Goal: Task Accomplishment & Management: Use online tool/utility

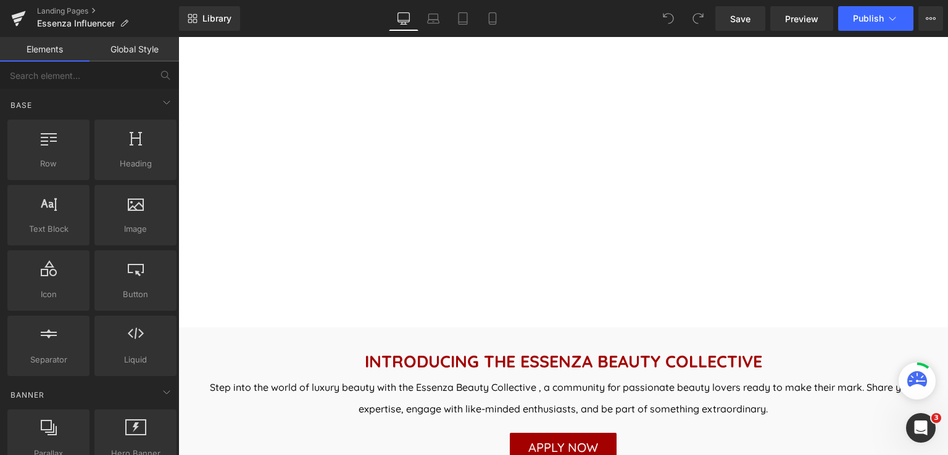
scroll to position [432, 0]
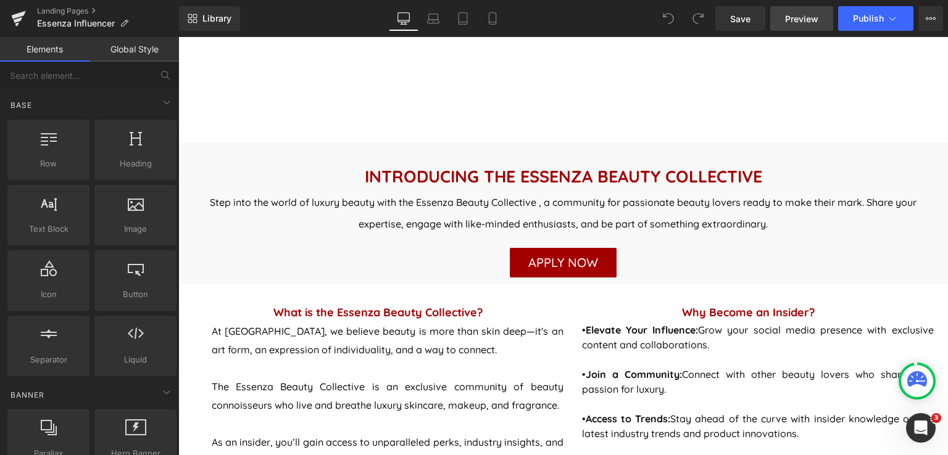
click at [814, 13] on span "Preview" at bounding box center [801, 18] width 33 height 13
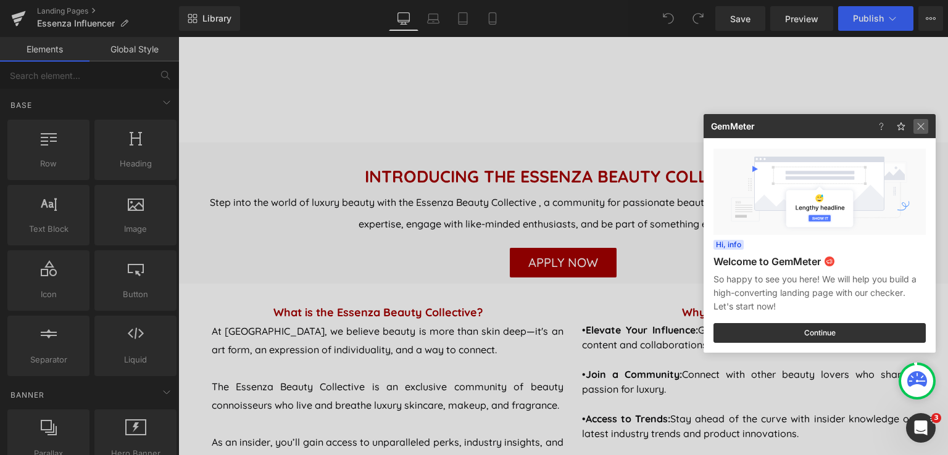
click at [925, 130] on img at bounding box center [920, 126] width 15 height 15
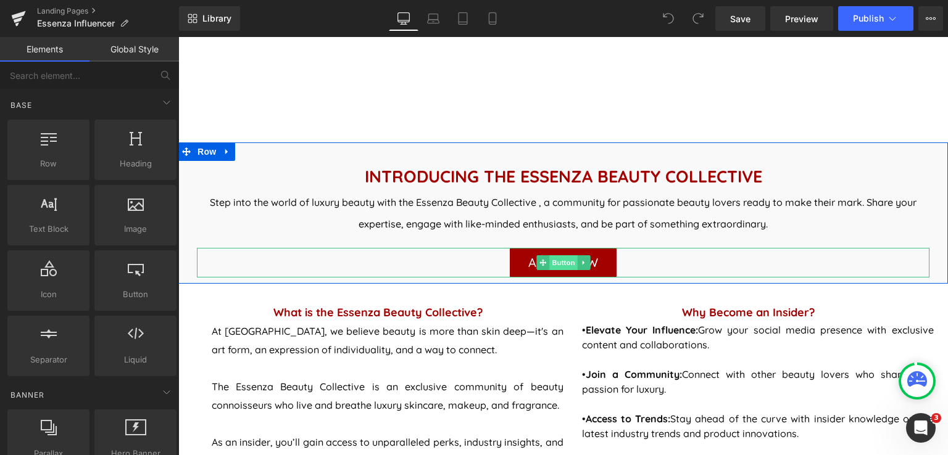
click at [549, 265] on span "Button" at bounding box center [563, 262] width 28 height 15
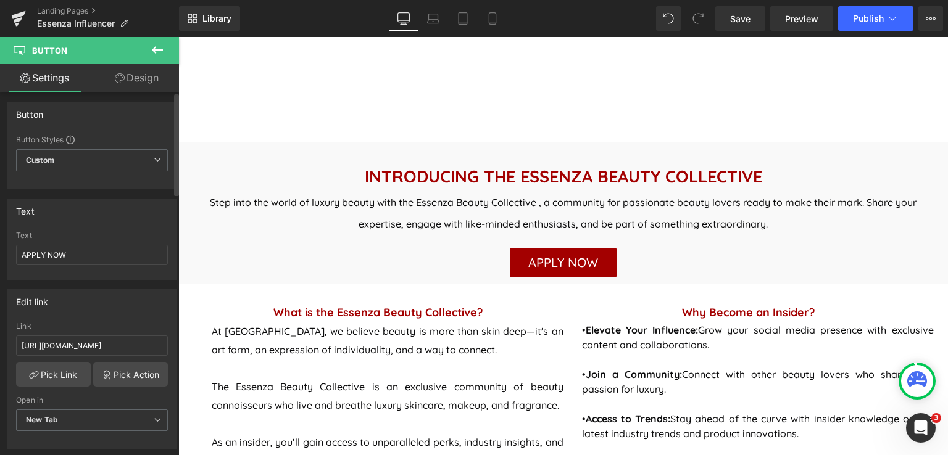
scroll to position [0, 0]
click at [148, 48] on button at bounding box center [157, 50] width 43 height 27
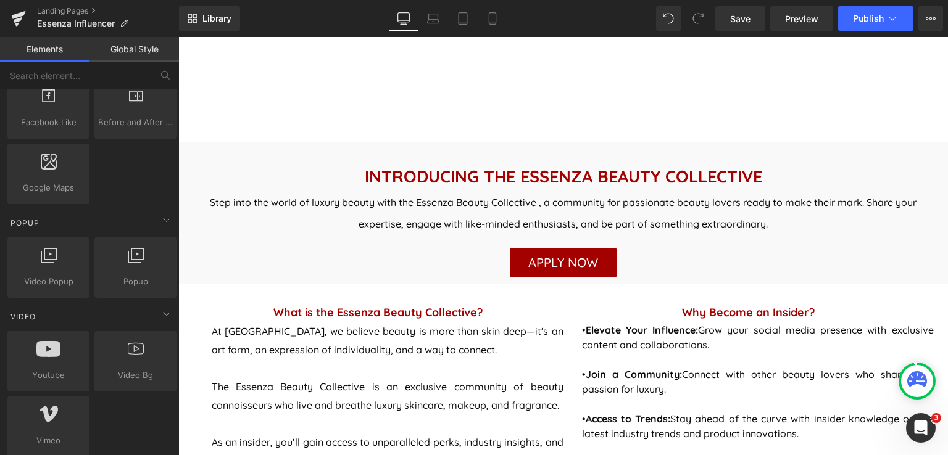
scroll to position [679, 0]
click at [142, 265] on div at bounding box center [135, 261] width 75 height 28
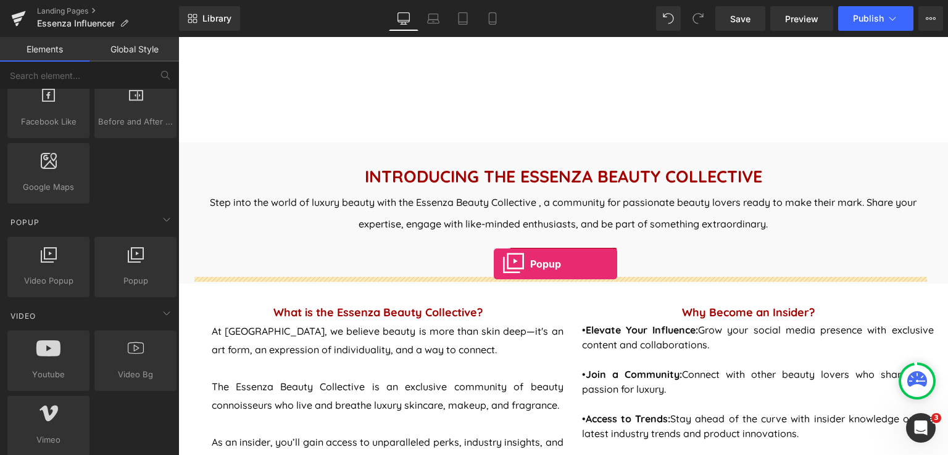
drag, startPoint x: 307, startPoint y: 297, endPoint x: 494, endPoint y: 264, distance: 189.8
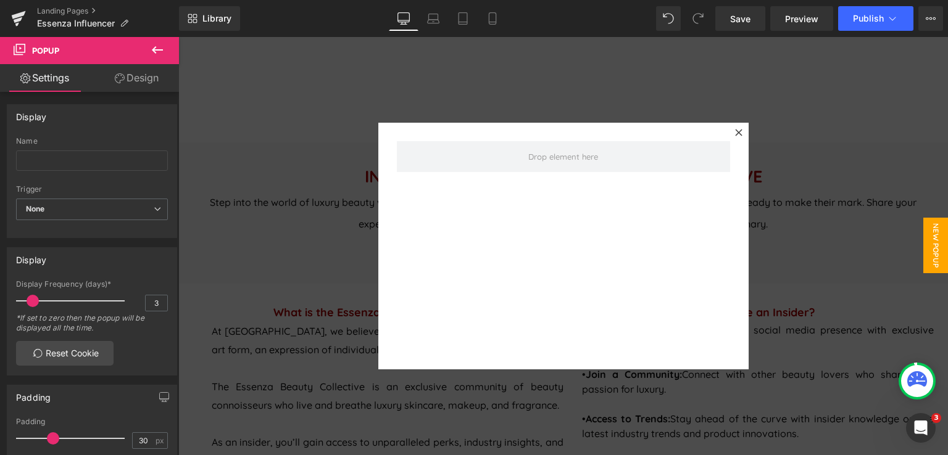
click at [155, 48] on icon at bounding box center [157, 50] width 15 height 15
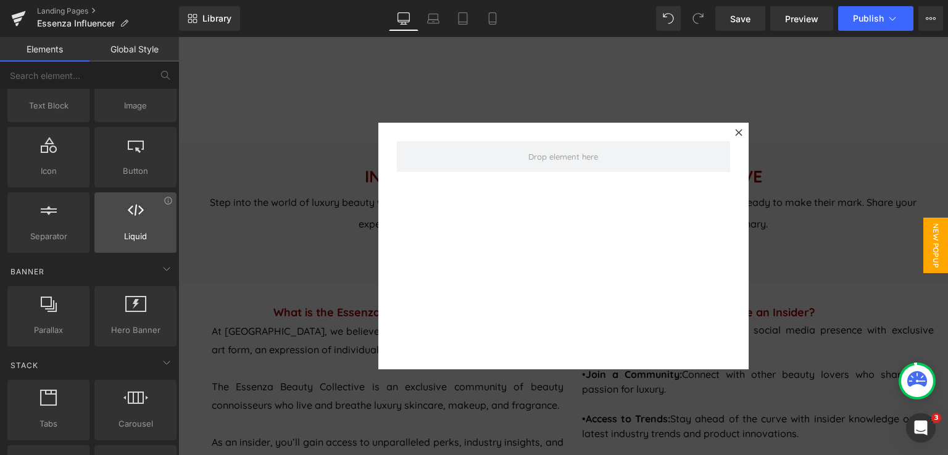
scroll to position [0, 0]
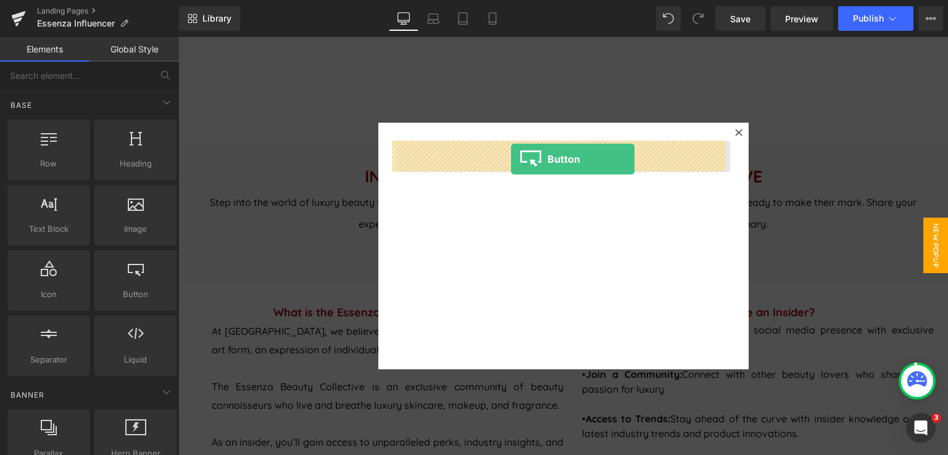
drag, startPoint x: 323, startPoint y: 329, endPoint x: 511, endPoint y: 159, distance: 253.4
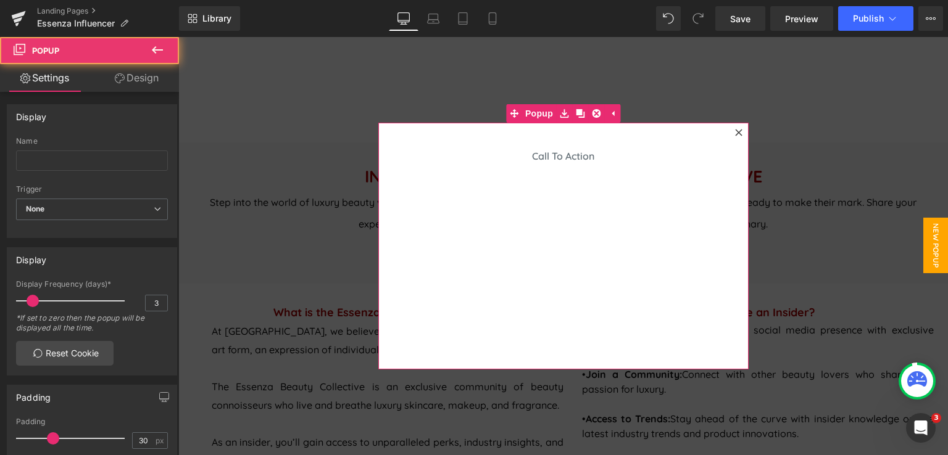
click at [735, 131] on icon at bounding box center [738, 132] width 7 height 7
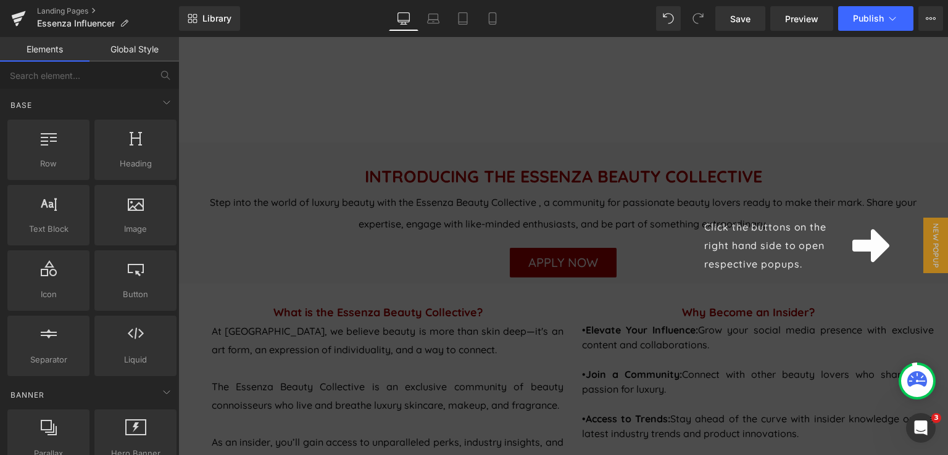
click at [866, 249] on icon at bounding box center [870, 246] width 37 height 33
click at [866, 249] on div "APPLY NOW Button" at bounding box center [563, 263] width 732 height 30
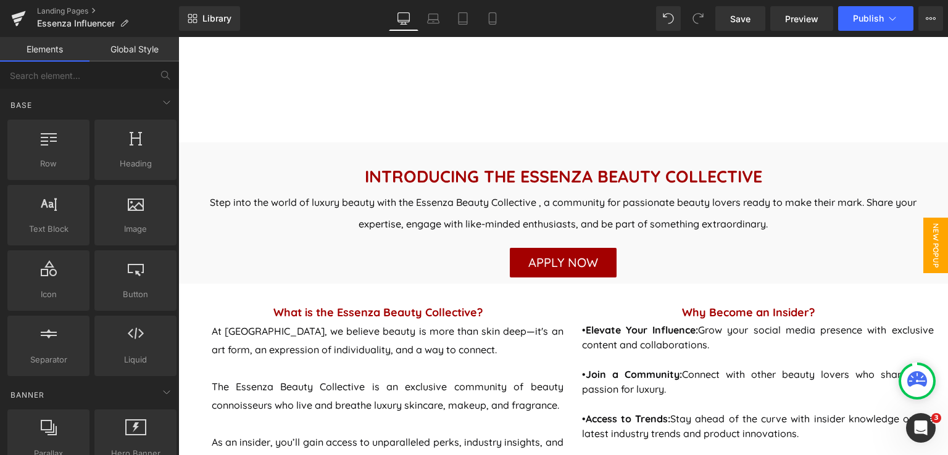
click at [933, 260] on span "New Popup" at bounding box center [935, 246] width 25 height 56
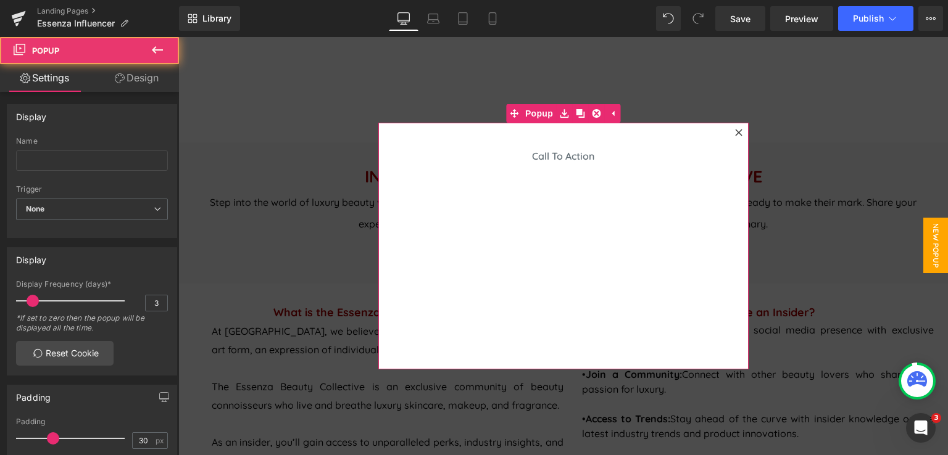
click at [736, 134] on icon at bounding box center [738, 132] width 7 height 7
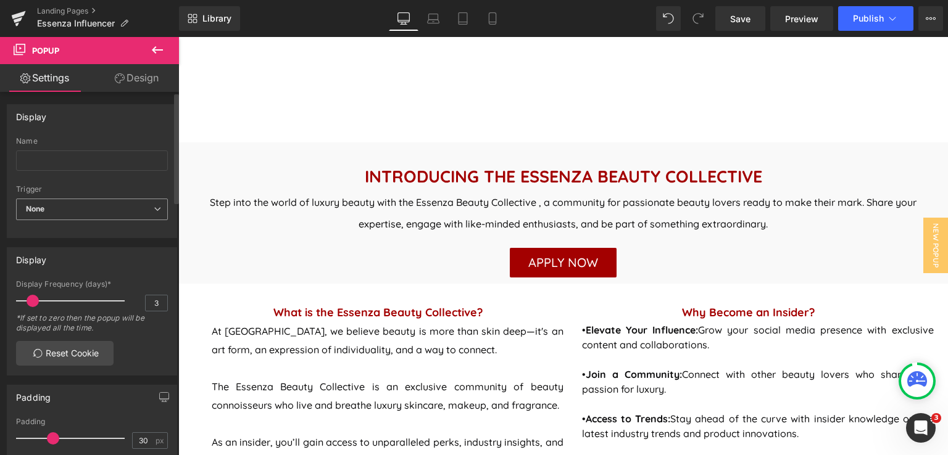
click at [120, 211] on span "None" at bounding box center [92, 210] width 152 height 22
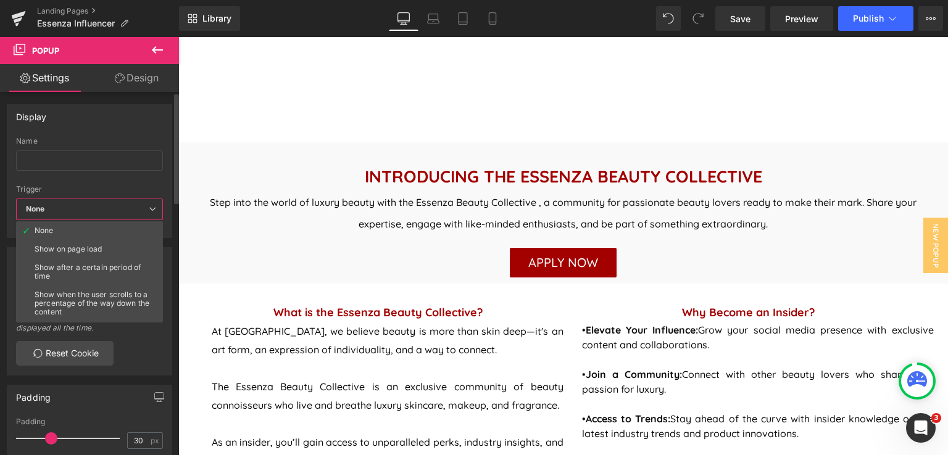
click at [147, 331] on div "*If set to zero then the popup will be displayed all the time.​" at bounding box center [89, 327] width 147 height 28
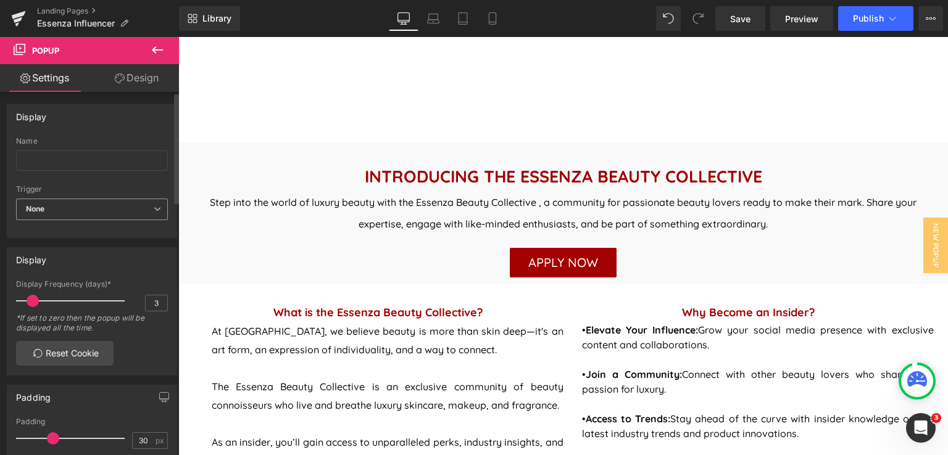
click at [118, 212] on span "None" at bounding box center [92, 210] width 152 height 22
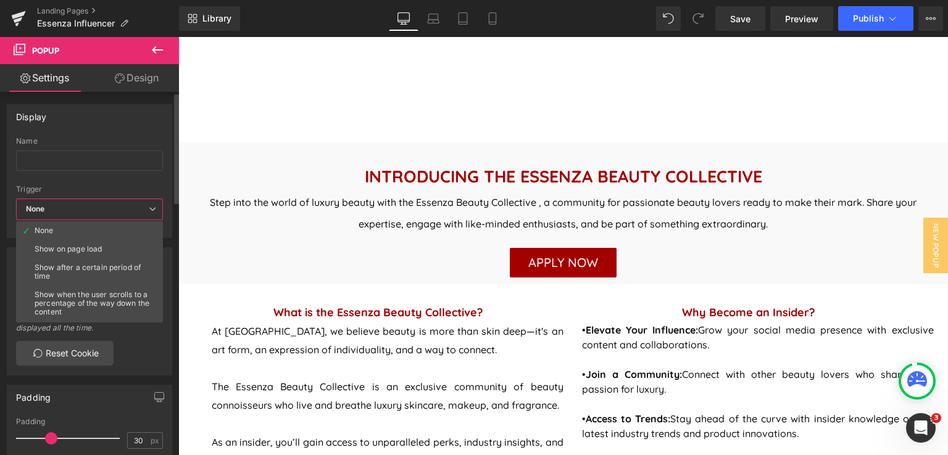
click at [118, 212] on span "None" at bounding box center [89, 210] width 147 height 22
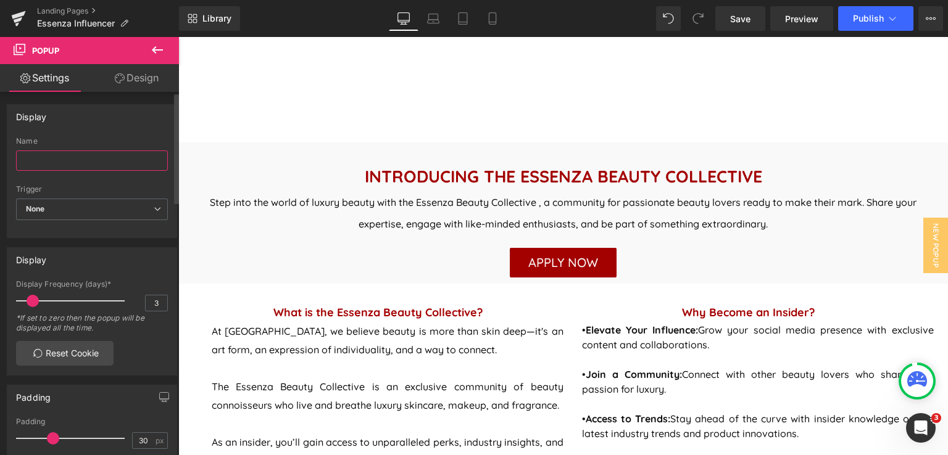
click at [124, 157] on input "text" at bounding box center [92, 161] width 152 height 20
click at [117, 201] on span "None" at bounding box center [92, 210] width 152 height 22
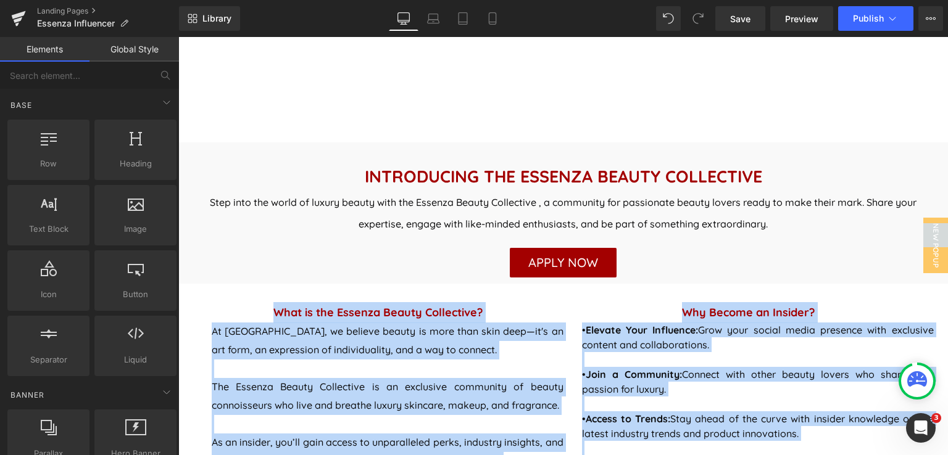
drag, startPoint x: 925, startPoint y: 247, endPoint x: 882, endPoint y: 273, distance: 50.9
click at [929, 245] on span "New Popup" at bounding box center [935, 246] width 25 height 56
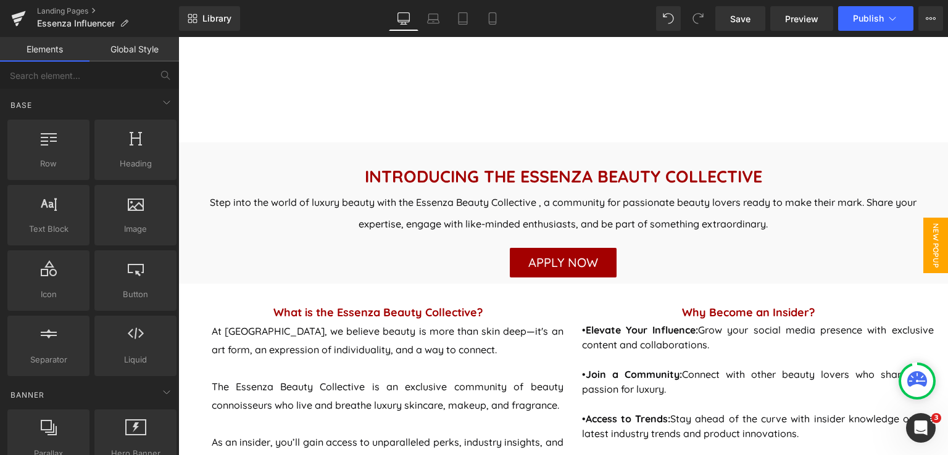
click at [928, 240] on span "New Popup" at bounding box center [935, 246] width 25 height 56
click at [928, 240] on span "New Popup" at bounding box center [935, 246] width 26 height 59
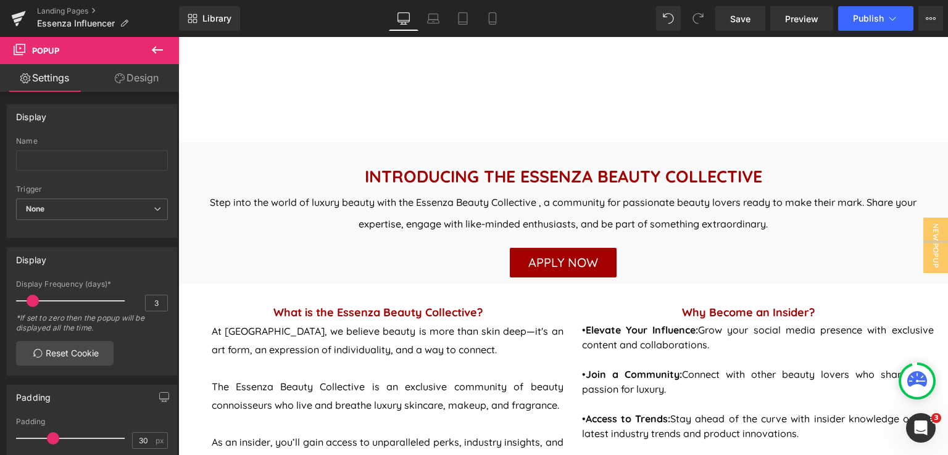
click at [161, 51] on icon at bounding box center [157, 50] width 15 height 15
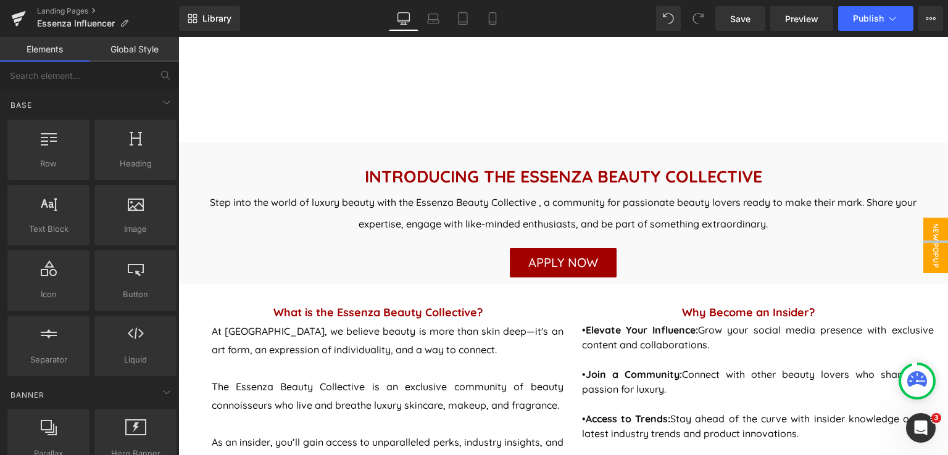
click at [930, 245] on span "New Popup" at bounding box center [935, 246] width 25 height 56
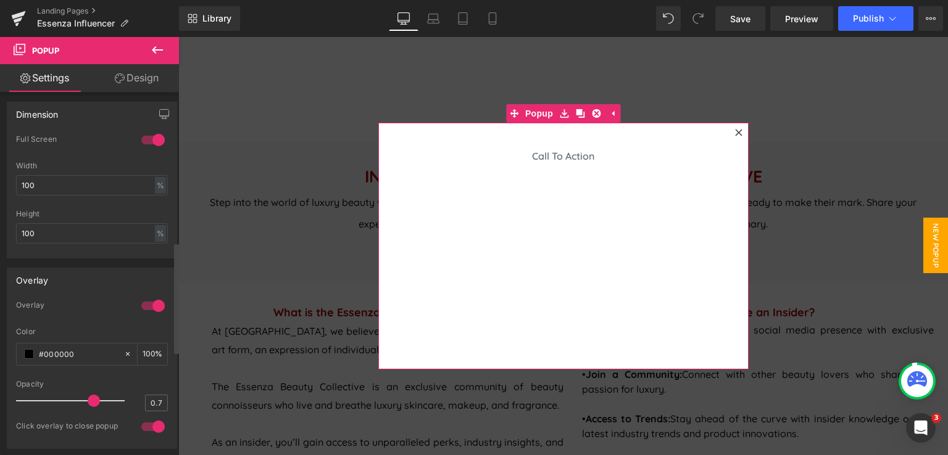
scroll to position [494, 0]
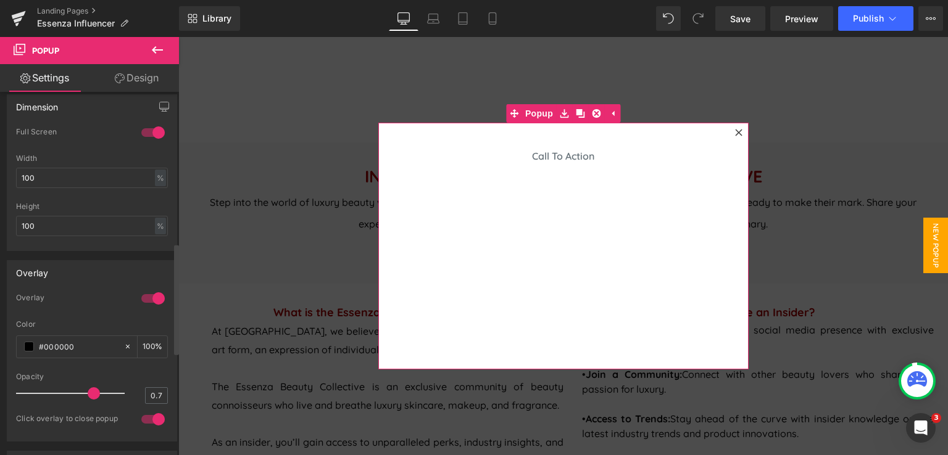
click at [153, 292] on div at bounding box center [153, 299] width 30 height 20
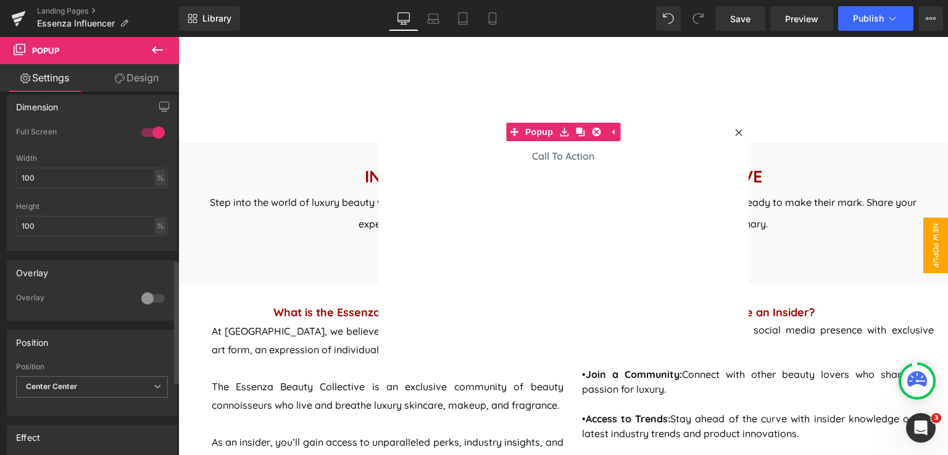
click at [152, 292] on div at bounding box center [153, 299] width 30 height 20
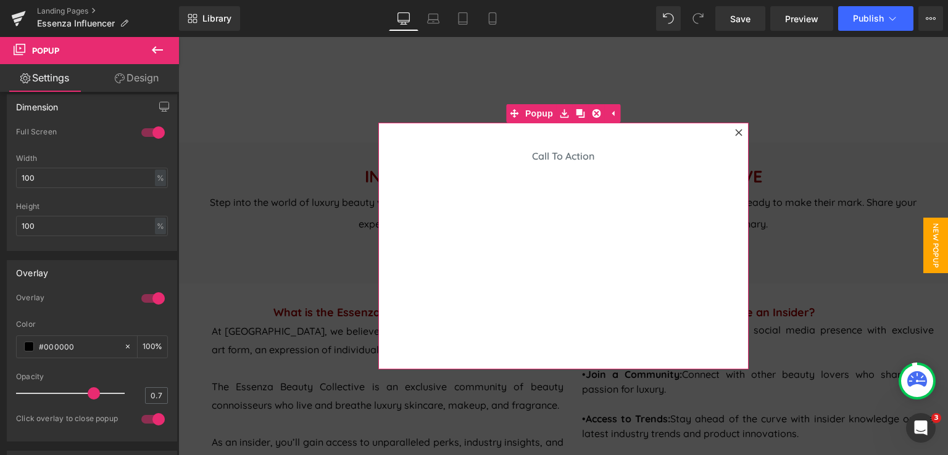
click at [735, 131] on icon at bounding box center [738, 132] width 7 height 7
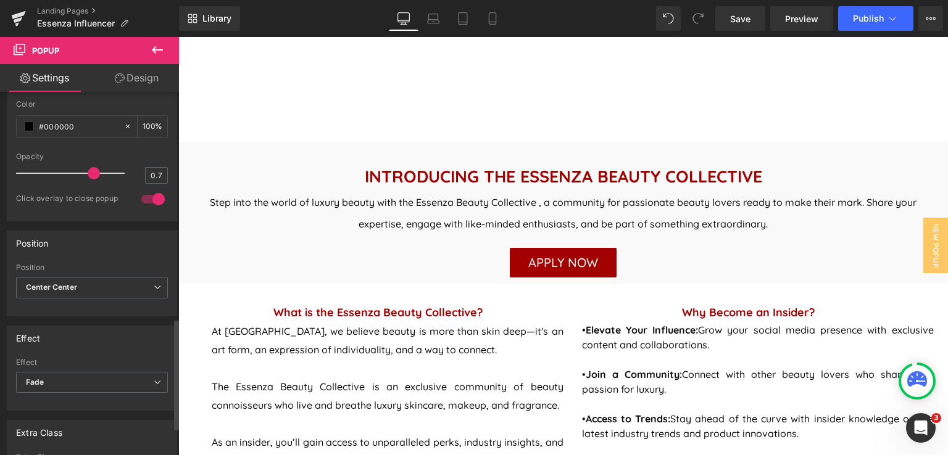
scroll to position [740, 0]
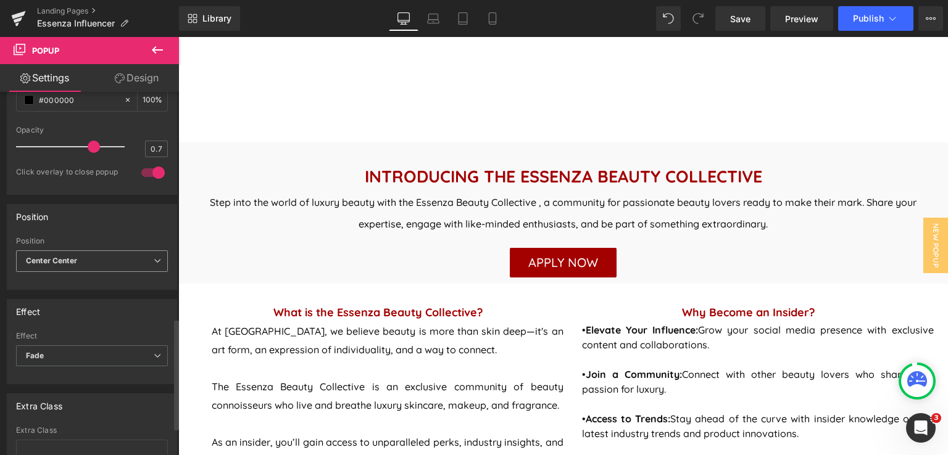
click at [119, 256] on span "Center Center" at bounding box center [92, 261] width 152 height 22
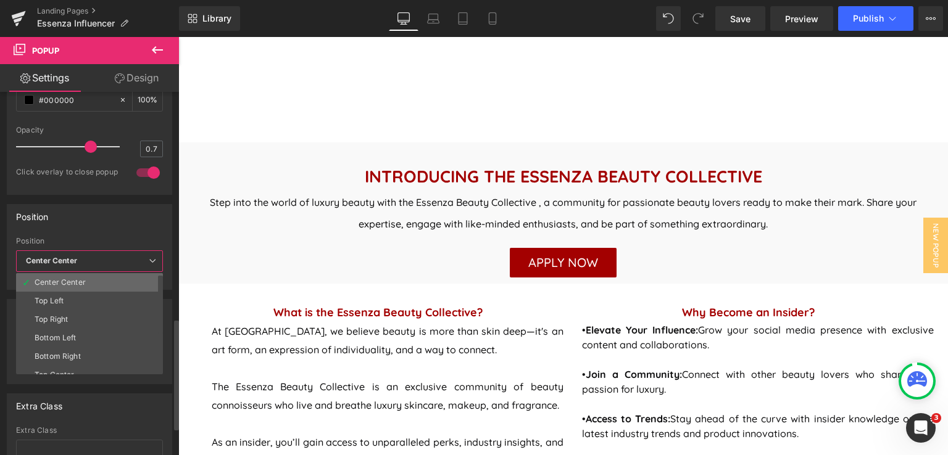
click at [74, 279] on div "Center Center" at bounding box center [60, 282] width 51 height 9
click at [74, 279] on div at bounding box center [89, 282] width 147 height 8
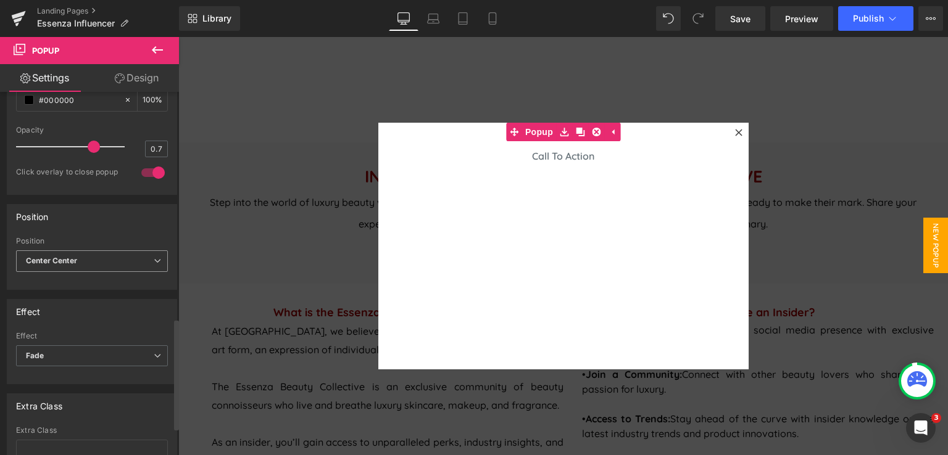
click at [137, 259] on span "Center Center" at bounding box center [92, 261] width 152 height 22
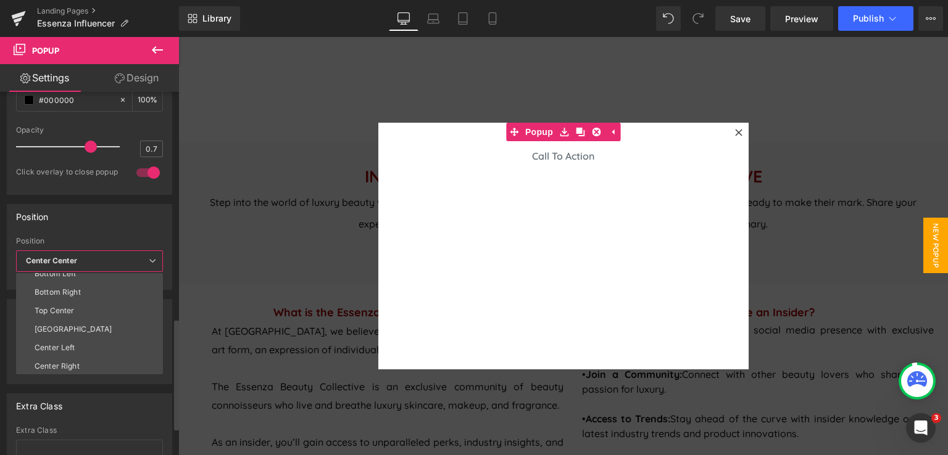
scroll to position [65, 0]
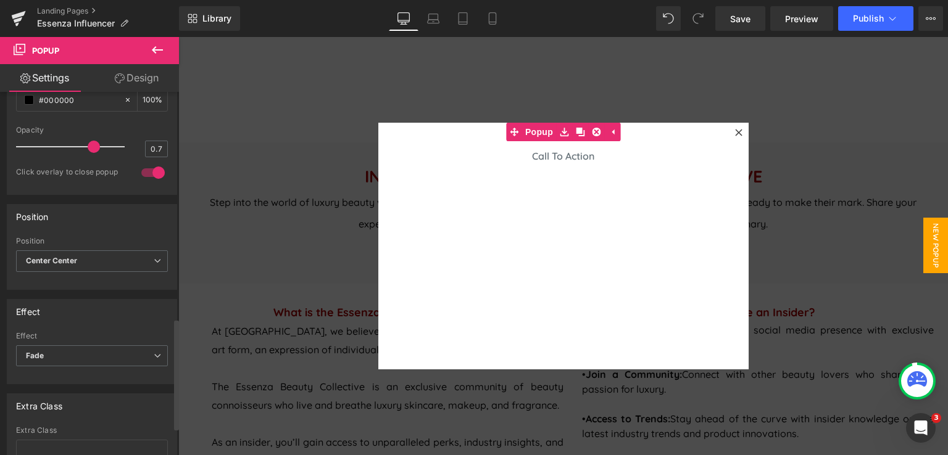
click at [126, 217] on div "Position" at bounding box center [91, 216] width 169 height 23
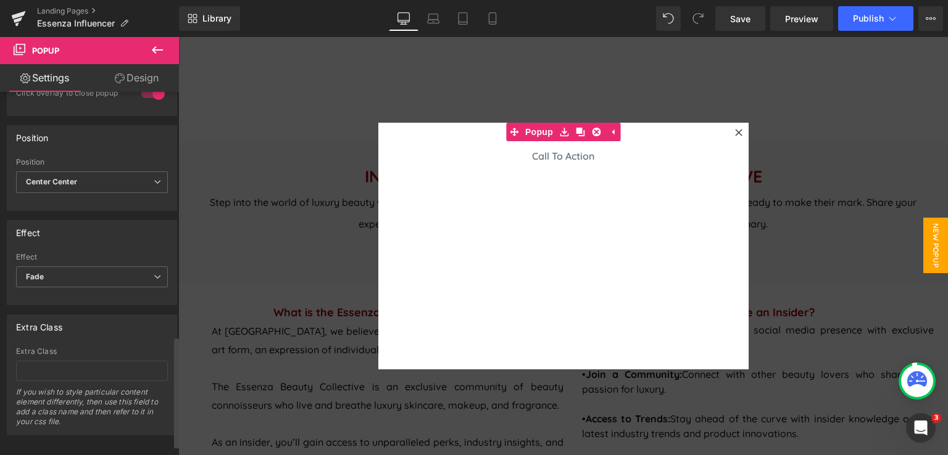
scroll to position [831, 0]
click at [142, 263] on span "Fade" at bounding box center [92, 272] width 152 height 22
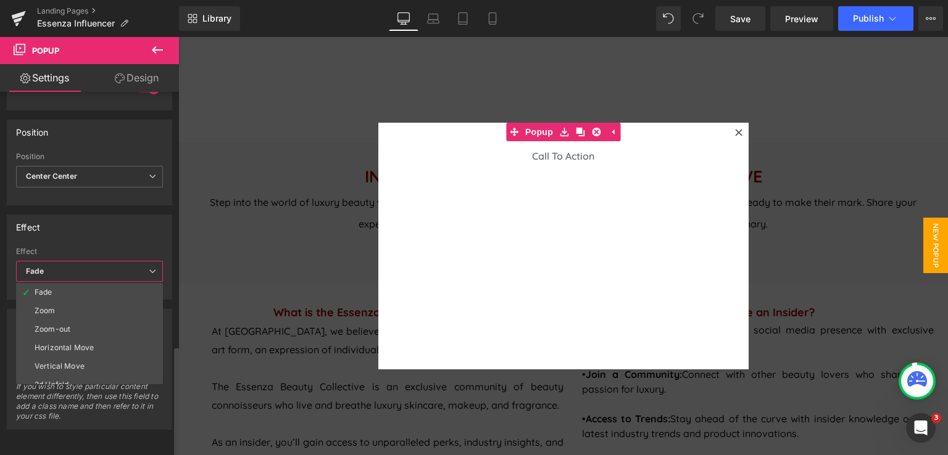
click at [142, 262] on span "Fade" at bounding box center [89, 272] width 147 height 22
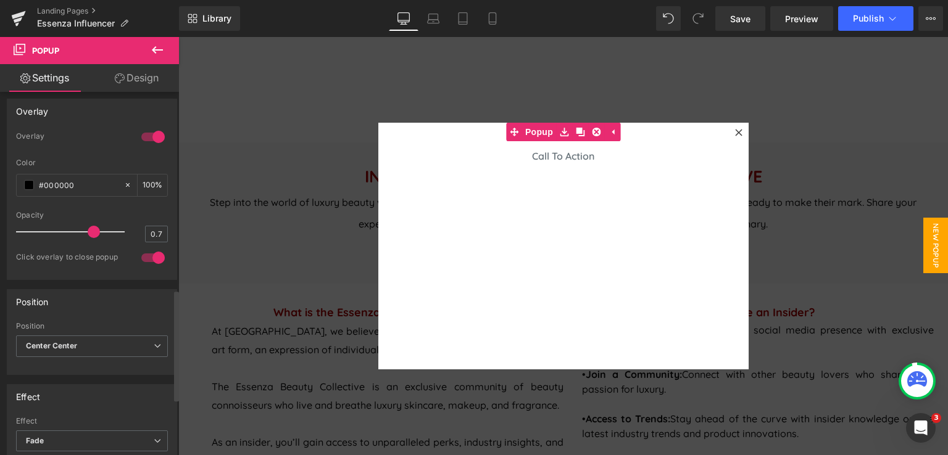
scroll to position [646, 0]
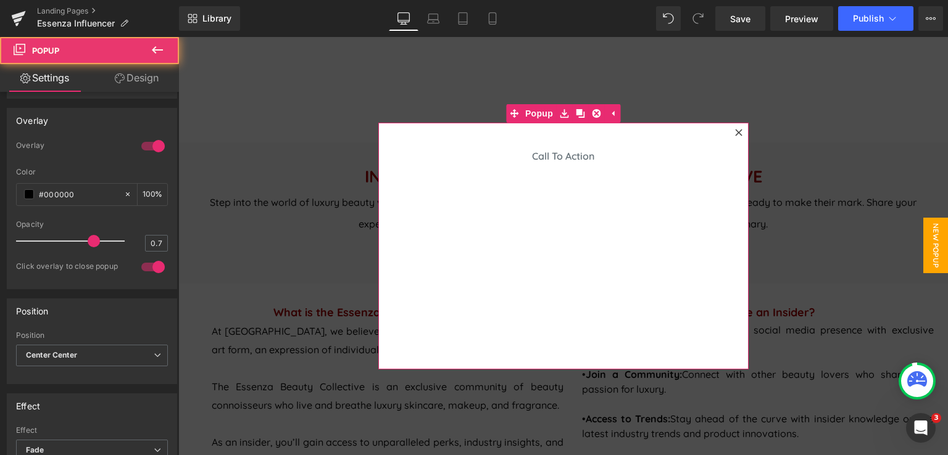
click at [738, 129] on div at bounding box center [738, 132] width 15 height 15
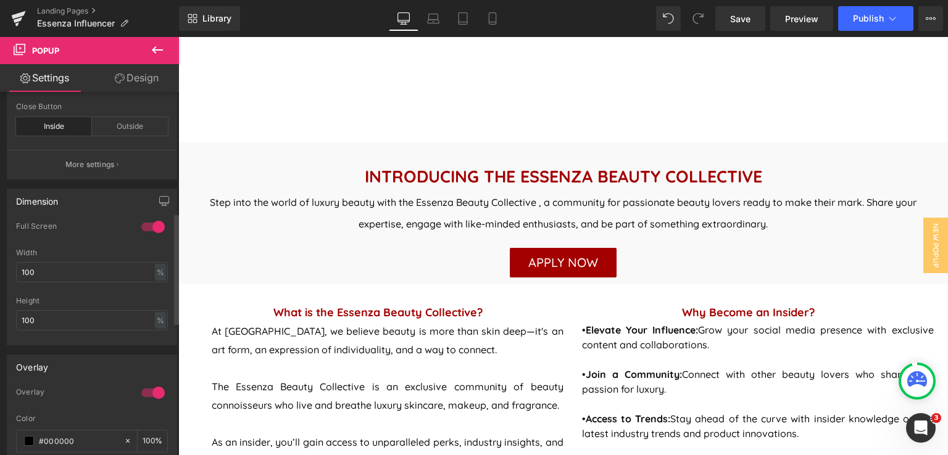
scroll to position [276, 0]
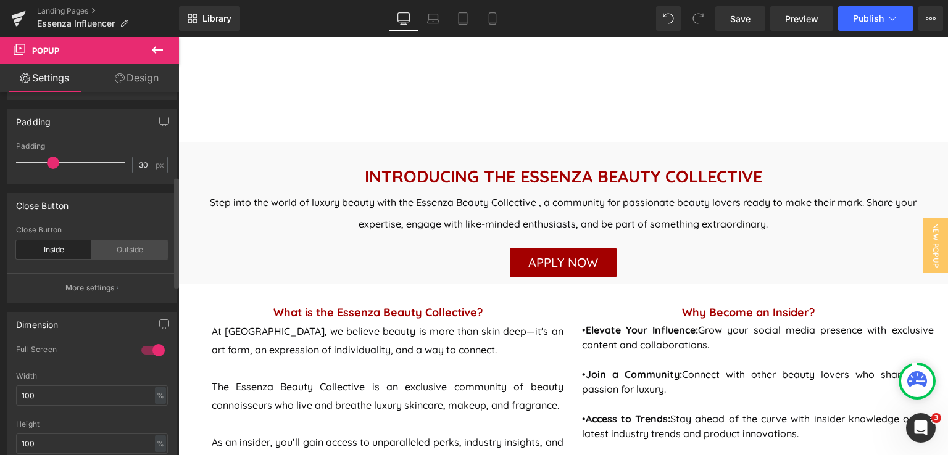
click at [148, 249] on div "Outside" at bounding box center [130, 250] width 76 height 19
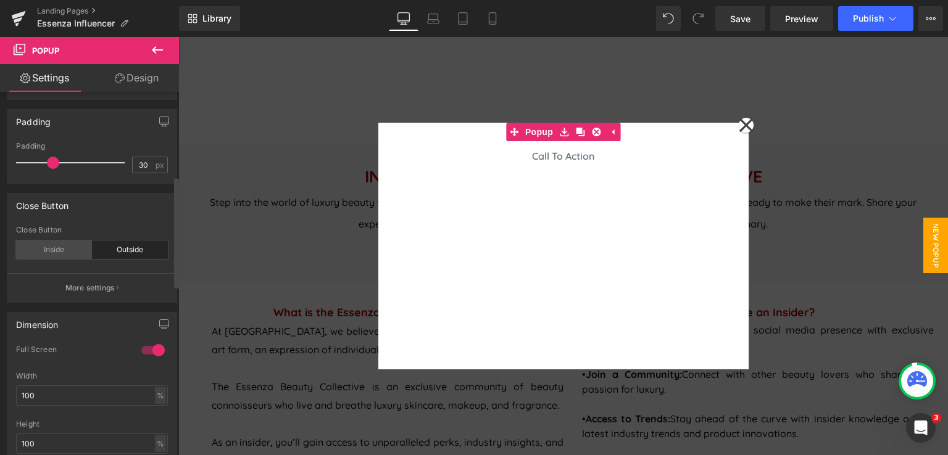
click at [57, 249] on div "Inside" at bounding box center [54, 250] width 76 height 19
click at [113, 252] on div "Outside" at bounding box center [130, 250] width 76 height 19
click at [52, 254] on div "Inside" at bounding box center [54, 250] width 76 height 19
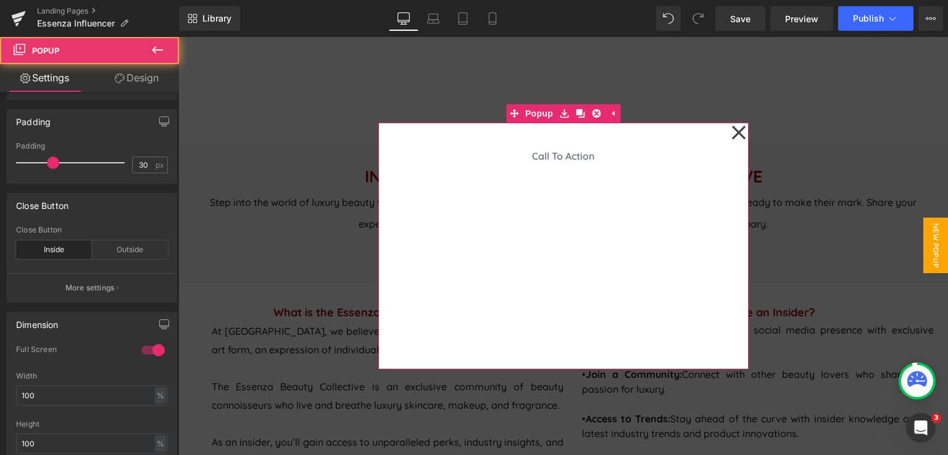
click at [735, 130] on icon at bounding box center [738, 133] width 14 height 14
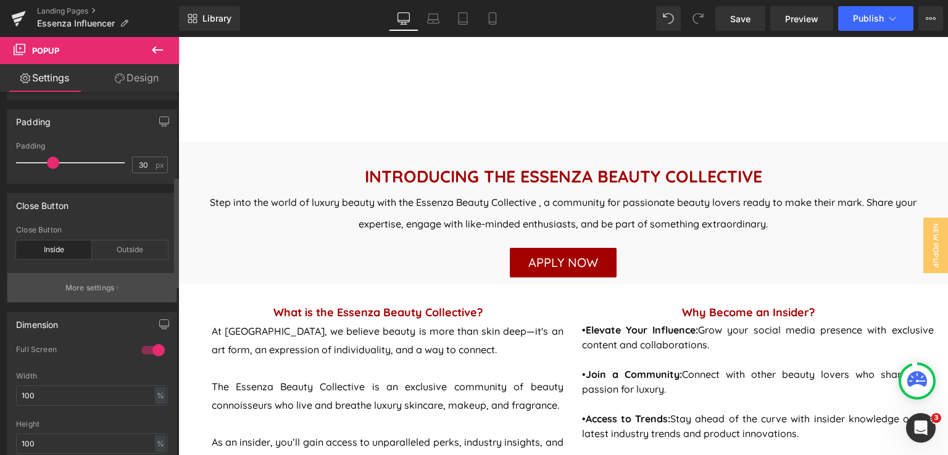
click at [90, 284] on p "More settings" at bounding box center [89, 288] width 49 height 11
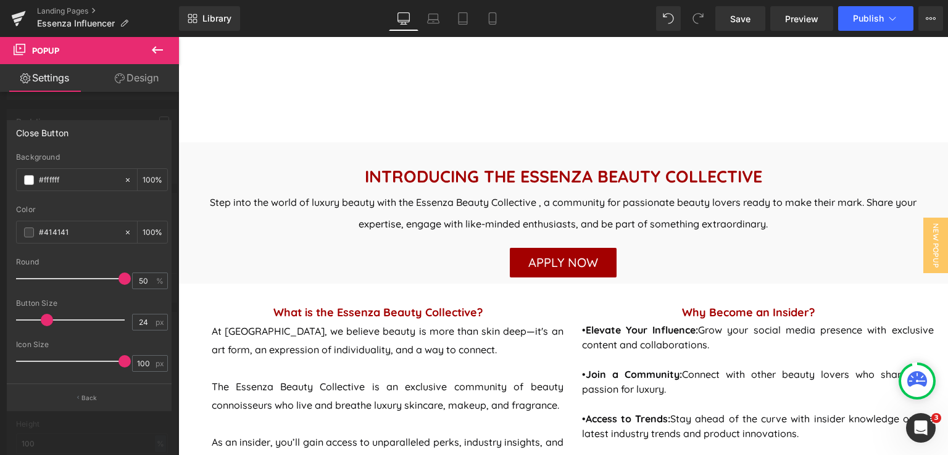
click at [152, 52] on icon at bounding box center [157, 50] width 15 height 15
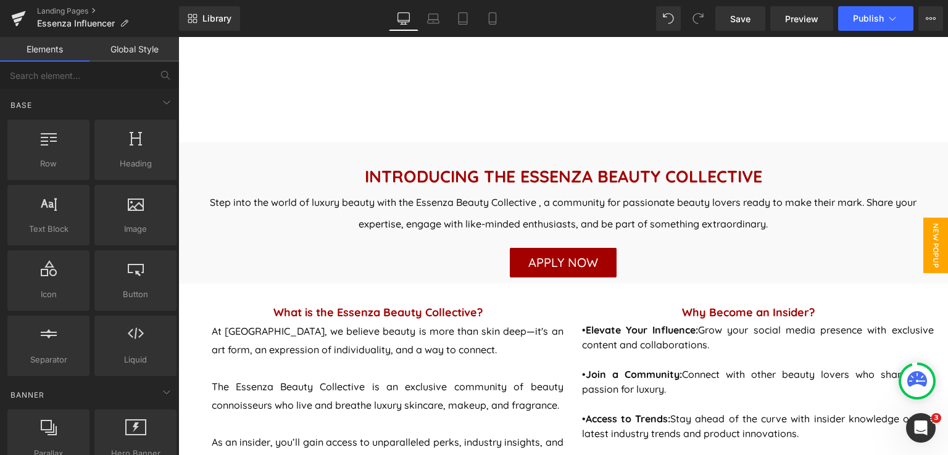
click at [925, 244] on span "New Popup" at bounding box center [935, 246] width 25 height 56
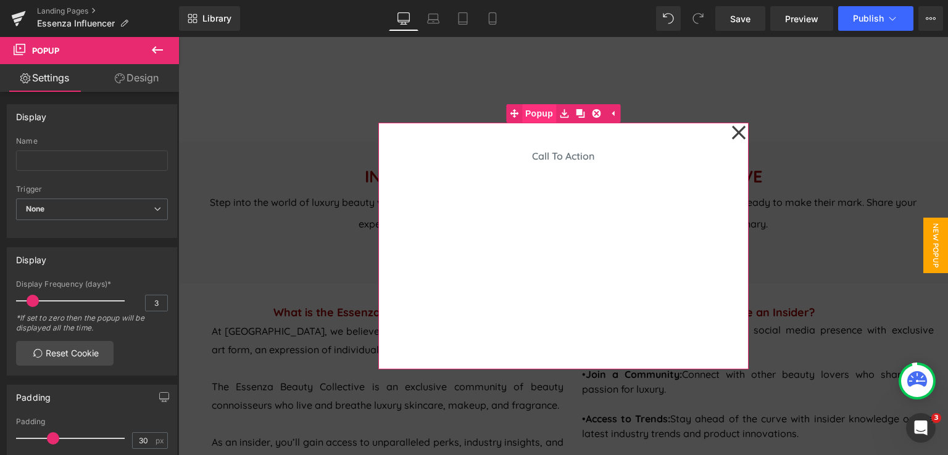
click at [543, 118] on span "Popup" at bounding box center [539, 113] width 34 height 19
click at [104, 166] on input "text" at bounding box center [92, 161] width 152 height 20
click at [155, 205] on icon at bounding box center [157, 208] width 7 height 7
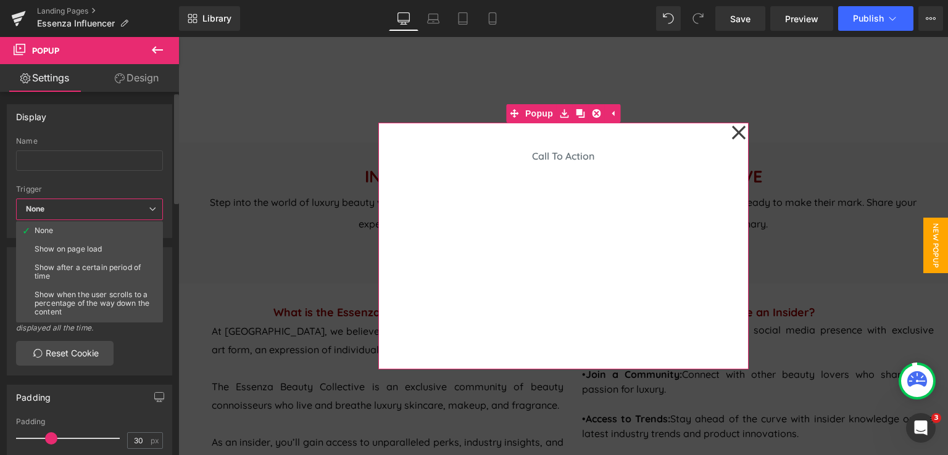
click at [131, 135] on div "Display Name None Show on page load Show after a certain period of time Show wh…" at bounding box center [89, 171] width 165 height 134
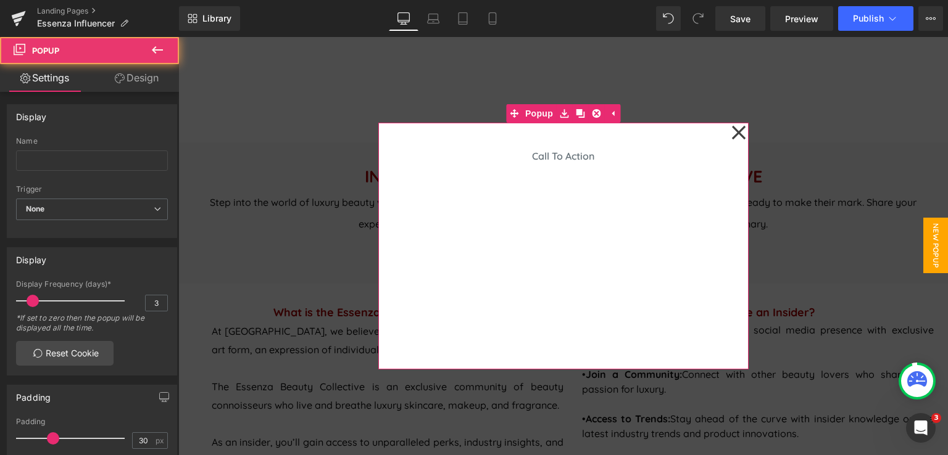
click at [739, 135] on icon at bounding box center [738, 133] width 15 height 62
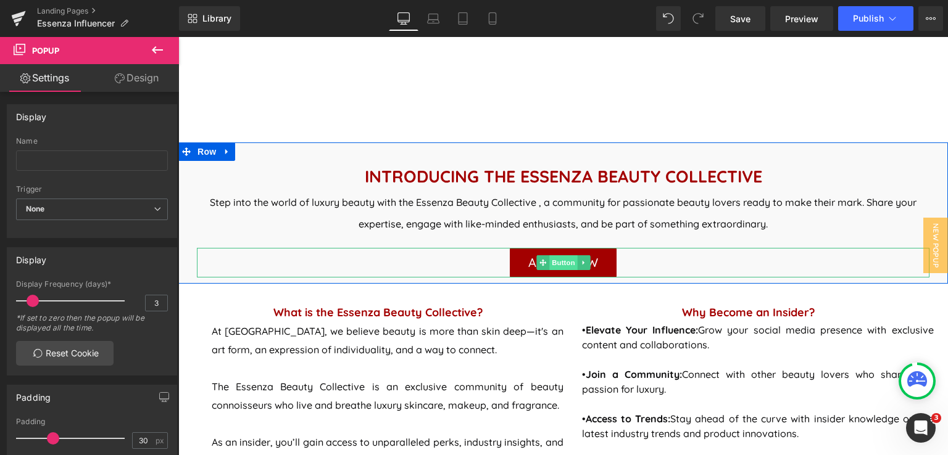
click at [549, 259] on span "Button" at bounding box center [563, 262] width 28 height 15
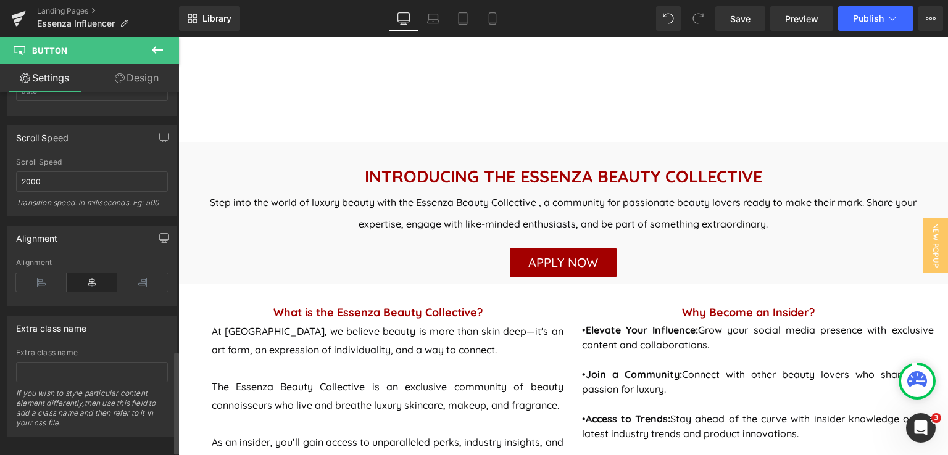
scroll to position [922, 0]
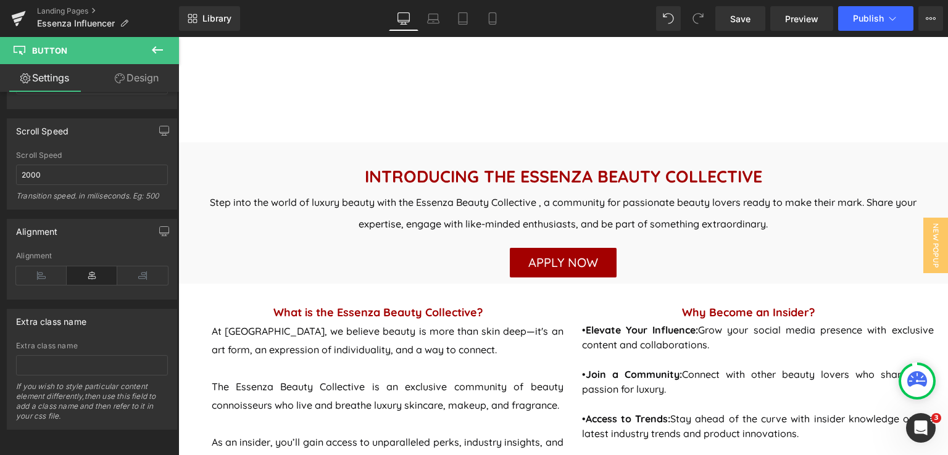
click at [152, 53] on icon at bounding box center [157, 50] width 15 height 15
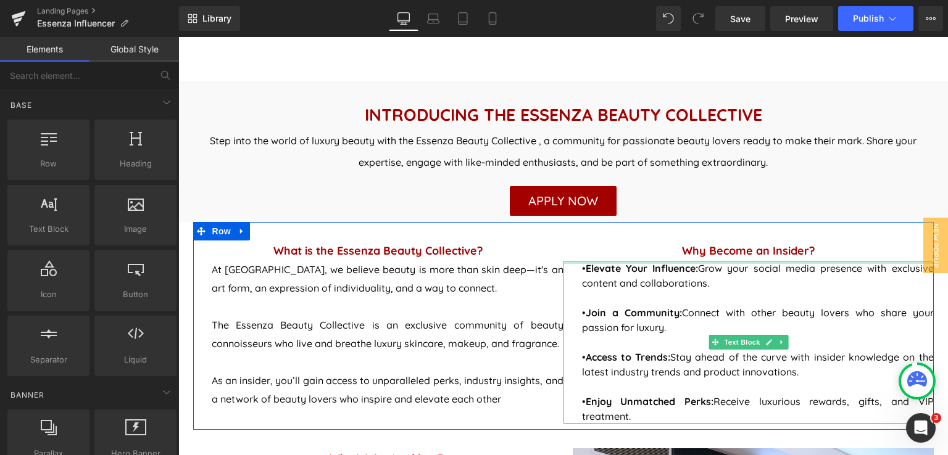
scroll to position [432, 0]
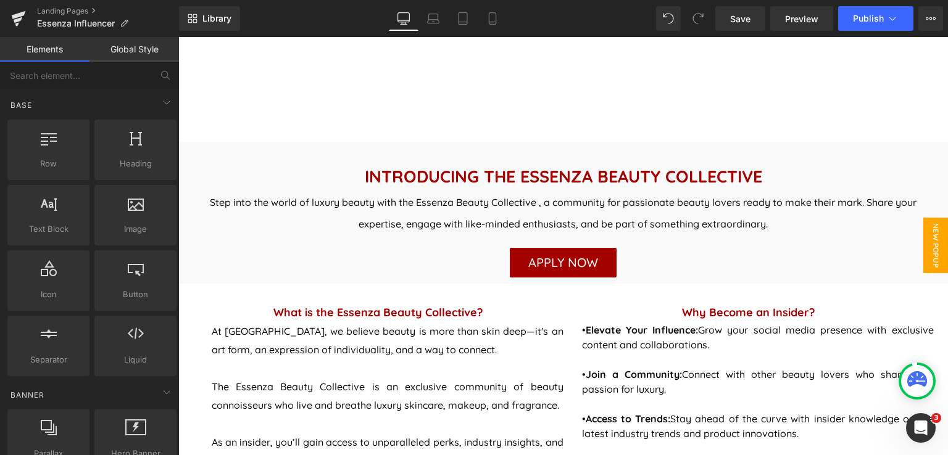
click at [930, 242] on span "New Popup" at bounding box center [935, 246] width 25 height 56
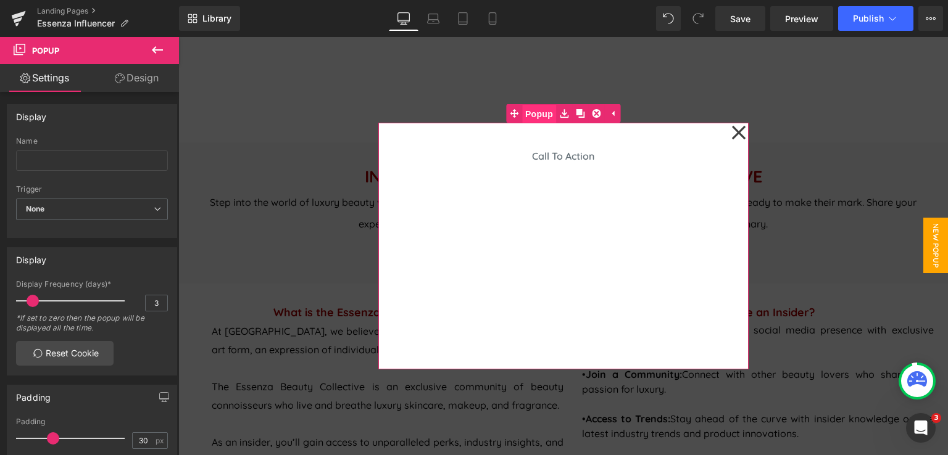
click at [531, 114] on span "Popup" at bounding box center [539, 114] width 34 height 19
click at [610, 113] on icon at bounding box center [612, 113] width 9 height 9
click at [610, 113] on div at bounding box center [563, 113] width 370 height 19
click at [739, 131] on icon at bounding box center [738, 133] width 15 height 62
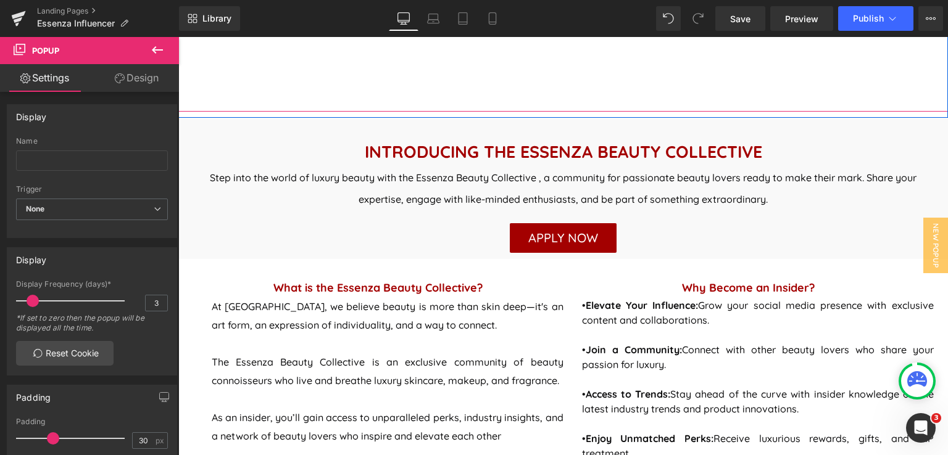
scroll to position [494, 0]
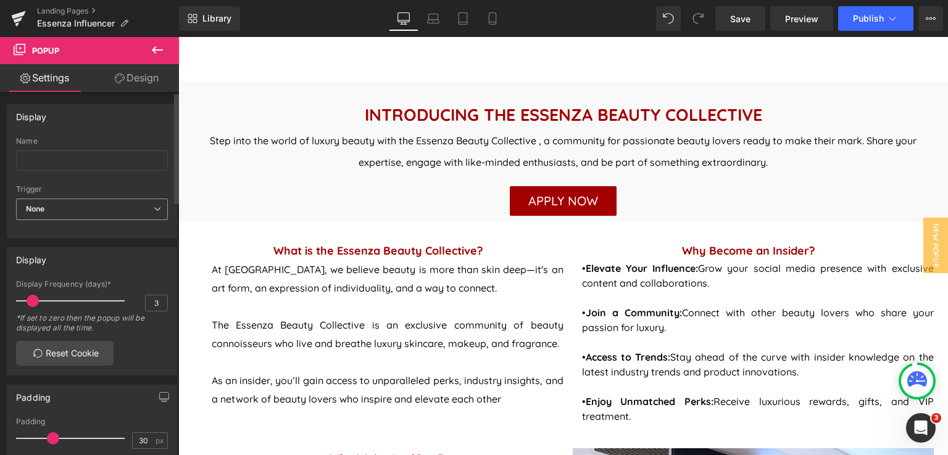
click at [105, 213] on span "None" at bounding box center [92, 210] width 152 height 22
click at [154, 208] on icon at bounding box center [157, 208] width 7 height 7
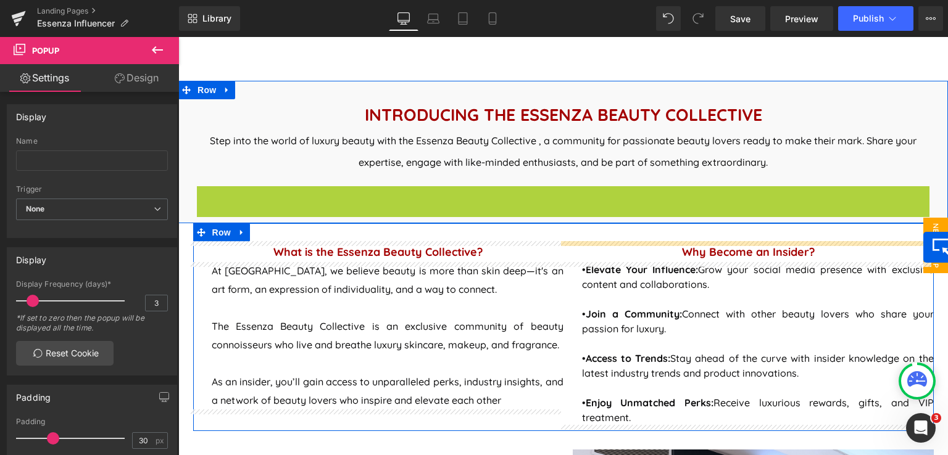
drag, startPoint x: 542, startPoint y: 201, endPoint x: 923, endPoint y: 247, distance: 384.1
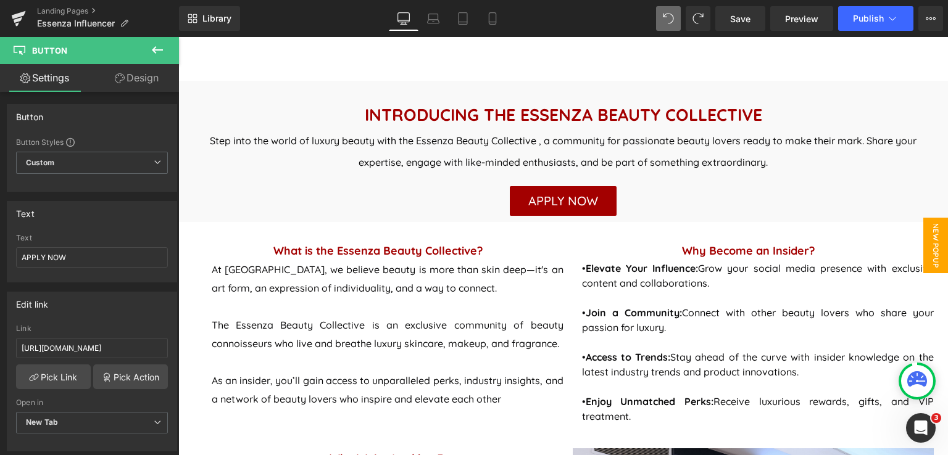
click at [930, 252] on span "New Popup" at bounding box center [935, 246] width 25 height 56
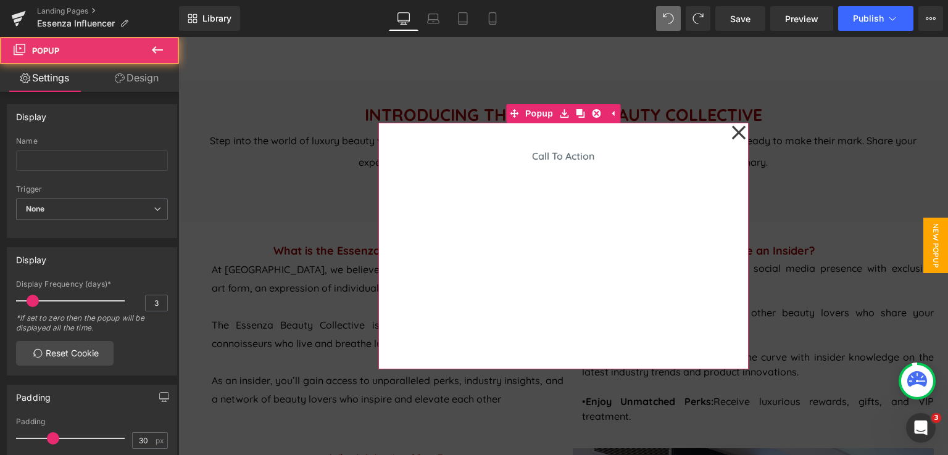
click at [738, 136] on icon at bounding box center [738, 133] width 14 height 14
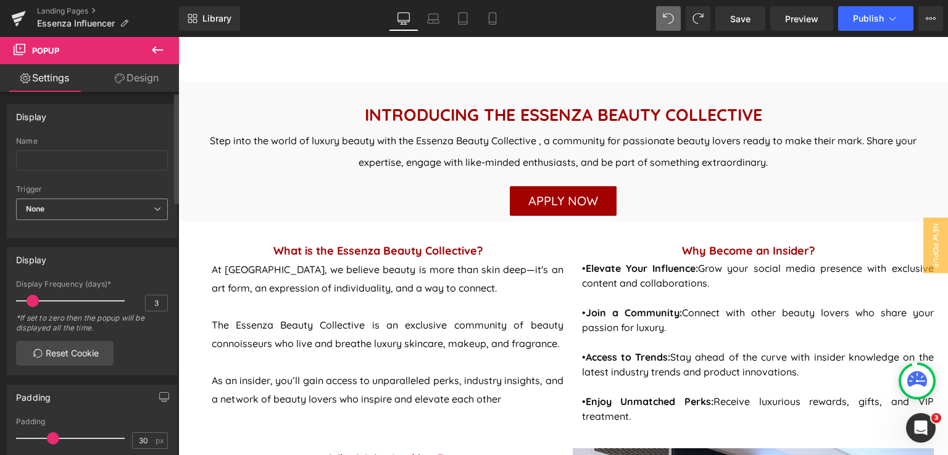
click at [109, 205] on span "None" at bounding box center [92, 210] width 152 height 22
click at [158, 331] on div "*If set to zero then the popup will be displayed all the time.​" at bounding box center [92, 327] width 152 height 28
drag, startPoint x: 28, startPoint y: 302, endPoint x: 0, endPoint y: 298, distance: 28.6
click at [0, 298] on div "Display 0 Display Frequency (days)* 0 *If set to zero then the popup will be di…" at bounding box center [92, 307] width 184 height 138
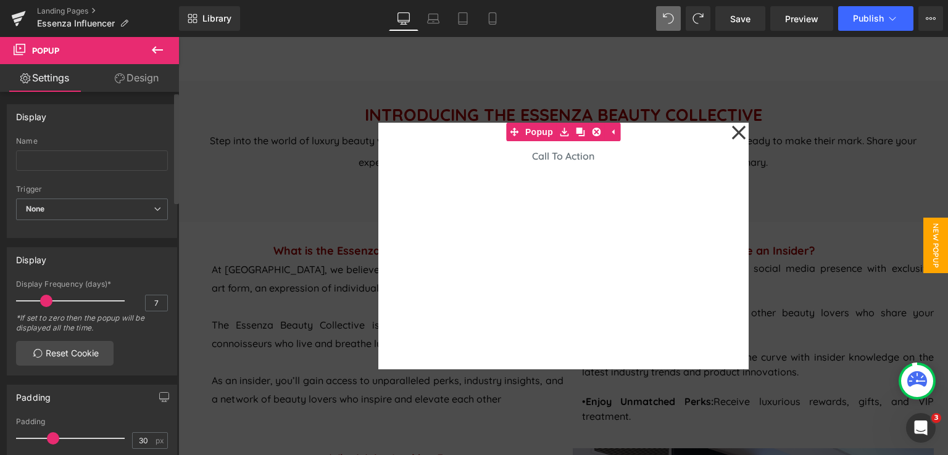
drag, startPoint x: 21, startPoint y: 297, endPoint x: 44, endPoint y: 296, distance: 23.5
click at [44, 296] on span at bounding box center [46, 301] width 12 height 12
type input "2"
drag, startPoint x: 44, startPoint y: 296, endPoint x: 579, endPoint y: 75, distance: 578.2
click at [30, 296] on span at bounding box center [29, 301] width 12 height 12
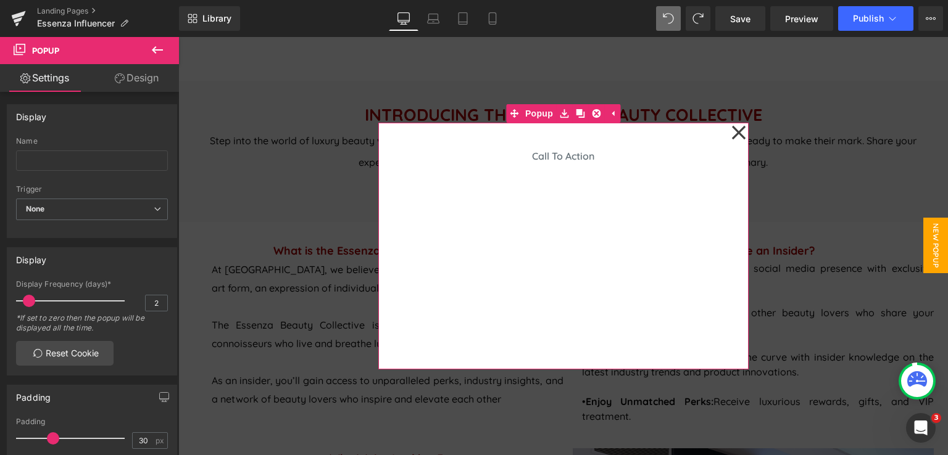
click at [738, 130] on icon at bounding box center [738, 133] width 15 height 62
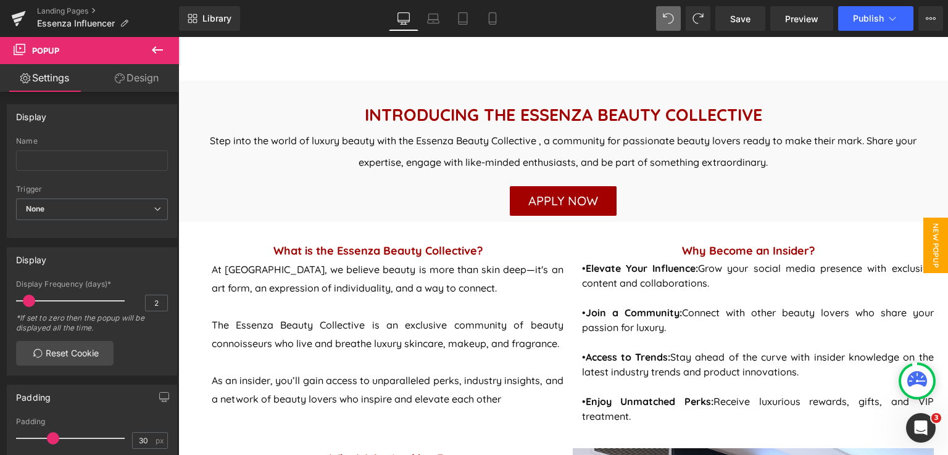
click at [924, 259] on span "New Popup" at bounding box center [935, 246] width 25 height 56
click at [927, 264] on span "New Popup" at bounding box center [935, 246] width 25 height 56
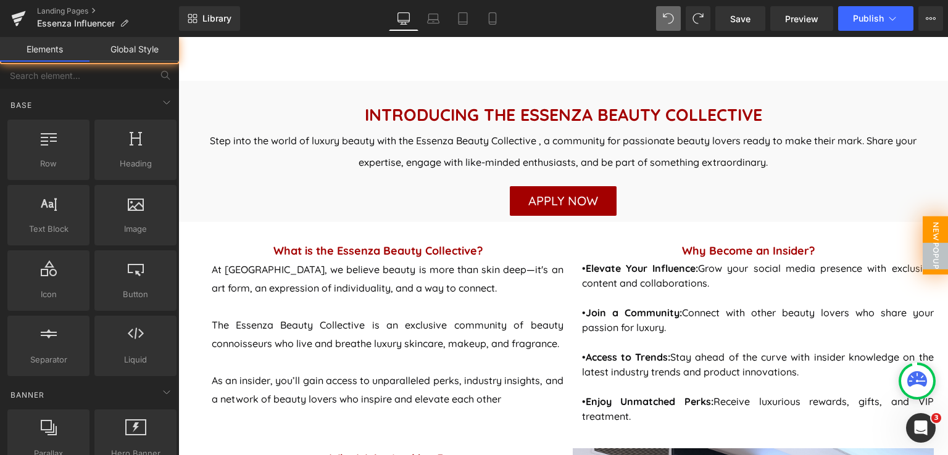
click at [927, 264] on span "New Popup" at bounding box center [935, 246] width 26 height 59
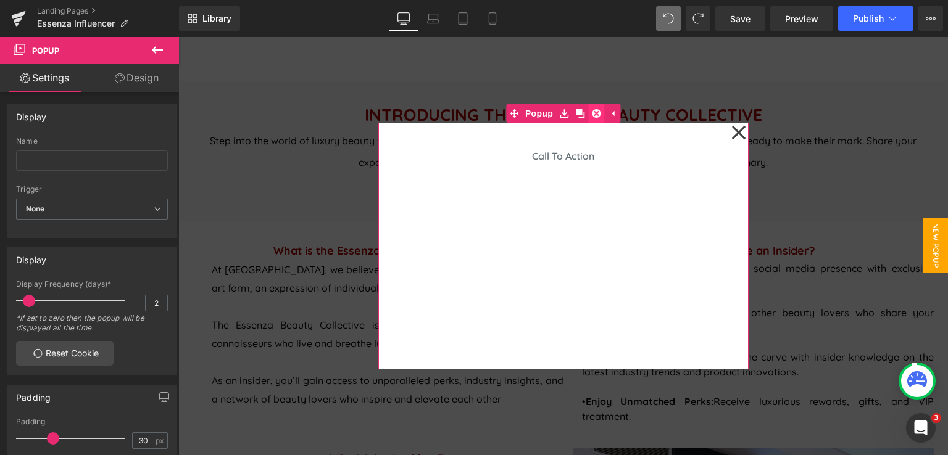
click at [592, 112] on icon at bounding box center [596, 113] width 9 height 9
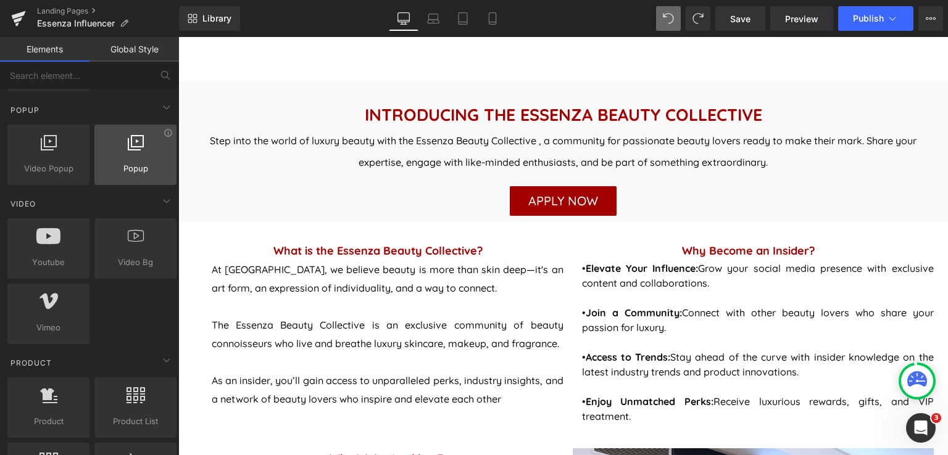
scroll to position [802, 0]
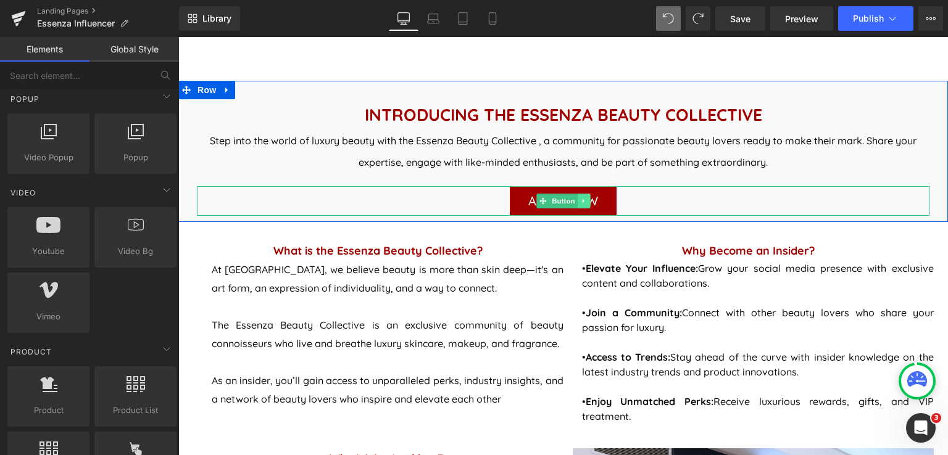
click at [580, 200] on icon at bounding box center [583, 200] width 7 height 7
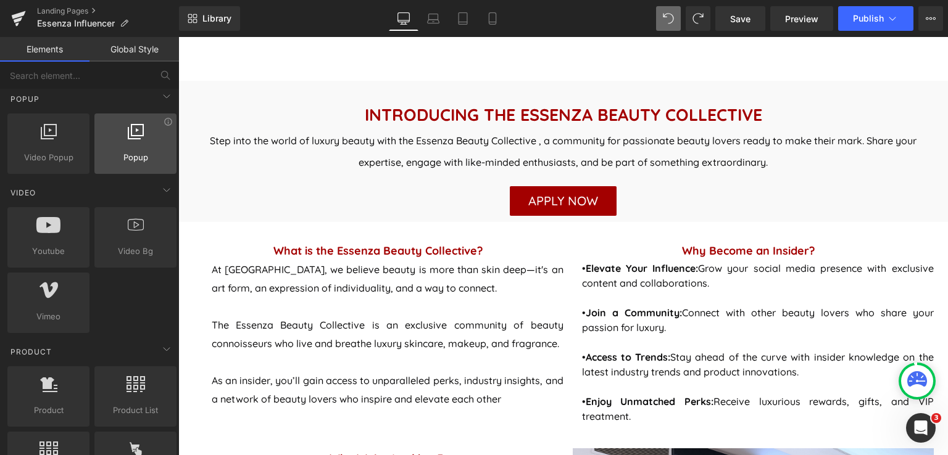
click at [132, 141] on div at bounding box center [135, 137] width 75 height 28
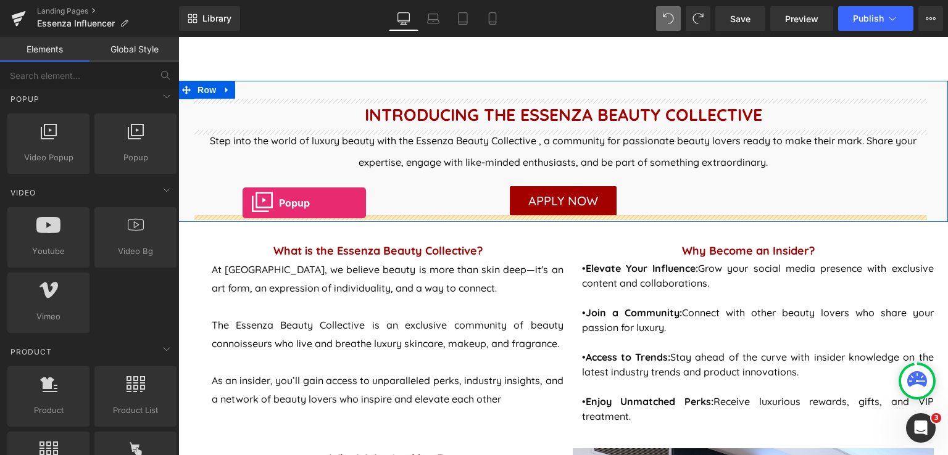
drag, startPoint x: 313, startPoint y: 180, endPoint x: 242, endPoint y: 203, distance: 73.9
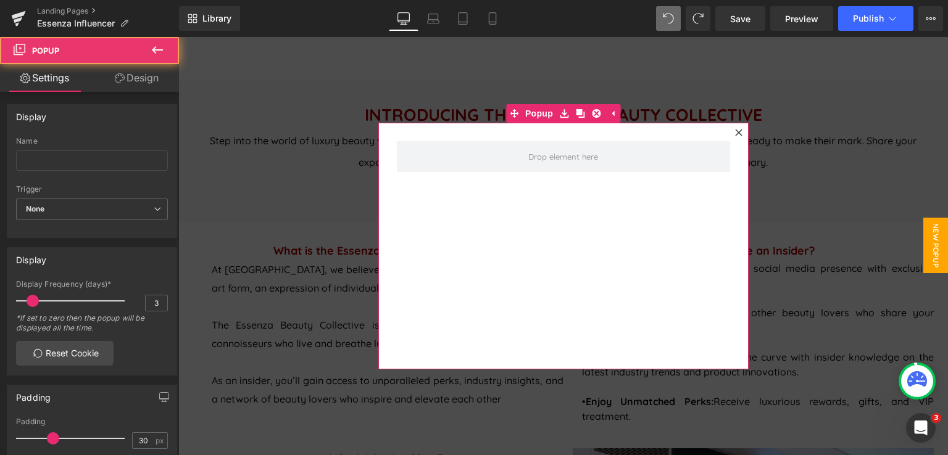
click at [735, 132] on icon at bounding box center [738, 132] width 7 height 7
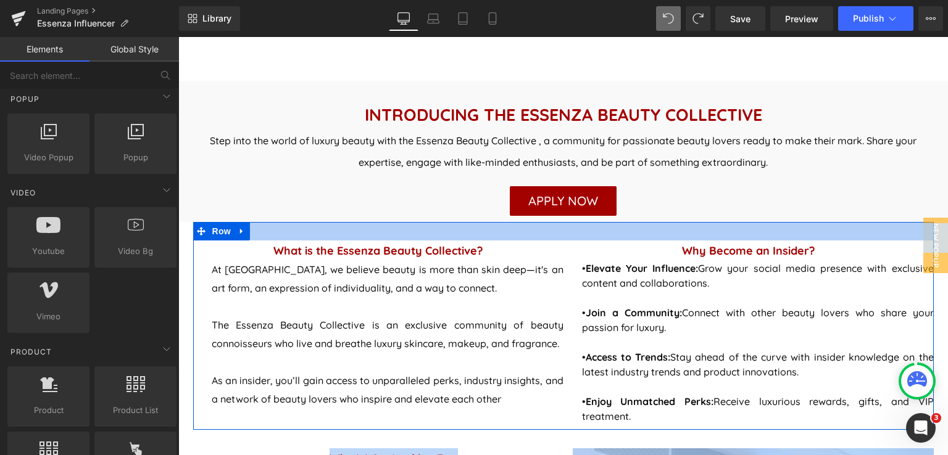
drag, startPoint x: 929, startPoint y: 252, endPoint x: 881, endPoint y: 236, distance: 50.9
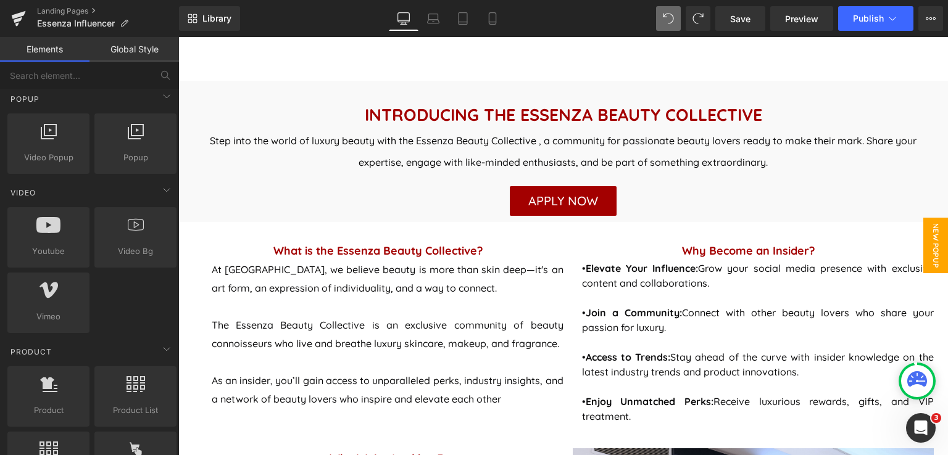
click at [935, 256] on span "New Popup" at bounding box center [935, 246] width 25 height 56
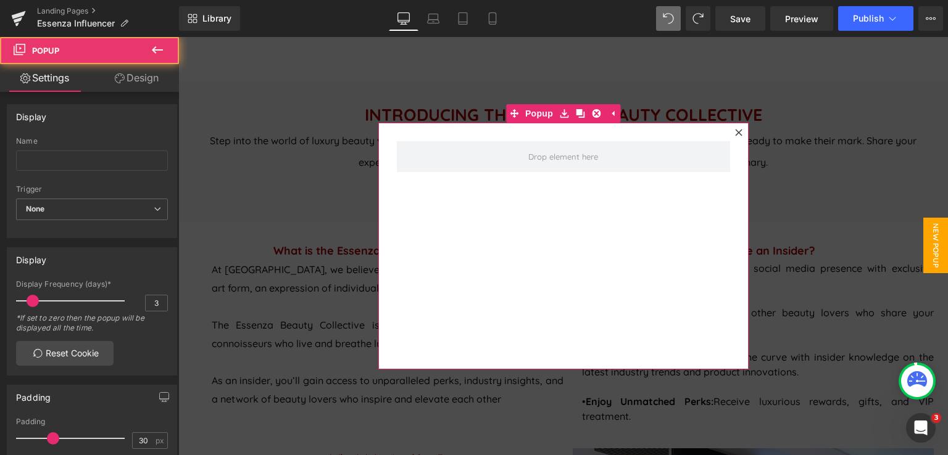
click at [735, 131] on icon at bounding box center [738, 132] width 7 height 7
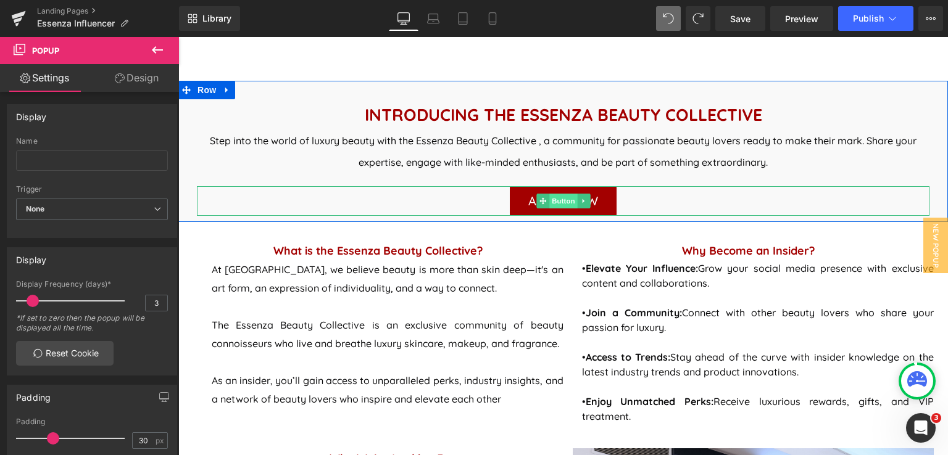
click at [536, 201] on link "Button" at bounding box center [556, 201] width 41 height 15
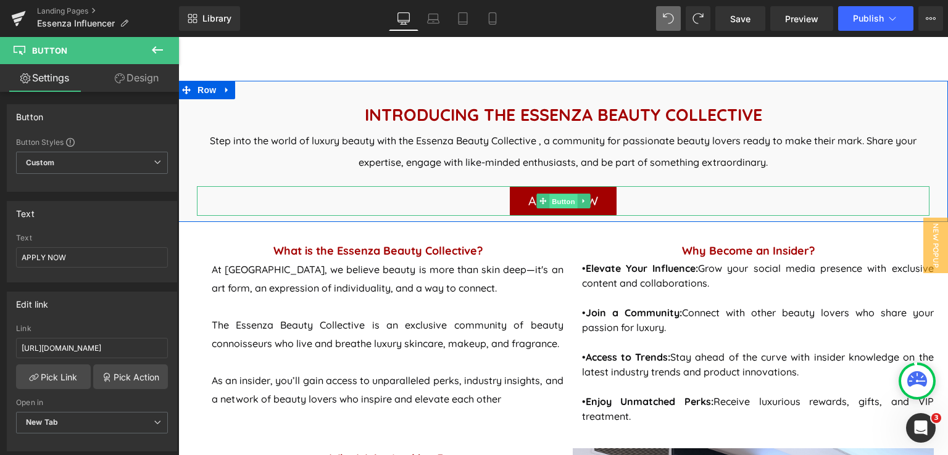
click at [556, 201] on span "Button" at bounding box center [563, 201] width 28 height 15
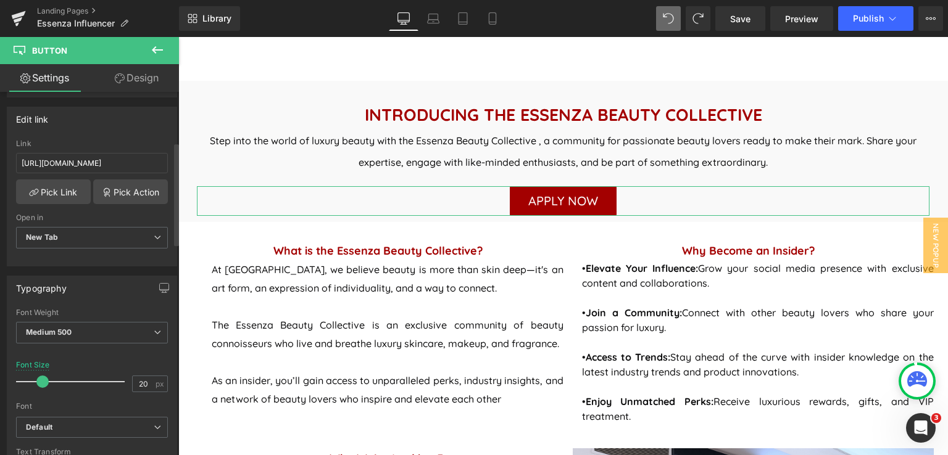
scroll to position [123, 0]
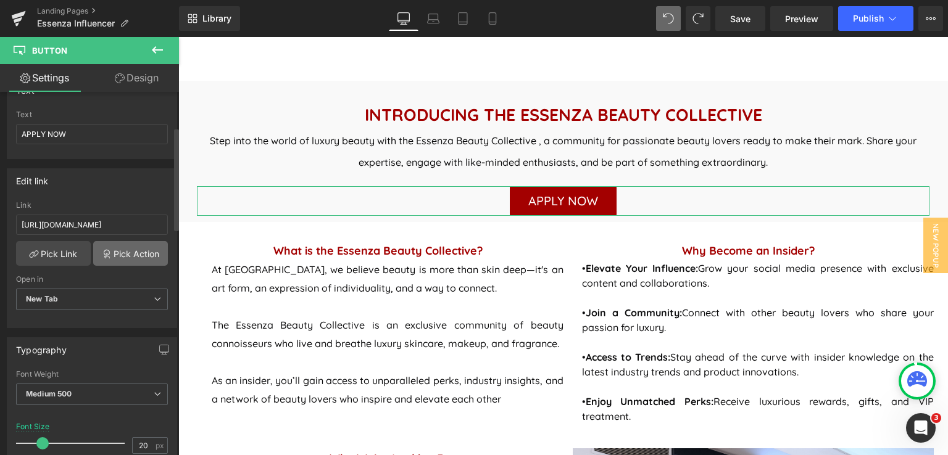
click at [130, 255] on link "Pick Action" at bounding box center [130, 253] width 75 height 25
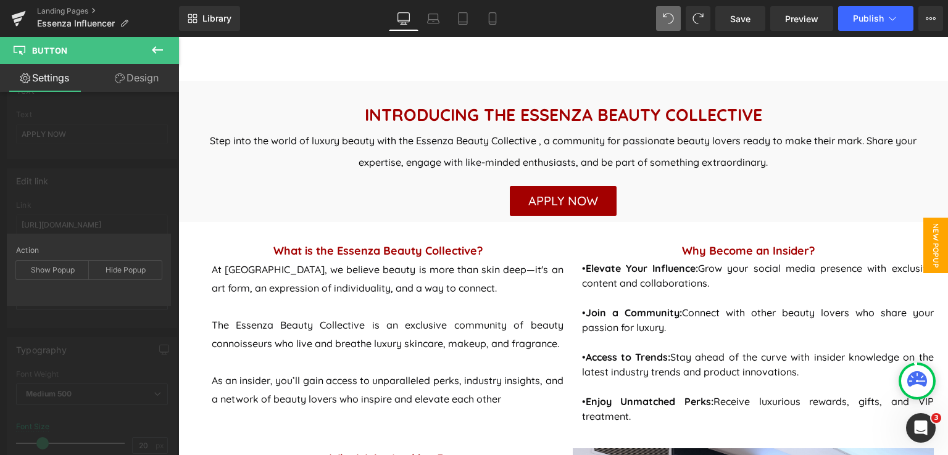
click at [925, 250] on span "New Popup" at bounding box center [935, 246] width 25 height 56
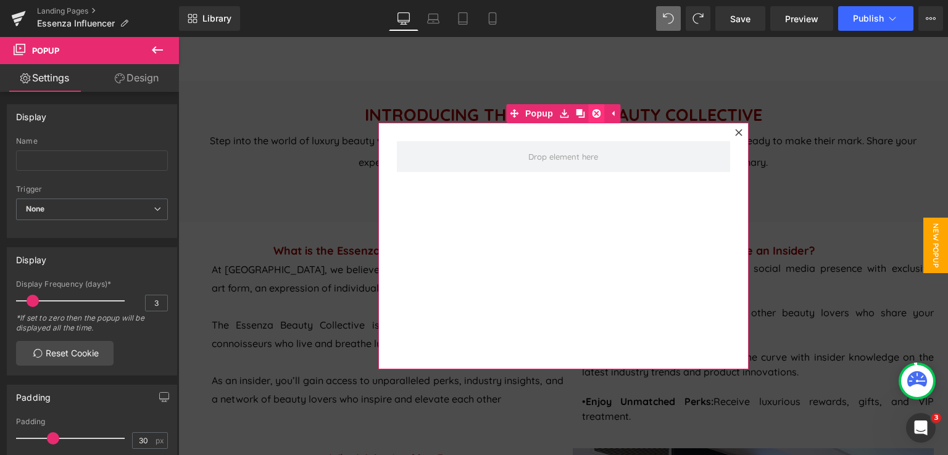
click at [592, 114] on icon at bounding box center [596, 113] width 9 height 9
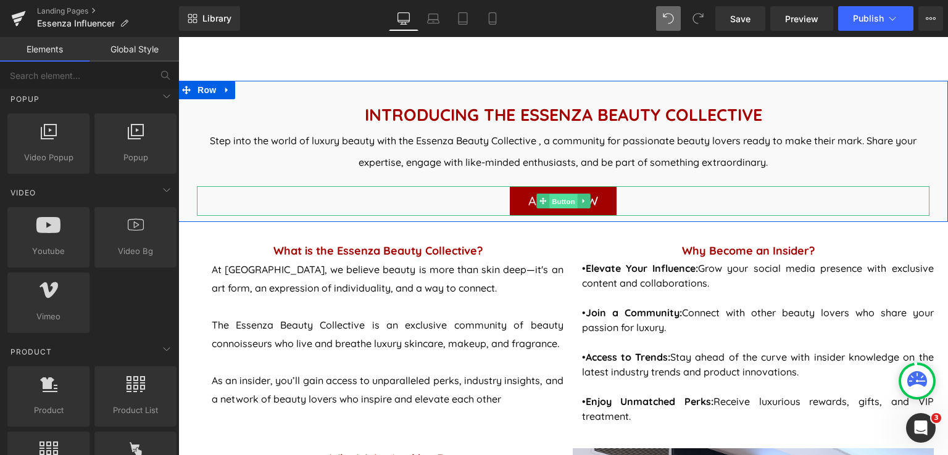
click at [561, 199] on span "Button" at bounding box center [563, 201] width 28 height 15
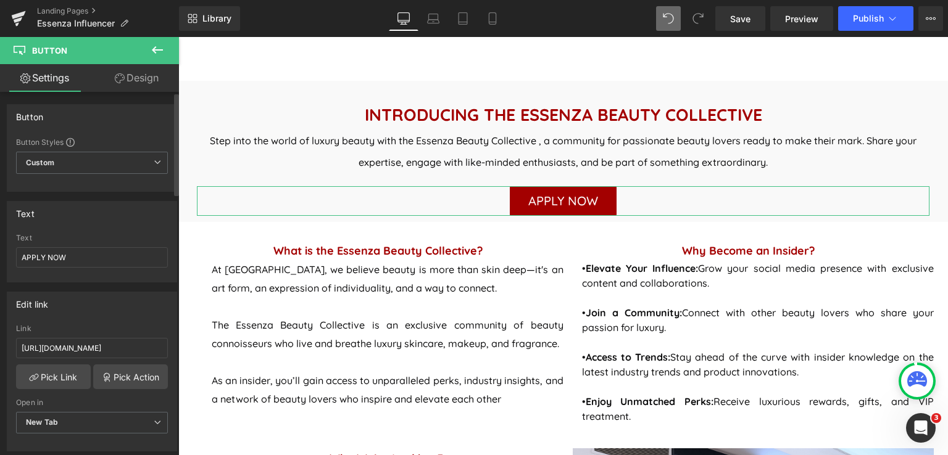
drag, startPoint x: 133, startPoint y: 373, endPoint x: 123, endPoint y: 315, distance: 58.8
click at [133, 373] on link "Pick Action" at bounding box center [130, 377] width 75 height 25
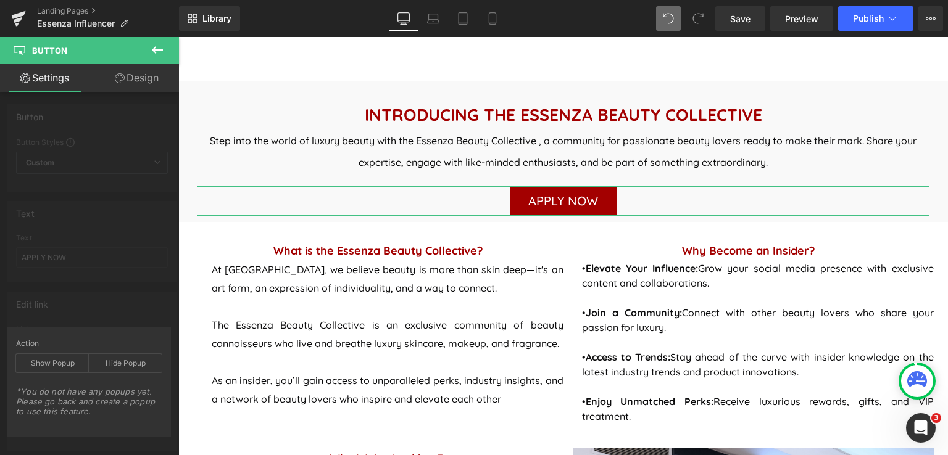
click at [160, 52] on icon at bounding box center [157, 50] width 15 height 15
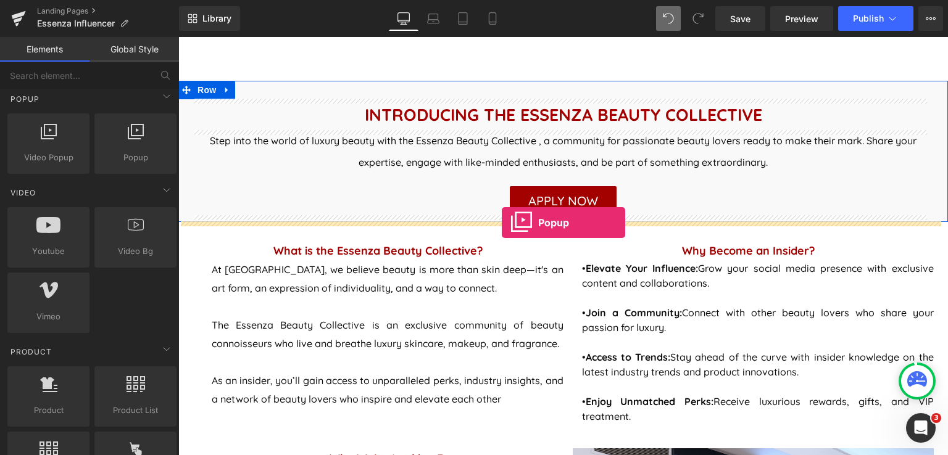
drag, startPoint x: 308, startPoint y: 188, endPoint x: 502, endPoint y: 223, distance: 196.9
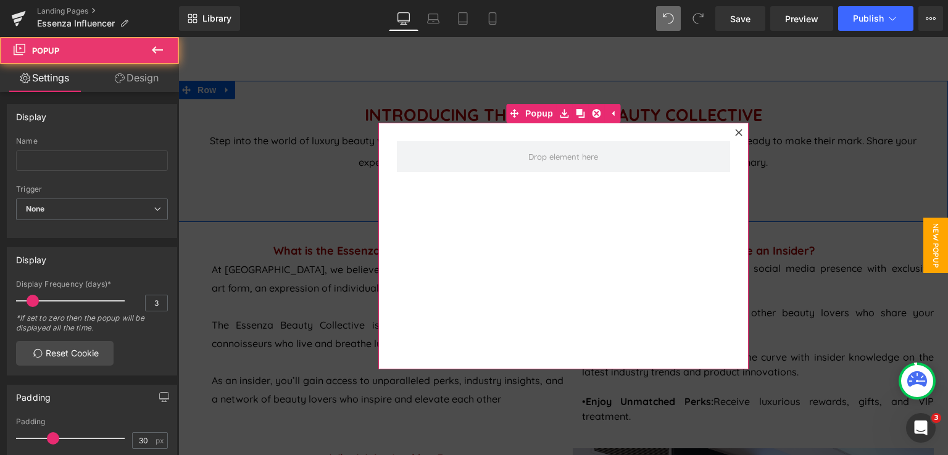
click at [735, 130] on icon at bounding box center [738, 132] width 7 height 7
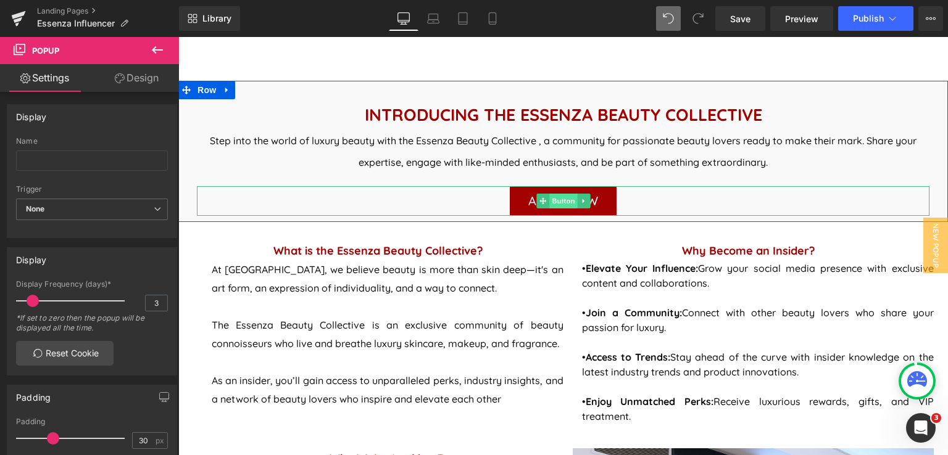
click at [559, 199] on span "Button" at bounding box center [563, 201] width 28 height 15
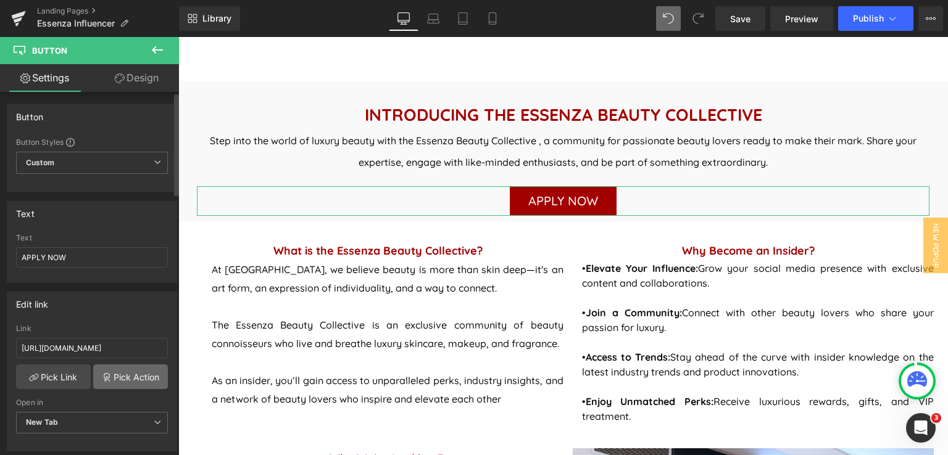
click at [135, 383] on link "Pick Action" at bounding box center [130, 377] width 75 height 25
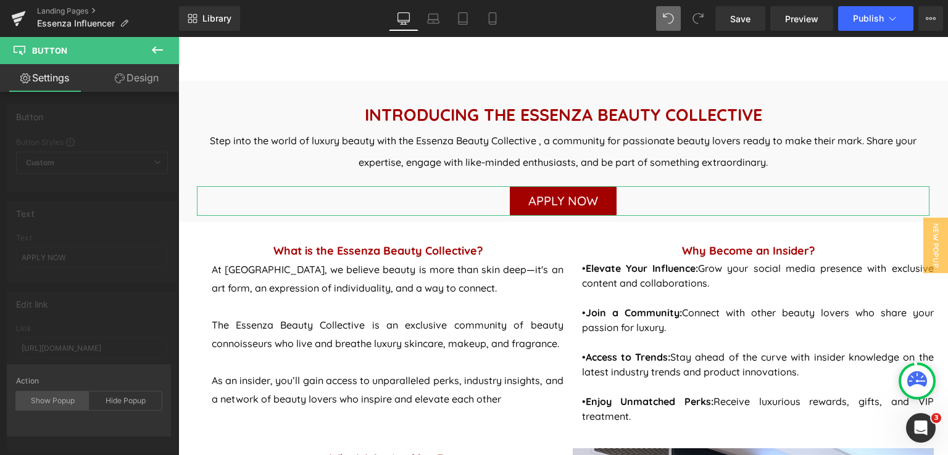
click at [56, 402] on div "Show Popup" at bounding box center [52, 401] width 73 height 19
click at [124, 400] on div "Hide Popup" at bounding box center [125, 401] width 73 height 19
click at [56, 400] on div "Show Popup" at bounding box center [52, 401] width 73 height 19
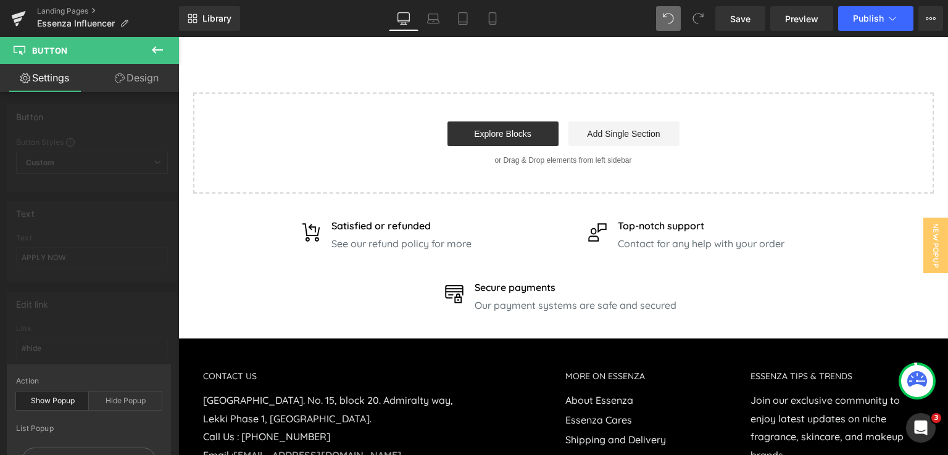
scroll to position [1481, 0]
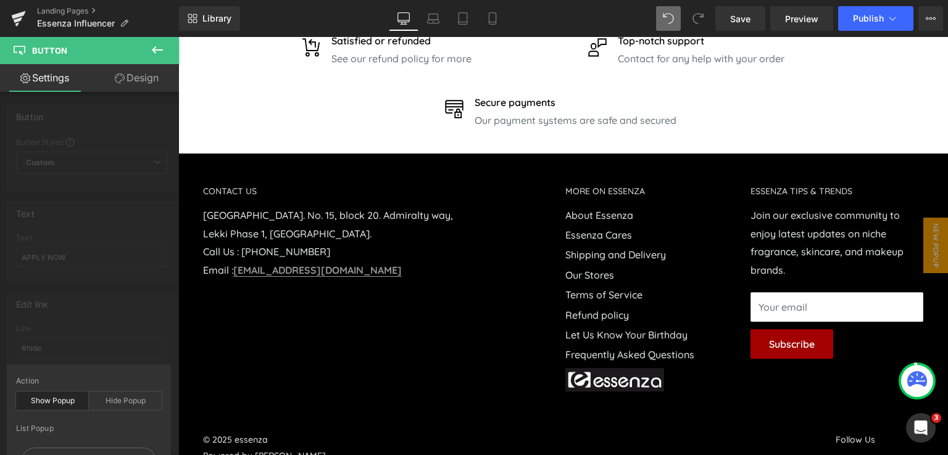
click at [57, 445] on div "New Popup" at bounding box center [89, 463] width 146 height 43
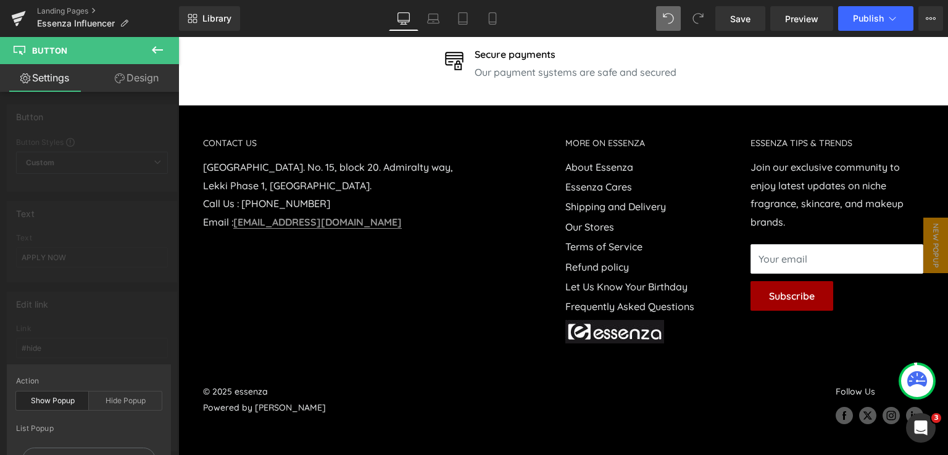
scroll to position [1544, 0]
click at [104, 447] on div "New Popup" at bounding box center [89, 463] width 146 height 43
click at [103, 449] on div "New Popup" at bounding box center [88, 460] width 133 height 24
click at [130, 400] on div "Hide Popup" at bounding box center [125, 401] width 73 height 19
type input "#hide"
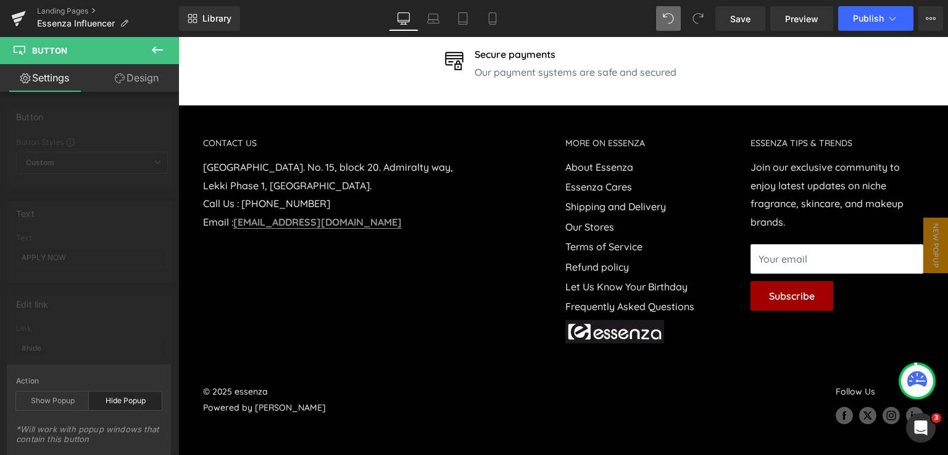
click at [153, 72] on link "Design" at bounding box center [136, 78] width 89 height 28
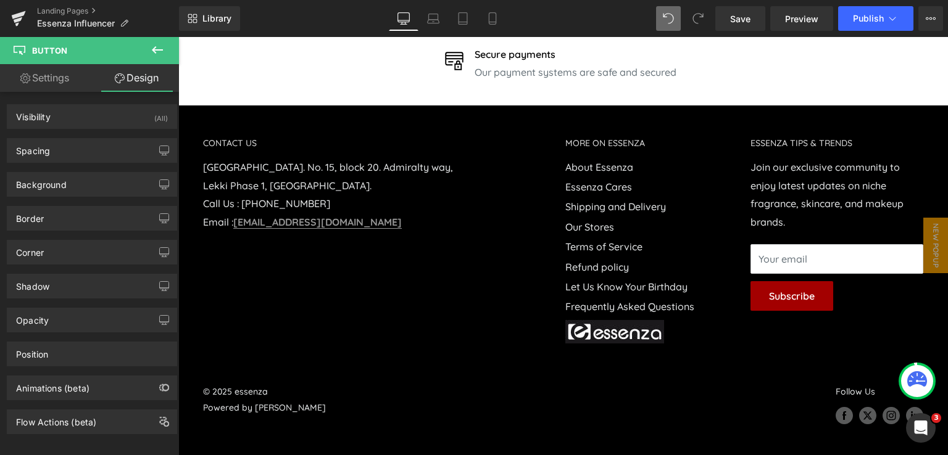
click at [46, 78] on link "Settings" at bounding box center [44, 78] width 89 height 28
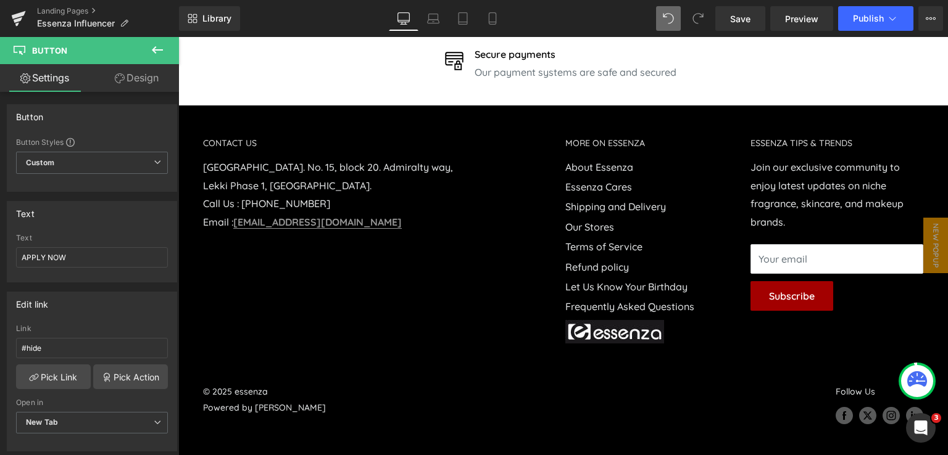
type input "100"
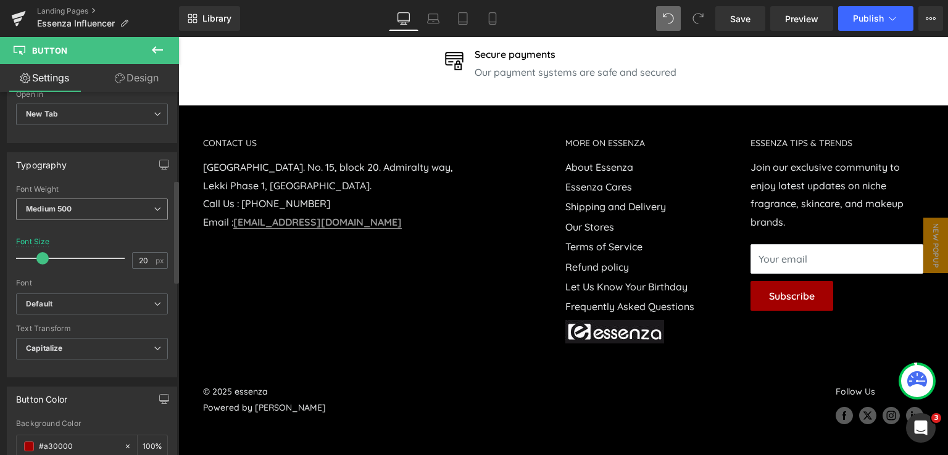
scroll to position [247, 0]
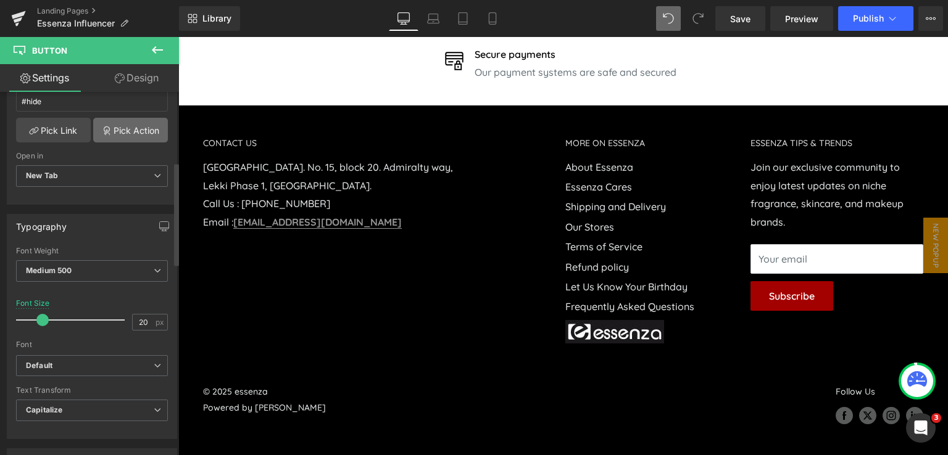
click at [130, 125] on link "Pick Action" at bounding box center [130, 130] width 75 height 25
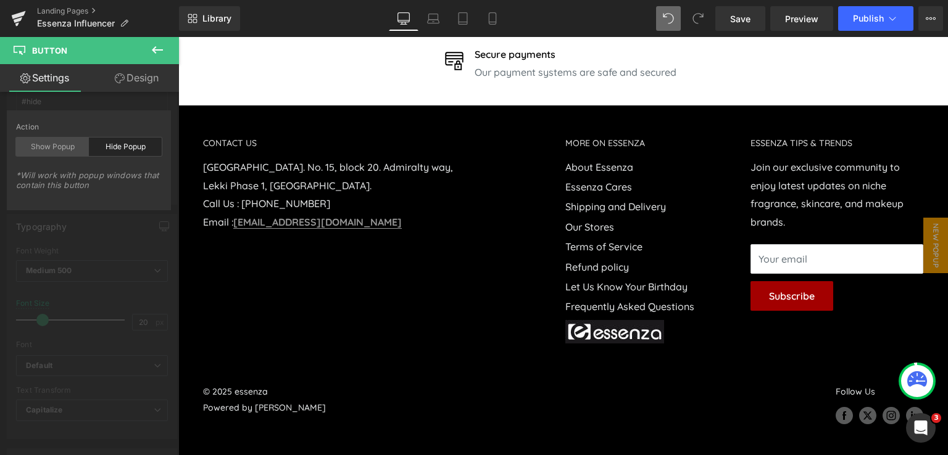
click at [54, 145] on div "Show Popup" at bounding box center [52, 147] width 73 height 19
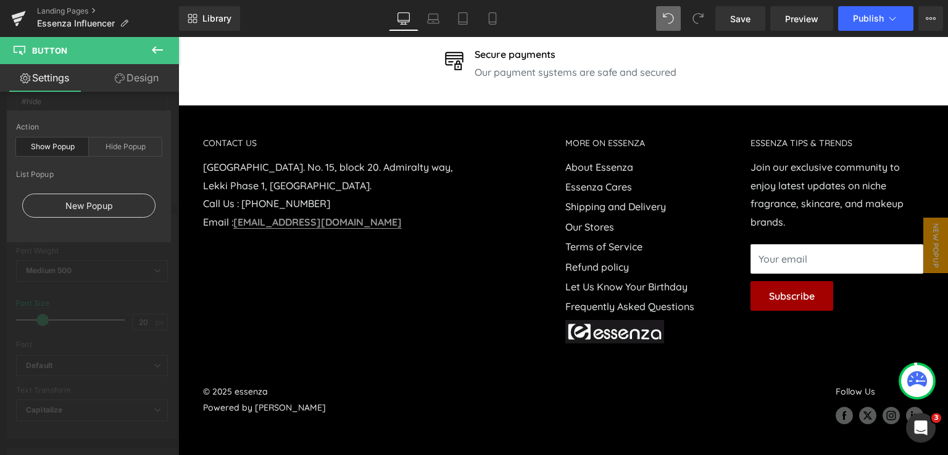
click at [89, 209] on div "New Popup" at bounding box center [88, 206] width 133 height 24
click at [87, 209] on div "New Popup" at bounding box center [88, 206] width 133 height 24
click at [74, 208] on div "New Popup" at bounding box center [88, 206] width 133 height 24
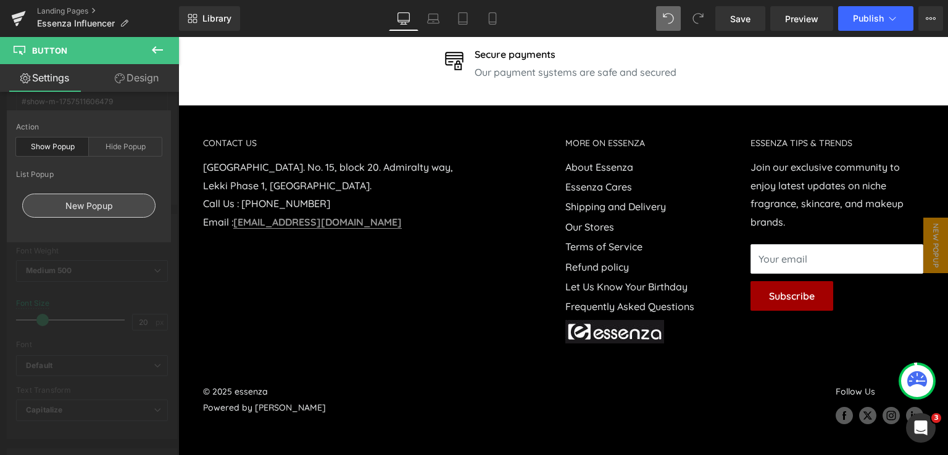
click at [96, 209] on div "New Popup" at bounding box center [88, 206] width 133 height 24
click at [97, 209] on div "New Popup" at bounding box center [88, 206] width 133 height 24
type input "#show-m-1757511606479"
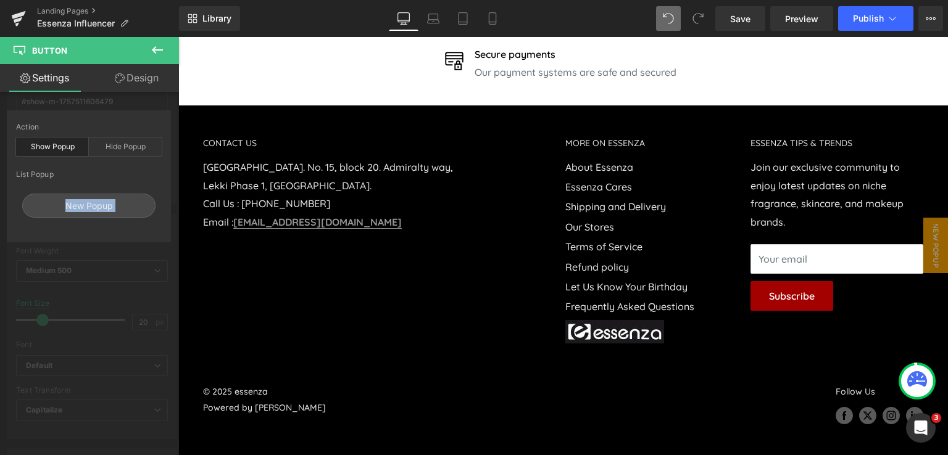
click at [152, 52] on icon at bounding box center [157, 50] width 15 height 15
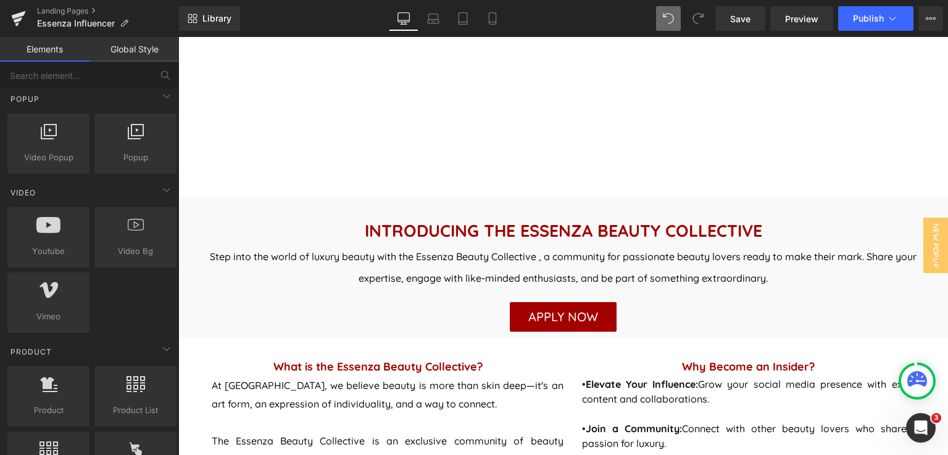
scroll to position [372, 0]
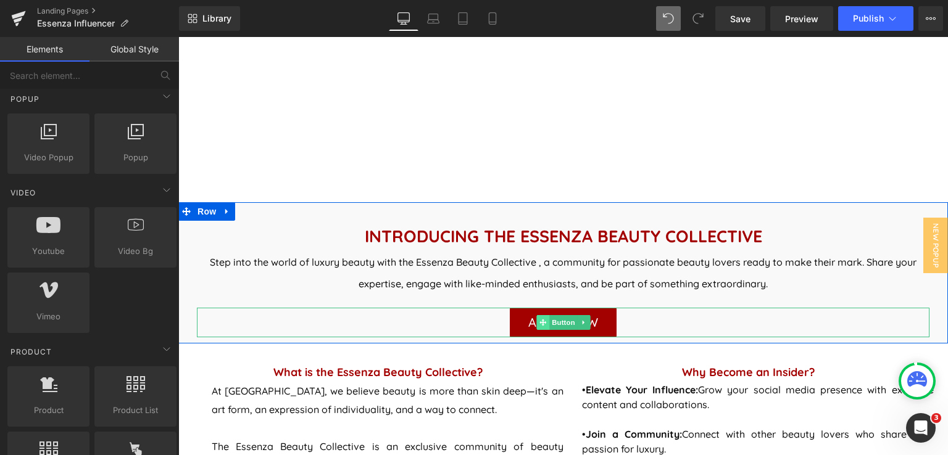
click at [543, 325] on span at bounding box center [542, 322] width 13 height 15
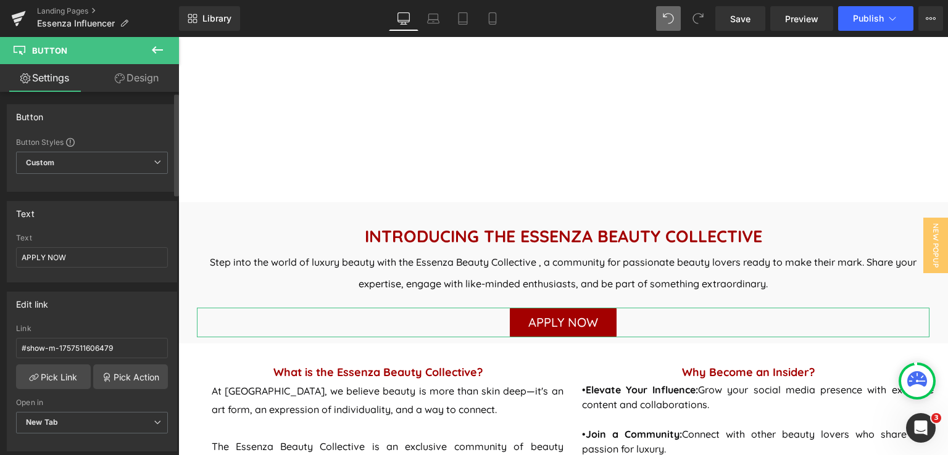
scroll to position [62, 0]
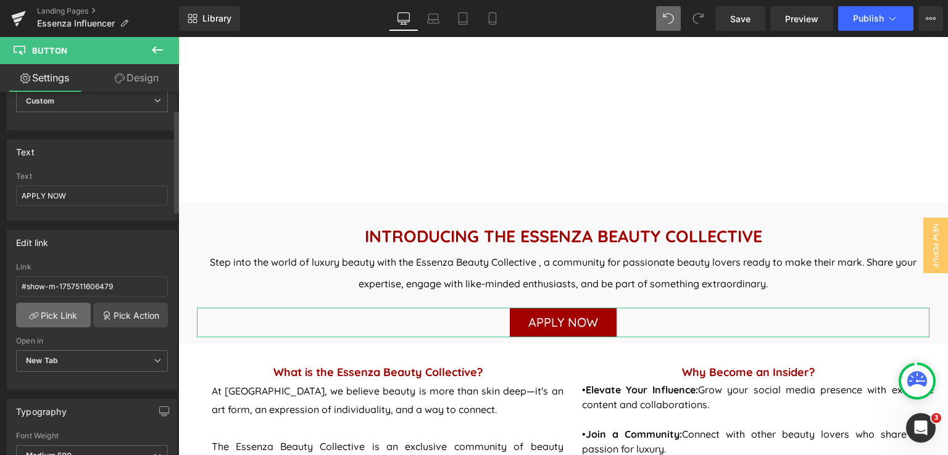
click at [76, 317] on link "Pick Link" at bounding box center [53, 315] width 75 height 25
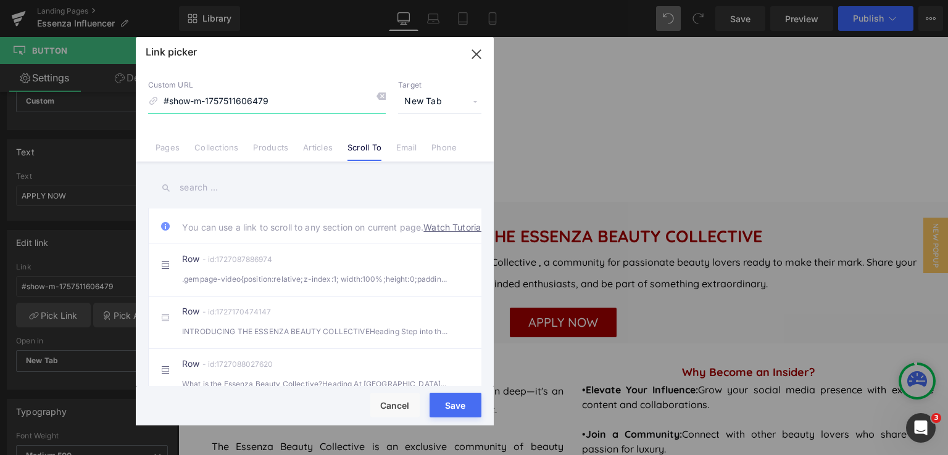
click at [476, 55] on icon "button" at bounding box center [476, 54] width 8 height 8
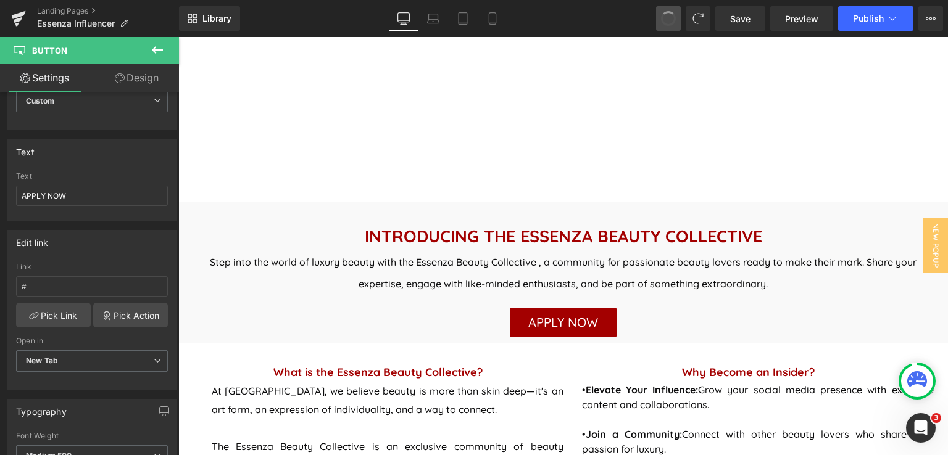
type input "#show-m-1757511606479"
click at [65, 12] on link "Landing Pages" at bounding box center [108, 11] width 142 height 10
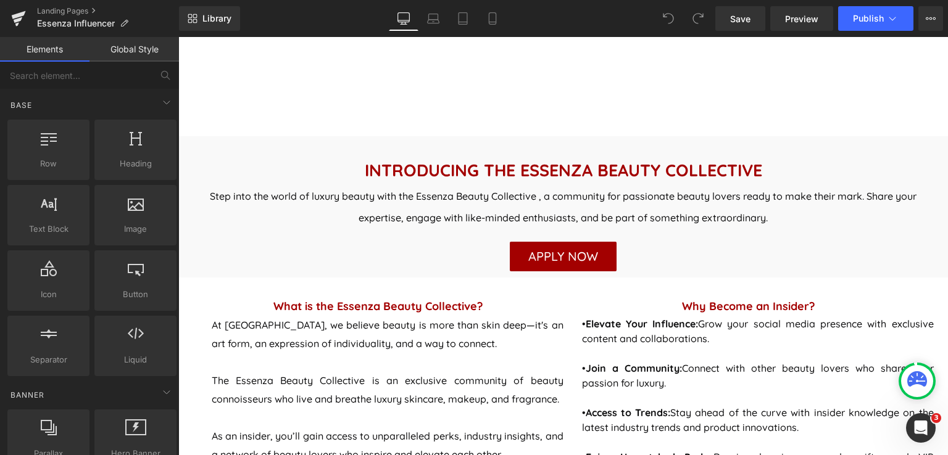
scroll to position [432, 0]
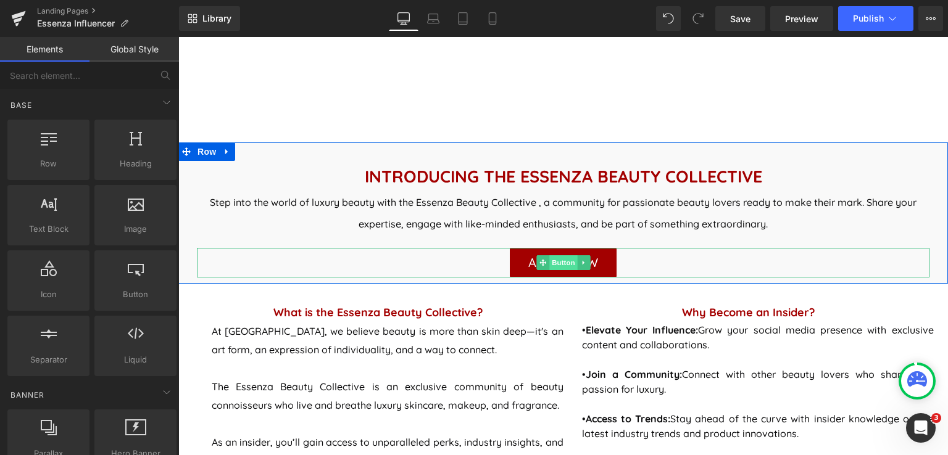
click at [555, 260] on span "Button" at bounding box center [563, 262] width 28 height 15
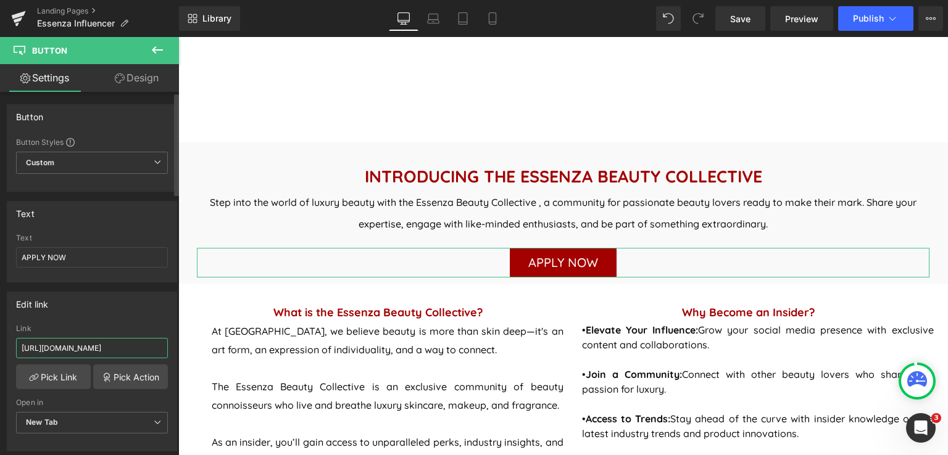
click at [96, 351] on input "https://form-builder-en.pifyapp.com/form/s/24017" at bounding box center [92, 348] width 152 height 20
click at [146, 379] on link "Pick Action" at bounding box center [130, 377] width 75 height 25
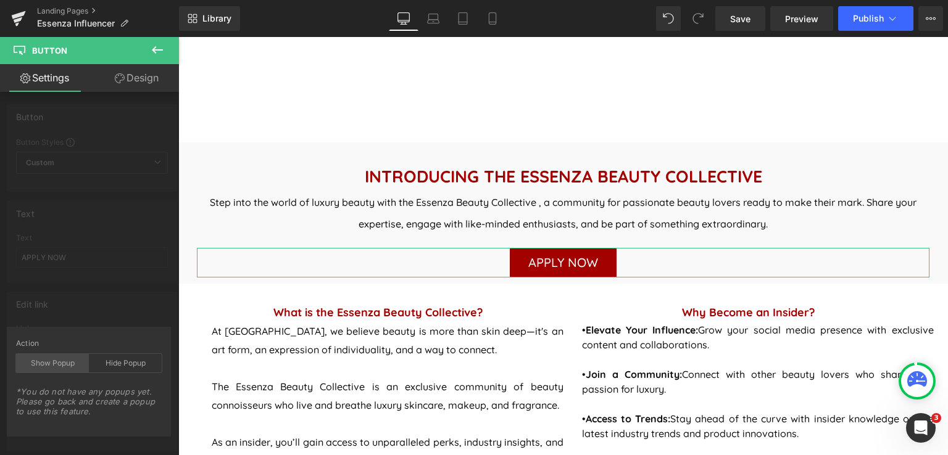
click at [55, 361] on div "Show Popup" at bounding box center [52, 363] width 73 height 19
click at [150, 43] on icon at bounding box center [157, 50] width 15 height 15
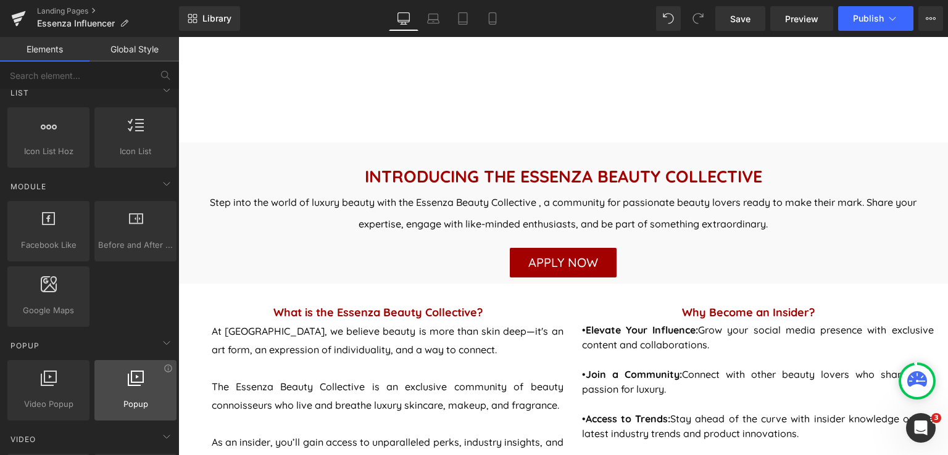
scroll to position [740, 0]
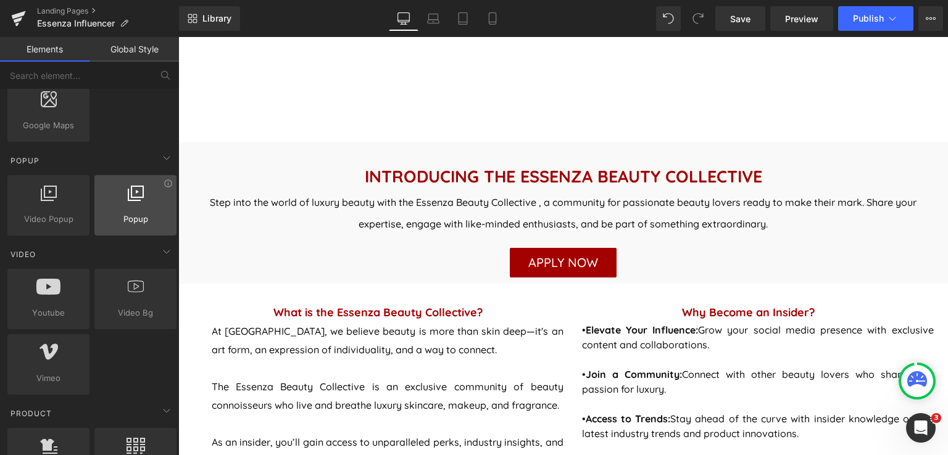
click at [134, 197] on icon at bounding box center [136, 193] width 16 height 16
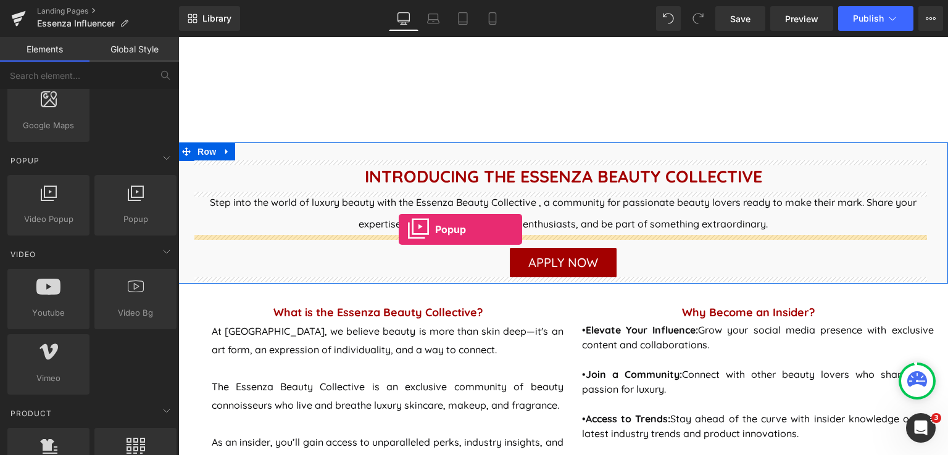
drag, startPoint x: 312, startPoint y: 234, endPoint x: 399, endPoint y: 230, distance: 86.5
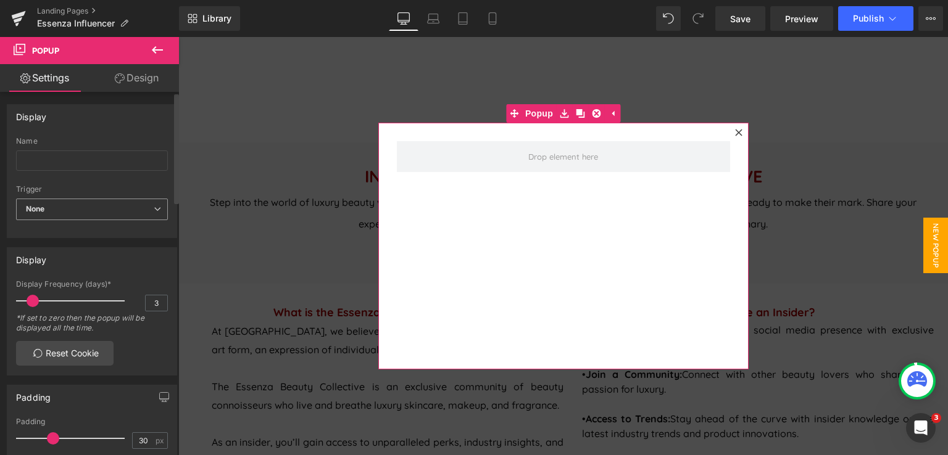
click at [87, 210] on span "None" at bounding box center [92, 210] width 152 height 22
click at [133, 130] on div "Display Name None Show on page load Show after a certain period of time Show wh…" at bounding box center [92, 171] width 170 height 134
click at [77, 156] on input "text" at bounding box center [92, 161] width 152 height 20
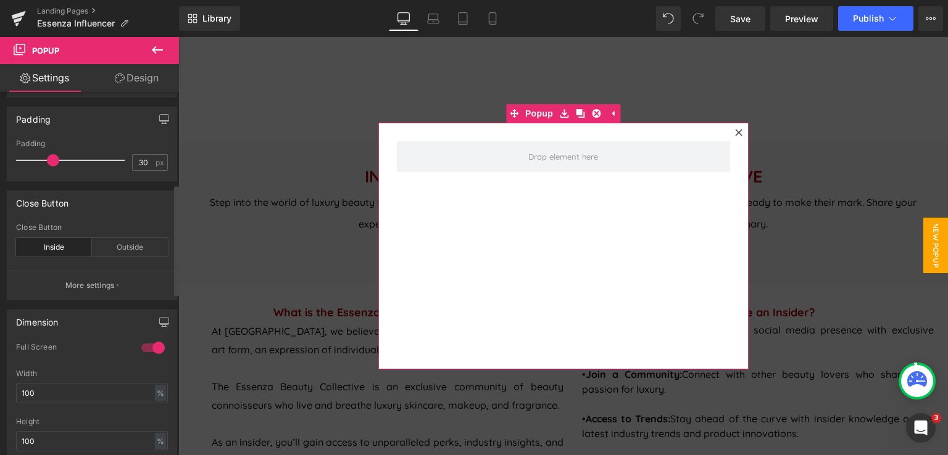
scroll to position [308, 0]
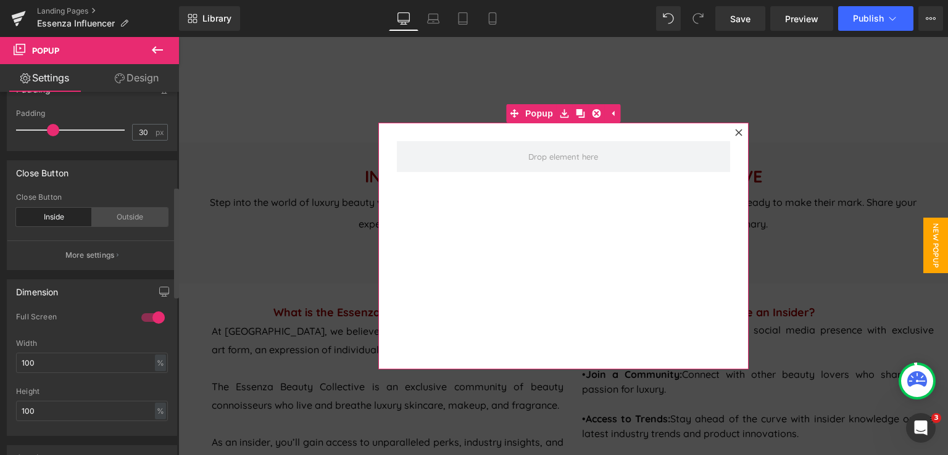
click at [134, 213] on div "Outside" at bounding box center [130, 217] width 76 height 19
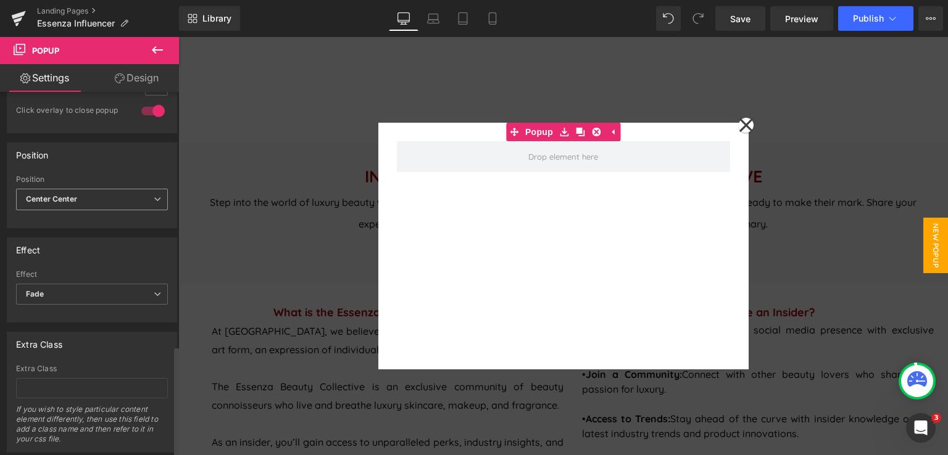
scroll to position [831, 0]
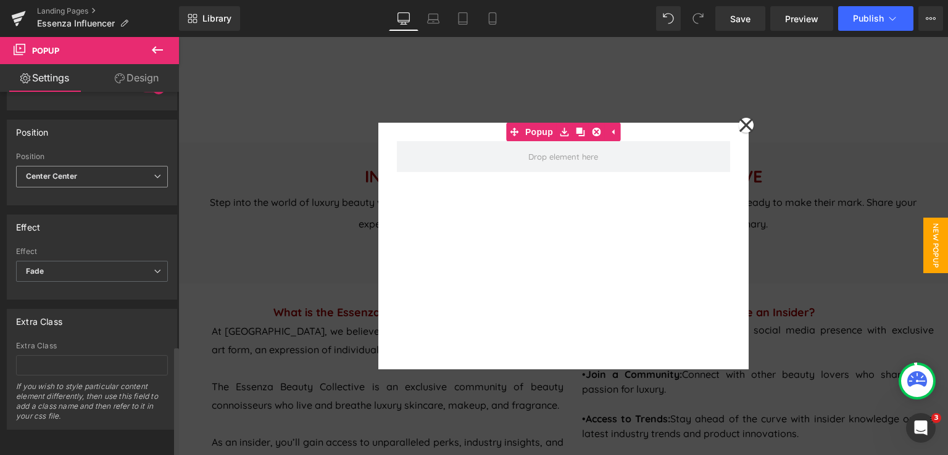
click at [131, 168] on span "Center Center" at bounding box center [92, 177] width 152 height 22
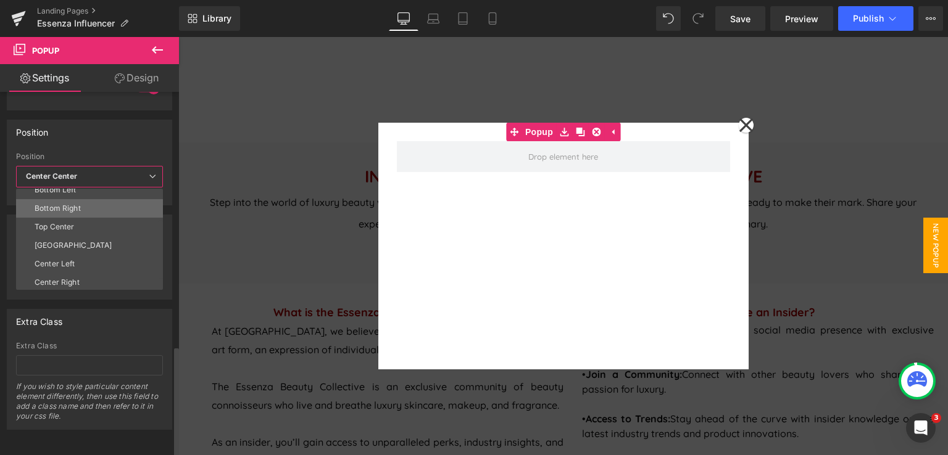
scroll to position [65, 0]
click at [138, 120] on div "Position" at bounding box center [89, 131] width 164 height 23
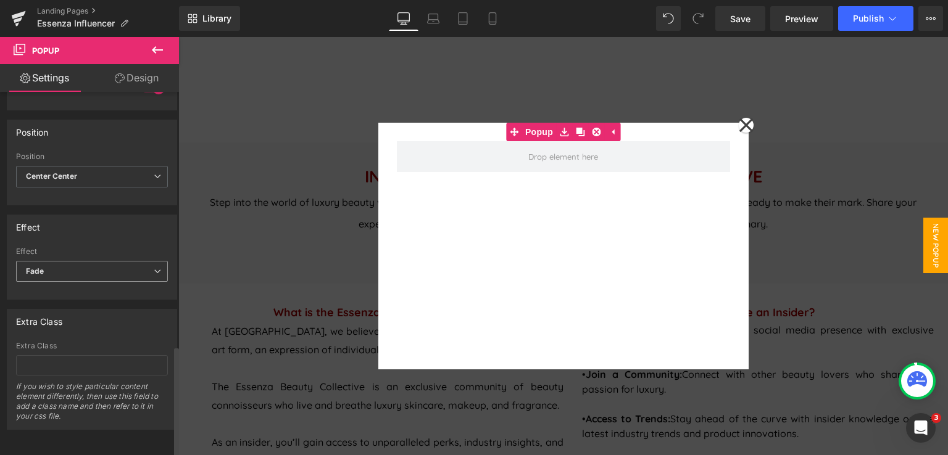
click at [113, 261] on span "Fade" at bounding box center [92, 272] width 152 height 22
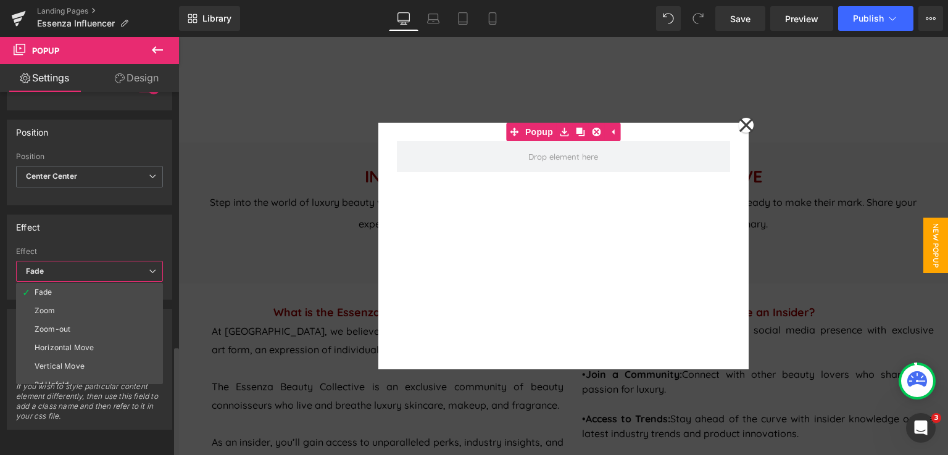
click at [114, 261] on span "Fade" at bounding box center [89, 272] width 147 height 22
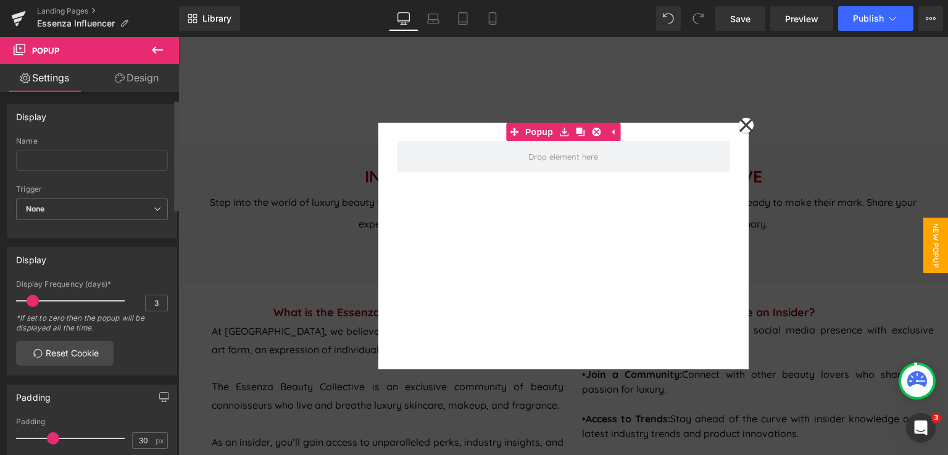
scroll to position [123, 0]
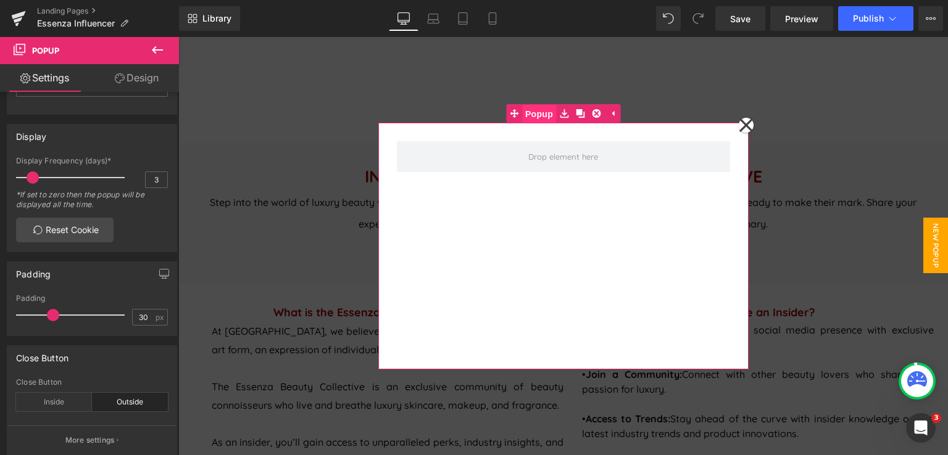
click at [522, 117] on span "Popup" at bounding box center [539, 114] width 34 height 19
click at [150, 79] on link "Design" at bounding box center [136, 78] width 89 height 28
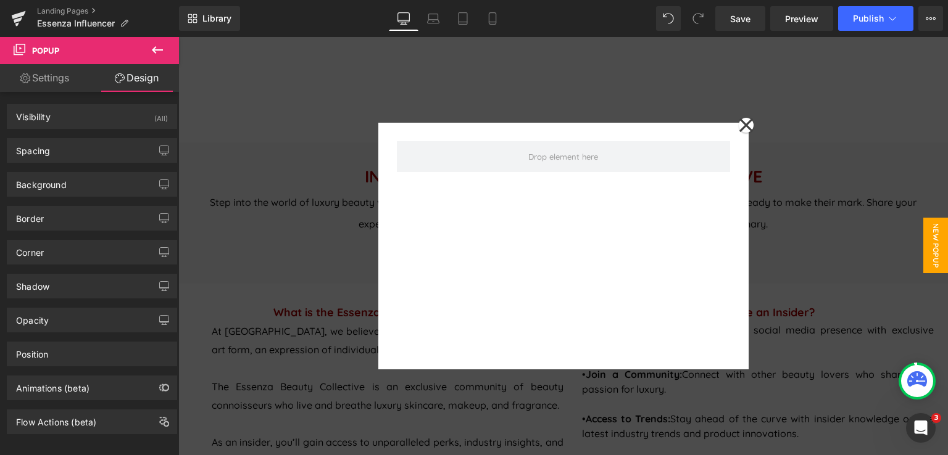
click at [162, 46] on icon at bounding box center [157, 50] width 15 height 15
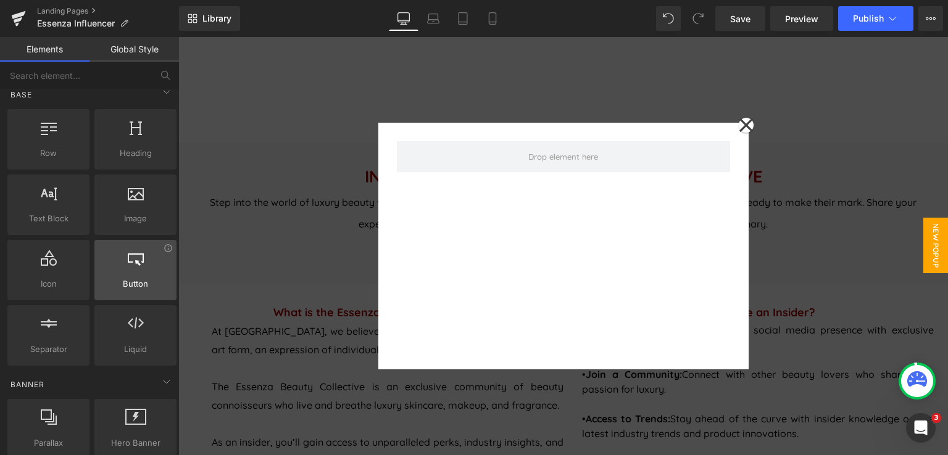
scroll to position [0, 0]
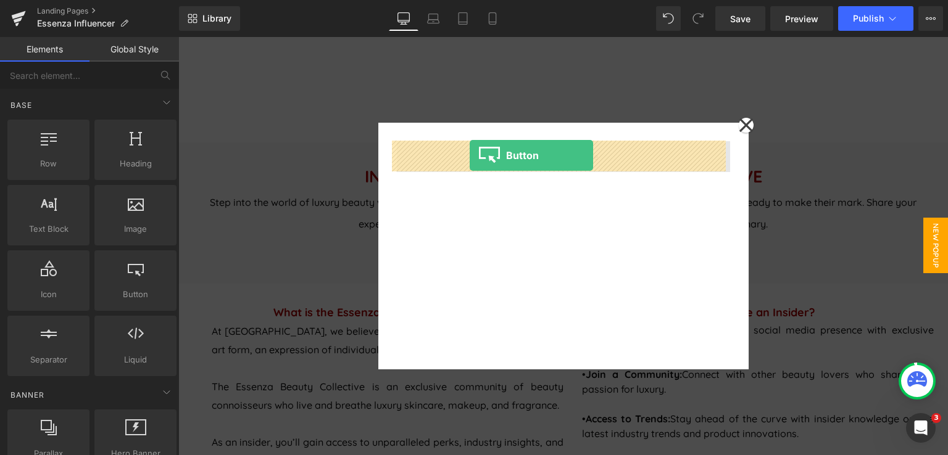
drag, startPoint x: 318, startPoint y: 329, endPoint x: 470, endPoint y: 155, distance: 230.0
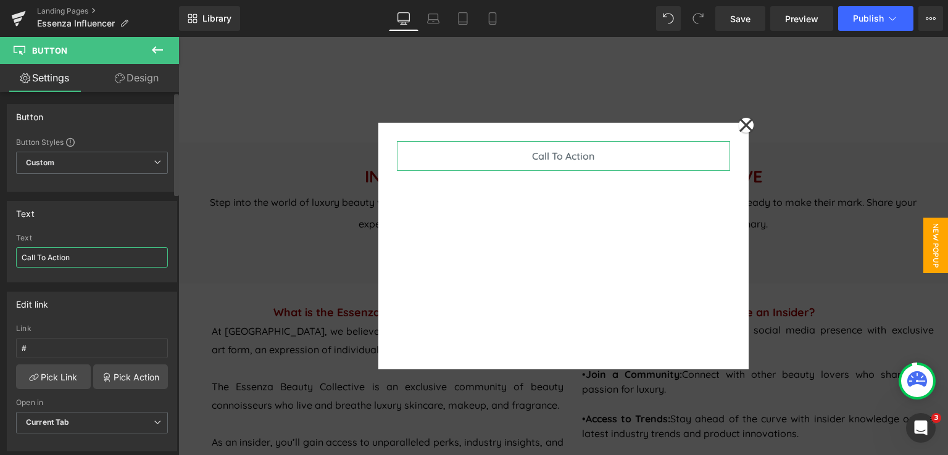
click at [78, 254] on input "Call To Action" at bounding box center [92, 257] width 152 height 20
type input "C"
type input "A"
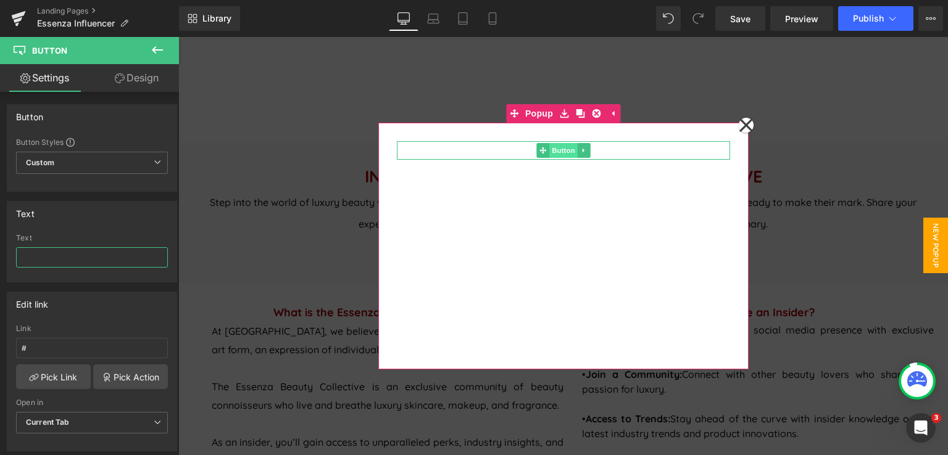
click at [561, 152] on span "Button" at bounding box center [563, 150] width 28 height 15
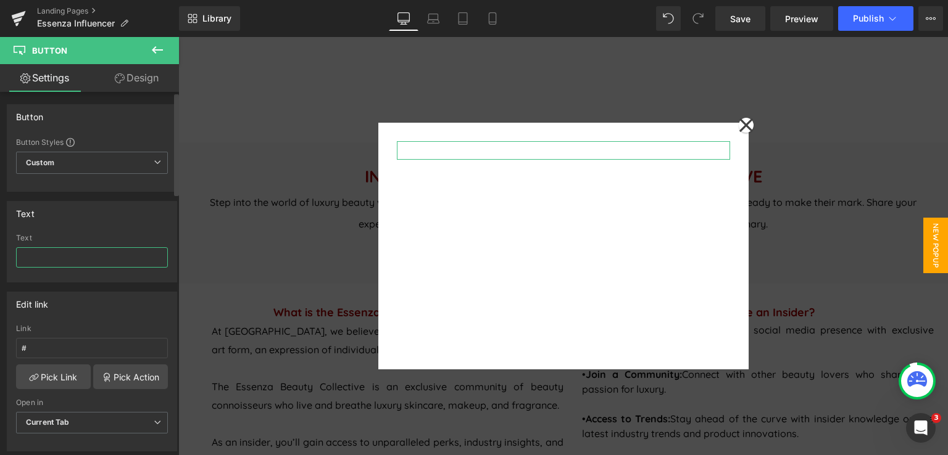
click at [94, 259] on input "text" at bounding box center [92, 257] width 152 height 20
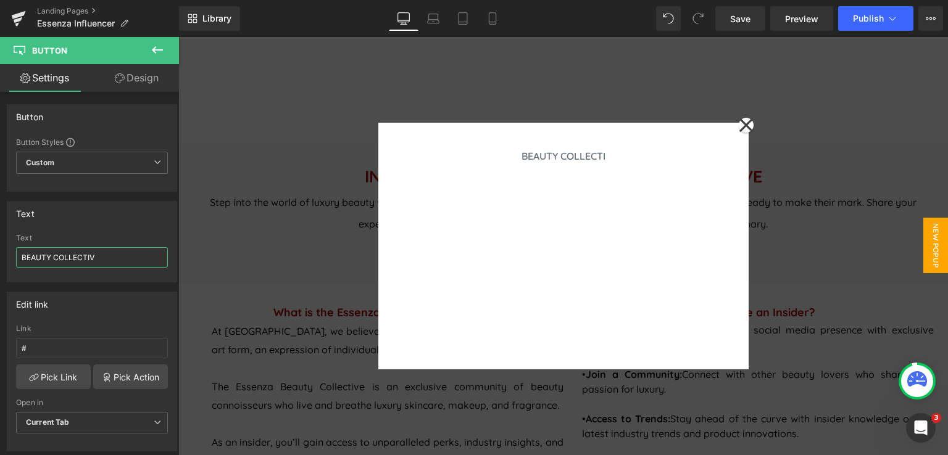
type input "BEAUTY COLLECTIVE"
click at [152, 46] on icon at bounding box center [157, 50] width 15 height 15
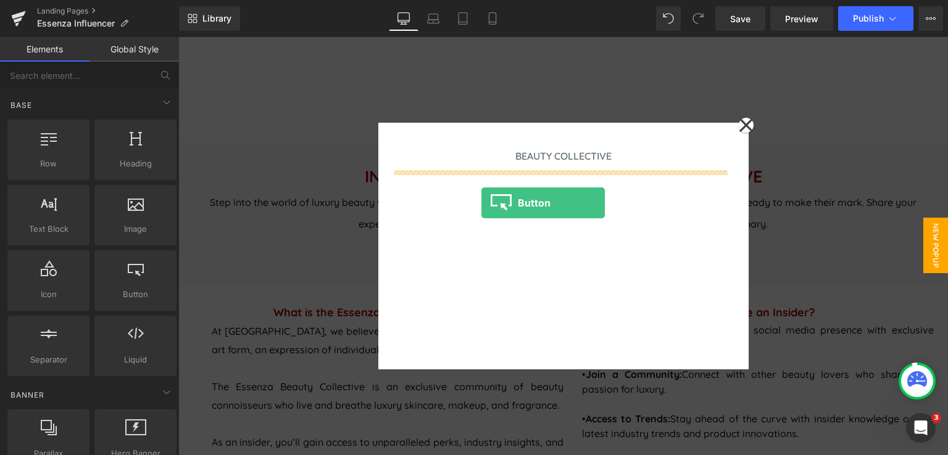
drag, startPoint x: 312, startPoint y: 312, endPoint x: 481, endPoint y: 203, distance: 201.4
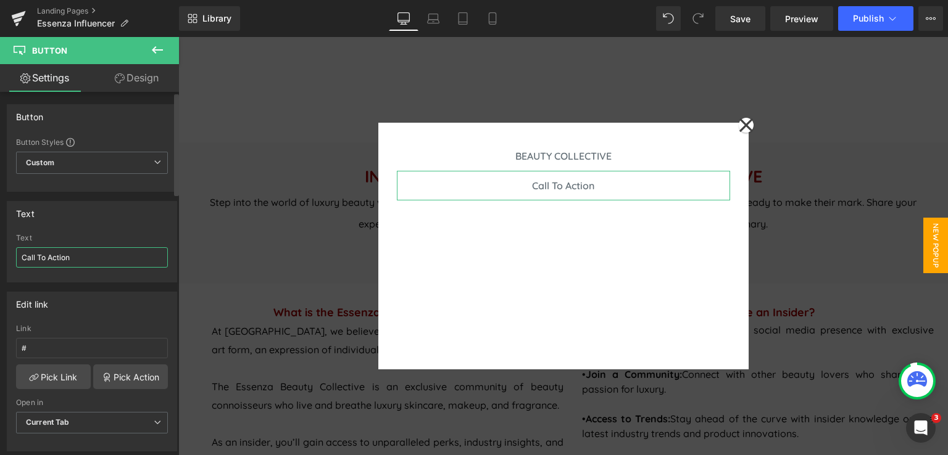
drag, startPoint x: 76, startPoint y: 259, endPoint x: 14, endPoint y: 255, distance: 62.4
click at [14, 255] on div "Call To Action Text Call To Action" at bounding box center [91, 258] width 169 height 48
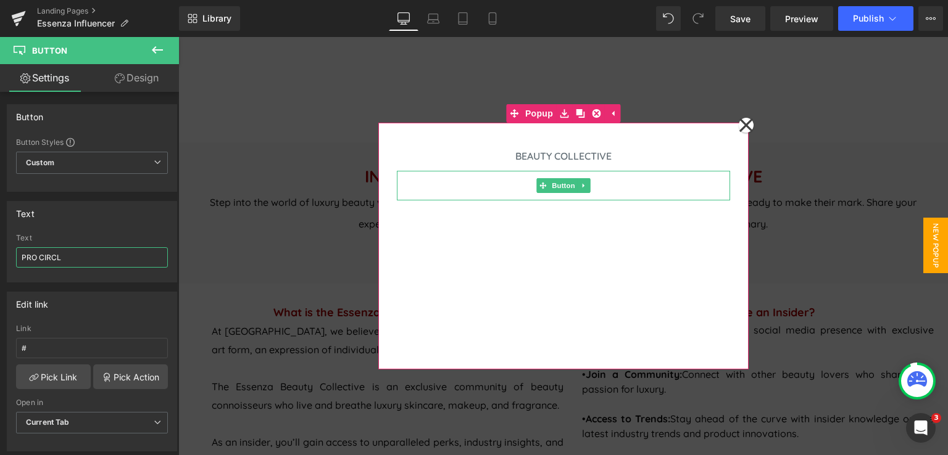
type input "PRO CIRCLE"
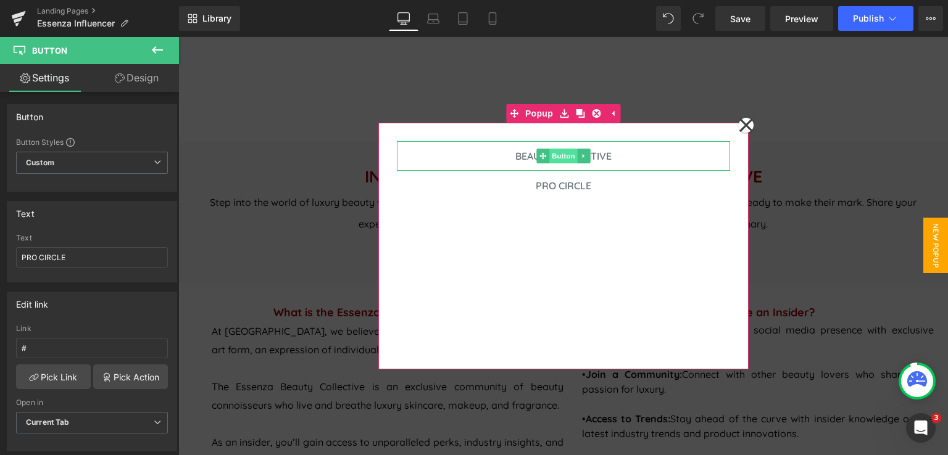
click at [558, 156] on span "Button" at bounding box center [563, 156] width 28 height 15
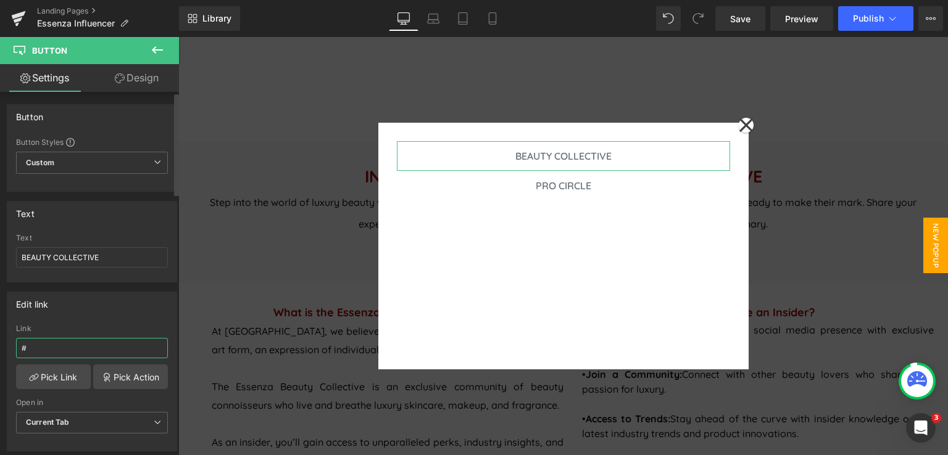
drag, startPoint x: 46, startPoint y: 349, endPoint x: 19, endPoint y: 349, distance: 27.8
click at [19, 349] on input "#" at bounding box center [92, 348] width 152 height 20
paste input "https://form-builder-en.pifyapp.com/form/s/24017"
type input "https://form-builder-en.pifyapp.com/form/s/24017"
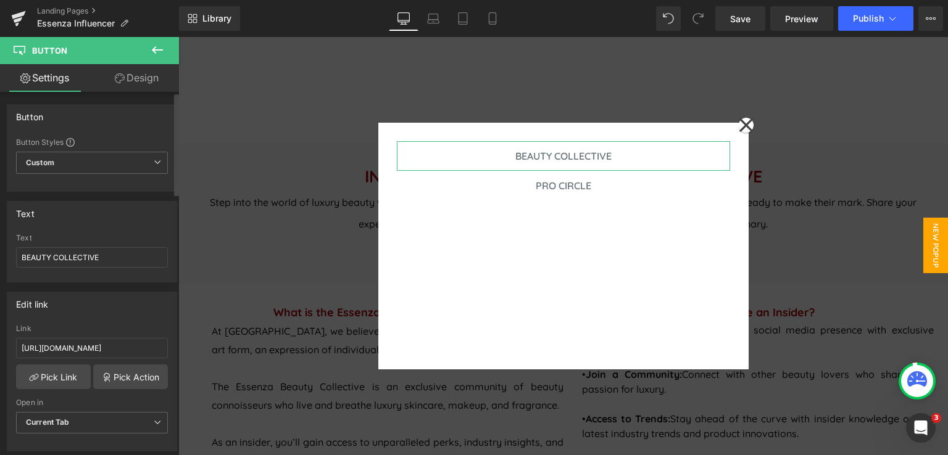
click at [123, 289] on div "Edit link https://form-builder-en.pifyapp.com/form/s/24017 Link https://form-bu…" at bounding box center [92, 367] width 184 height 169
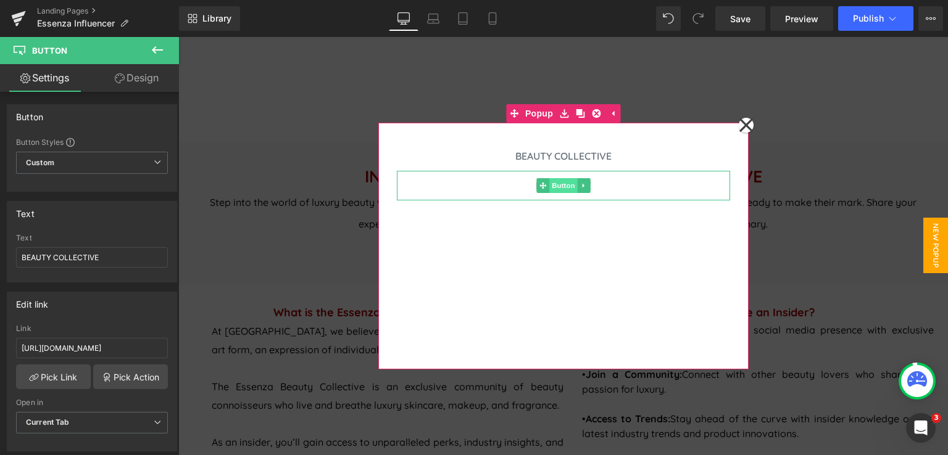
click at [555, 186] on span "Button" at bounding box center [563, 185] width 28 height 15
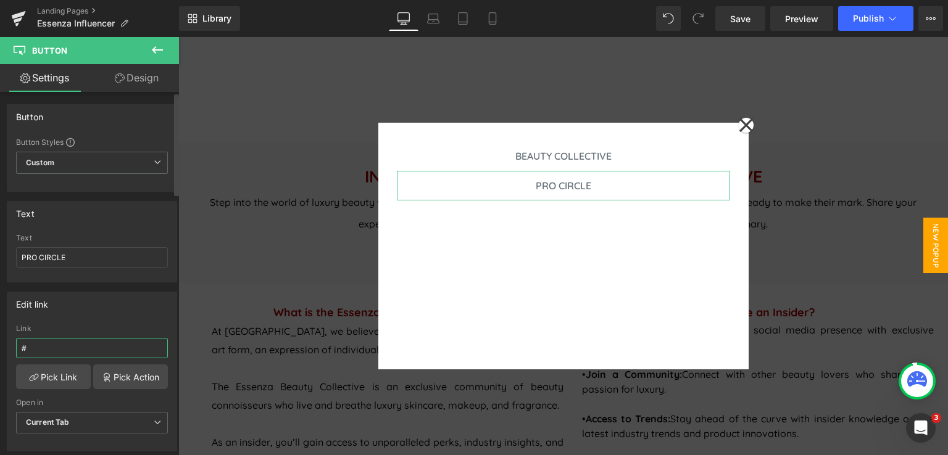
drag, startPoint x: 46, startPoint y: 346, endPoint x: 15, endPoint y: 349, distance: 31.6
click at [15, 349] on div "# Link # Pick Link Pick Action Current Tab New Tab Open in Current Tab Current …" at bounding box center [91, 388] width 169 height 126
paste input "https://form-builder-en.pifyapp.com/form/s/24017"
type input "https://form-builder-en.pifyapp.com/form/s/24017"
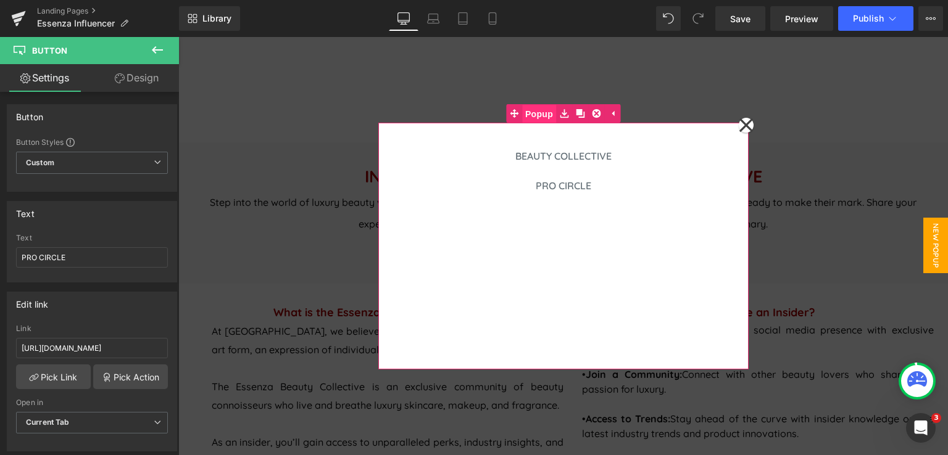
click at [531, 112] on span "Popup" at bounding box center [539, 114] width 34 height 19
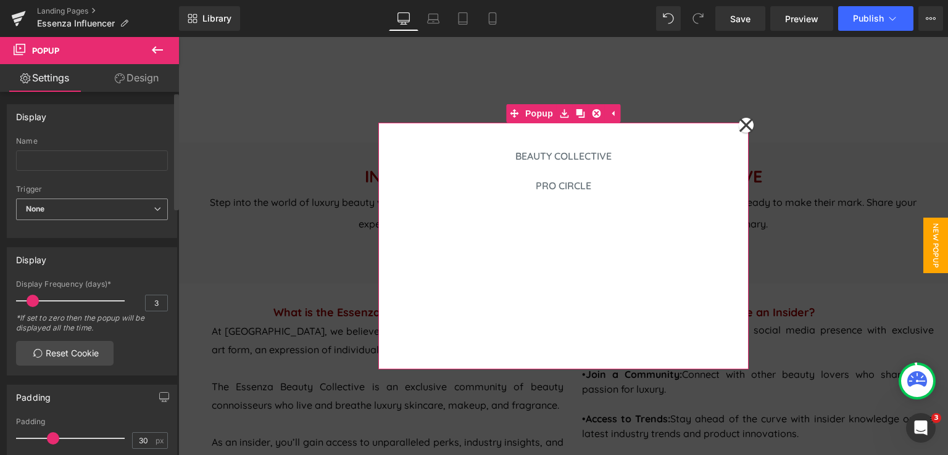
click at [143, 212] on span "None" at bounding box center [92, 210] width 152 height 22
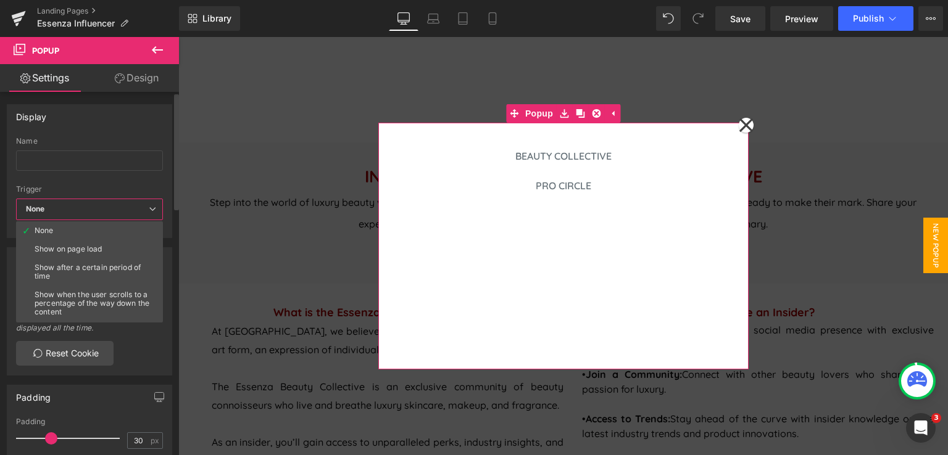
click at [143, 212] on span "None" at bounding box center [89, 210] width 147 height 22
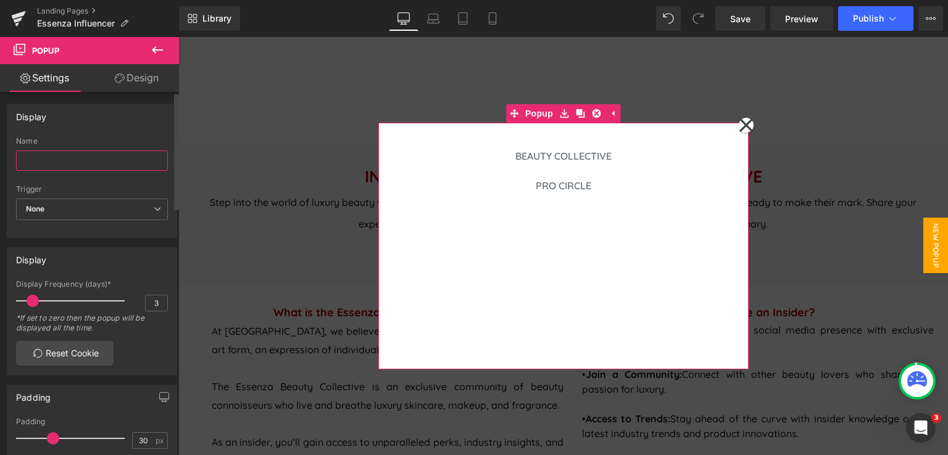
click at [63, 160] on input "text" at bounding box center [92, 161] width 152 height 20
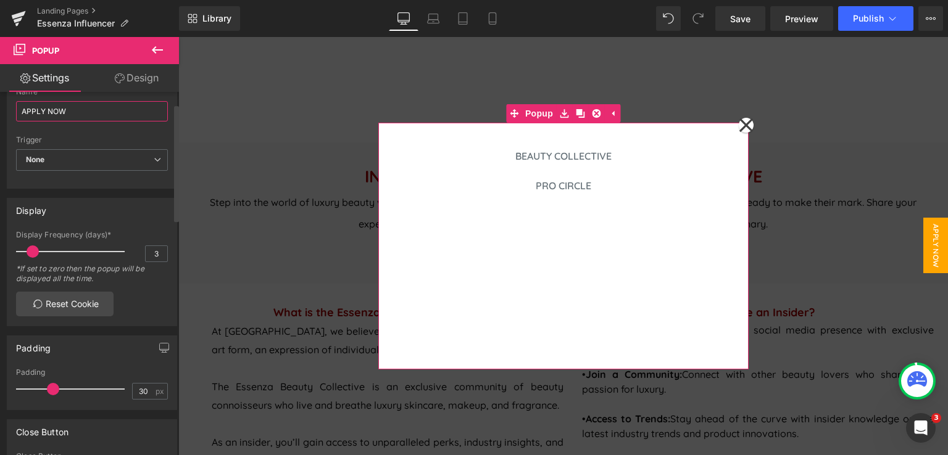
scroll to position [123, 0]
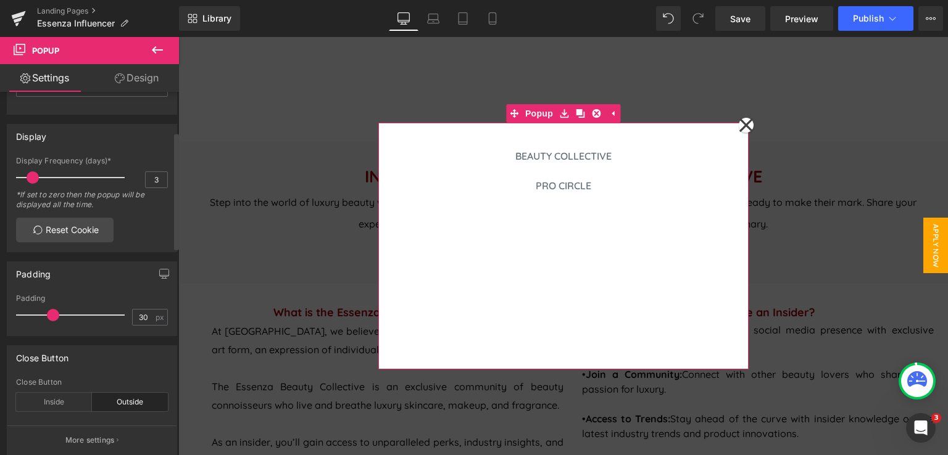
type input "APPLY NOW"
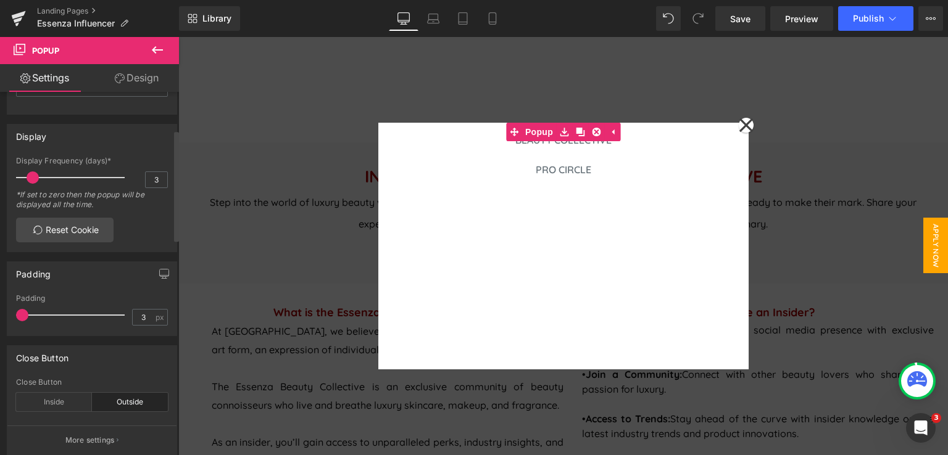
type input "0"
drag, startPoint x: 49, startPoint y: 315, endPoint x: 38, endPoint y: 288, distance: 29.3
click at [0, 315] on div "Padding 0px Padding 0 px" at bounding box center [92, 294] width 184 height 84
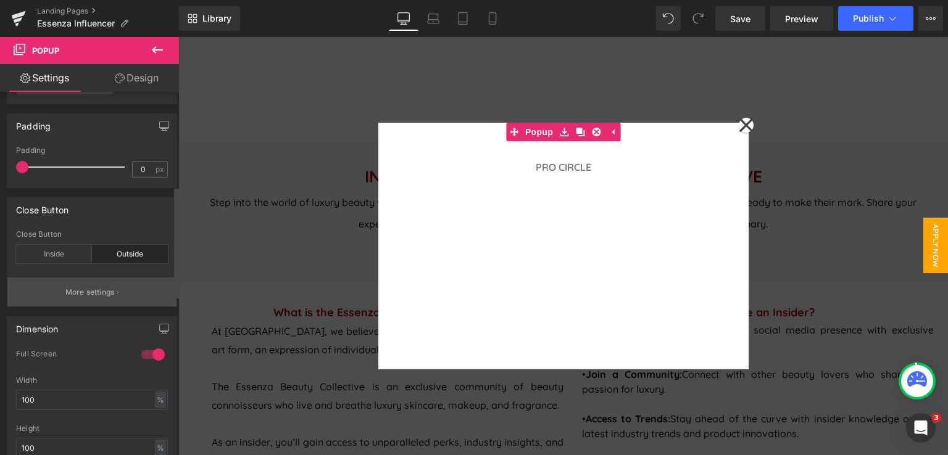
scroll to position [308, 0]
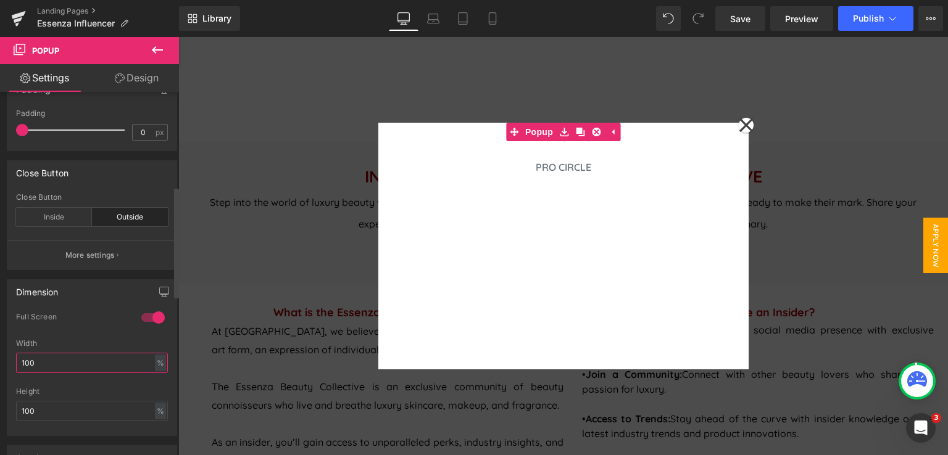
click at [85, 367] on input "100" at bounding box center [92, 363] width 152 height 20
type input "1"
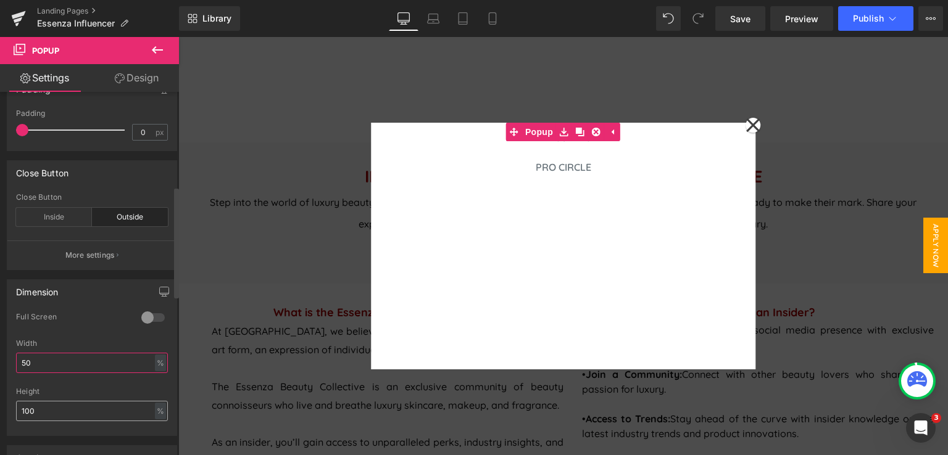
type input "50"
click at [72, 414] on input "100" at bounding box center [92, 411] width 152 height 20
type input "1"
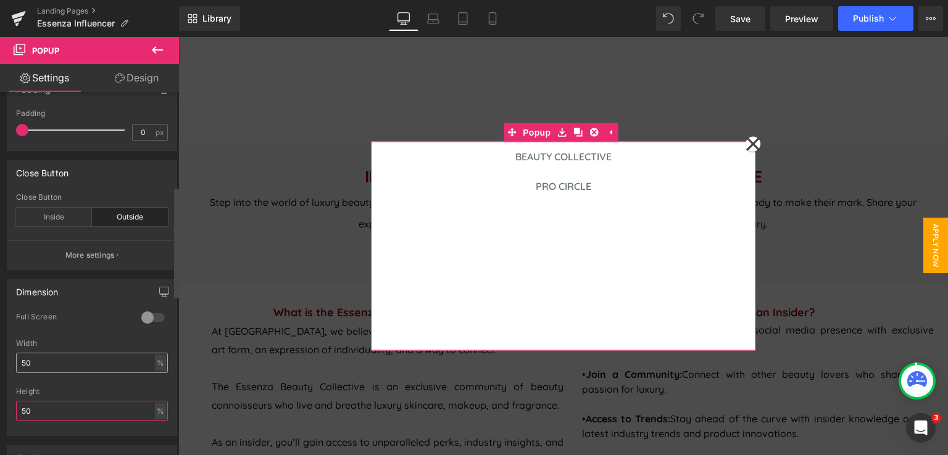
type input "50"
click at [51, 364] on input "50" at bounding box center [92, 363] width 152 height 20
click at [155, 314] on div at bounding box center [153, 318] width 30 height 20
type input "100"
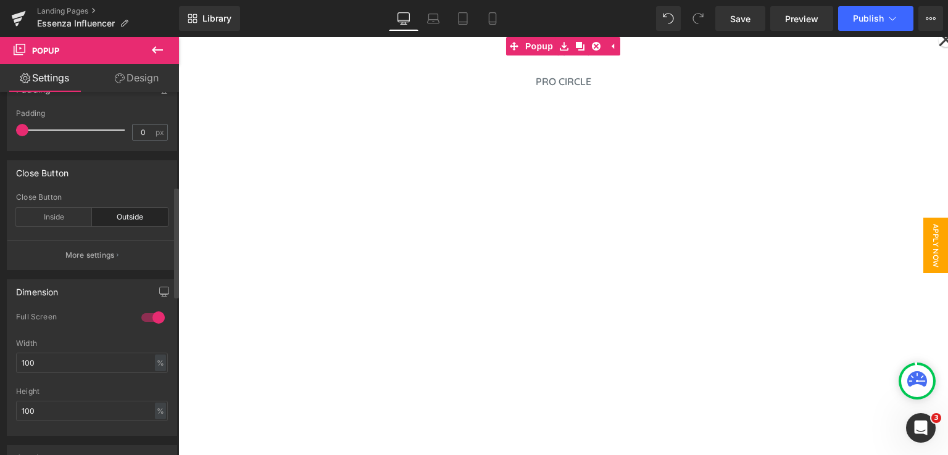
click at [152, 319] on div at bounding box center [153, 318] width 30 height 20
type input "50"
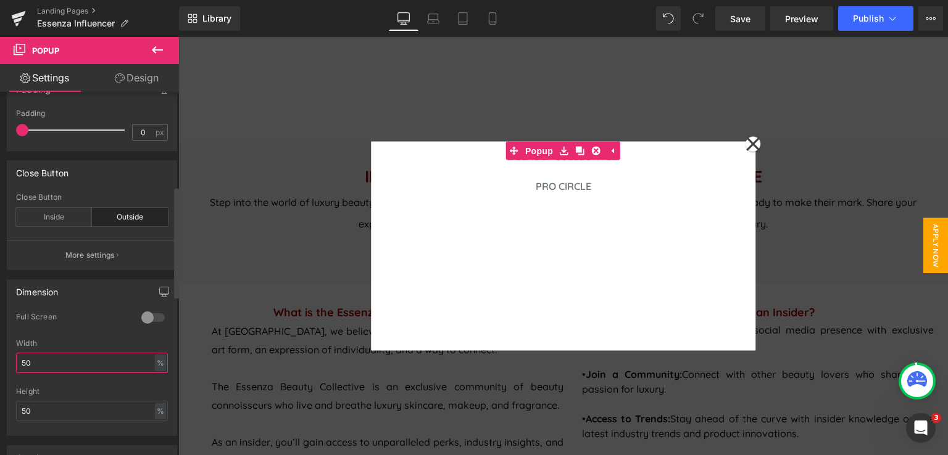
click at [76, 363] on input "50" at bounding box center [92, 363] width 152 height 20
type input "5"
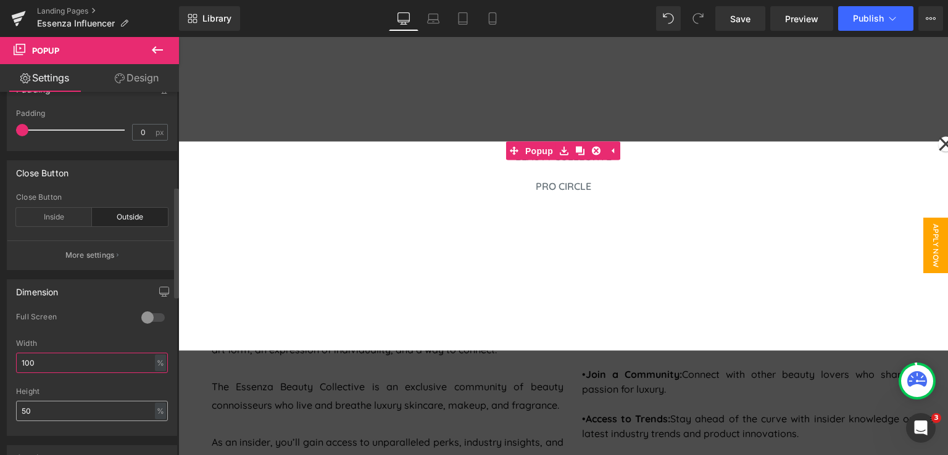
type input "100"
click at [106, 403] on input "50" at bounding box center [92, 411] width 152 height 20
type input "5"
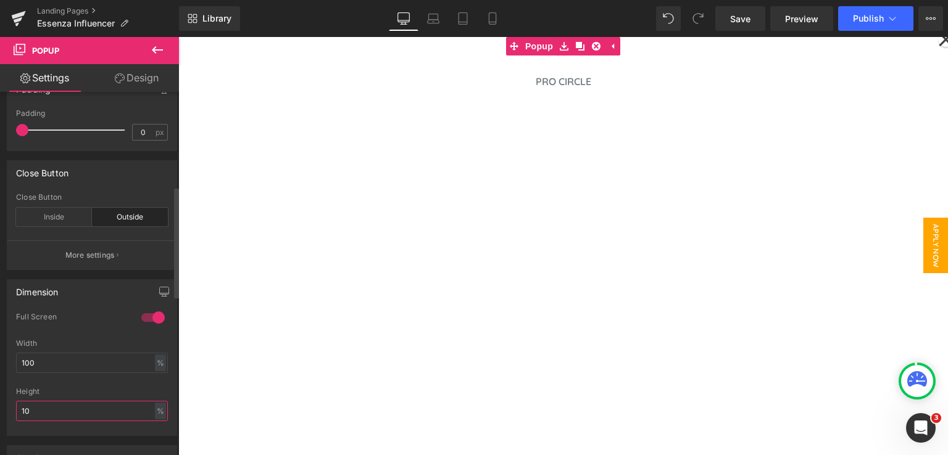
type input "1"
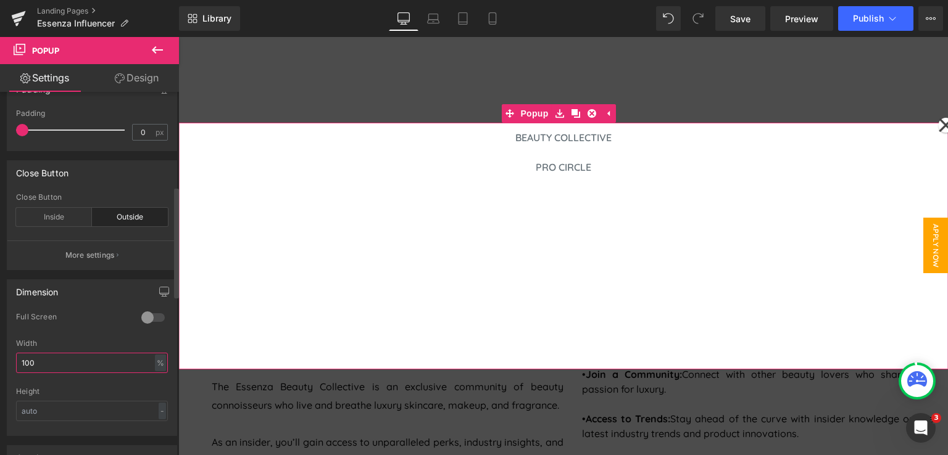
click at [41, 363] on input "100" at bounding box center [92, 363] width 152 height 20
type input "1"
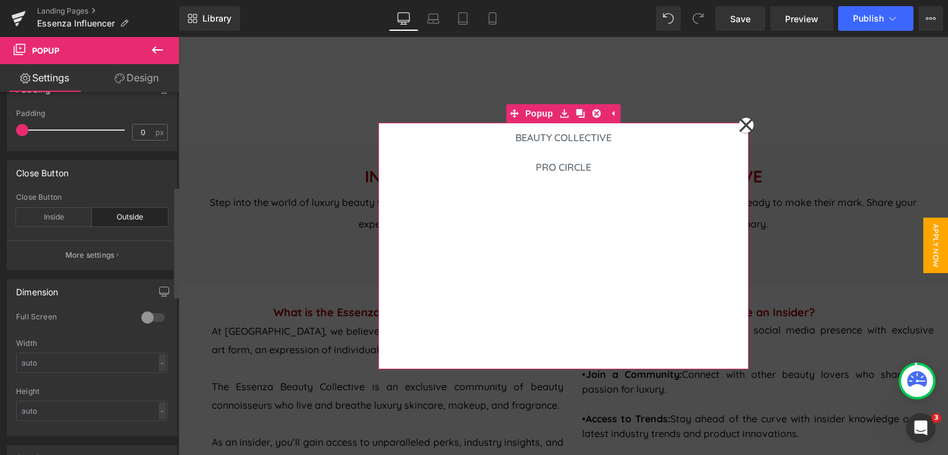
click at [151, 313] on div at bounding box center [153, 318] width 30 height 20
type input "100"
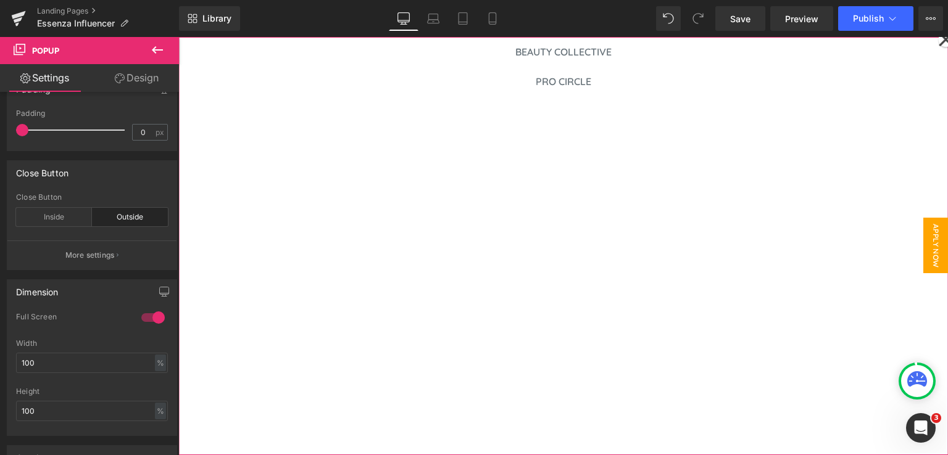
scroll to position [247, 0]
click at [938, 45] on icon at bounding box center [945, 40] width 15 height 62
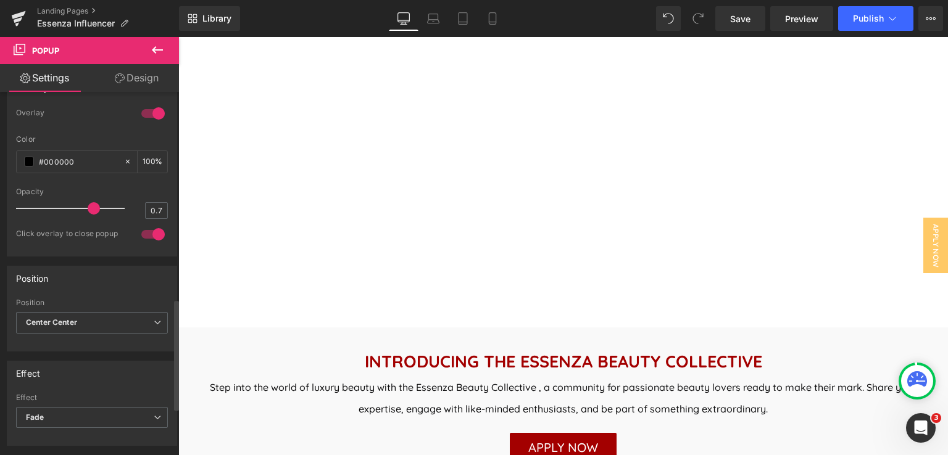
scroll to position [494, 0]
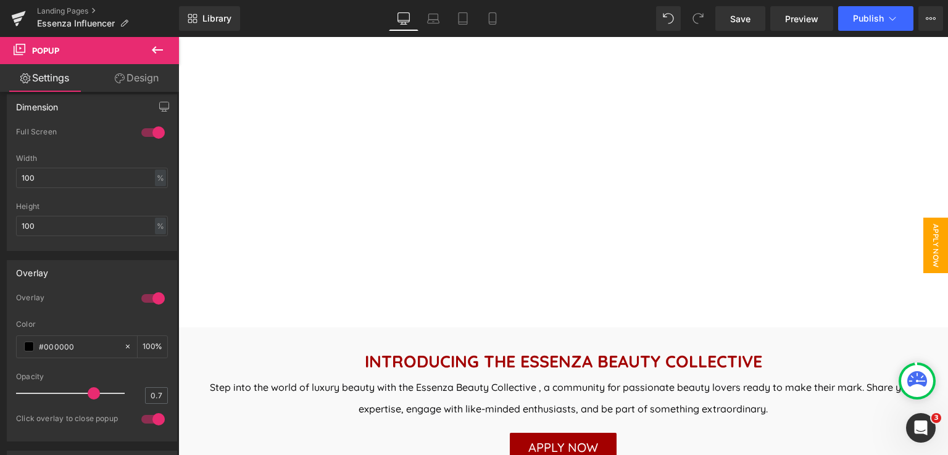
click at [925, 255] on span "APPLY NOW" at bounding box center [935, 246] width 25 height 56
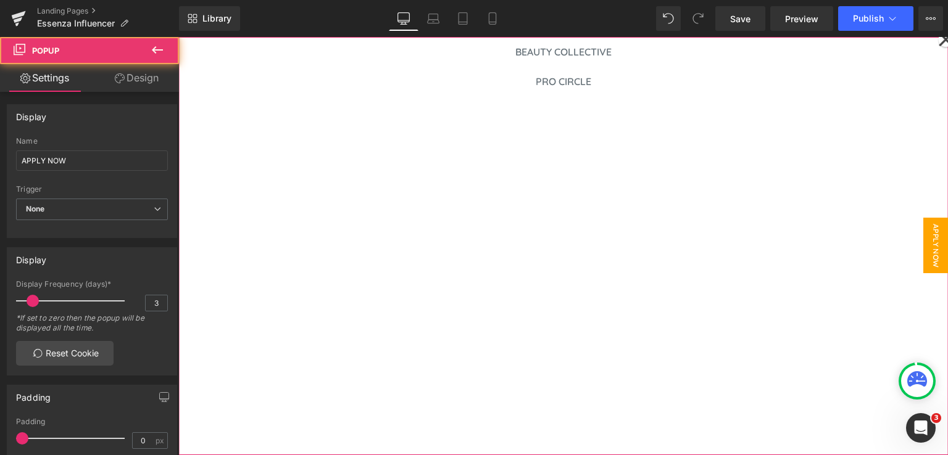
click at [938, 43] on icon at bounding box center [945, 40] width 15 height 62
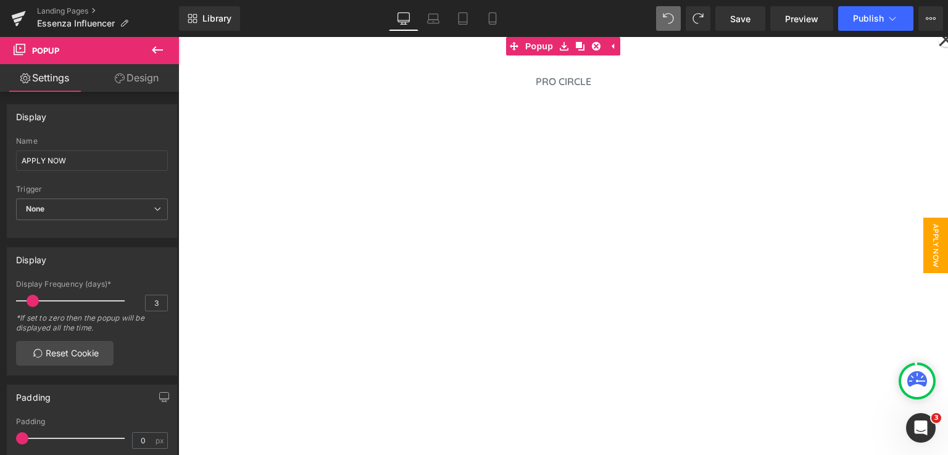
type input "100"
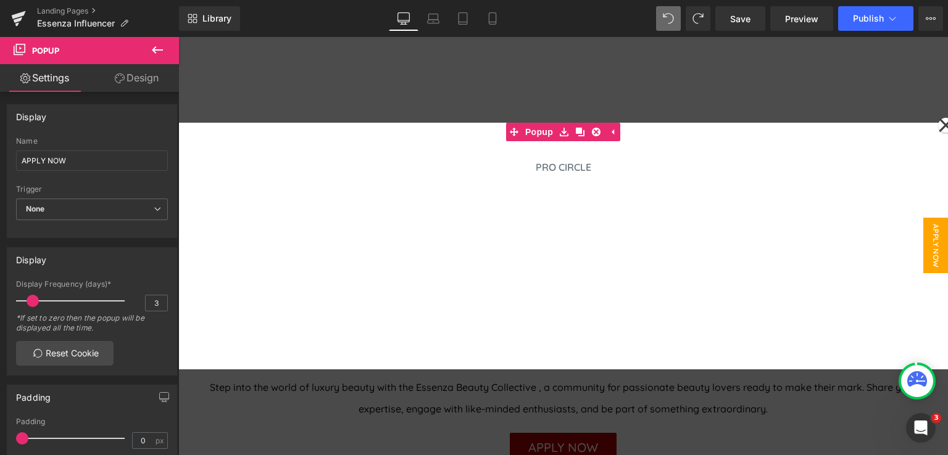
type input "50"
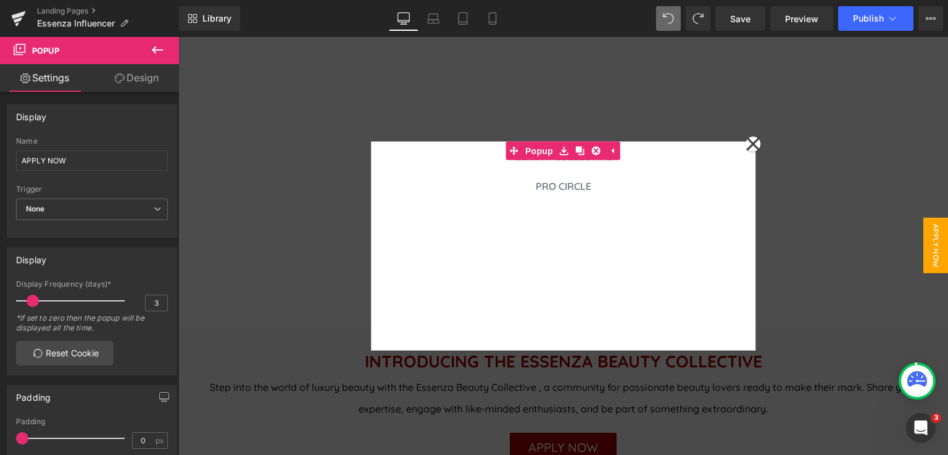
type input "100"
click at [673, 22] on span at bounding box center [668, 18] width 15 height 15
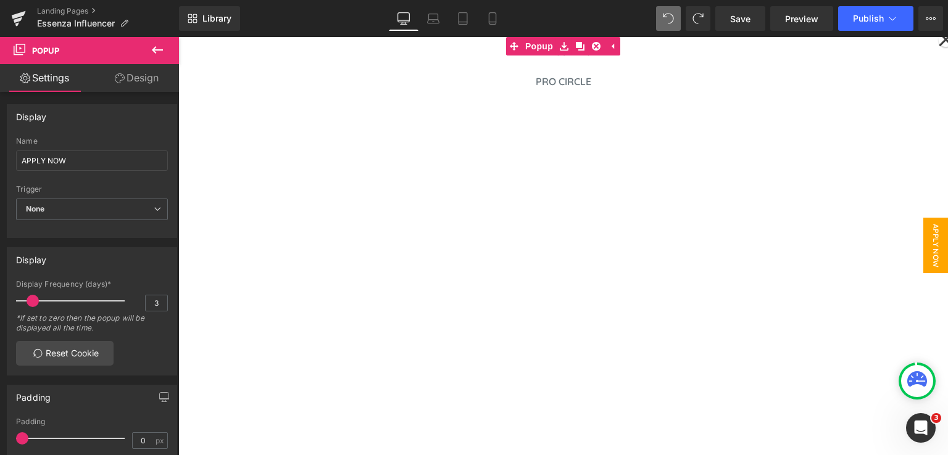
type input "50"
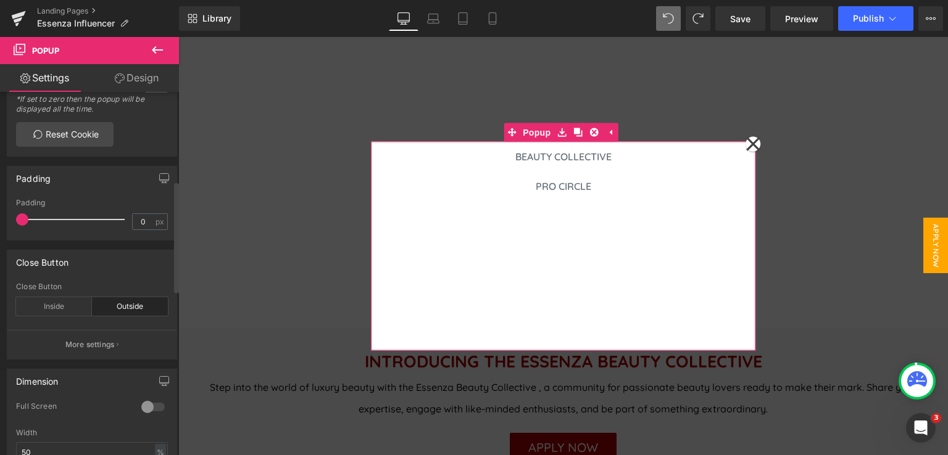
scroll to position [214, 0]
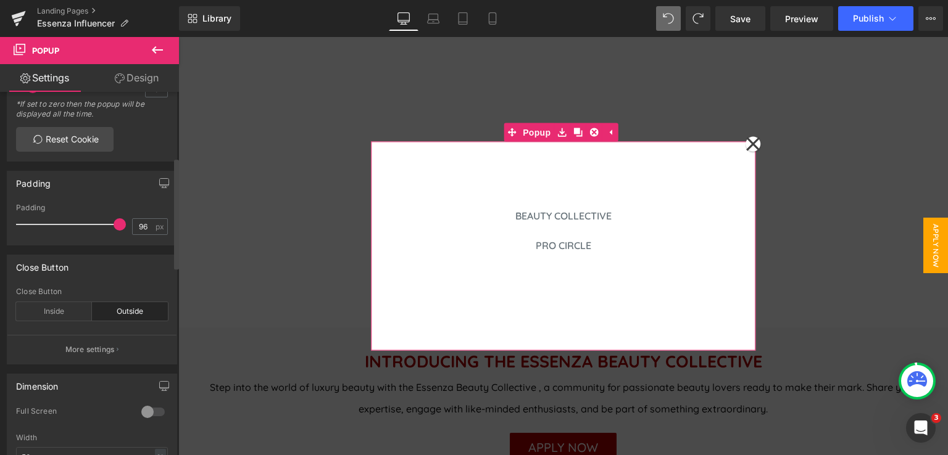
type input "100"
drag, startPoint x: 25, startPoint y: 223, endPoint x: 142, endPoint y: 240, distance: 118.5
click at [142, 240] on div "Padding 100 px" at bounding box center [92, 224] width 152 height 41
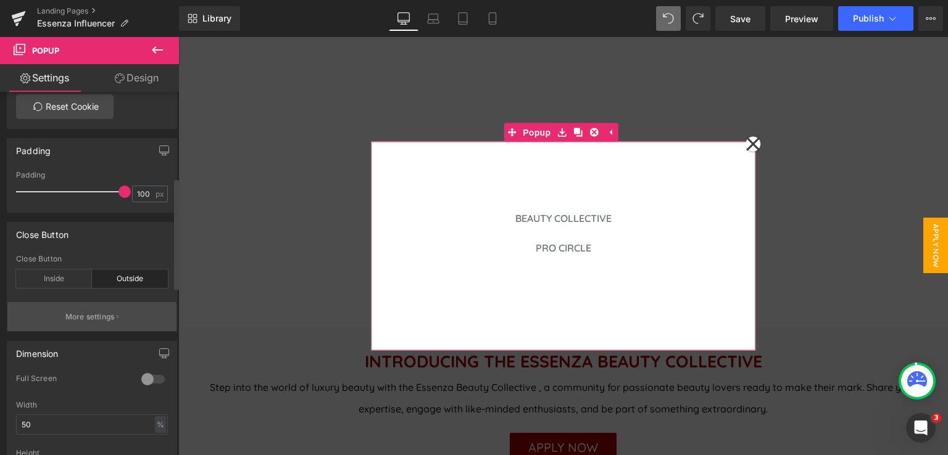
scroll to position [308, 0]
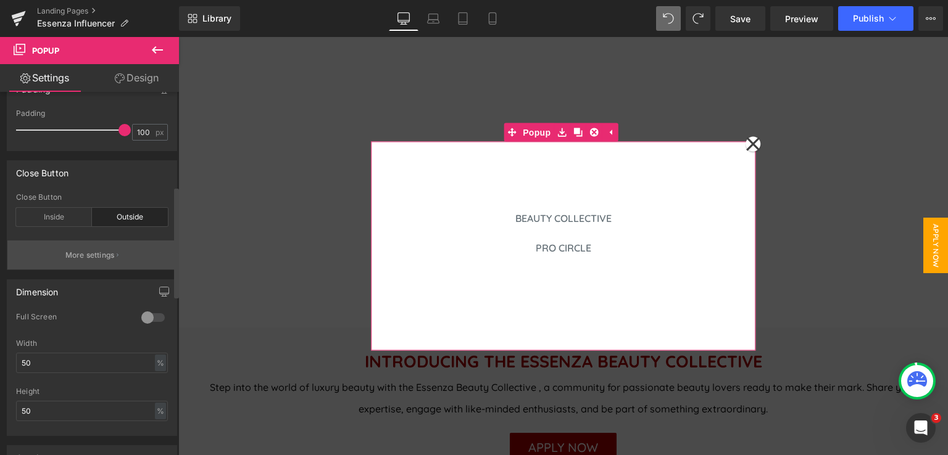
click at [95, 256] on p "More settings" at bounding box center [89, 255] width 49 height 11
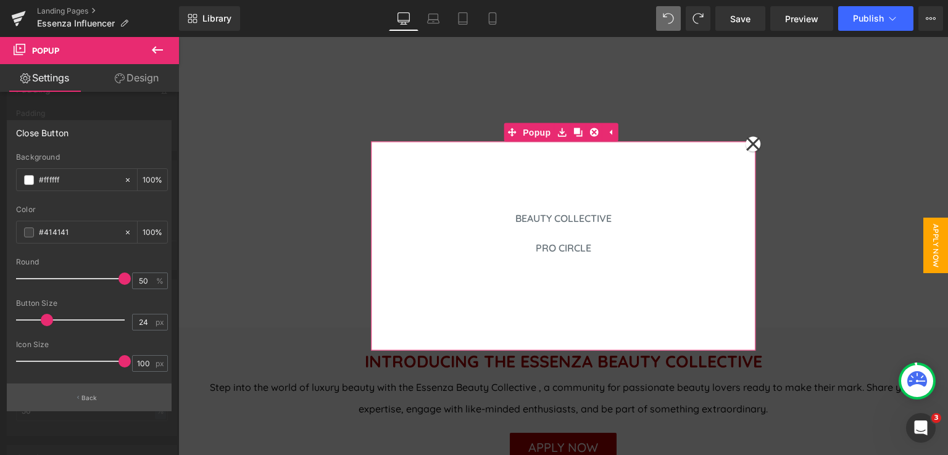
click at [96, 399] on p "Back" at bounding box center [89, 398] width 16 height 9
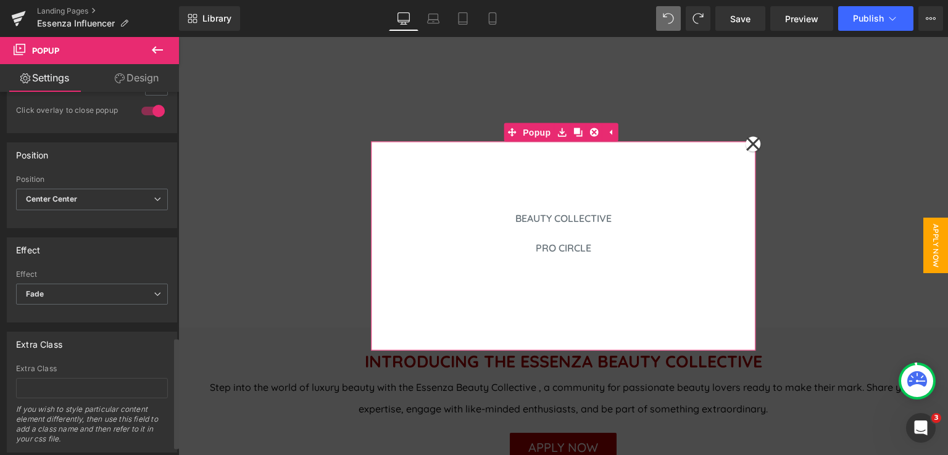
scroll to position [831, 0]
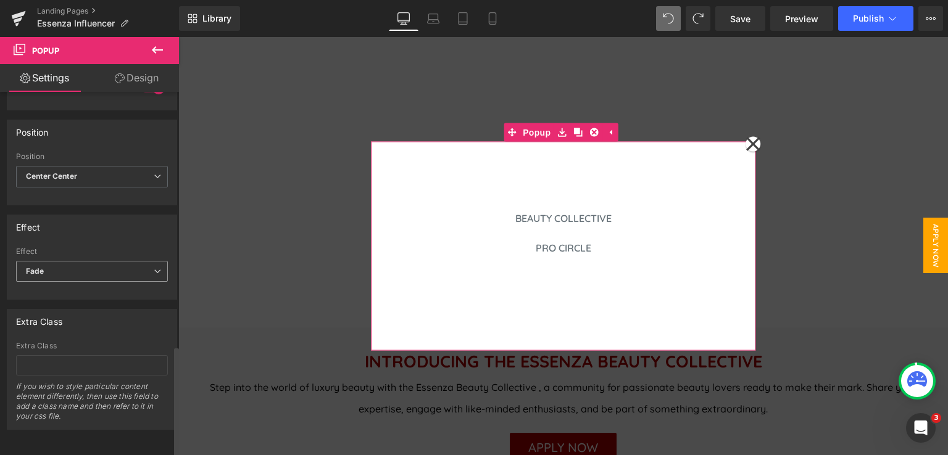
click at [154, 268] on icon at bounding box center [157, 271] width 7 height 7
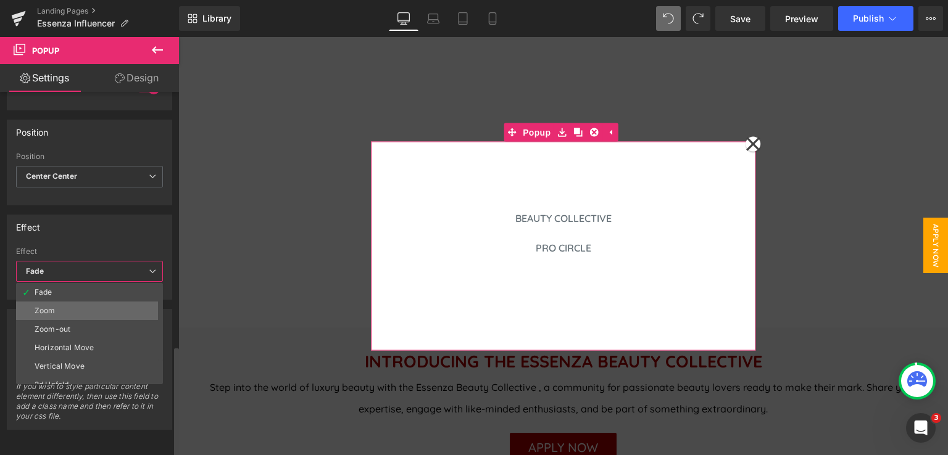
click at [104, 302] on li "Zoom" at bounding box center [92, 311] width 152 height 19
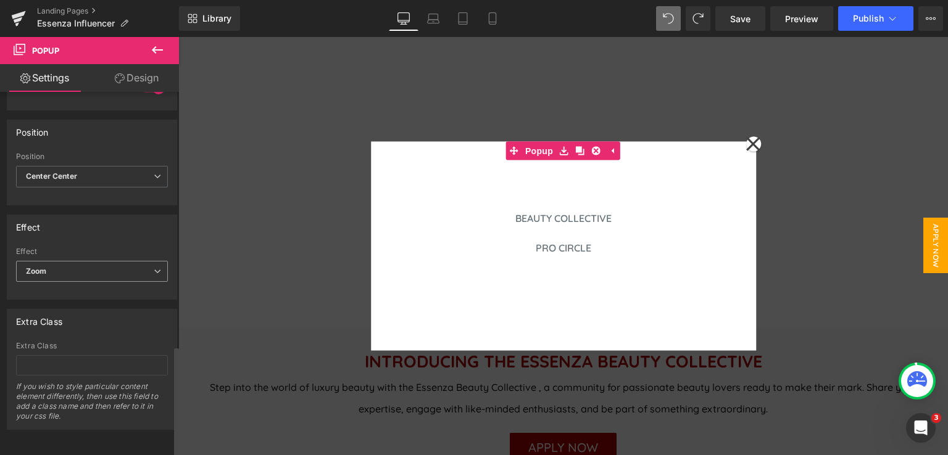
click at [114, 264] on span "Zoom" at bounding box center [92, 272] width 152 height 22
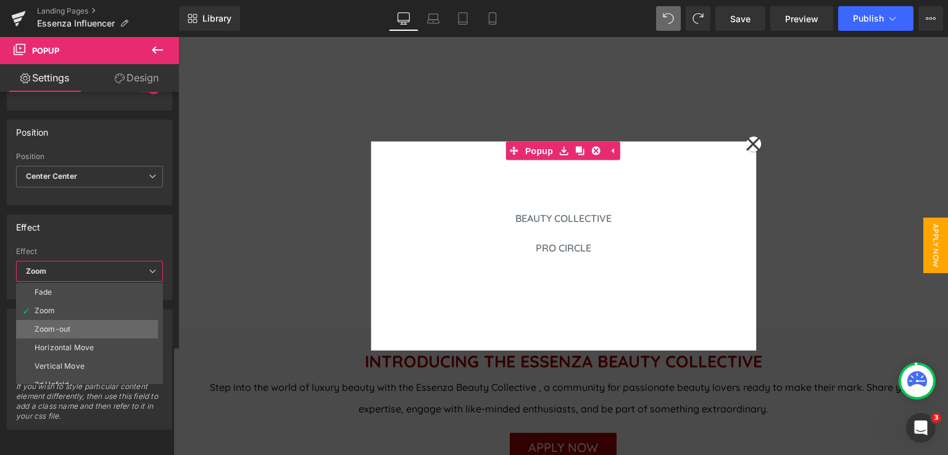
click at [109, 320] on li "Zoom-out" at bounding box center [92, 329] width 152 height 19
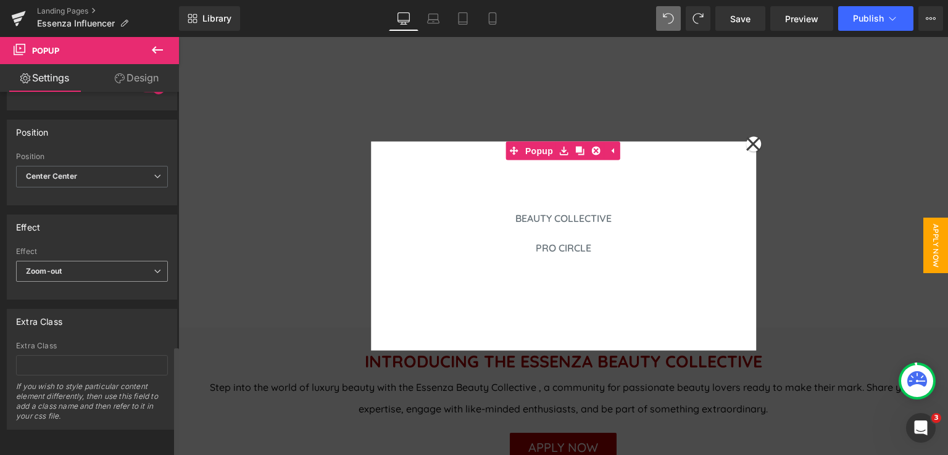
click at [114, 264] on span "Zoom-out" at bounding box center [92, 272] width 152 height 22
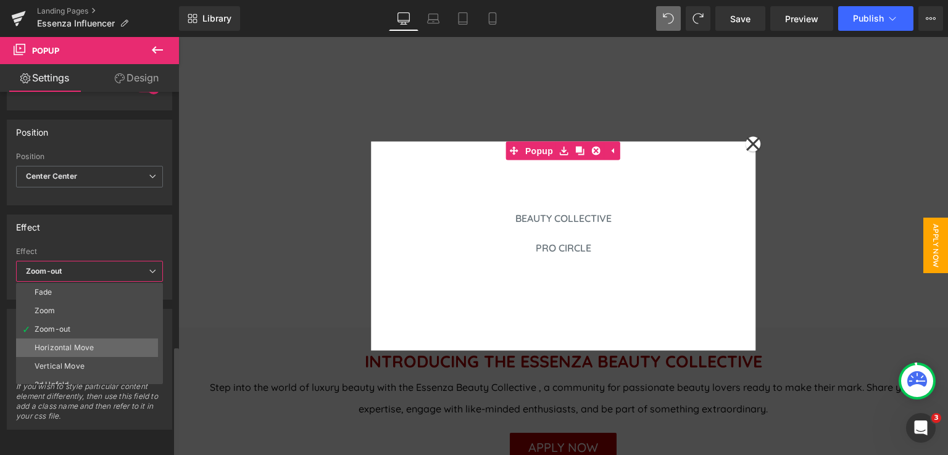
click at [109, 339] on li "Horizontal Move" at bounding box center [92, 348] width 152 height 19
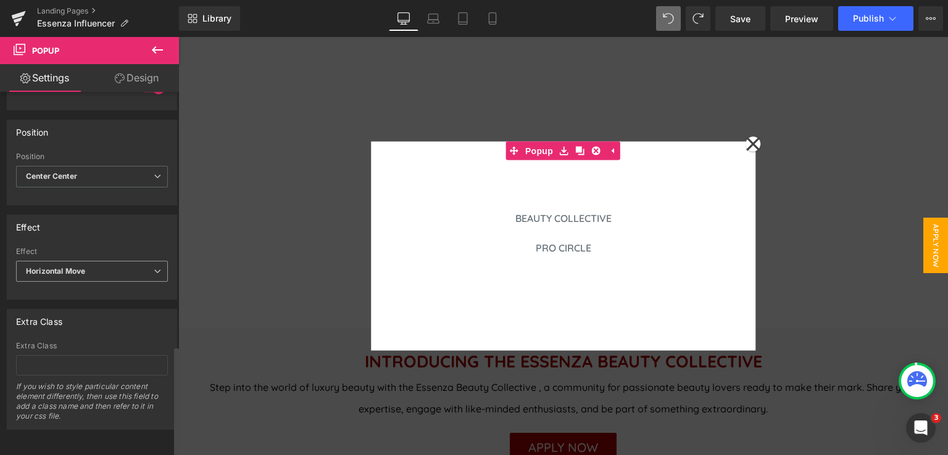
click at [91, 261] on span "Horizontal Move" at bounding box center [92, 272] width 152 height 22
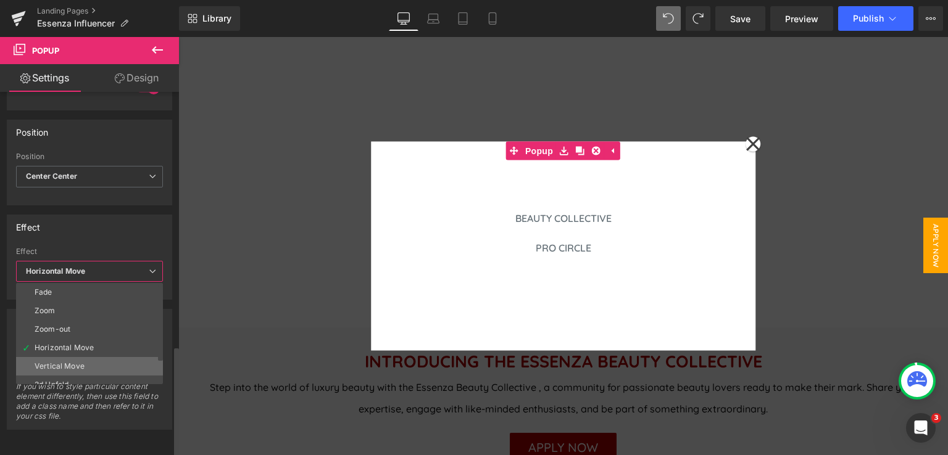
click at [97, 357] on li "Vertical Move" at bounding box center [92, 366] width 152 height 19
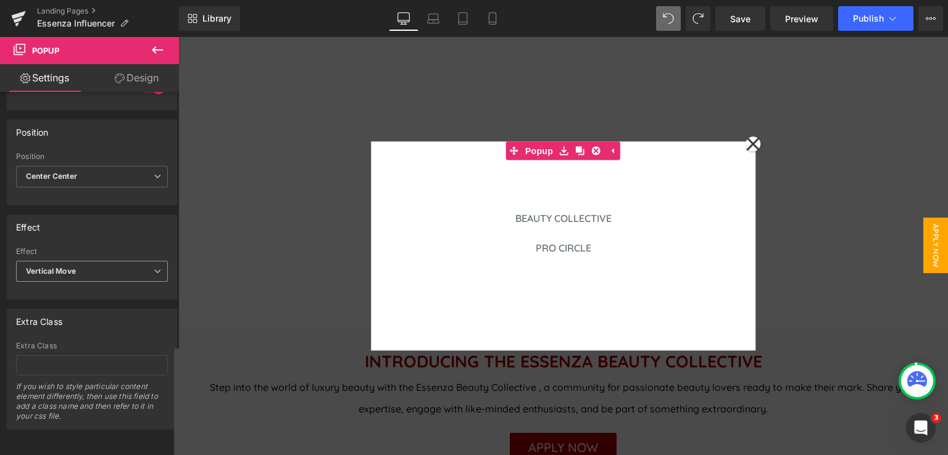
click at [89, 261] on span "Vertical Move" at bounding box center [92, 272] width 152 height 22
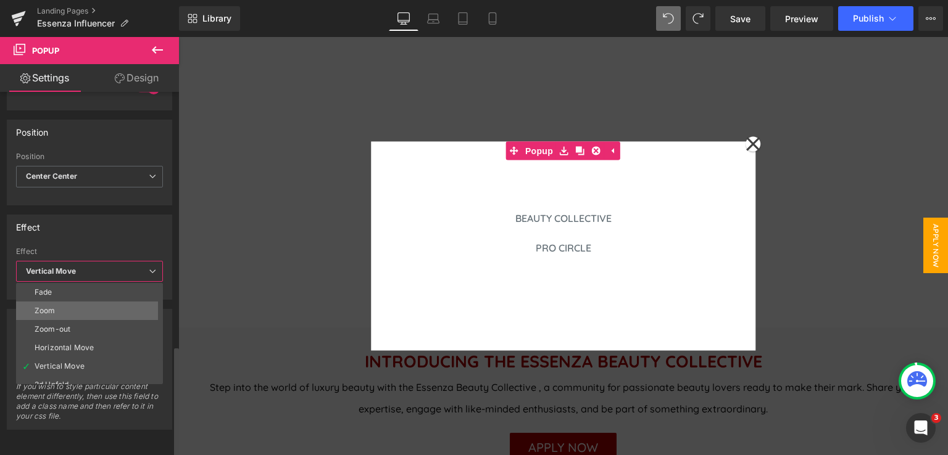
click at [81, 302] on li "Zoom" at bounding box center [92, 311] width 152 height 19
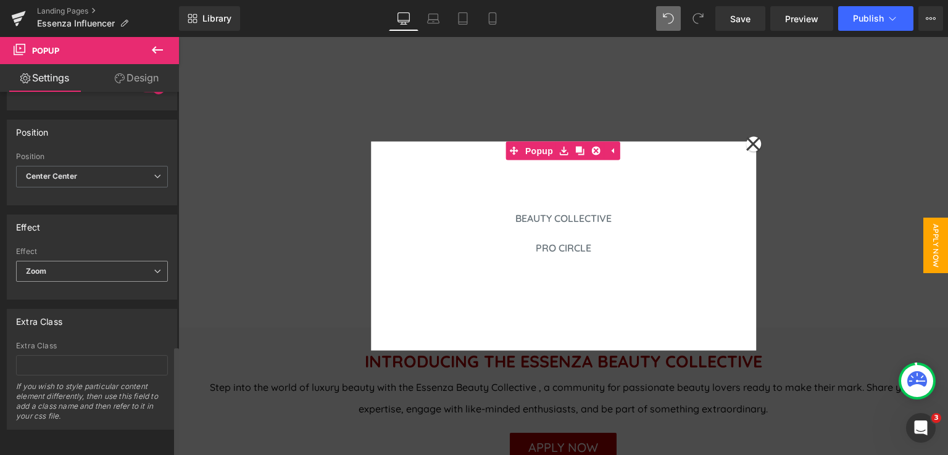
click at [94, 263] on span "Zoom" at bounding box center [92, 272] width 152 height 22
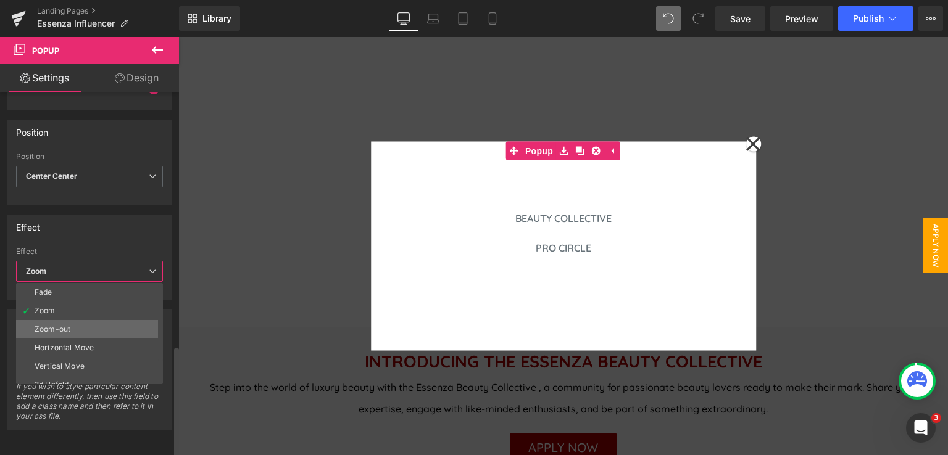
click at [89, 320] on li "Zoom-out" at bounding box center [92, 329] width 152 height 19
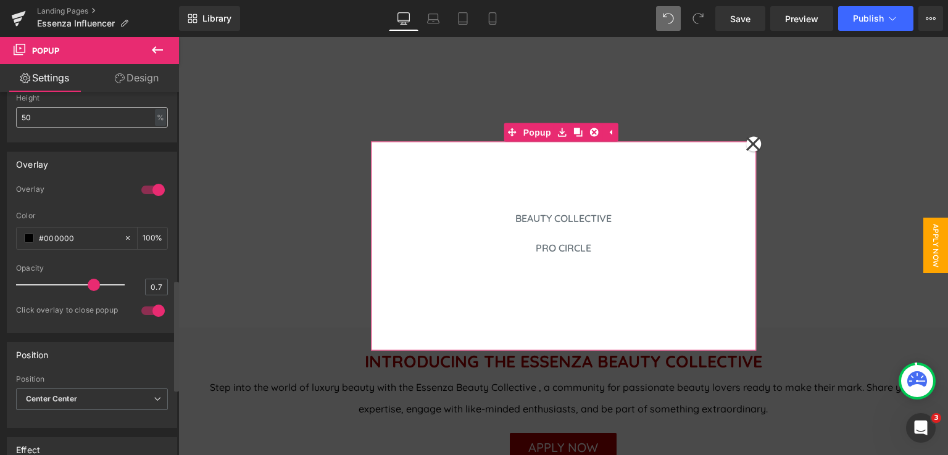
scroll to position [617, 0]
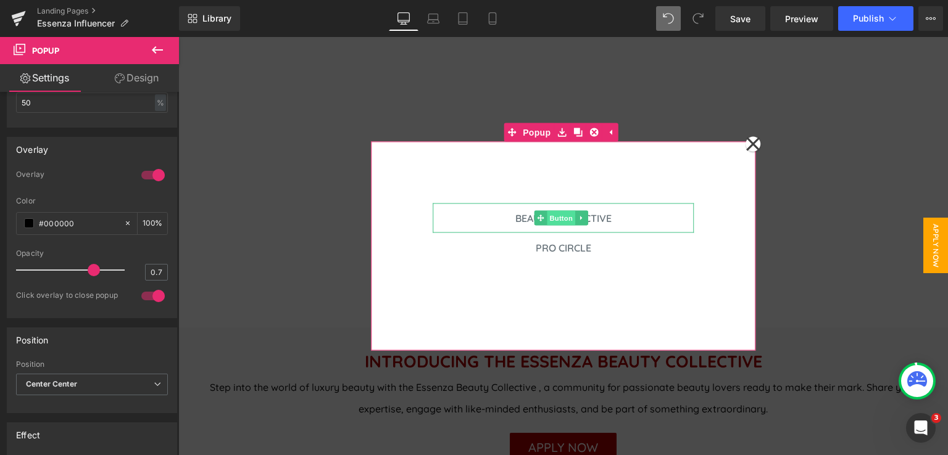
click at [550, 218] on span "Button" at bounding box center [561, 218] width 28 height 15
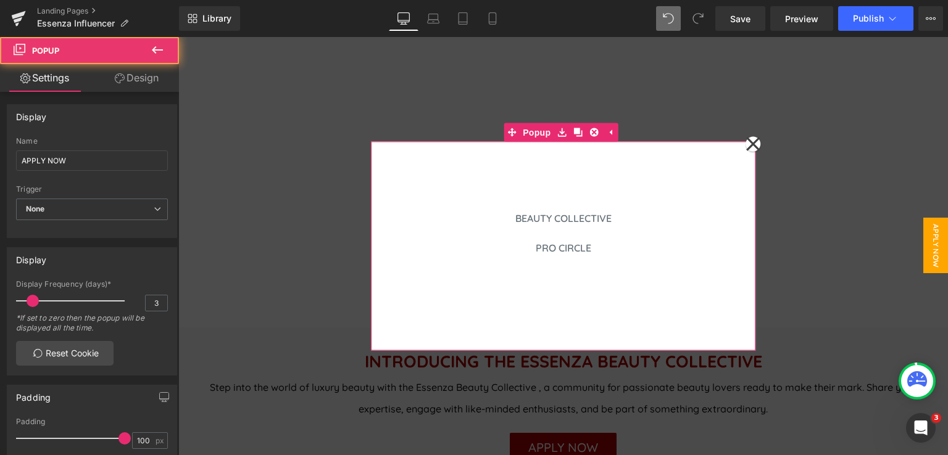
click at [747, 142] on icon at bounding box center [753, 144] width 14 height 14
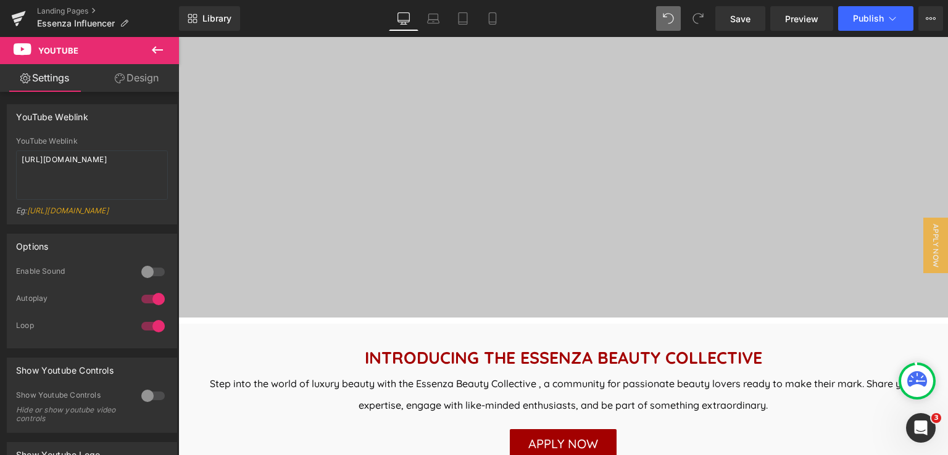
scroll to position [432, 0]
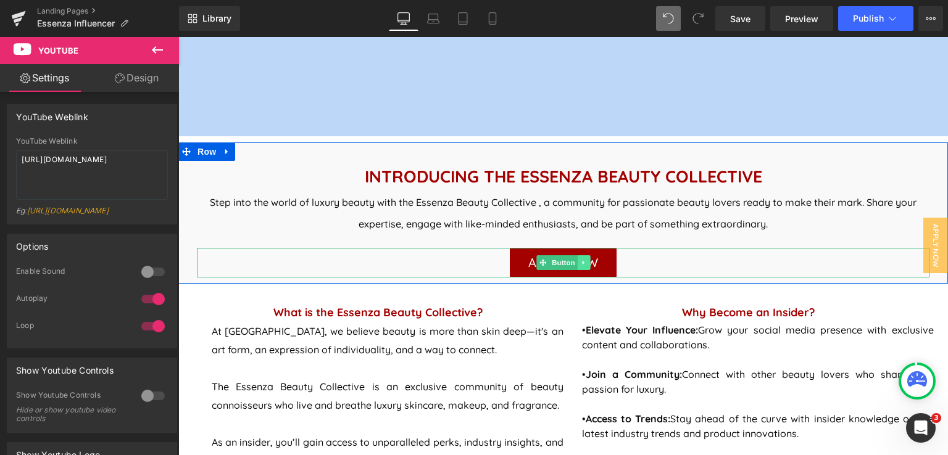
click at [582, 262] on icon at bounding box center [583, 262] width 2 height 4
click at [599, 262] on icon at bounding box center [602, 262] width 7 height 7
click at [580, 263] on icon at bounding box center [583, 262] width 7 height 7
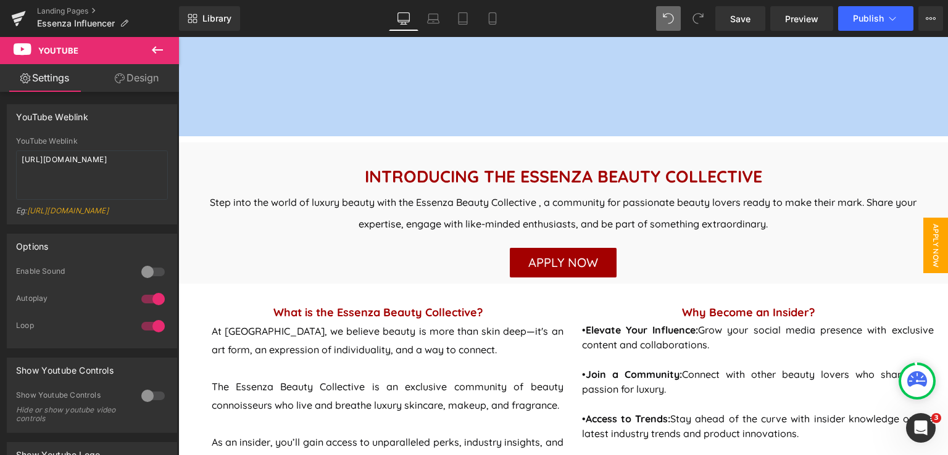
click at [927, 248] on span "APPLY NOW" at bounding box center [935, 246] width 25 height 56
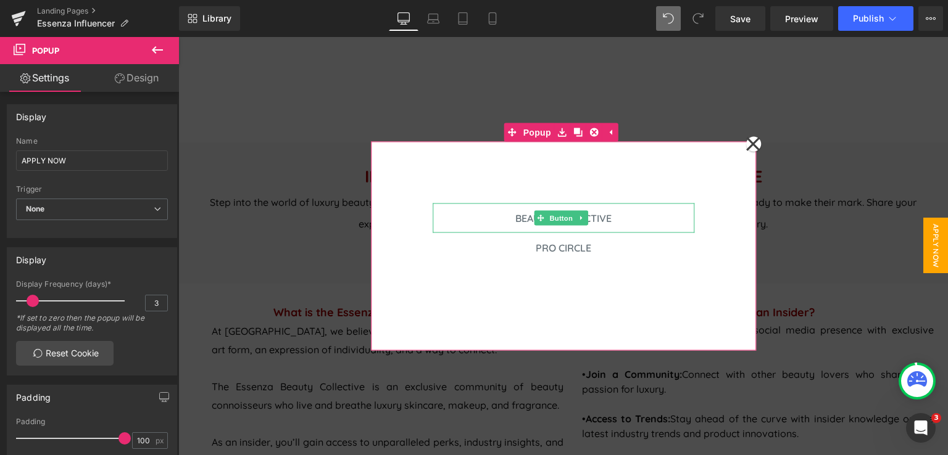
click at [560, 220] on span "Button" at bounding box center [561, 218] width 28 height 15
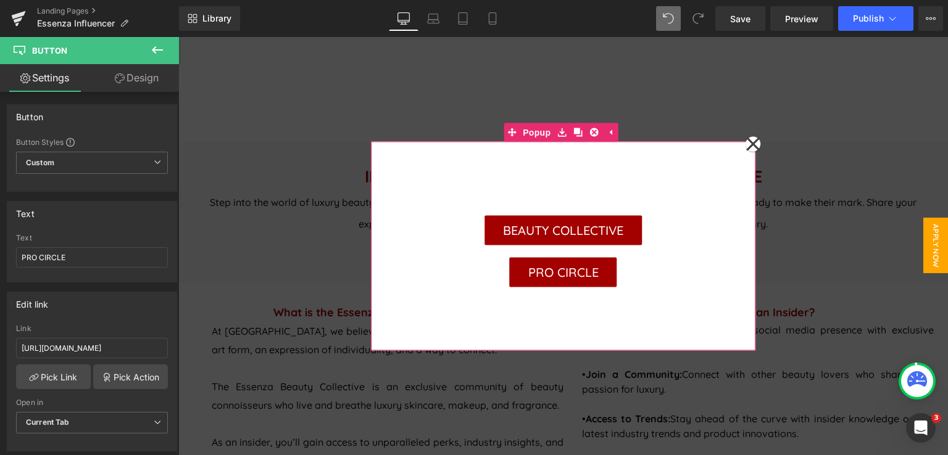
click at [750, 143] on icon at bounding box center [752, 145] width 15 height 62
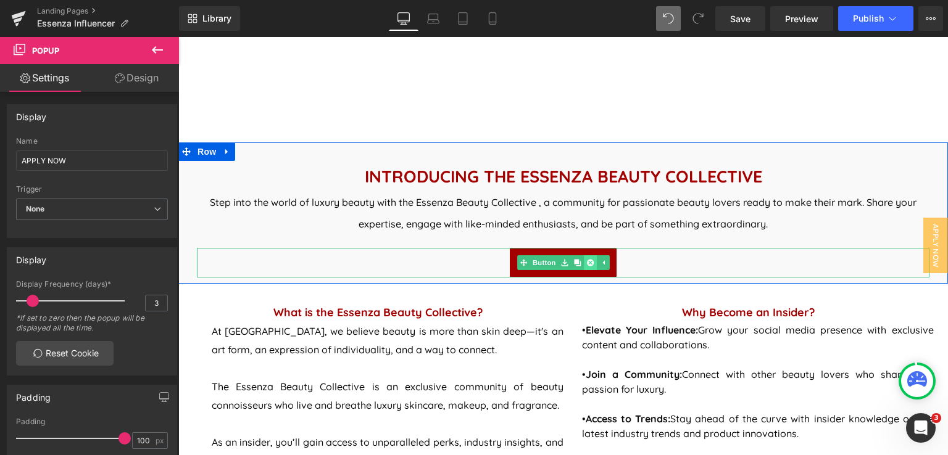
click at [587, 265] on icon at bounding box center [590, 262] width 7 height 7
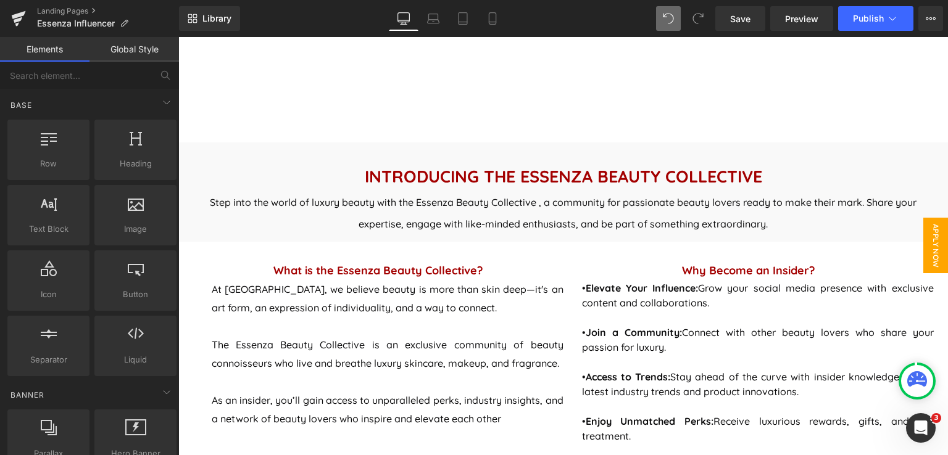
click at [930, 240] on span "APPLY NOW" at bounding box center [935, 246] width 25 height 56
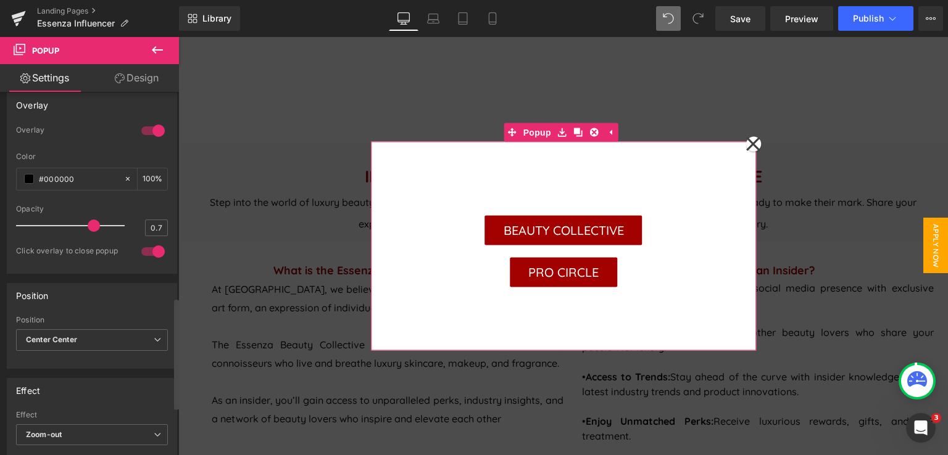
scroll to position [584, 0]
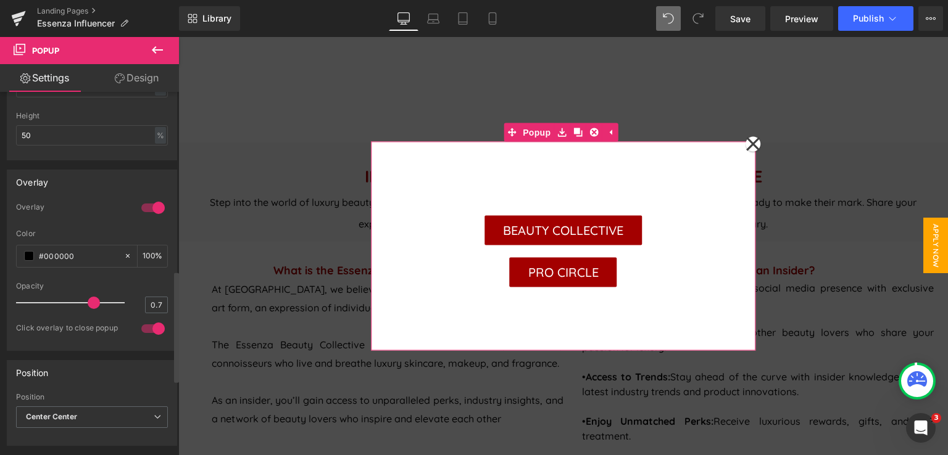
drag, startPoint x: 151, startPoint y: 327, endPoint x: 138, endPoint y: 327, distance: 12.3
click at [151, 327] on div at bounding box center [153, 329] width 30 height 20
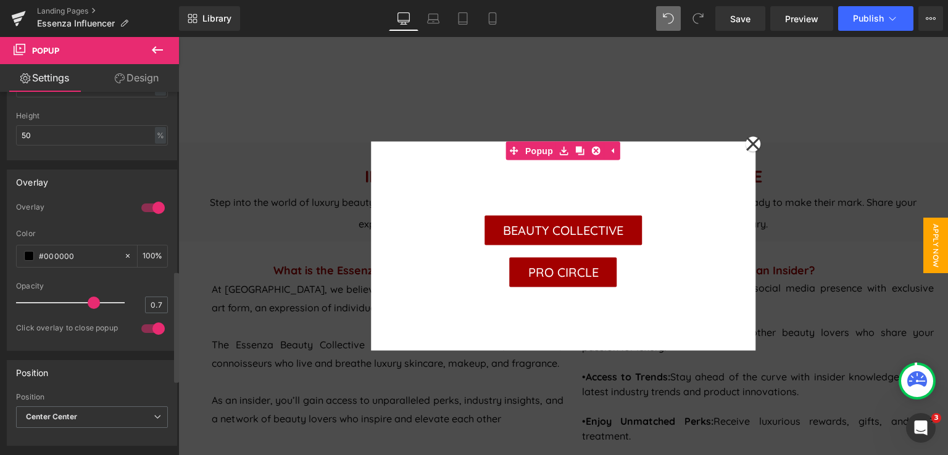
click at [138, 327] on div at bounding box center [153, 329] width 30 height 20
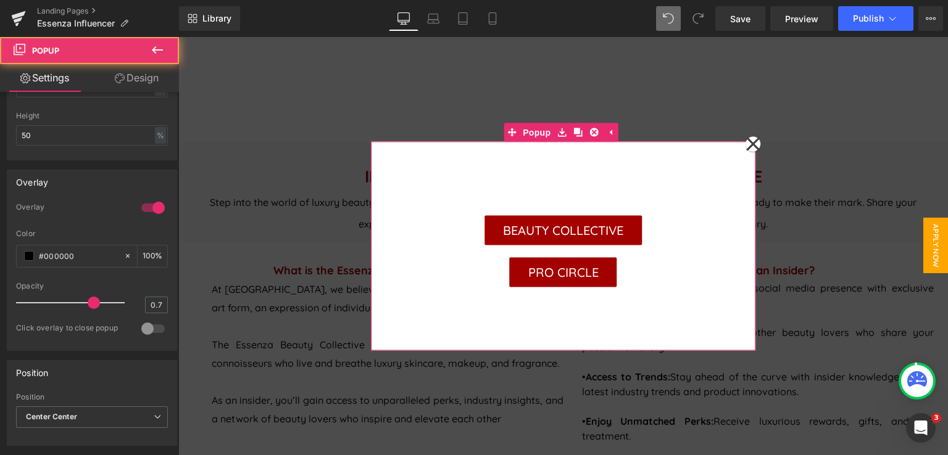
click at [673, 176] on div "BEAUTY COLLECTIVE Button PRO CIRCLE Button" at bounding box center [563, 246] width 385 height 209
click at [748, 139] on icon at bounding box center [752, 145] width 15 height 62
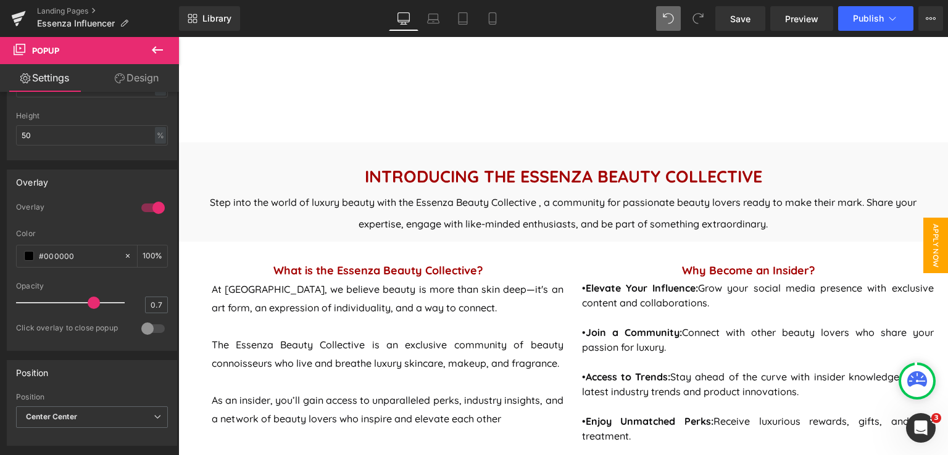
click at [933, 261] on span "APPLY NOW" at bounding box center [935, 246] width 25 height 56
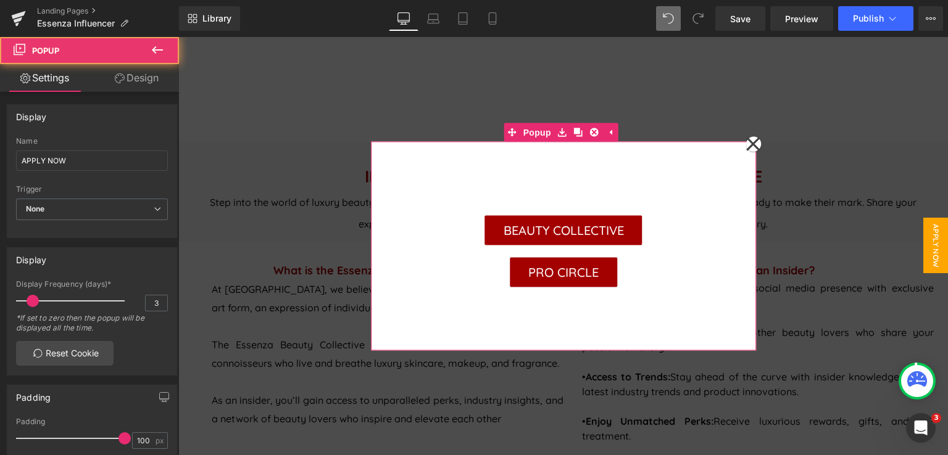
click at [708, 202] on div "BEAUTY COLLECTIVE Button PRO CIRCLE Button" at bounding box center [563, 246] width 385 height 209
click at [647, 182] on div "BEAUTY COLLECTIVE Button PRO CIRCLE Button" at bounding box center [563, 246] width 385 height 209
click at [654, 131] on div at bounding box center [563, 132] width 385 height 19
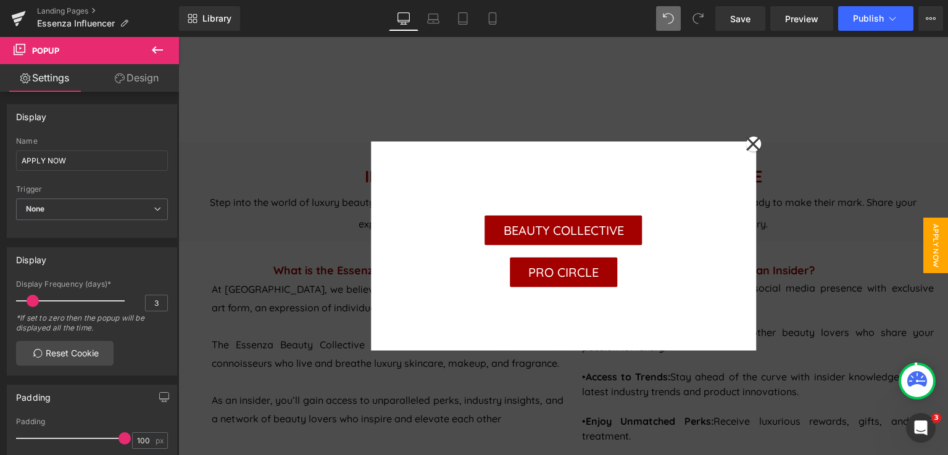
click at [795, 196] on div at bounding box center [562, 246] width 769 height 418
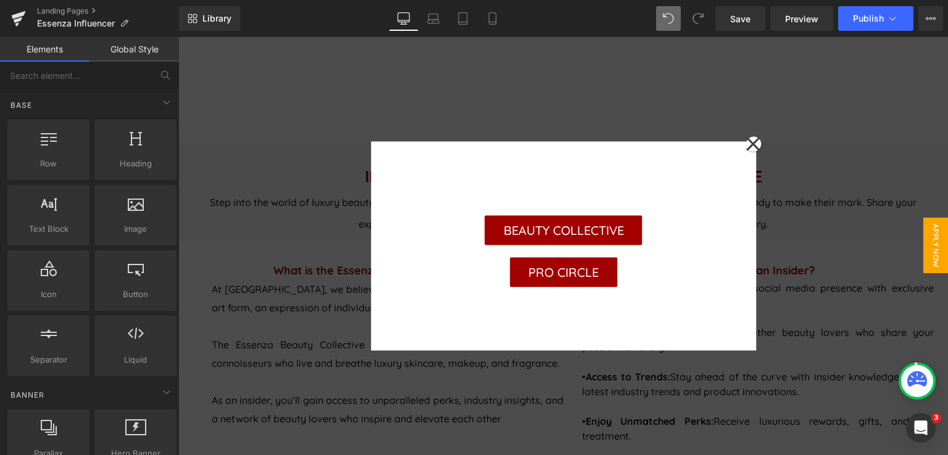
click at [787, 210] on div at bounding box center [562, 246] width 769 height 418
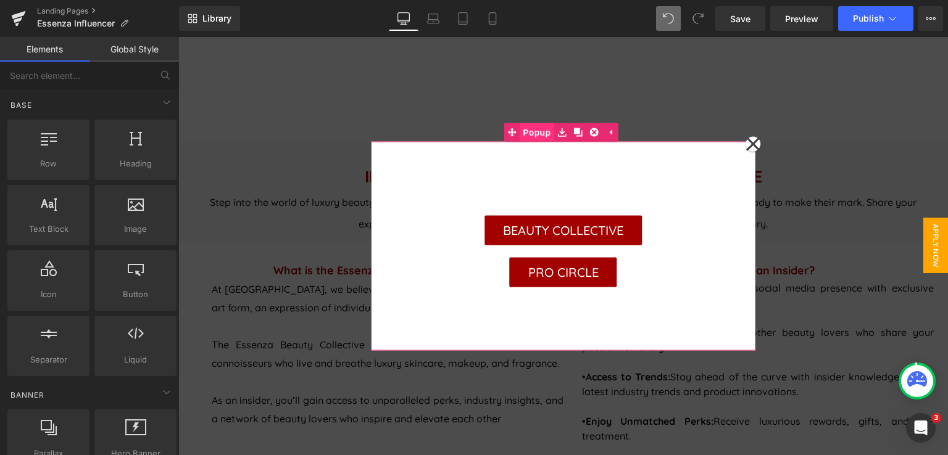
click at [536, 134] on span "Popup" at bounding box center [536, 132] width 34 height 19
drag, startPoint x: 536, startPoint y: 134, endPoint x: 329, endPoint y: 144, distance: 206.3
click at [536, 134] on span "Popup" at bounding box center [536, 132] width 34 height 19
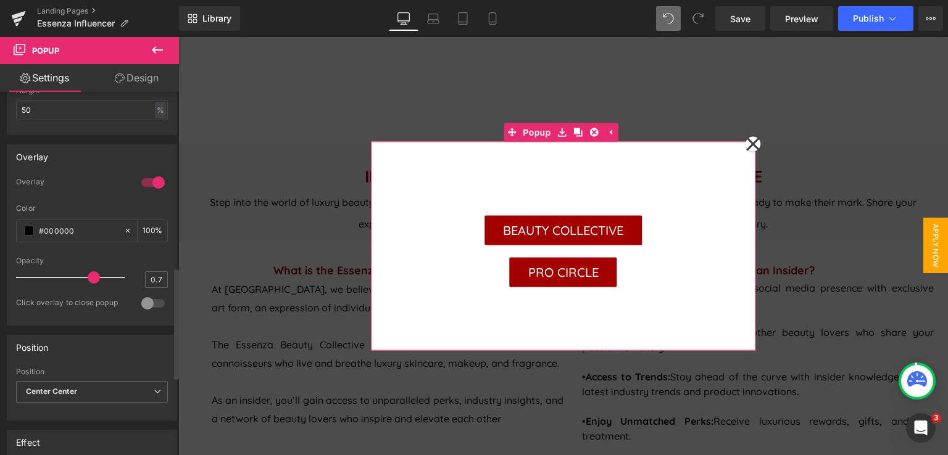
scroll to position [617, 0]
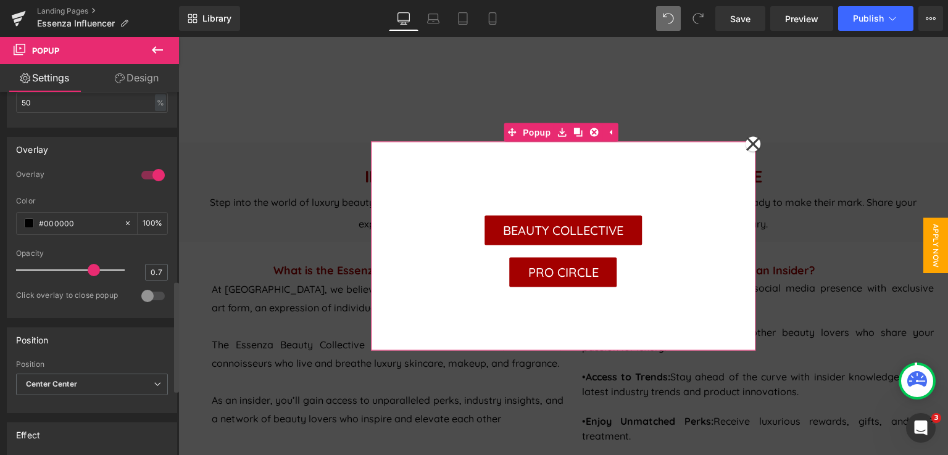
click at [143, 292] on div at bounding box center [153, 296] width 30 height 20
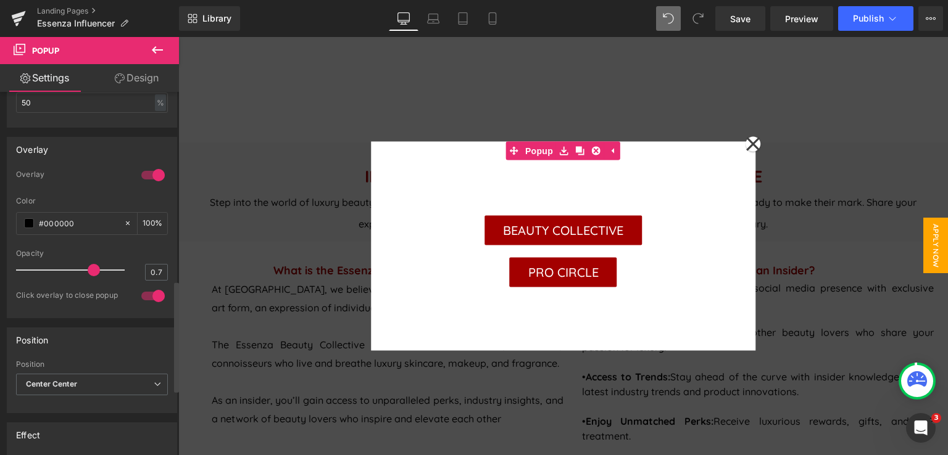
click at [143, 292] on div at bounding box center [153, 296] width 30 height 20
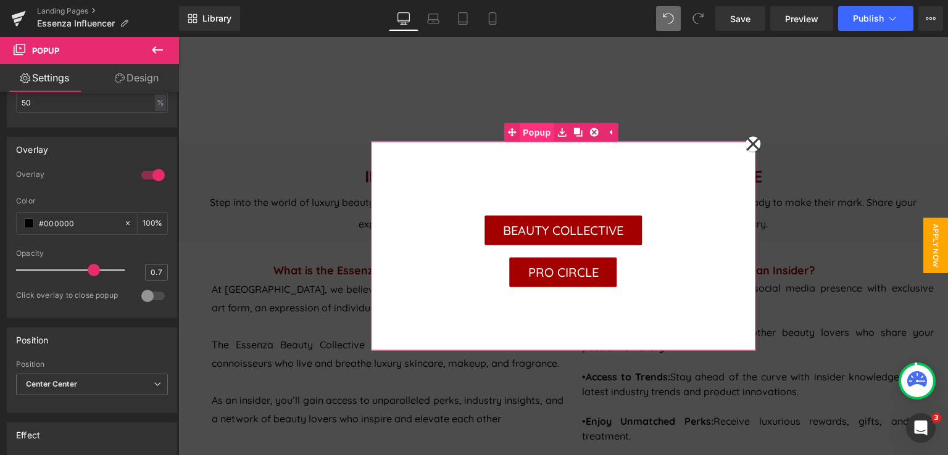
click at [537, 134] on span "Popup" at bounding box center [536, 132] width 34 height 19
click at [537, 134] on span "Popup" at bounding box center [536, 133] width 34 height 19
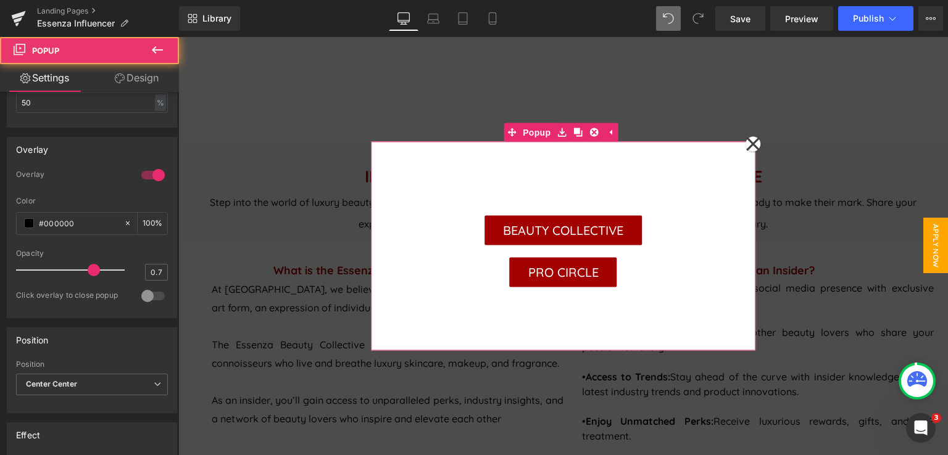
click at [476, 181] on div "BEAUTY COLLECTIVE Button PRO CIRCLE Button" at bounding box center [563, 246] width 385 height 209
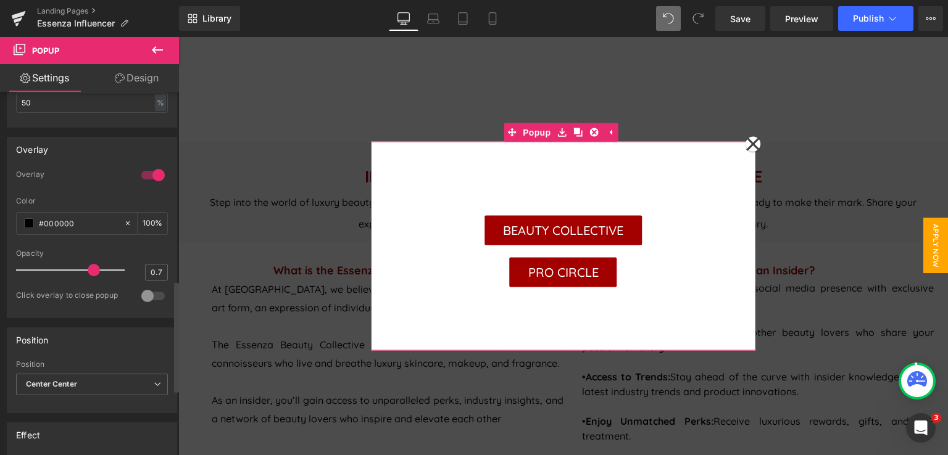
click at [149, 297] on div at bounding box center [153, 296] width 30 height 20
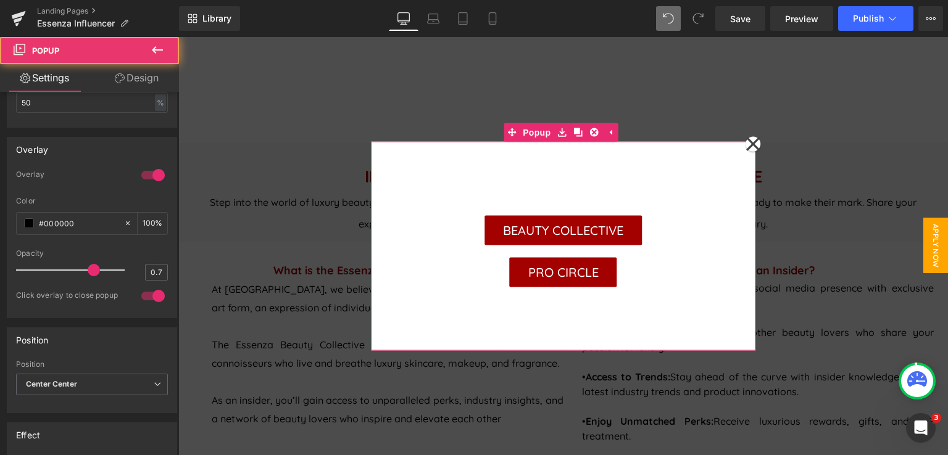
click at [395, 198] on div "BEAUTY COLLECTIVE Button PRO CIRCLE Button" at bounding box center [563, 246] width 385 height 209
click at [747, 145] on icon at bounding box center [753, 144] width 14 height 14
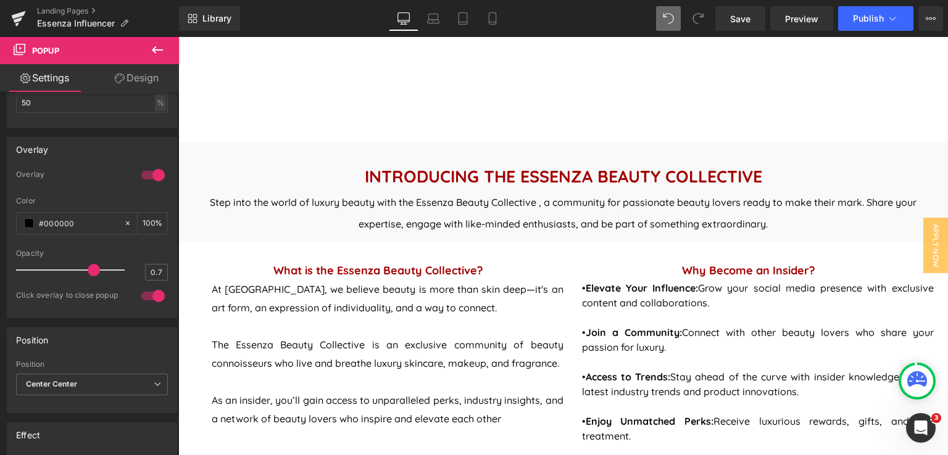
click at [138, 75] on link "Design" at bounding box center [136, 78] width 89 height 28
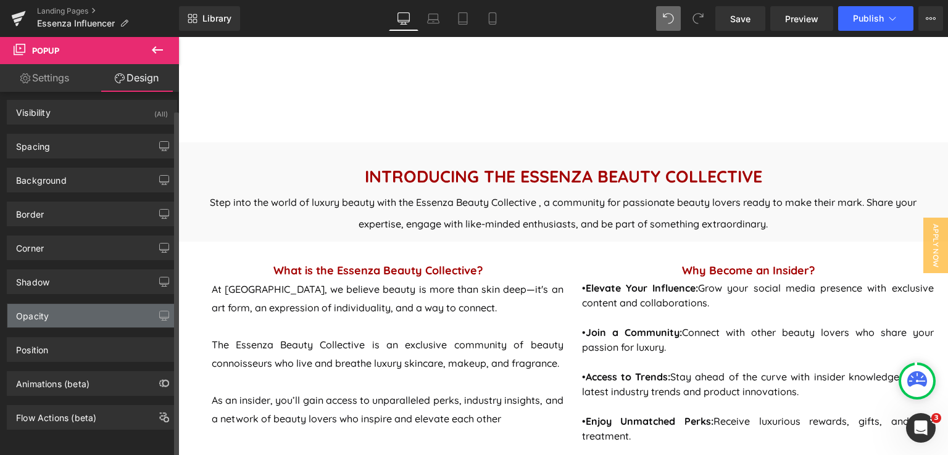
scroll to position [0, 0]
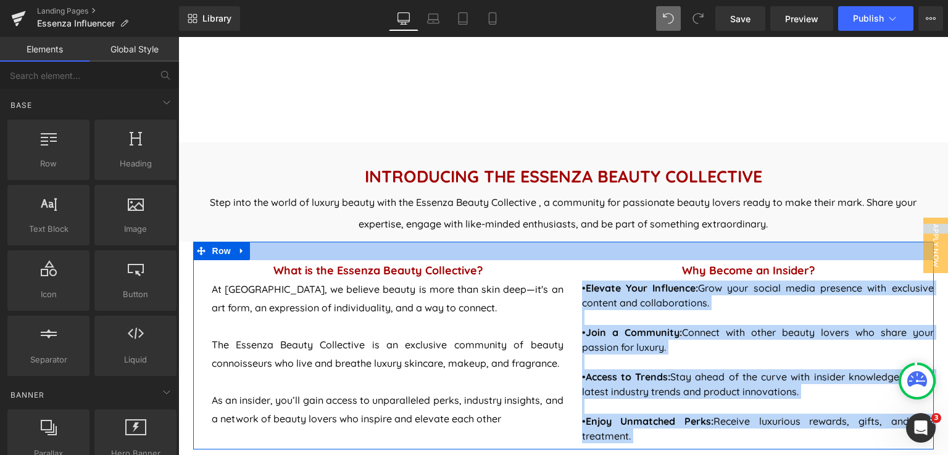
drag, startPoint x: 932, startPoint y: 233, endPoint x: 906, endPoint y: 245, distance: 28.7
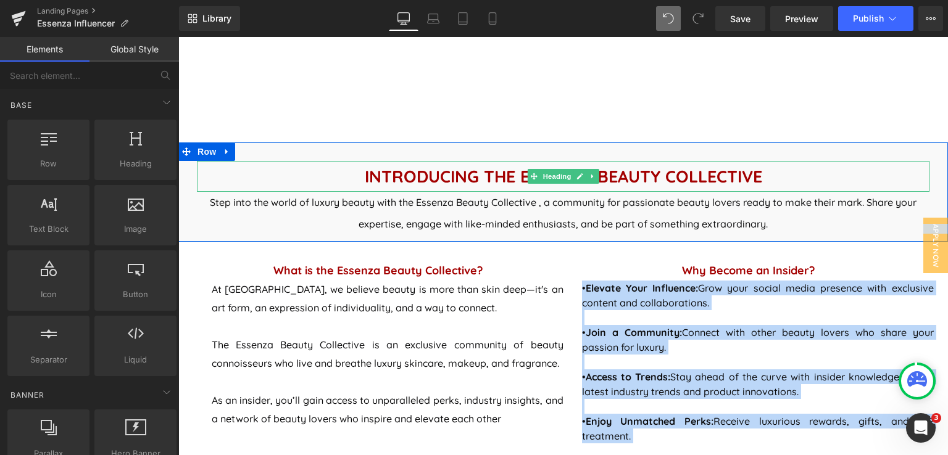
click at [891, 165] on h1 "INTRODUCING THE ESSENZA BEAUTY COLLECTIVE" at bounding box center [563, 176] width 732 height 31
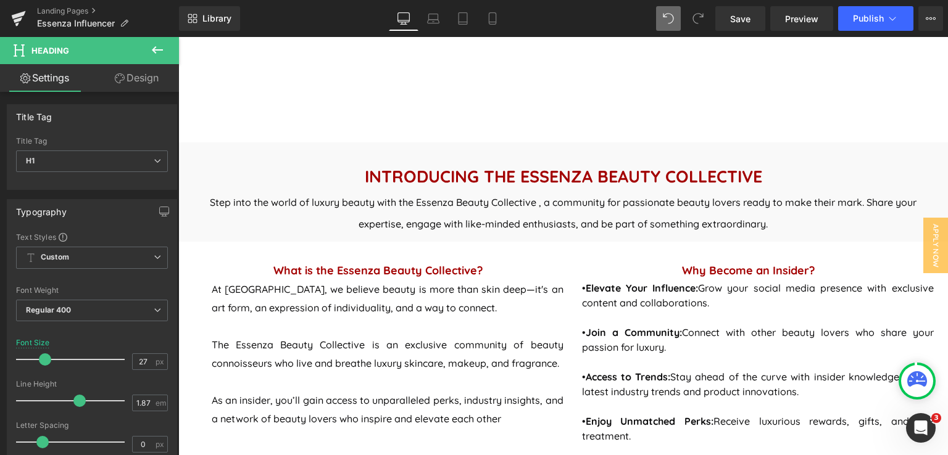
click at [161, 46] on icon at bounding box center [157, 50] width 15 height 15
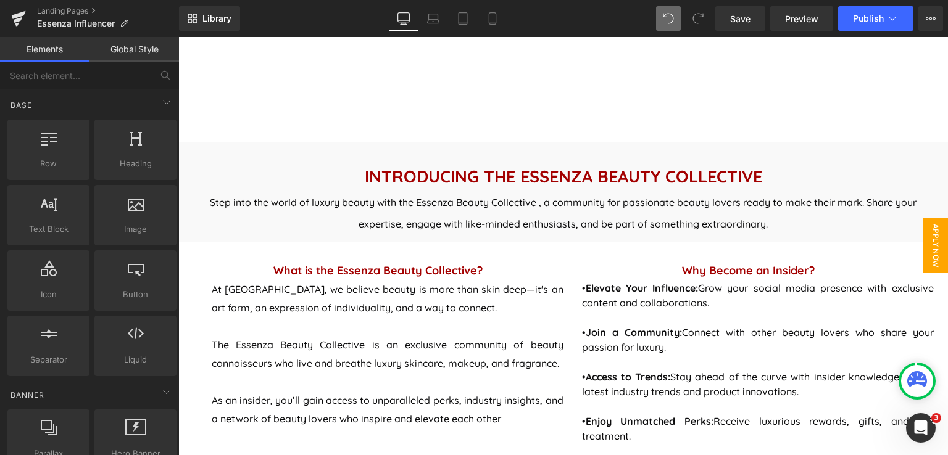
click at [925, 252] on span "APPLY NOW" at bounding box center [935, 246] width 25 height 56
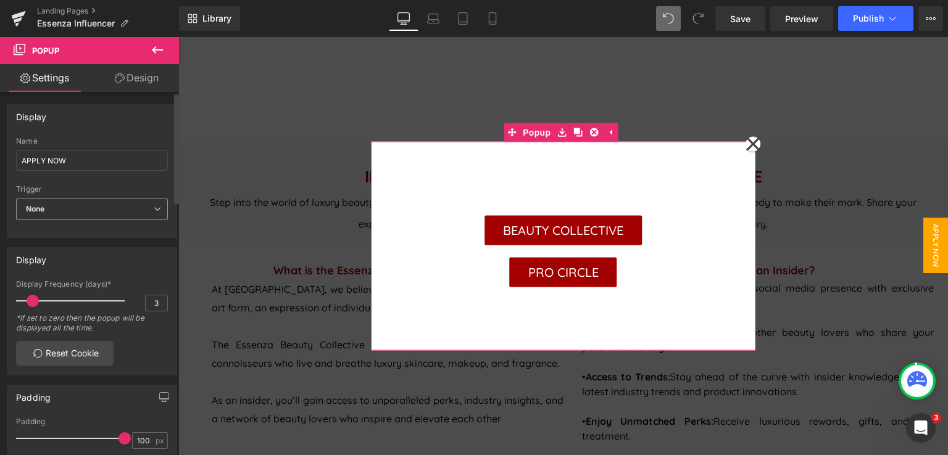
click at [134, 205] on span "None" at bounding box center [92, 210] width 152 height 22
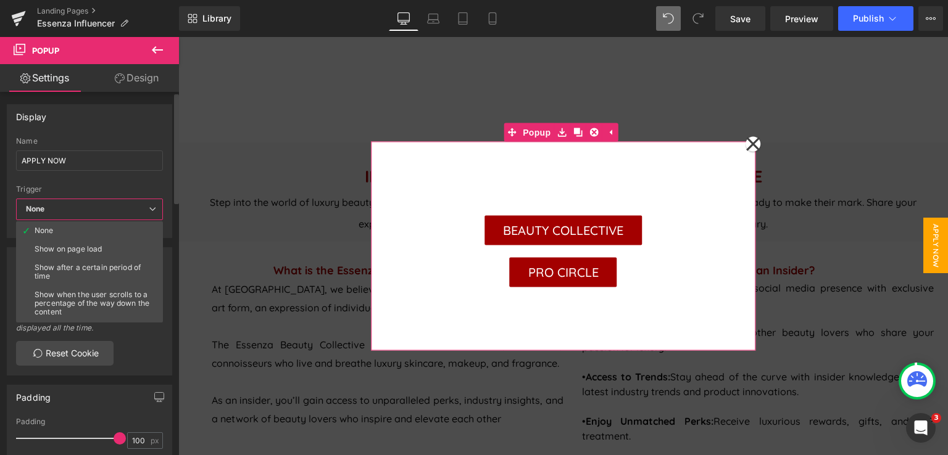
click at [134, 205] on span "None" at bounding box center [89, 210] width 147 height 22
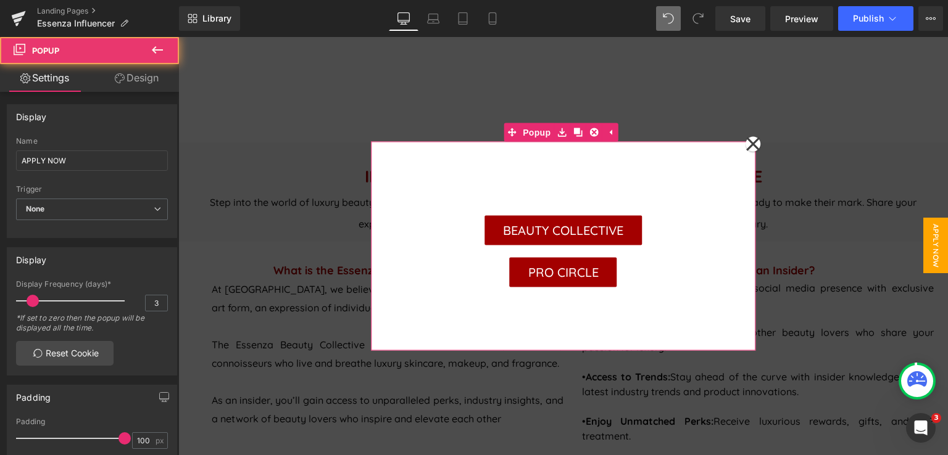
click at [746, 144] on icon at bounding box center [753, 144] width 14 height 14
click at [745, 144] on div "INTRODUCING THE ESSENZA BEAUTY COLLECTIVE Heading Step into the world of luxury…" at bounding box center [562, 192] width 769 height 99
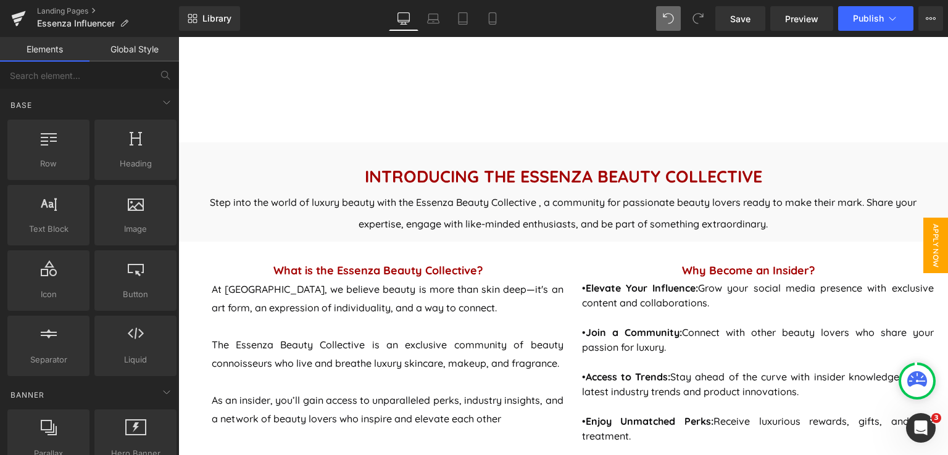
click at [923, 249] on span "APPLY NOW" at bounding box center [935, 246] width 25 height 56
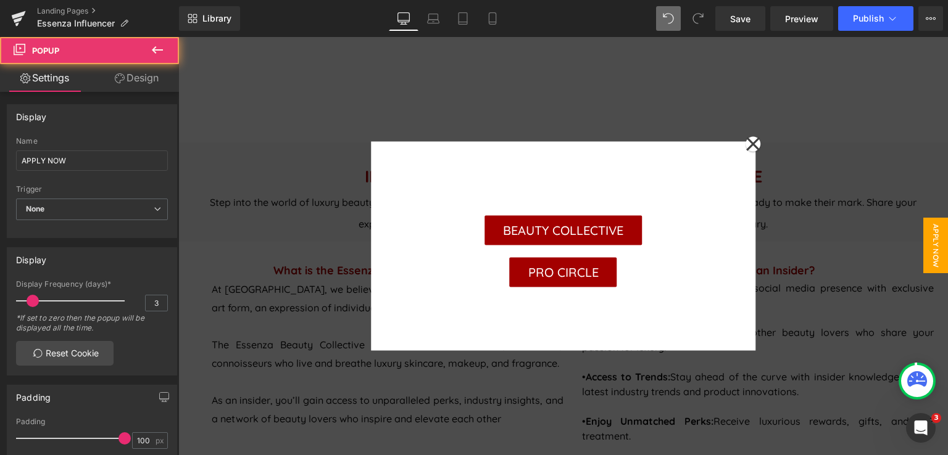
click at [745, 144] on icon at bounding box center [752, 145] width 15 height 62
drag, startPoint x: 743, startPoint y: 144, endPoint x: 911, endPoint y: 249, distance: 198.7
click at [743, 144] on div "INTRODUCING THE ESSENZA BEAUTY COLLECTIVE Heading Step into the world of luxury…" at bounding box center [562, 192] width 769 height 99
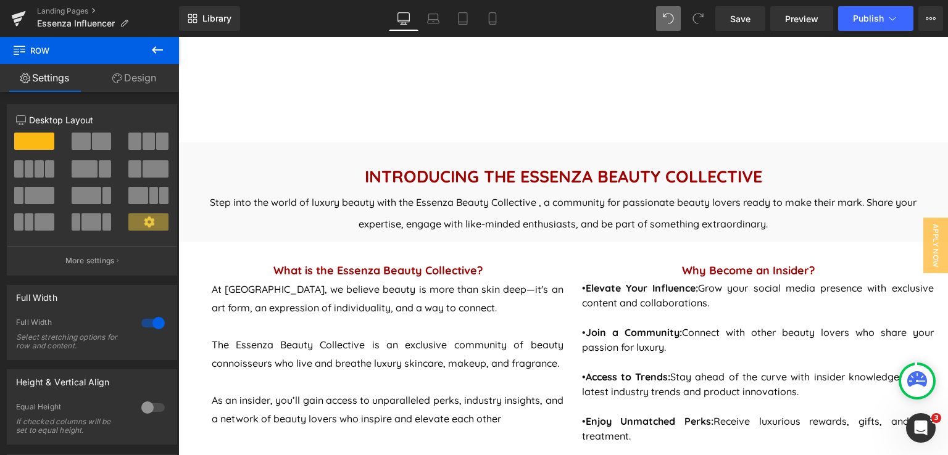
drag, startPoint x: 920, startPoint y: 246, endPoint x: 859, endPoint y: 242, distance: 61.2
click at [492, 172] on strong "INTRODUCING THE ESSENZA BEAUTY COLLECTIVE" at bounding box center [563, 176] width 397 height 21
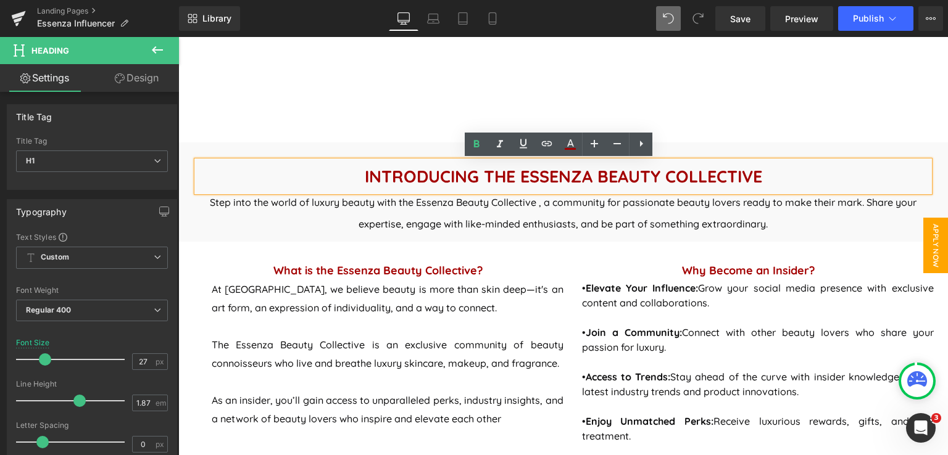
click at [928, 246] on span "APPLY NOW" at bounding box center [935, 246] width 25 height 56
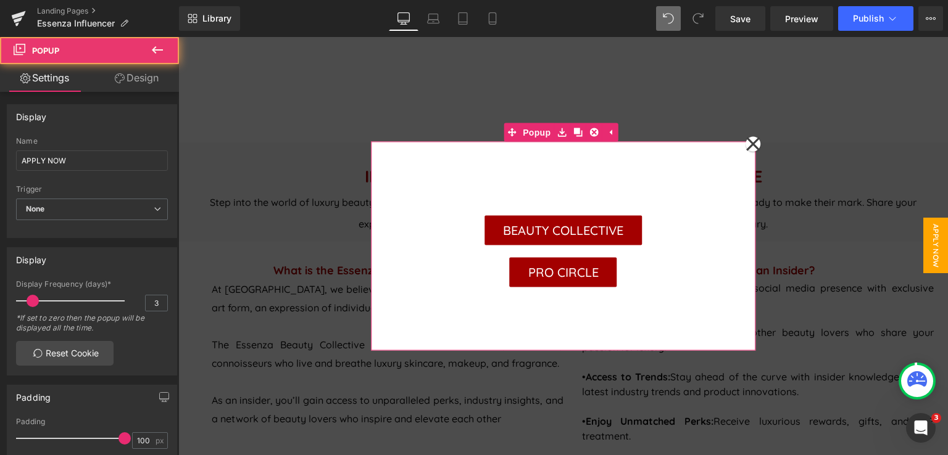
click at [748, 144] on icon at bounding box center [752, 145] width 15 height 62
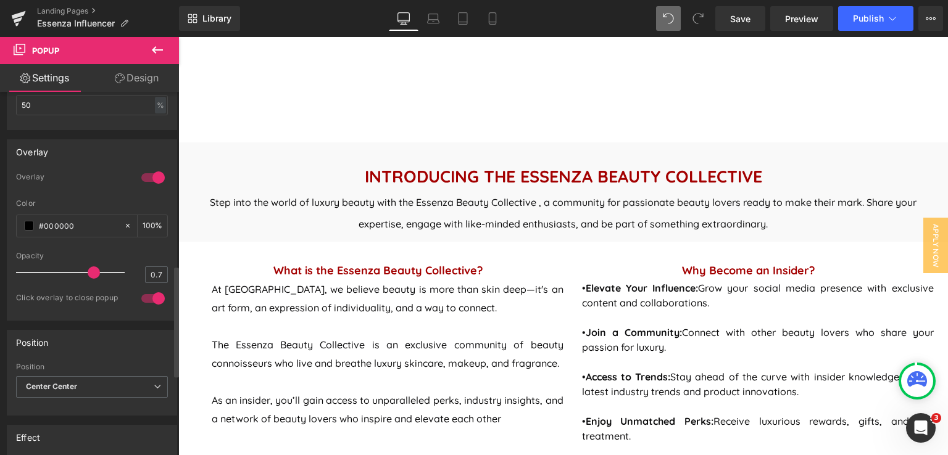
scroll to position [679, 0]
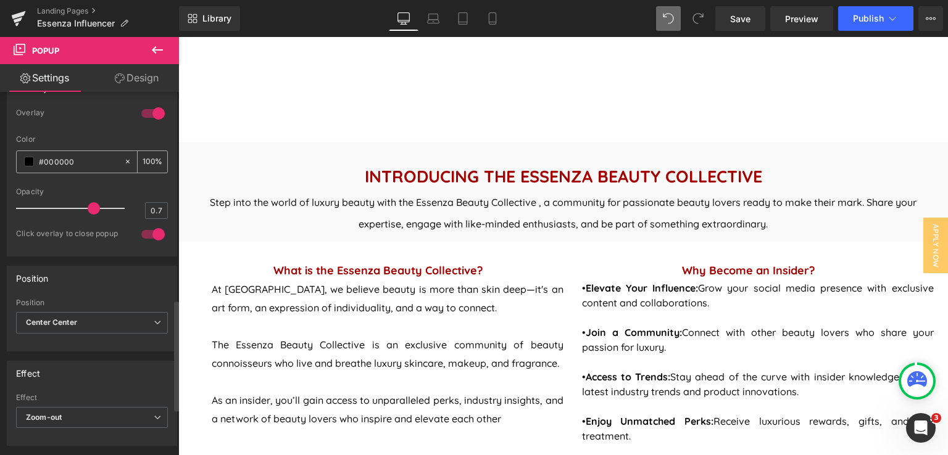
click at [79, 163] on input "#000000" at bounding box center [78, 162] width 79 height 14
click at [43, 161] on input "#000000" at bounding box center [78, 162] width 79 height 14
click at [69, 159] on input "#000000" at bounding box center [78, 162] width 79 height 14
click at [48, 159] on input "#000000" at bounding box center [78, 162] width 79 height 14
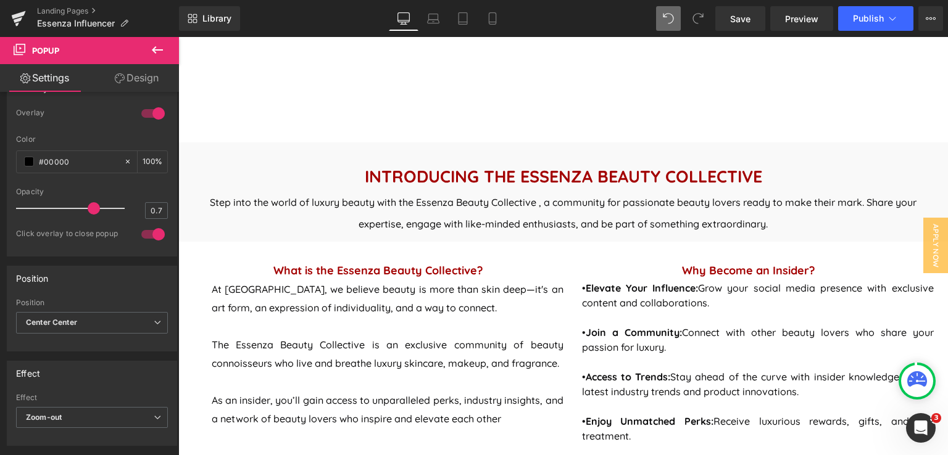
type input "#A00000"
type input "100"
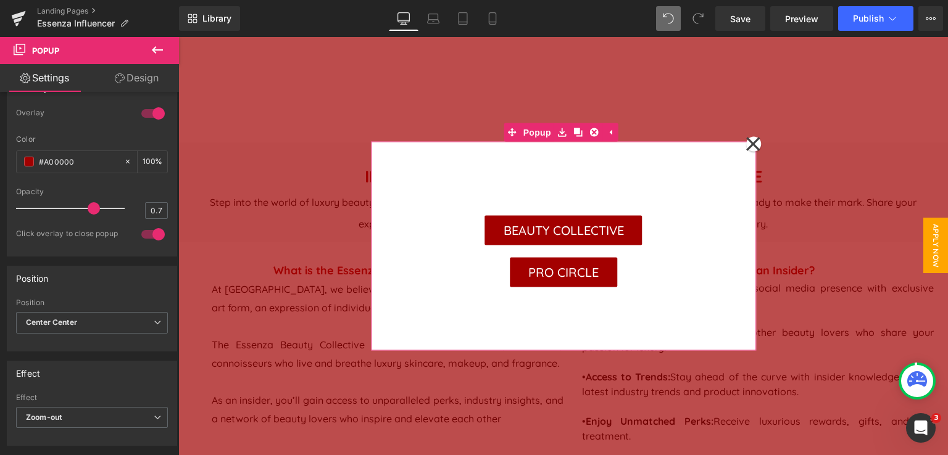
type input "#A300000"
type input "0"
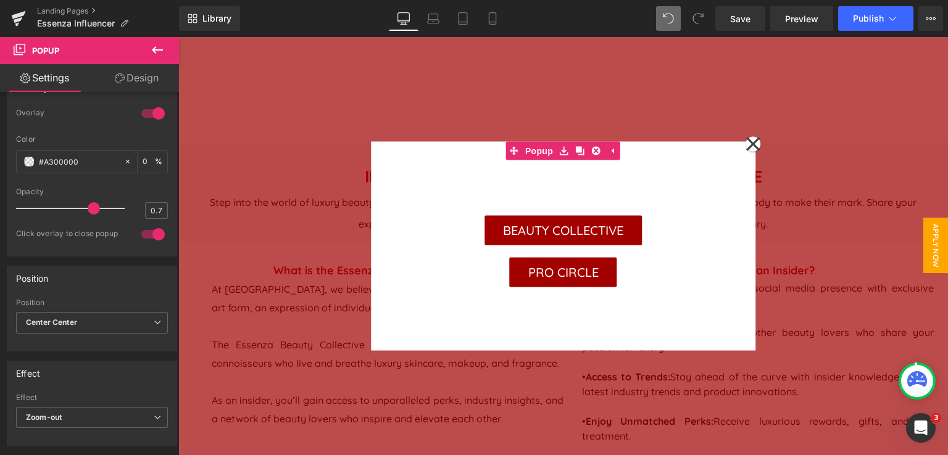
type input "#A30000"
type input "100"
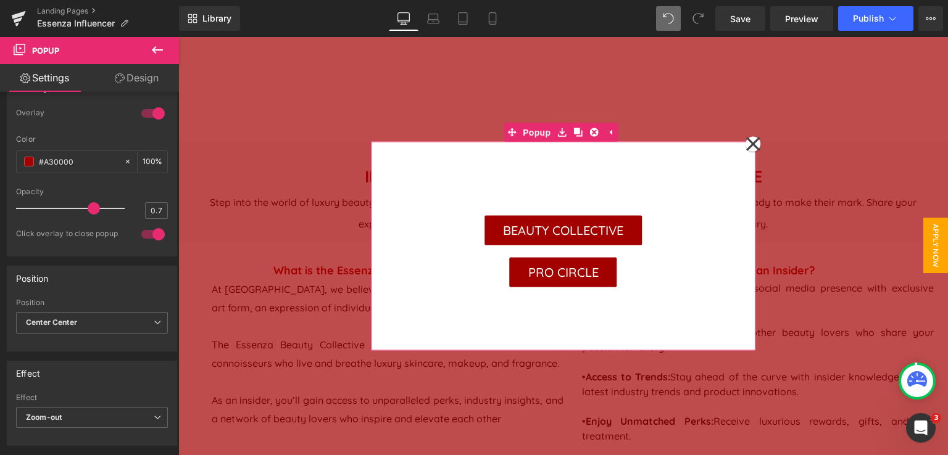
click at [745, 144] on icon at bounding box center [752, 145] width 15 height 62
click at [50, 160] on input "#a30000" at bounding box center [78, 162] width 79 height 14
type input "#0000"
type input "0"
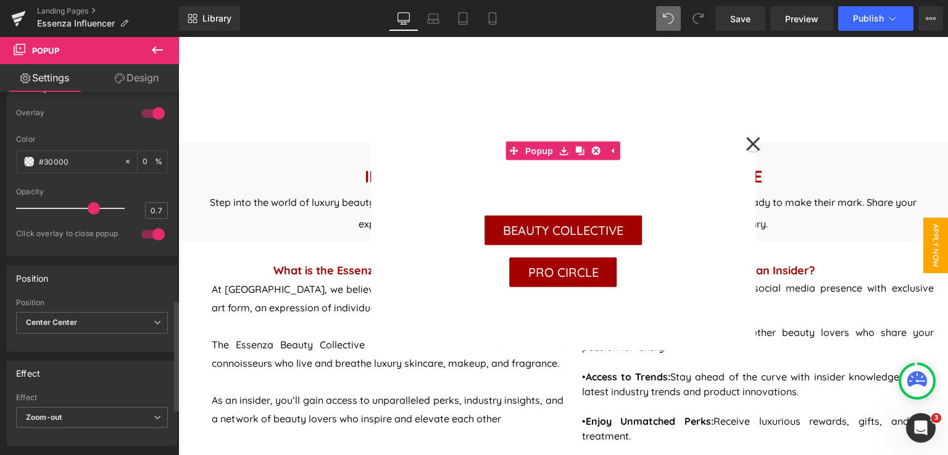
type input "#A30000"
type input "100"
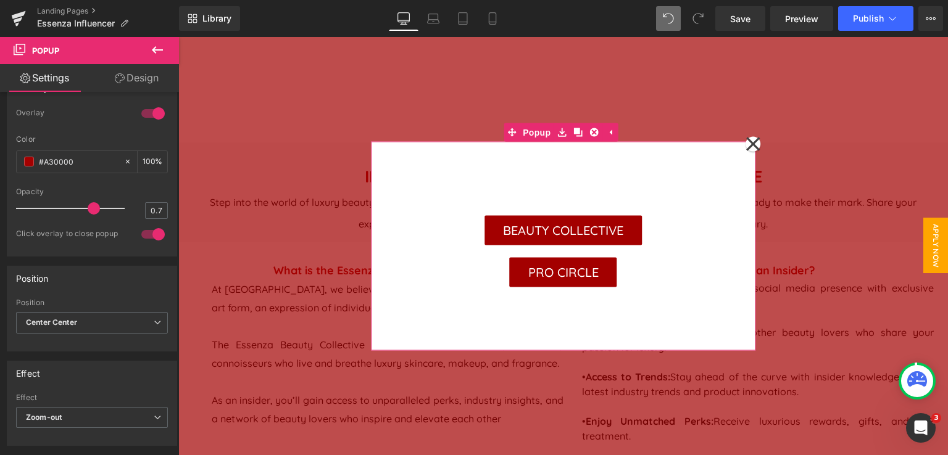
type input "#A30000"
click at [748, 144] on icon at bounding box center [752, 145] width 15 height 62
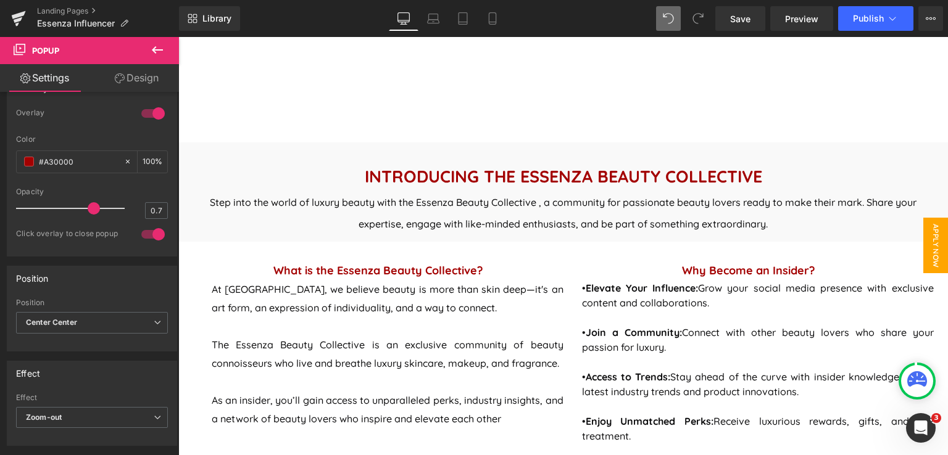
click at [923, 250] on span "APPLY NOW" at bounding box center [935, 246] width 25 height 56
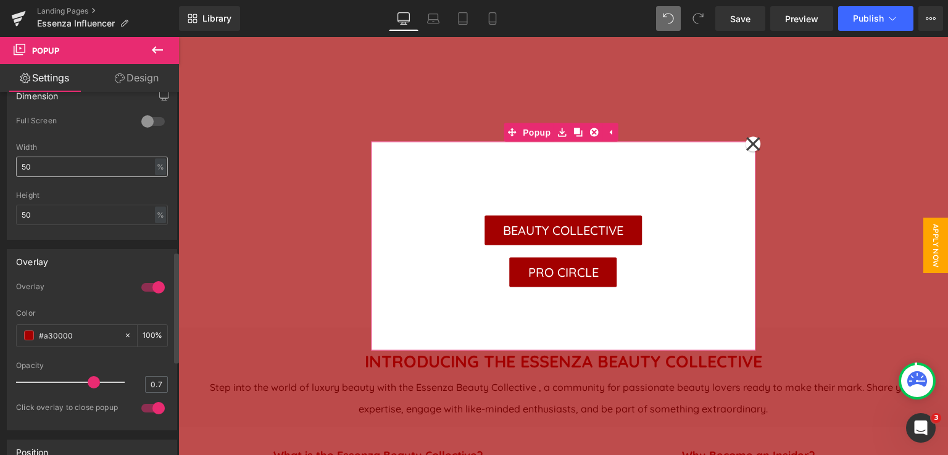
scroll to position [555, 0]
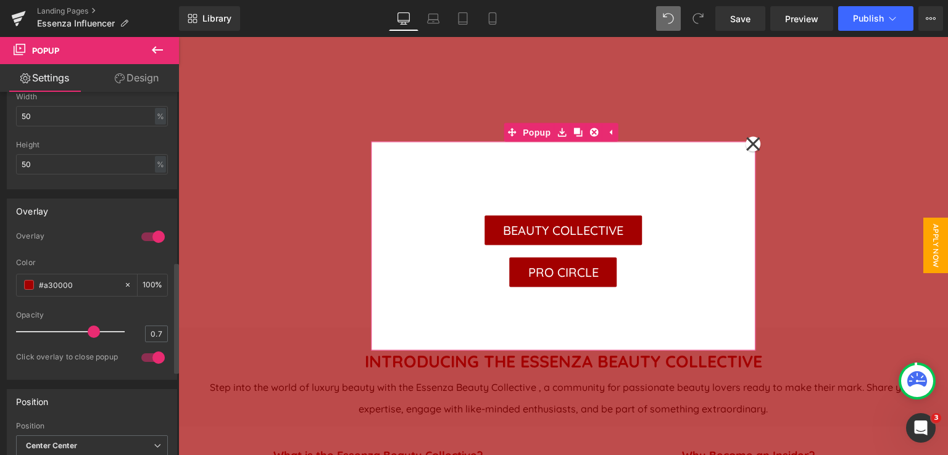
drag, startPoint x: 97, startPoint y: 327, endPoint x: 89, endPoint y: 330, distance: 8.6
click at [84, 327] on div at bounding box center [73, 332] width 102 height 25
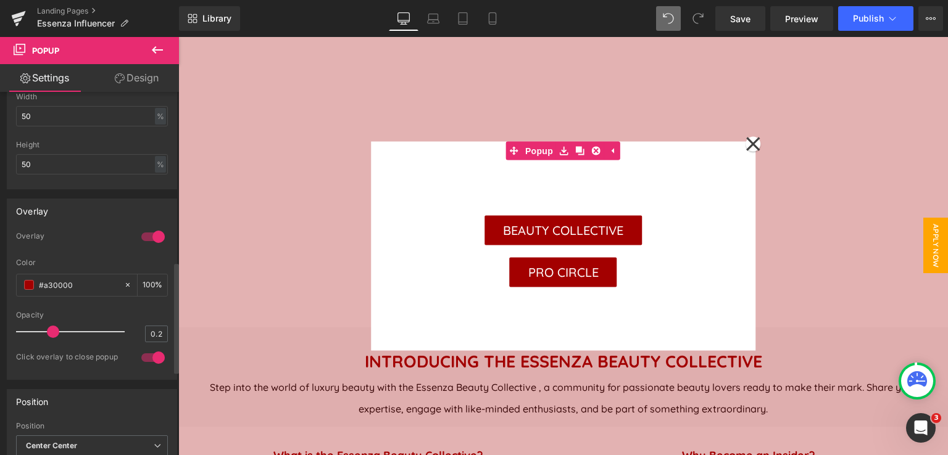
drag, startPoint x: 89, startPoint y: 330, endPoint x: 173, endPoint y: 302, distance: 88.0
click at [41, 338] on div at bounding box center [73, 332] width 102 height 25
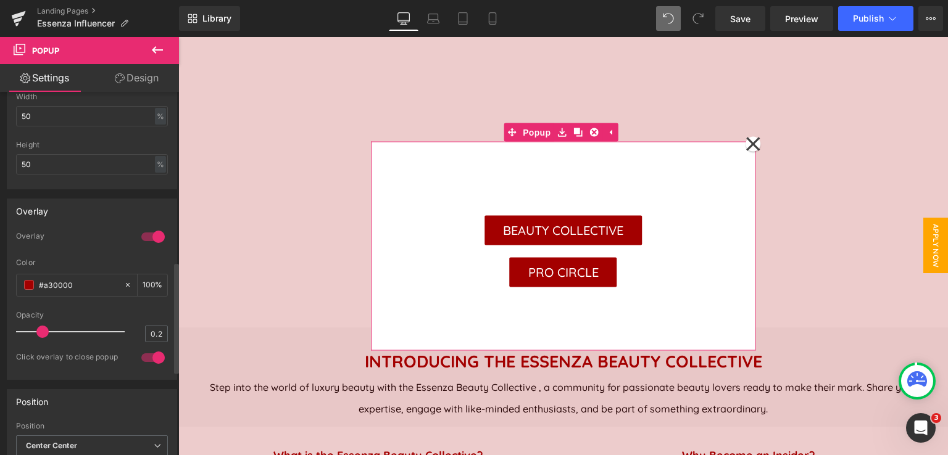
click at [51, 329] on div at bounding box center [73, 332] width 102 height 25
click at [51, 331] on div at bounding box center [73, 332] width 102 height 25
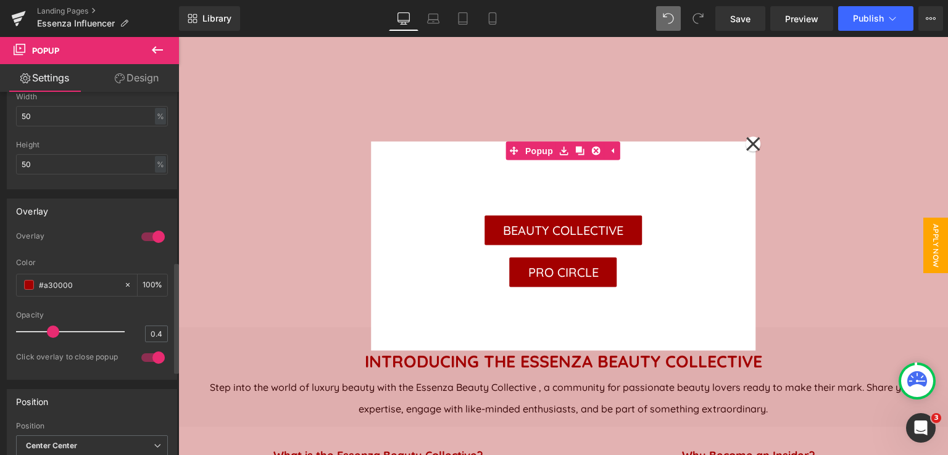
click at [63, 329] on div at bounding box center [73, 332] width 102 height 25
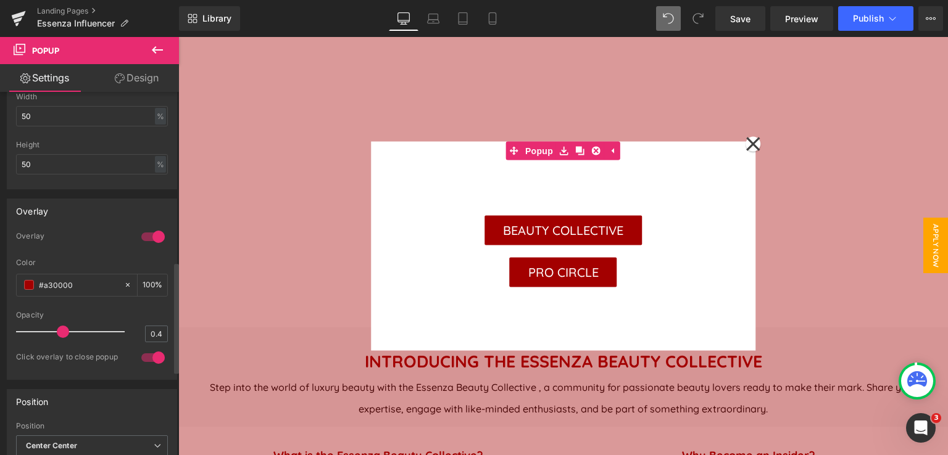
type input "0.5"
click at [67, 330] on div at bounding box center [73, 332] width 102 height 25
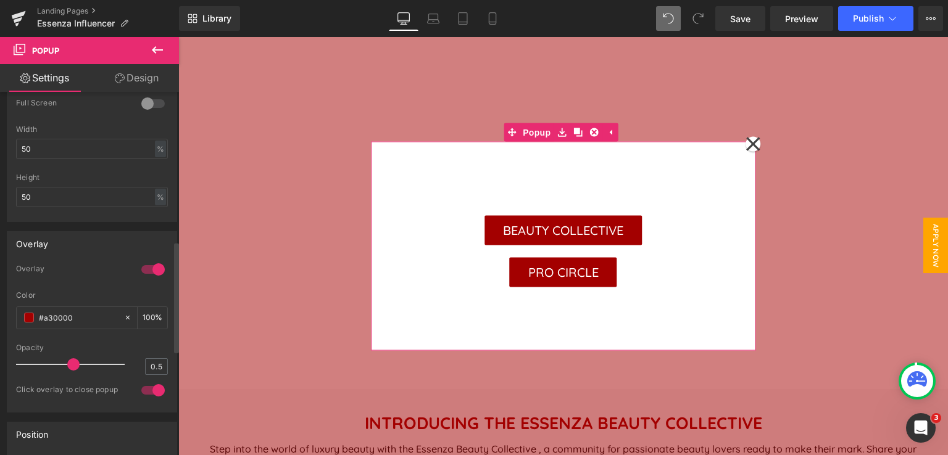
scroll to position [276, 0]
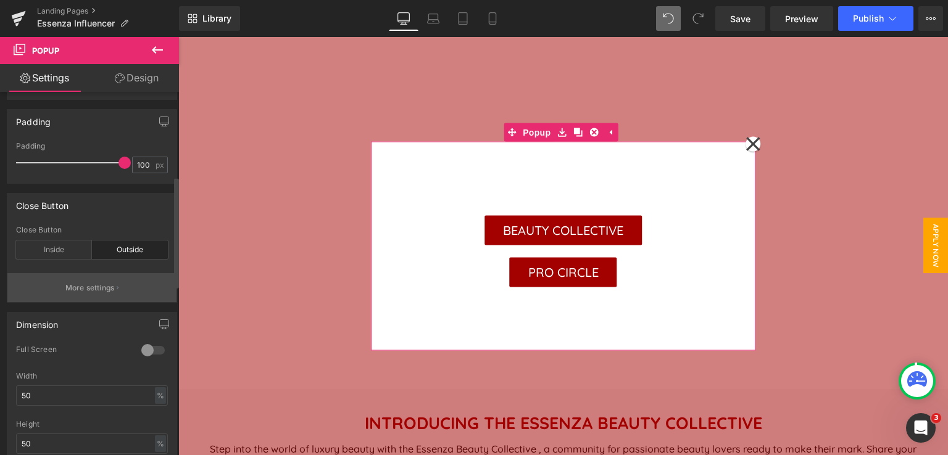
click at [94, 285] on p "More settings" at bounding box center [89, 288] width 49 height 11
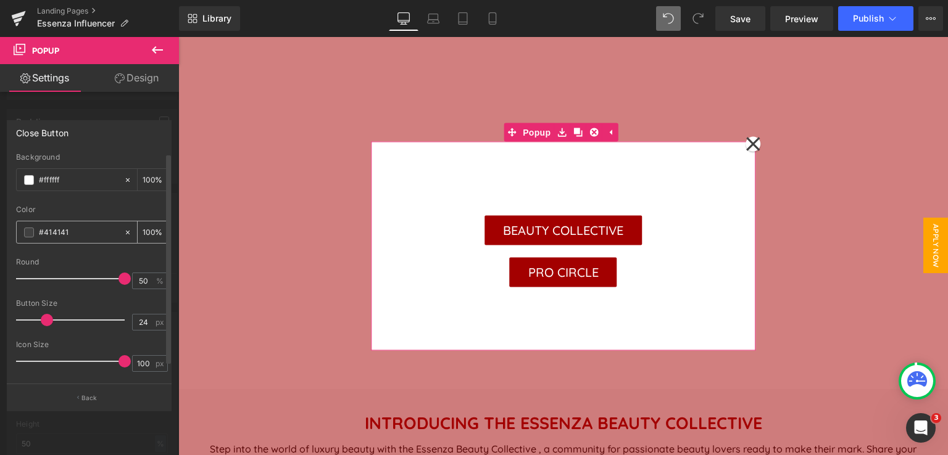
click at [77, 230] on input "#414141" at bounding box center [78, 233] width 79 height 14
type input "#"
type input "0"
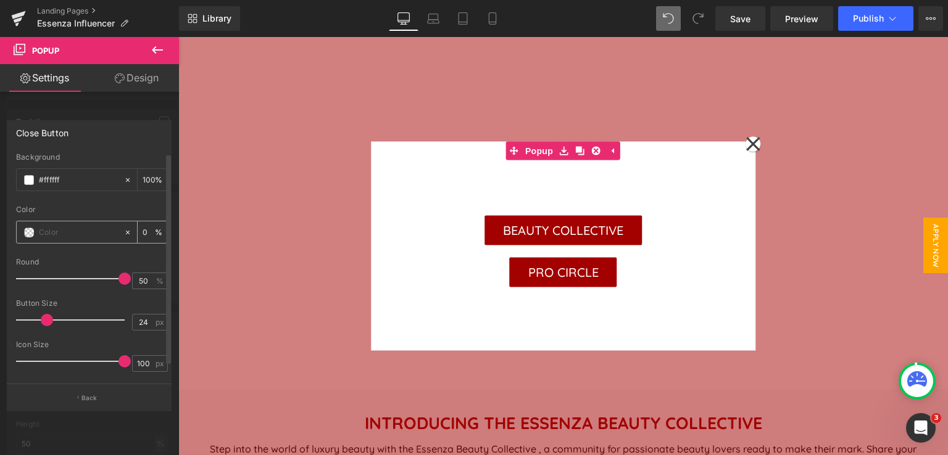
click at [58, 231] on input "text" at bounding box center [78, 233] width 79 height 14
type input "#A3000"
type input "0"
type input "#A30000"
type input "100"
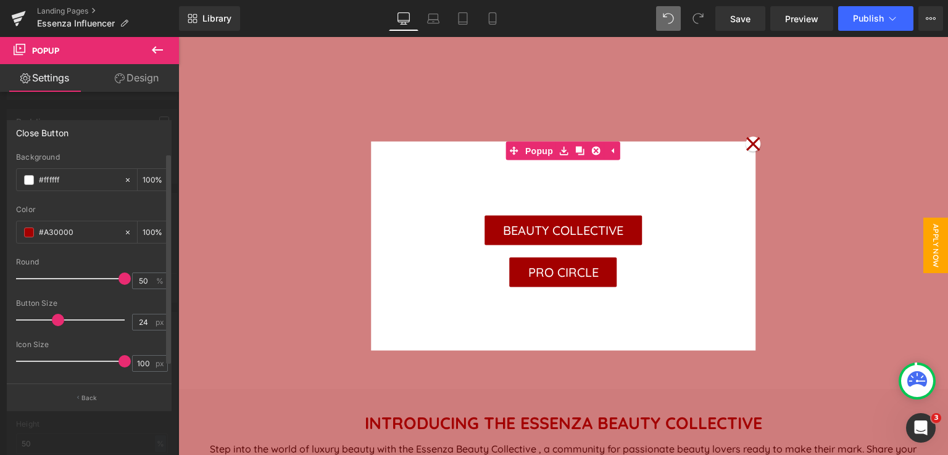
type input "#a30000"
type input "23"
click at [48, 321] on span at bounding box center [45, 320] width 12 height 12
drag, startPoint x: 117, startPoint y: 365, endPoint x: 85, endPoint y: 364, distance: 32.1
click at [85, 364] on span at bounding box center [91, 361] width 12 height 12
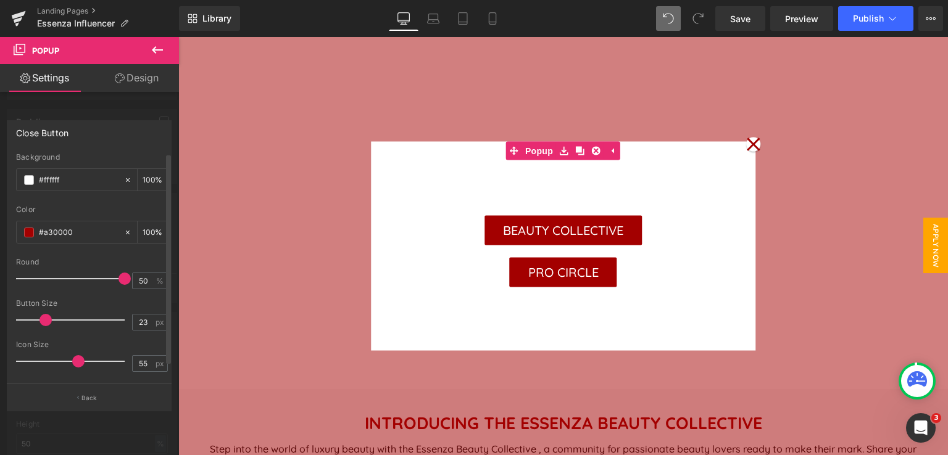
drag, startPoint x: 86, startPoint y: 360, endPoint x: 74, endPoint y: 360, distance: 11.7
click at [74, 360] on span at bounding box center [78, 361] width 12 height 12
type input "100"
drag, startPoint x: 77, startPoint y: 361, endPoint x: 124, endPoint y: 360, distance: 47.5
click at [124, 360] on span at bounding box center [124, 361] width 12 height 12
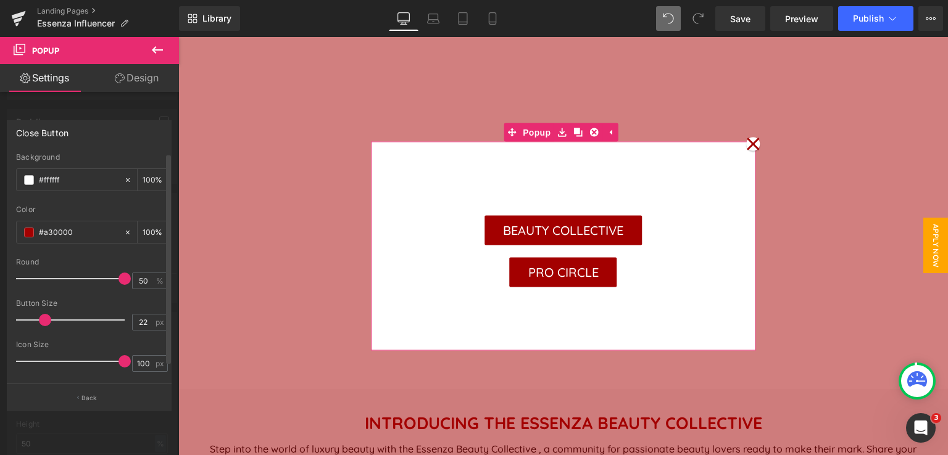
type input "20"
drag, startPoint x: 40, startPoint y: 318, endPoint x: 107, endPoint y: 282, distance: 75.9
click at [39, 320] on span at bounding box center [45, 320] width 12 height 12
click at [107, 282] on span at bounding box center [112, 279] width 12 height 12
type input "44"
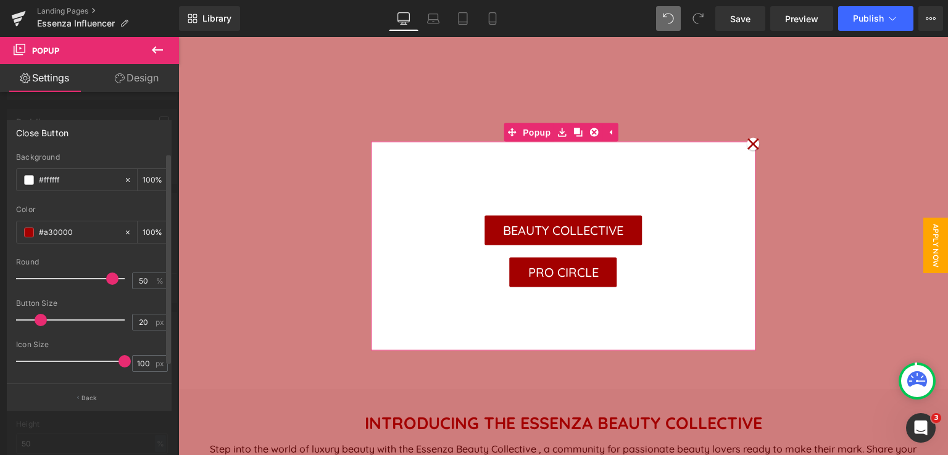
type input "18"
drag, startPoint x: 104, startPoint y: 282, endPoint x: 84, endPoint y: 282, distance: 19.7
click at [86, 282] on span at bounding box center [92, 279] width 12 height 12
drag, startPoint x: 88, startPoint y: 277, endPoint x: 75, endPoint y: 276, distance: 13.0
click at [75, 276] on span at bounding box center [78, 279] width 12 height 12
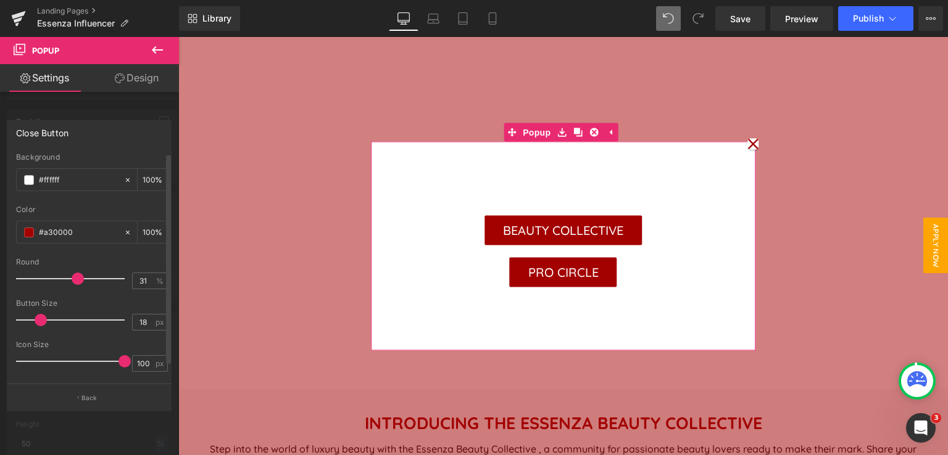
click at [83, 278] on div at bounding box center [73, 279] width 102 height 25
type input "50"
drag, startPoint x: 83, startPoint y: 278, endPoint x: 131, endPoint y: 283, distance: 47.8
click at [131, 283] on div "Round 50 %" at bounding box center [92, 278] width 152 height 41
drag, startPoint x: 36, startPoint y: 318, endPoint x: 53, endPoint y: 323, distance: 17.4
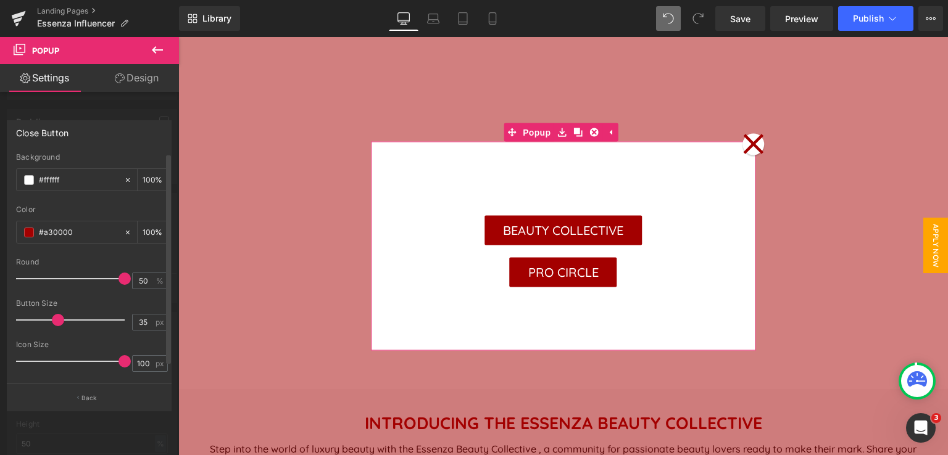
click at [53, 323] on span at bounding box center [58, 320] width 12 height 12
click at [44, 320] on div at bounding box center [73, 320] width 102 height 25
click at [33, 320] on div at bounding box center [73, 320] width 102 height 25
click at [41, 319] on div at bounding box center [73, 320] width 102 height 25
click at [33, 318] on div at bounding box center [73, 320] width 102 height 25
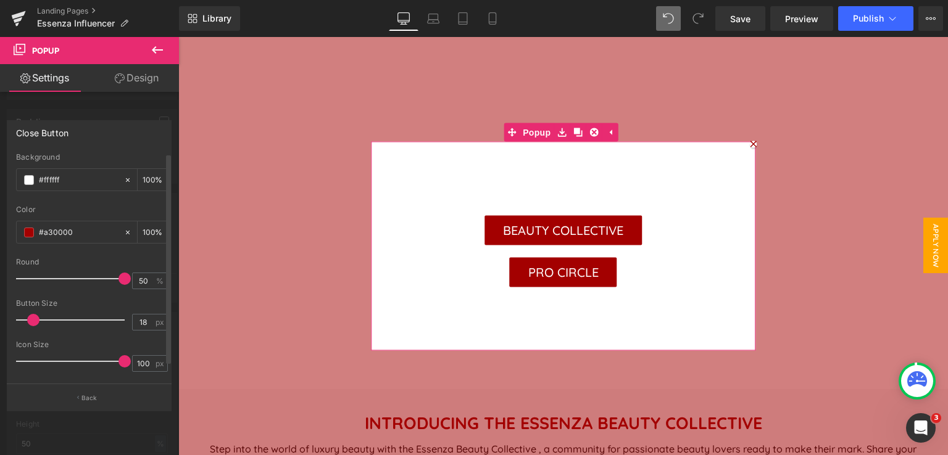
click at [39, 318] on div at bounding box center [73, 320] width 102 height 25
click at [46, 317] on div at bounding box center [73, 320] width 102 height 25
click at [37, 321] on div at bounding box center [73, 320] width 102 height 25
click at [48, 317] on div at bounding box center [73, 320] width 102 height 25
click at [64, 318] on div at bounding box center [73, 320] width 102 height 25
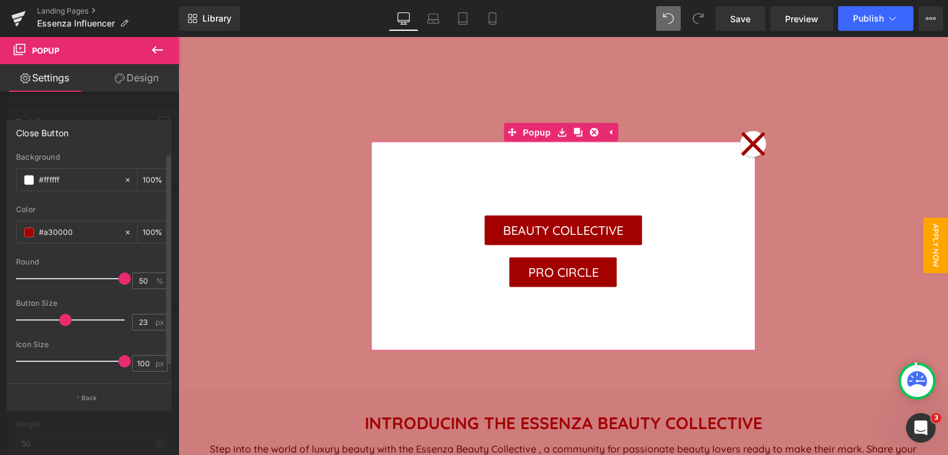
click at [44, 319] on div at bounding box center [73, 320] width 102 height 25
click at [35, 319] on div at bounding box center [73, 320] width 102 height 25
click at [27, 320] on div at bounding box center [73, 320] width 102 height 25
click at [38, 320] on div at bounding box center [73, 320] width 102 height 25
click at [49, 318] on div at bounding box center [73, 320] width 102 height 25
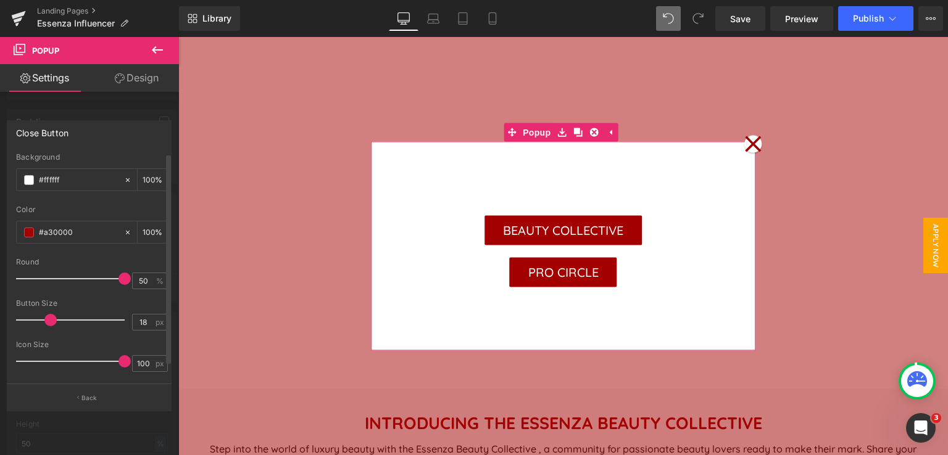
click at [39, 317] on div at bounding box center [73, 320] width 102 height 25
drag, startPoint x: 141, startPoint y: 323, endPoint x: 130, endPoint y: 324, distance: 11.1
click at [133, 324] on input "18" at bounding box center [144, 322] width 22 height 15
type input "20"
click at [101, 277] on div at bounding box center [73, 279] width 102 height 25
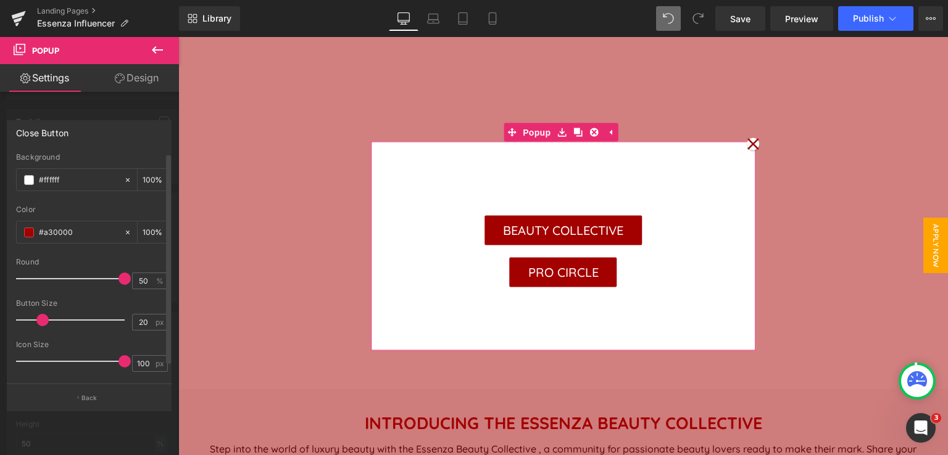
type input "40"
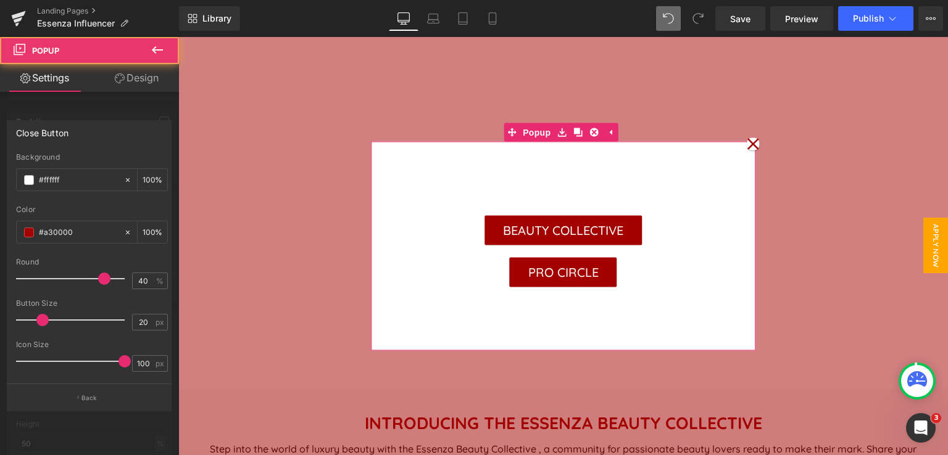
click at [747, 144] on icon at bounding box center [753, 144] width 12 height 12
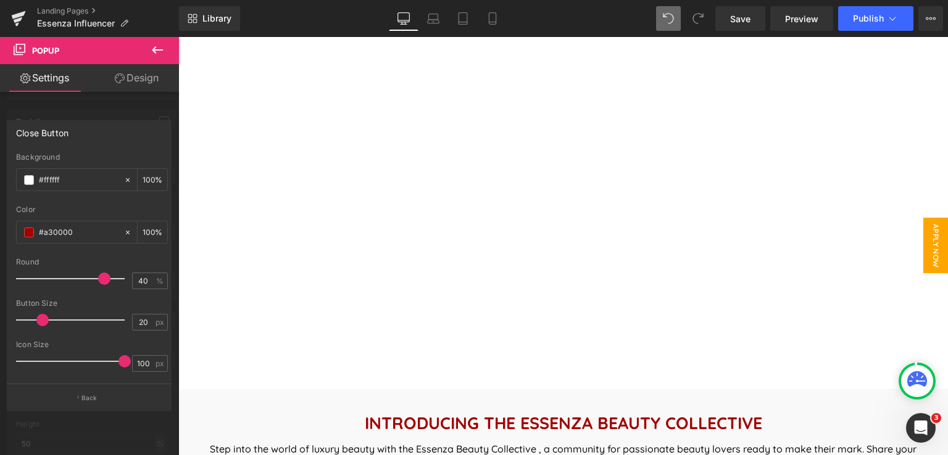
click at [923, 253] on span "APPLY NOW" at bounding box center [935, 246] width 25 height 56
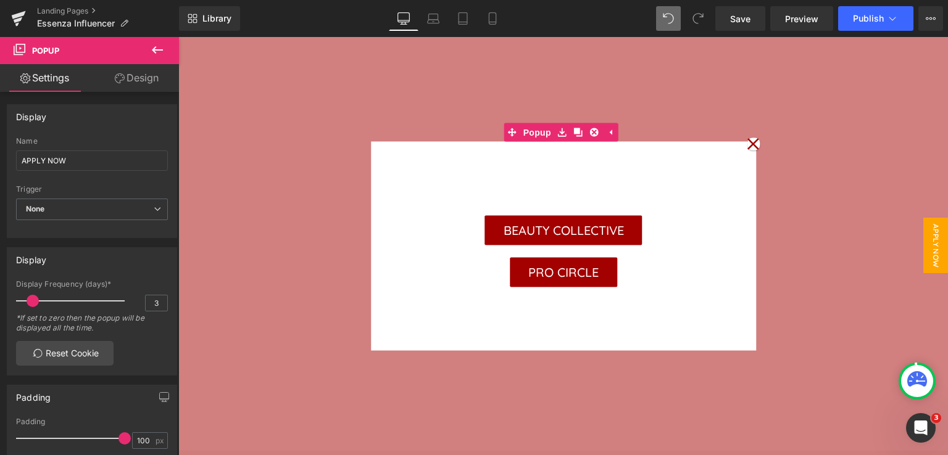
scroll to position [0, 0]
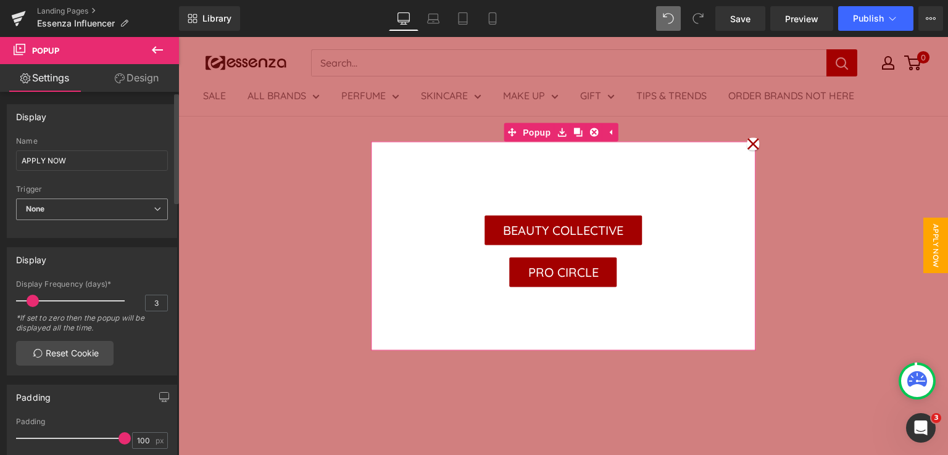
click at [99, 212] on span "None" at bounding box center [92, 210] width 152 height 22
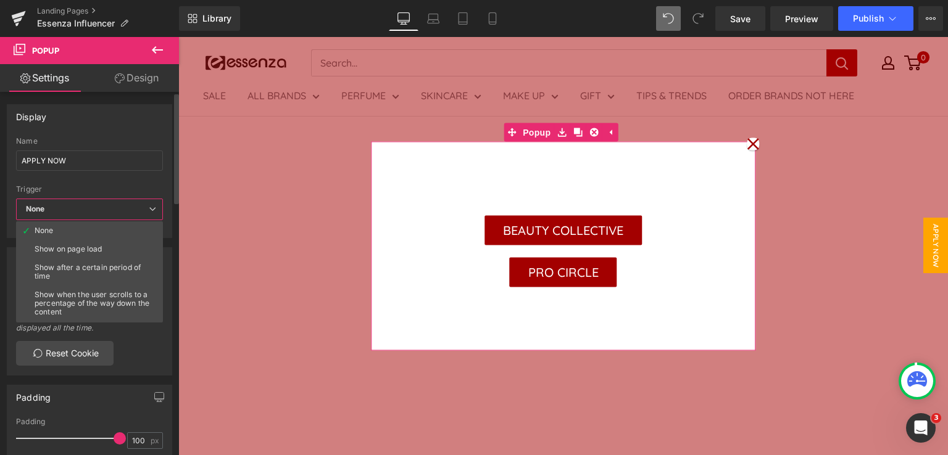
click at [151, 133] on div "Display APPLY NOW Name APPLY NOW None Show on page load Show after a certain pe…" at bounding box center [89, 171] width 165 height 134
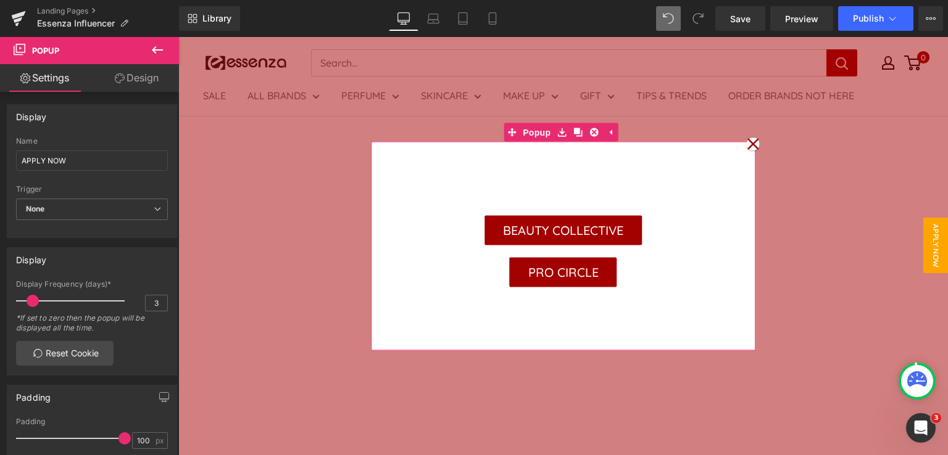
click at [137, 77] on link "Design" at bounding box center [136, 78] width 89 height 28
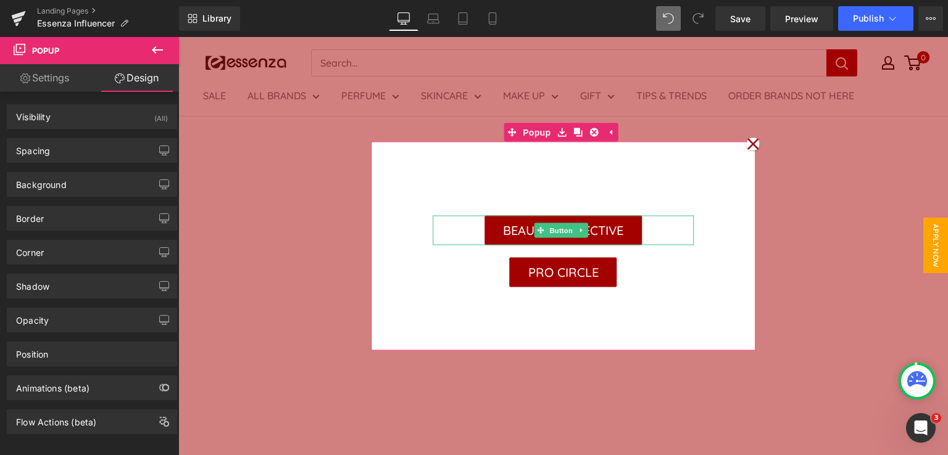
click at [606, 236] on span "BEAUTY COLLECTIVE" at bounding box center [563, 231] width 120 height 30
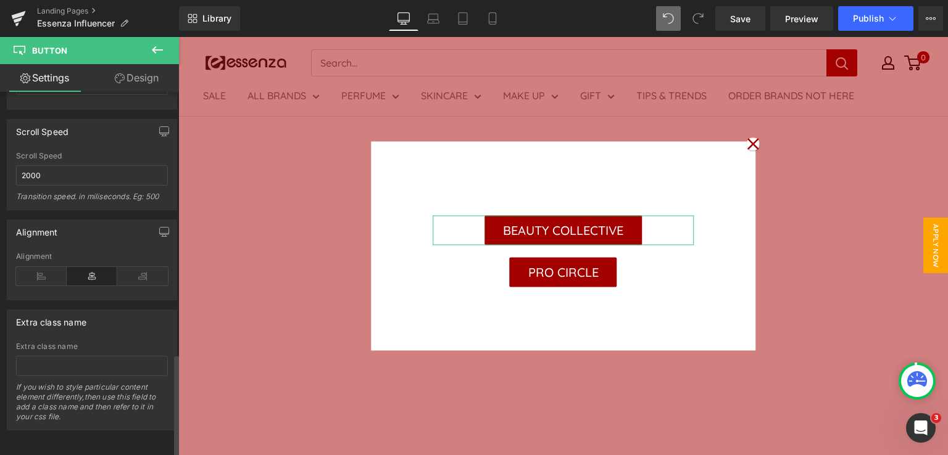
scroll to position [922, 0]
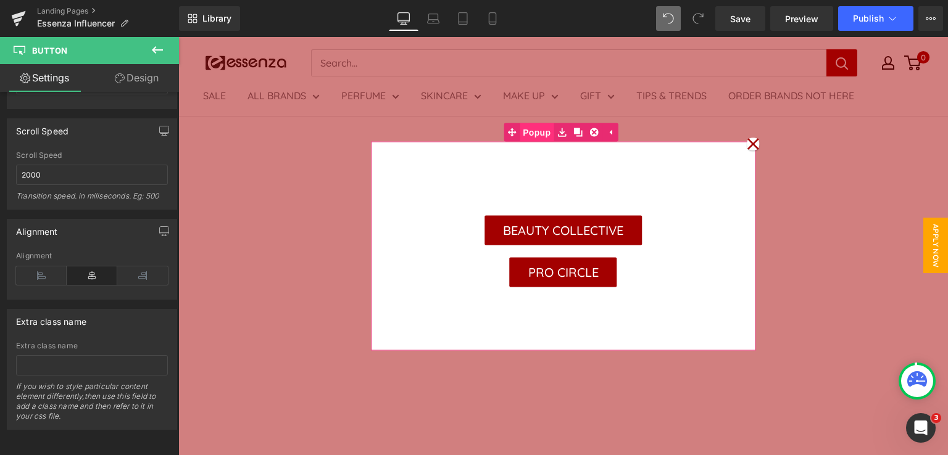
click at [543, 133] on span "Popup" at bounding box center [536, 132] width 34 height 19
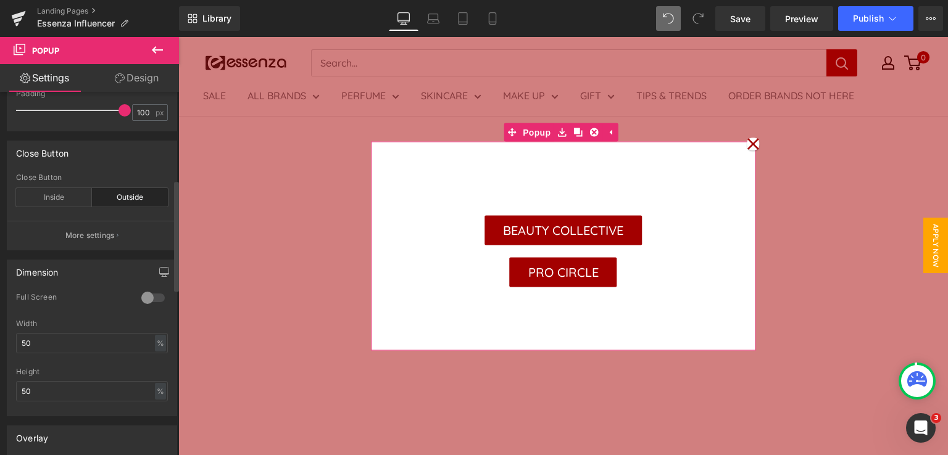
scroll to position [370, 0]
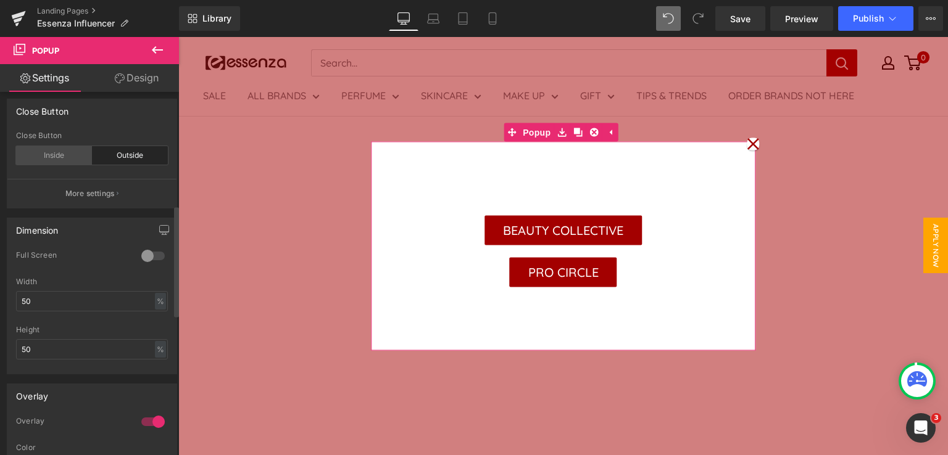
click at [39, 155] on div "Inside" at bounding box center [54, 155] width 76 height 19
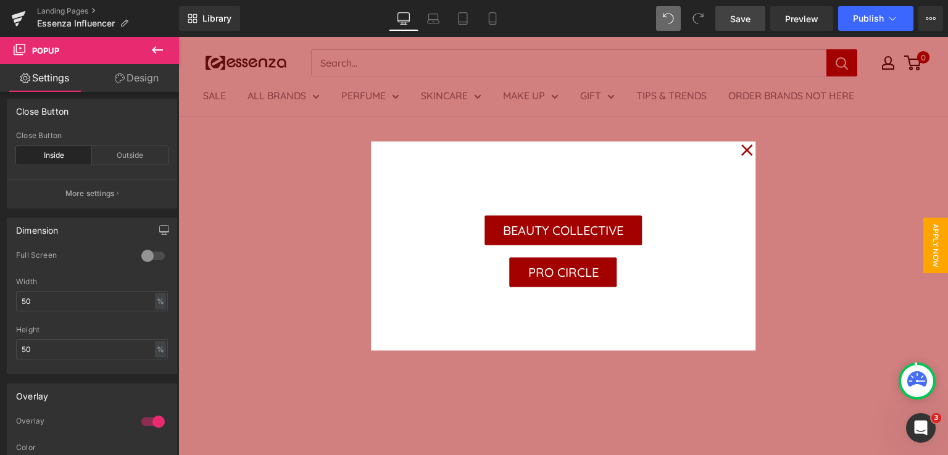
click at [739, 13] on span "Save" at bounding box center [740, 18] width 20 height 13
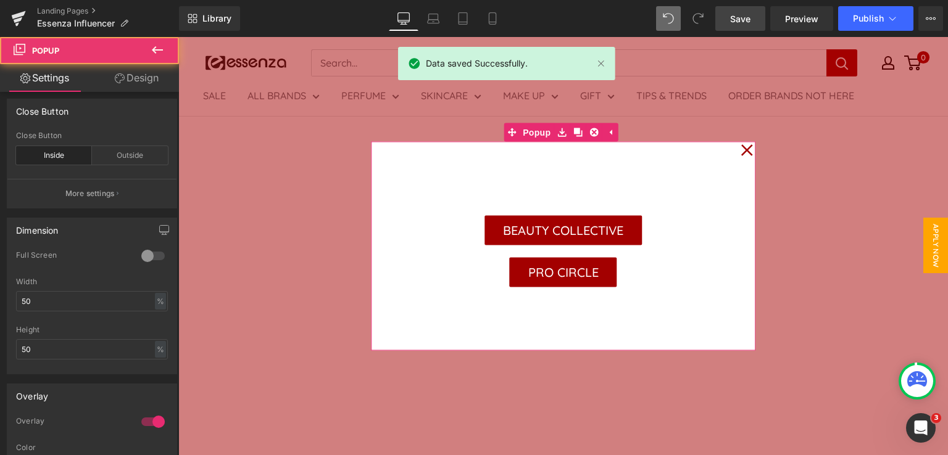
click at [740, 153] on icon at bounding box center [746, 151] width 12 height 62
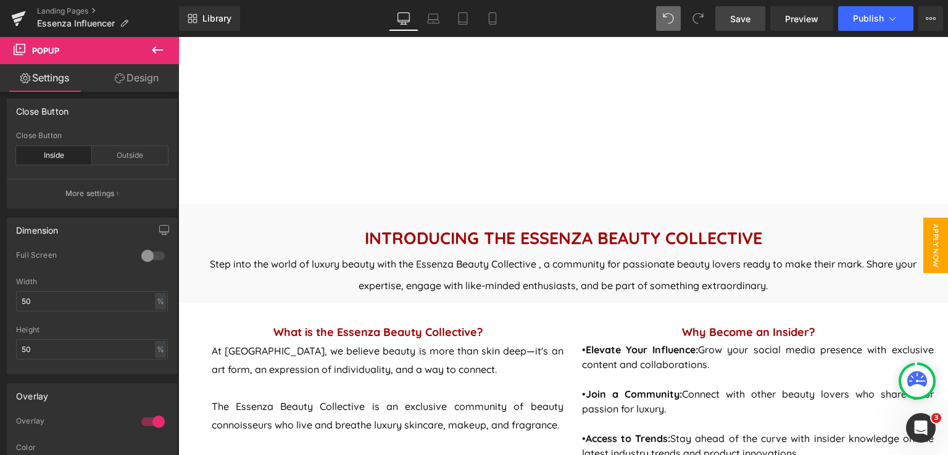
click at [929, 240] on span "APPLY NOW" at bounding box center [935, 246] width 25 height 56
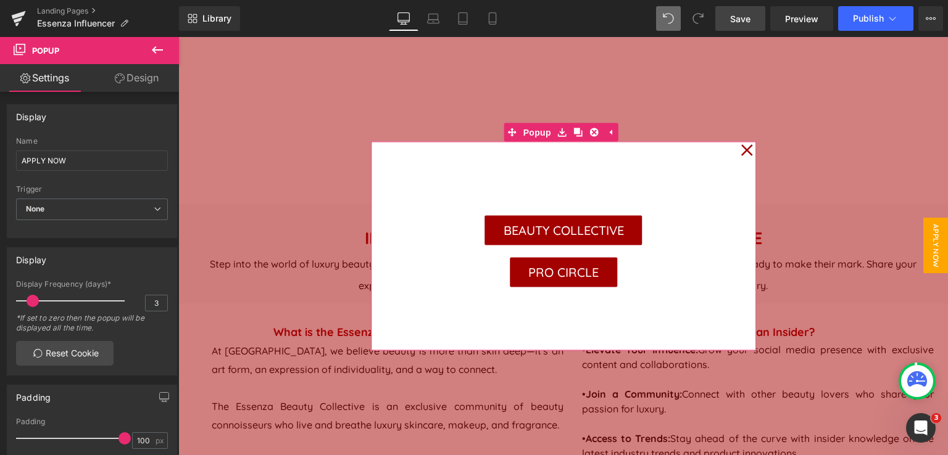
click at [740, 152] on icon at bounding box center [746, 151] width 12 height 62
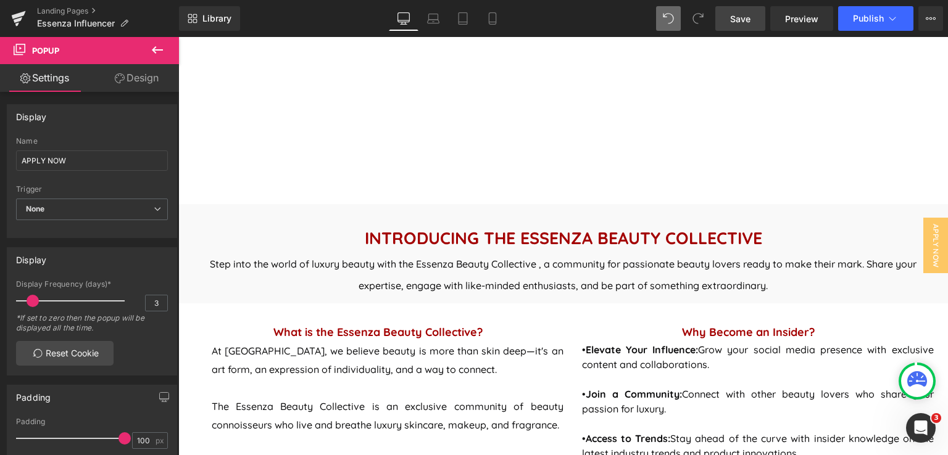
click at [143, 71] on link "Design" at bounding box center [136, 78] width 89 height 28
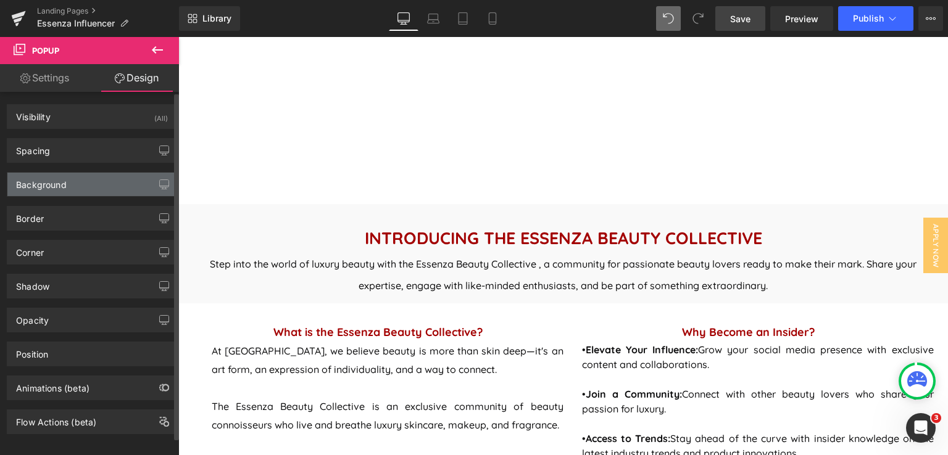
click at [99, 184] on div "Background" at bounding box center [91, 184] width 169 height 23
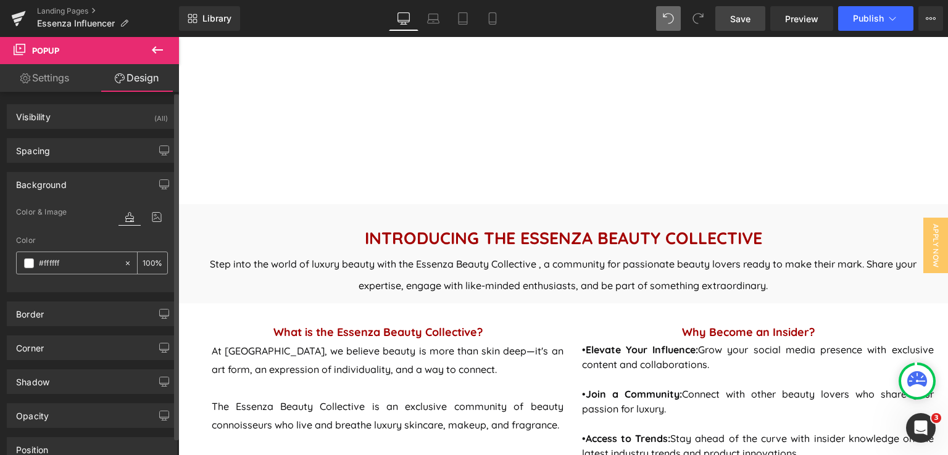
click at [85, 262] on input "#ffffff" at bounding box center [78, 264] width 79 height 14
type input "#"
type input "0"
type input "#A300"
type input "0"
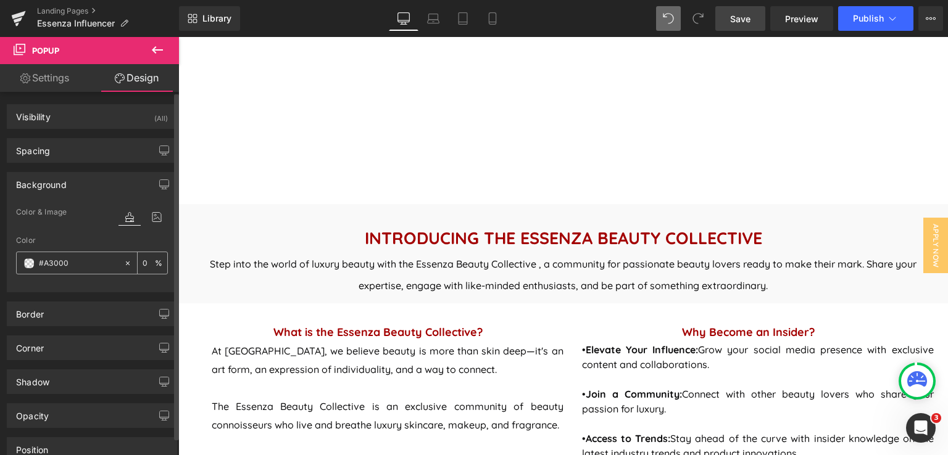
type input "#A30000"
type input "100"
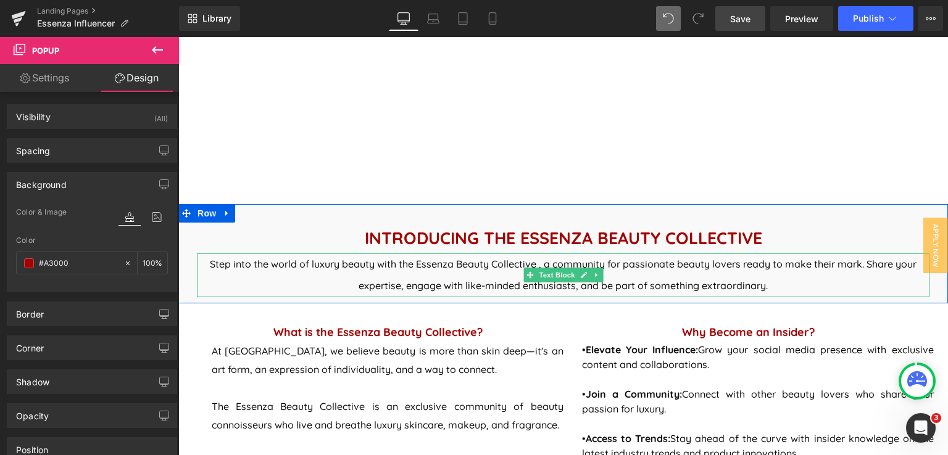
type input "#A300"
type input "0"
type input "#A30"
type input "100"
type input "#A3"
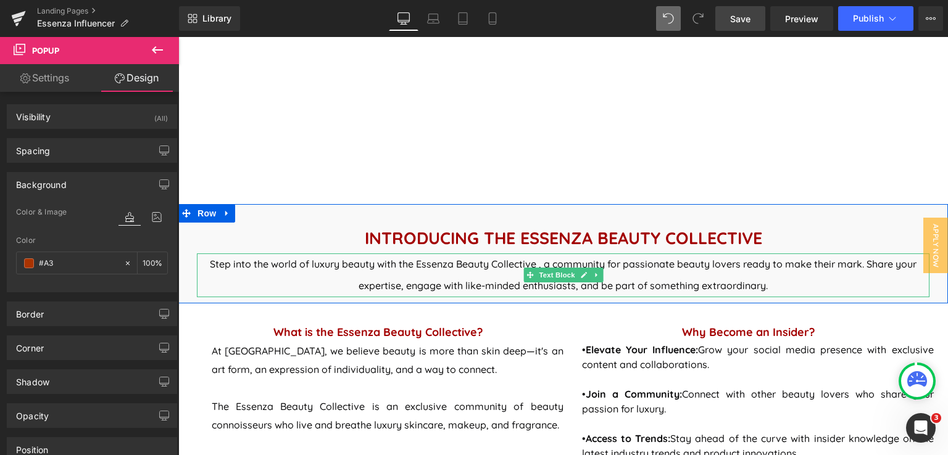
type input "0"
type input "#fff"
type input "100"
type input "#fffff"
type input "0"
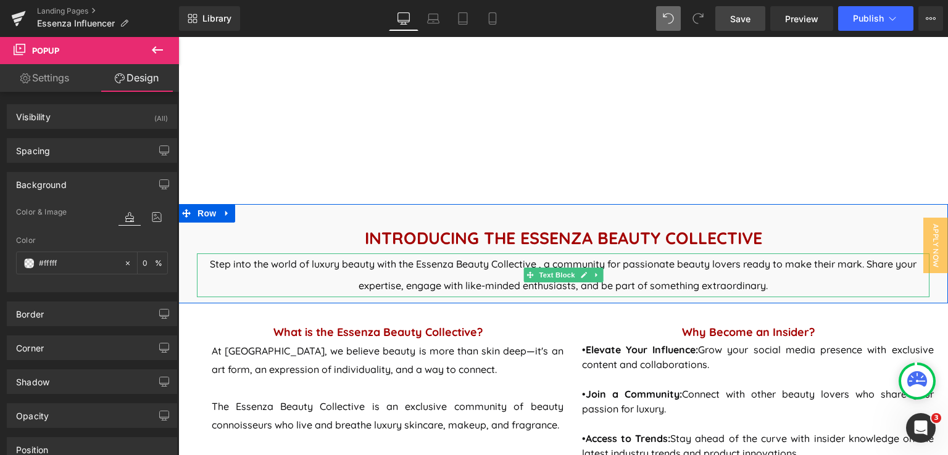
type input "#ffffff"
type input "100"
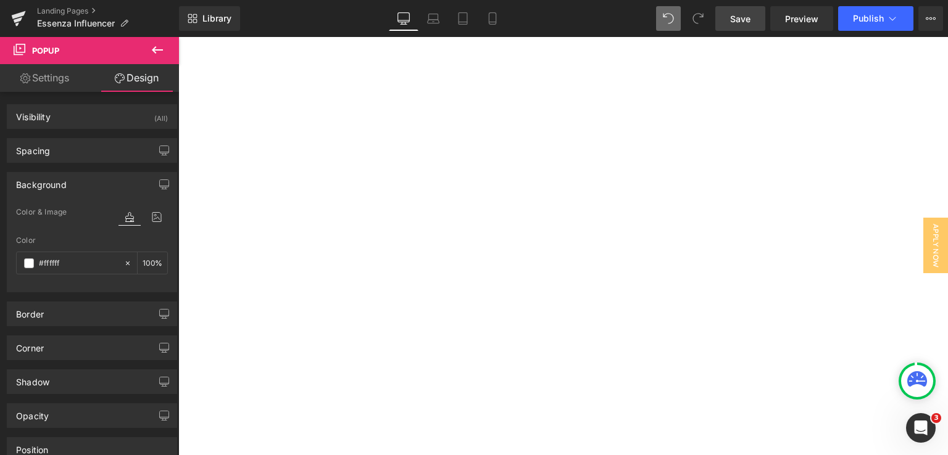
scroll to position [0, 0]
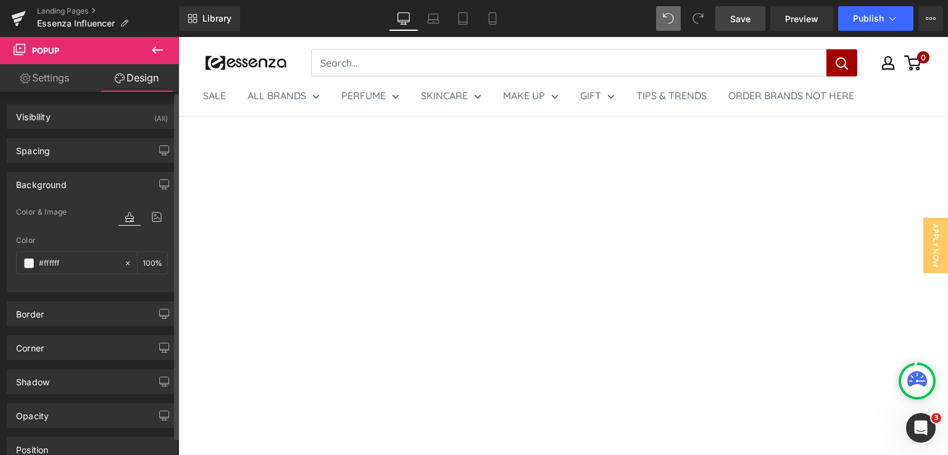
click at [69, 236] on div "Color" at bounding box center [92, 240] width 152 height 9
click at [100, 180] on div "Background" at bounding box center [91, 184] width 169 height 23
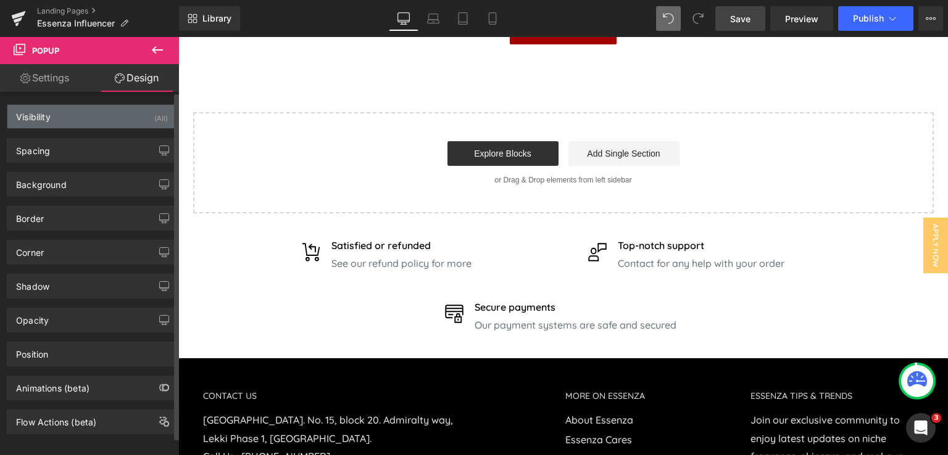
click at [96, 112] on div "Visibility (All)" at bounding box center [91, 116] width 169 height 23
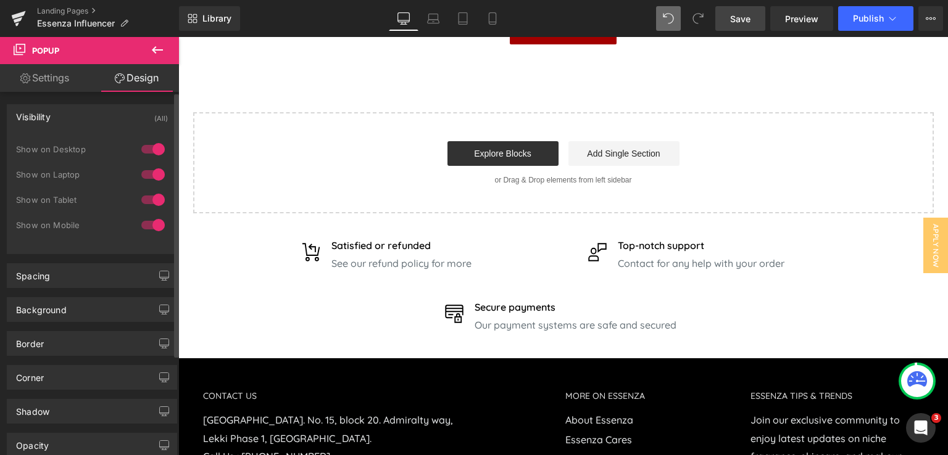
click at [96, 112] on div "Visibility (All)" at bounding box center [91, 116] width 169 height 23
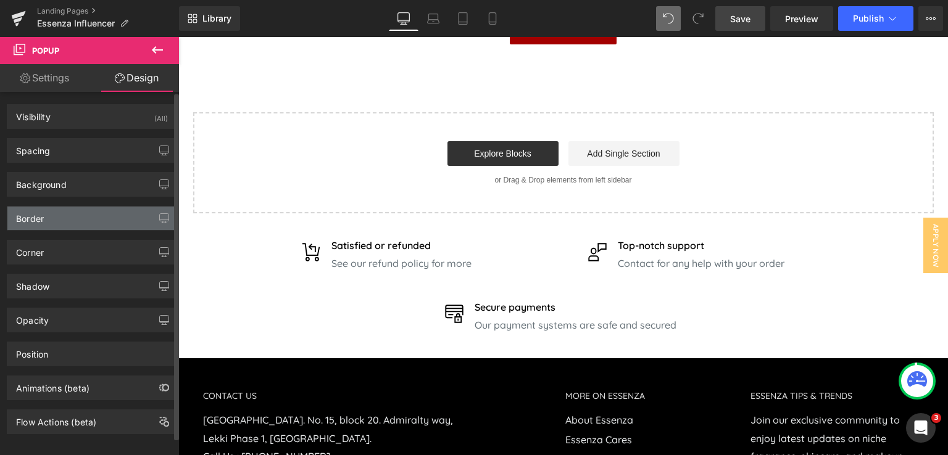
click at [74, 220] on div "Border" at bounding box center [91, 218] width 169 height 23
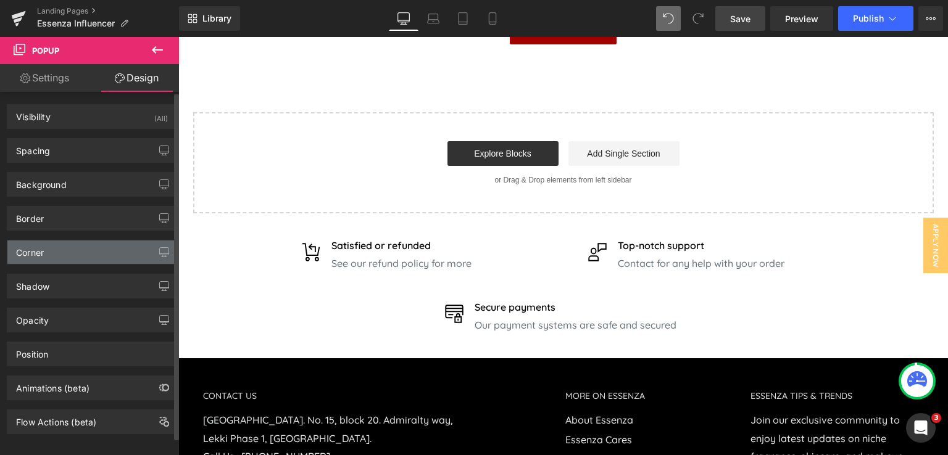
click at [83, 247] on div "Corner" at bounding box center [91, 252] width 169 height 23
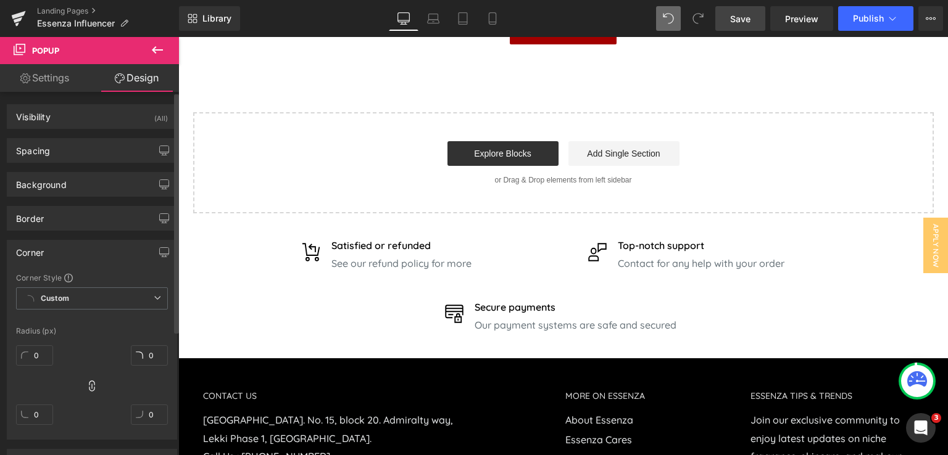
click at [83, 245] on div "Corner" at bounding box center [91, 252] width 169 height 23
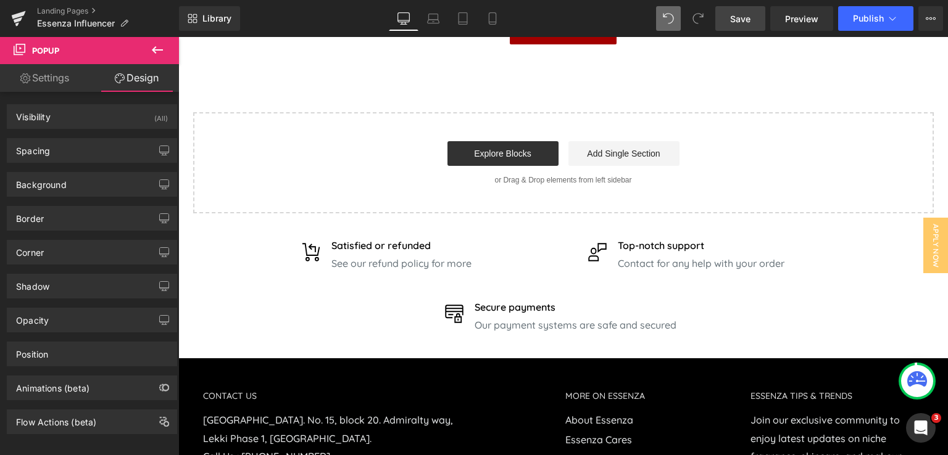
click at [50, 82] on link "Settings" at bounding box center [44, 78] width 89 height 28
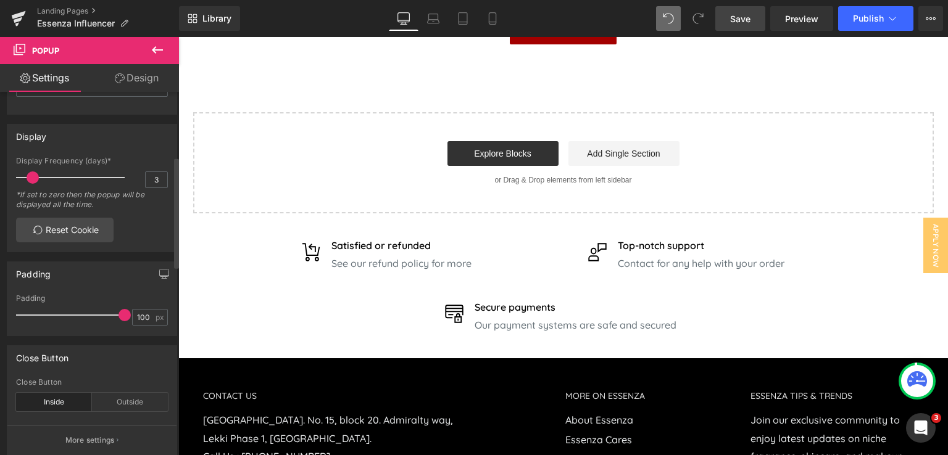
scroll to position [308, 0]
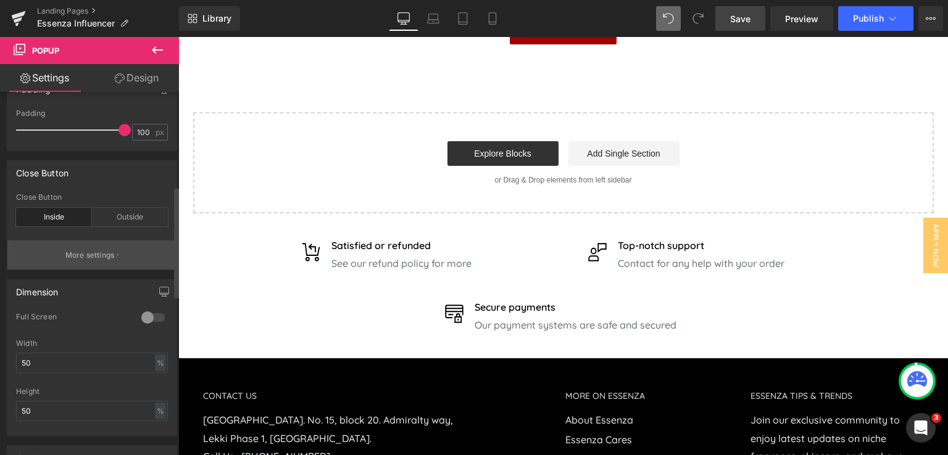
click at [79, 252] on p "More settings" at bounding box center [89, 255] width 49 height 11
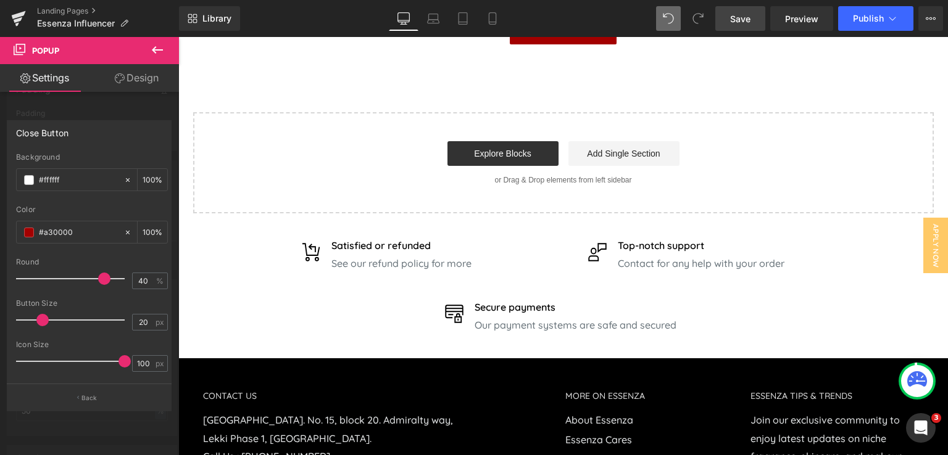
click at [96, 111] on div at bounding box center [89, 249] width 179 height 424
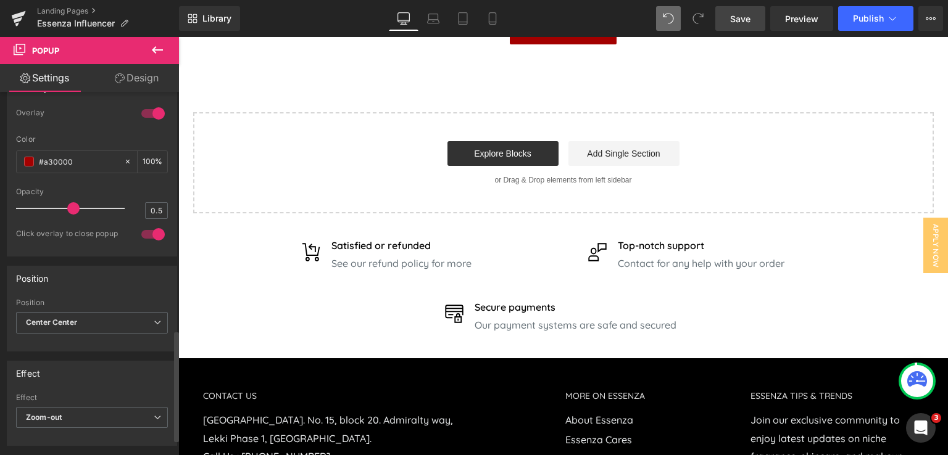
scroll to position [802, 0]
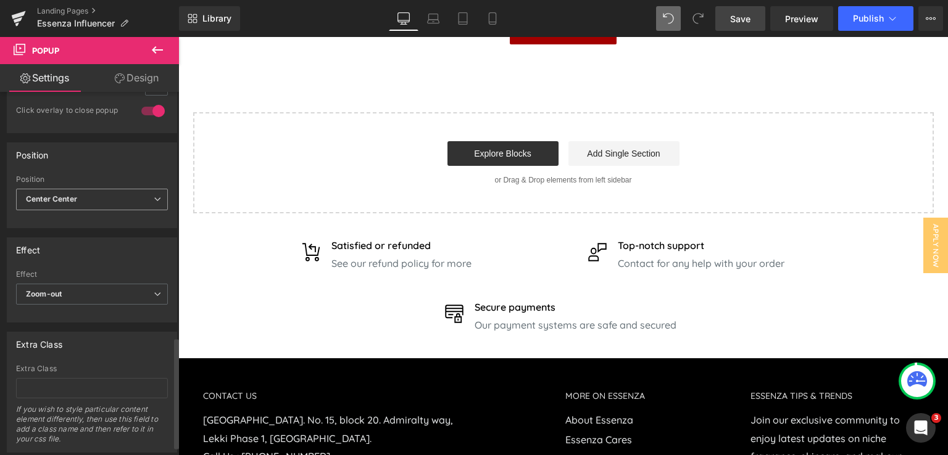
click at [104, 200] on span "Center Center" at bounding box center [92, 200] width 152 height 22
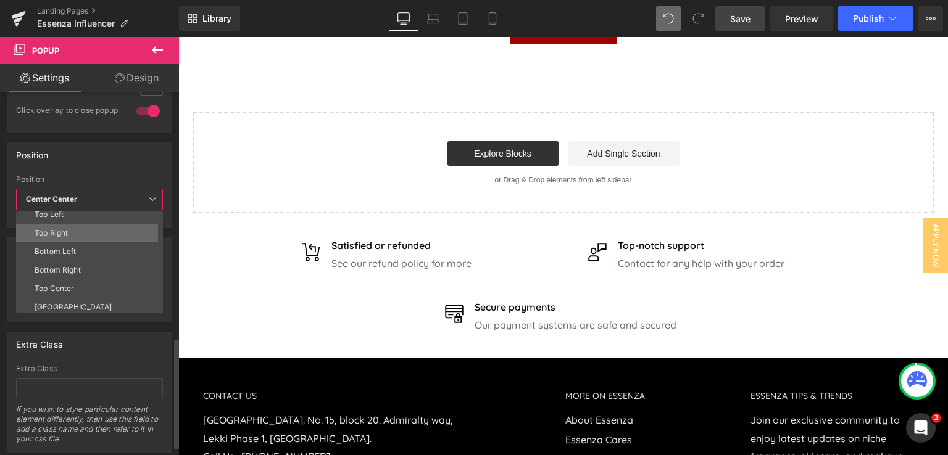
scroll to position [0, 0]
click at [94, 158] on div "Position" at bounding box center [89, 154] width 164 height 23
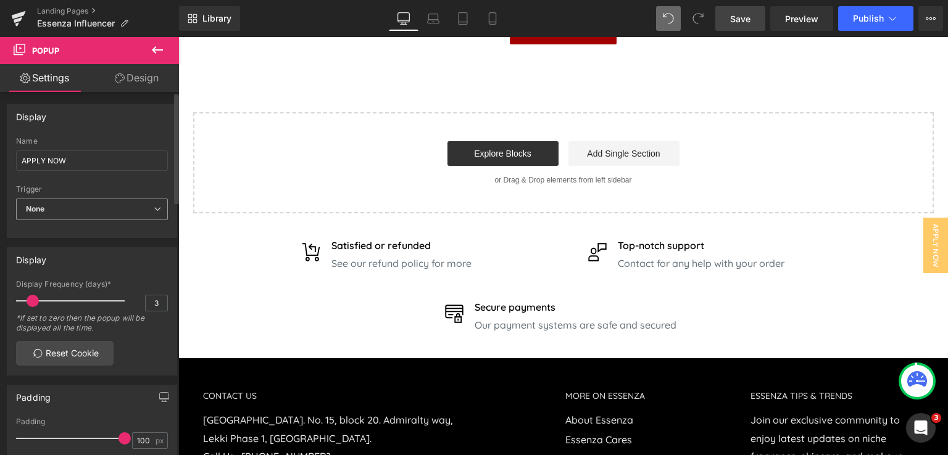
click at [89, 210] on span "None" at bounding box center [92, 210] width 152 height 22
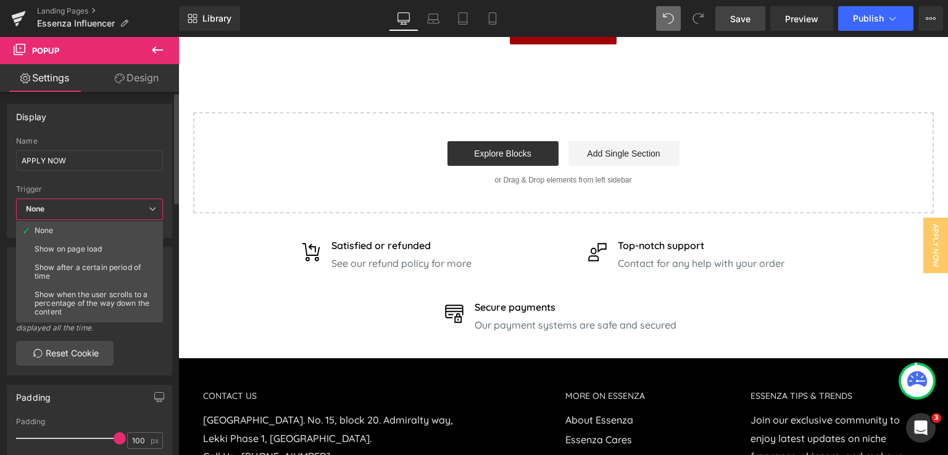
click at [101, 131] on div "Display APPLY NOW Name APPLY NOW None Show on page load Show after a certain pe…" at bounding box center [89, 171] width 165 height 134
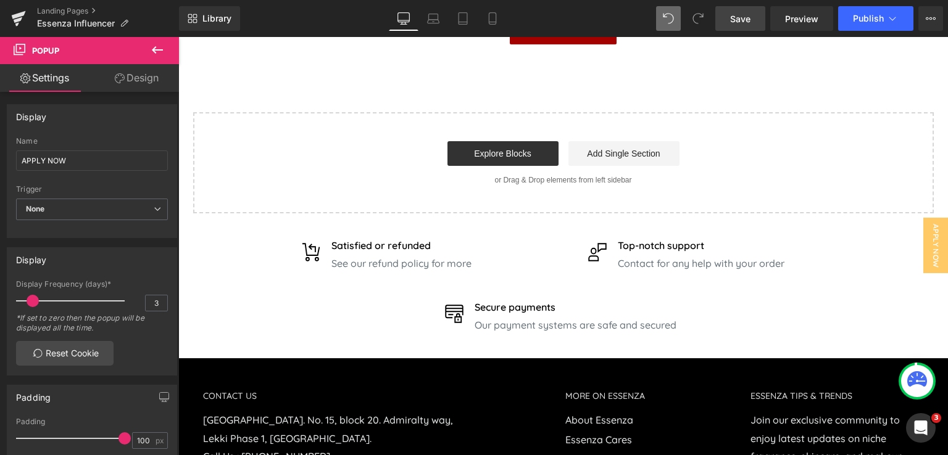
click at [139, 77] on link "Design" at bounding box center [136, 78] width 89 height 28
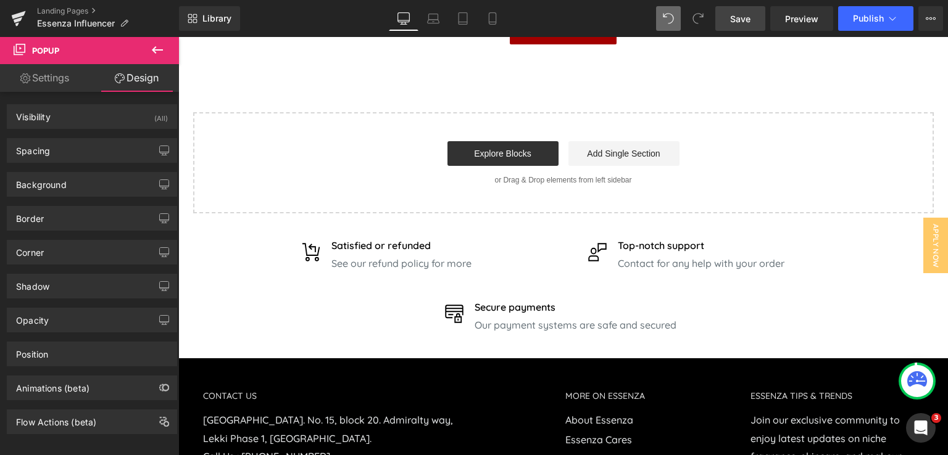
click at [151, 52] on icon at bounding box center [157, 50] width 15 height 15
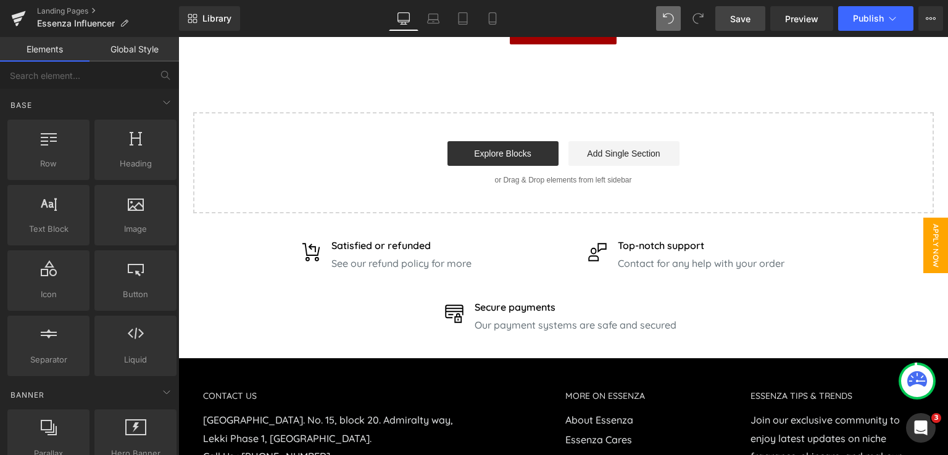
click at [932, 253] on span "APPLY NOW" at bounding box center [935, 246] width 25 height 56
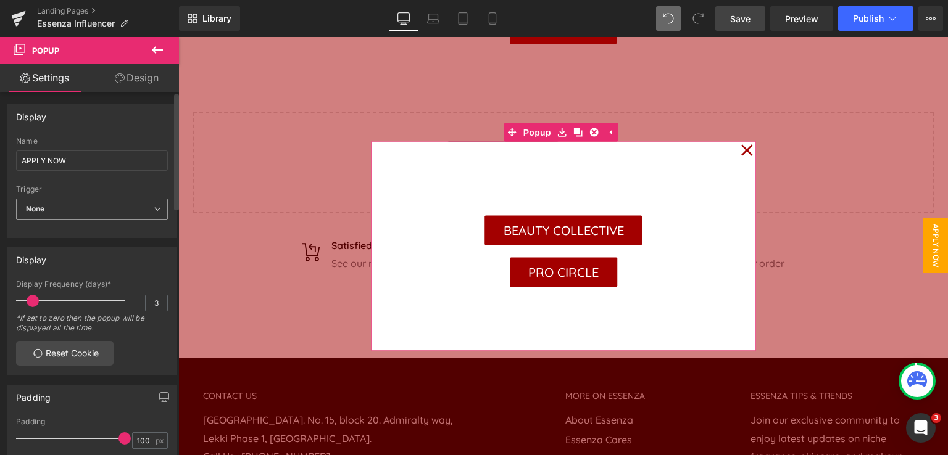
click at [85, 207] on span "None" at bounding box center [92, 210] width 152 height 22
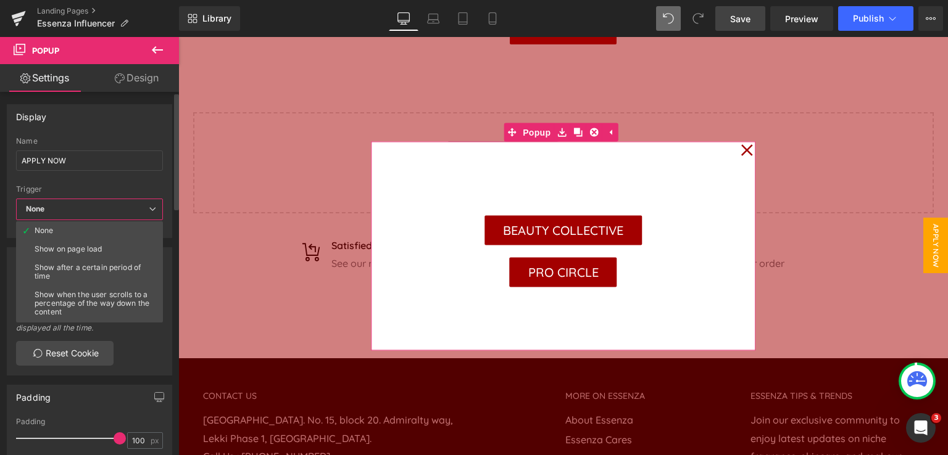
click at [86, 207] on span "None" at bounding box center [89, 210] width 147 height 22
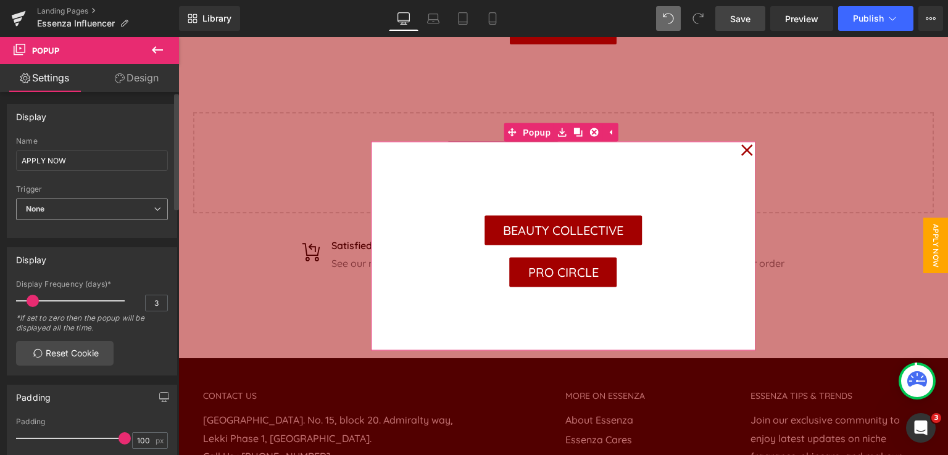
click at [86, 207] on span "None" at bounding box center [92, 210] width 152 height 22
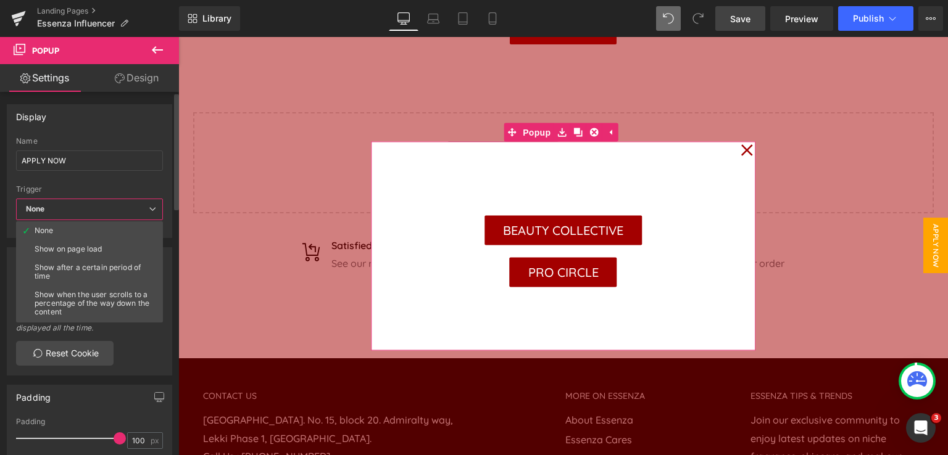
click at [93, 184] on div at bounding box center [89, 181] width 147 height 8
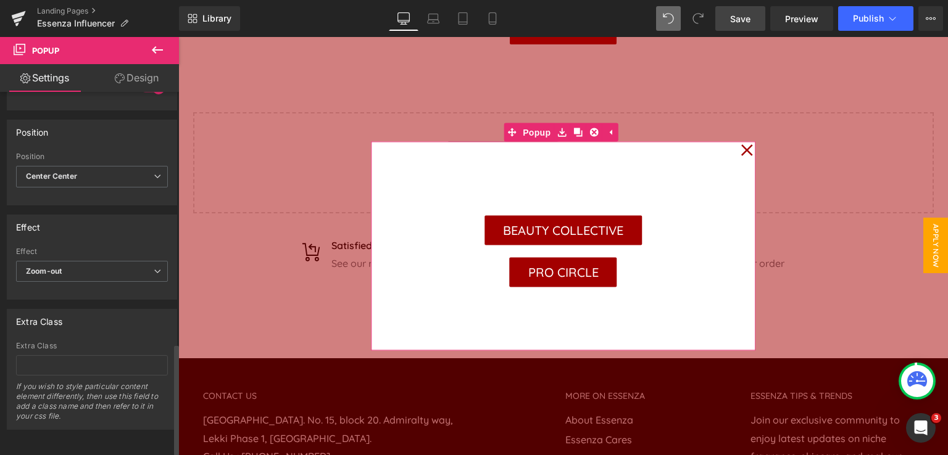
scroll to position [831, 0]
drag, startPoint x: 610, startPoint y: 134, endPoint x: 621, endPoint y: 130, distance: 11.3
click at [610, 142] on div "BEAUTY COLLECTIVE Button PRO CIRCLE Button Popup" at bounding box center [563, 246] width 385 height 209
click at [610, 129] on icon at bounding box center [609, 132] width 9 height 9
click at [610, 129] on div at bounding box center [563, 132] width 385 height 19
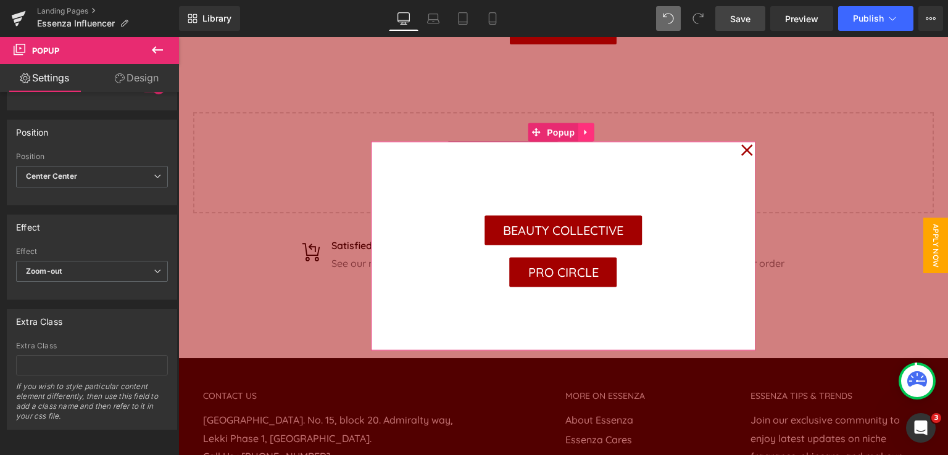
click at [584, 131] on icon at bounding box center [585, 133] width 2 height 6
click at [178, 37] on link at bounding box center [178, 37] width 0 height 0
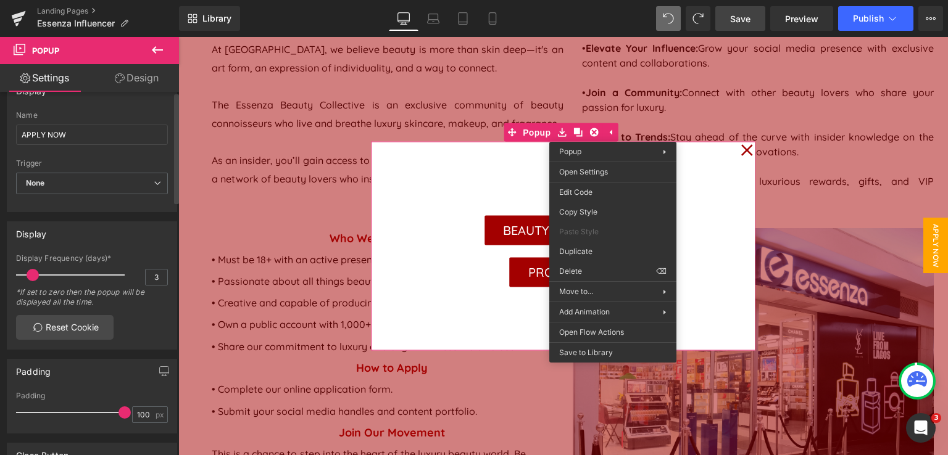
scroll to position [0, 0]
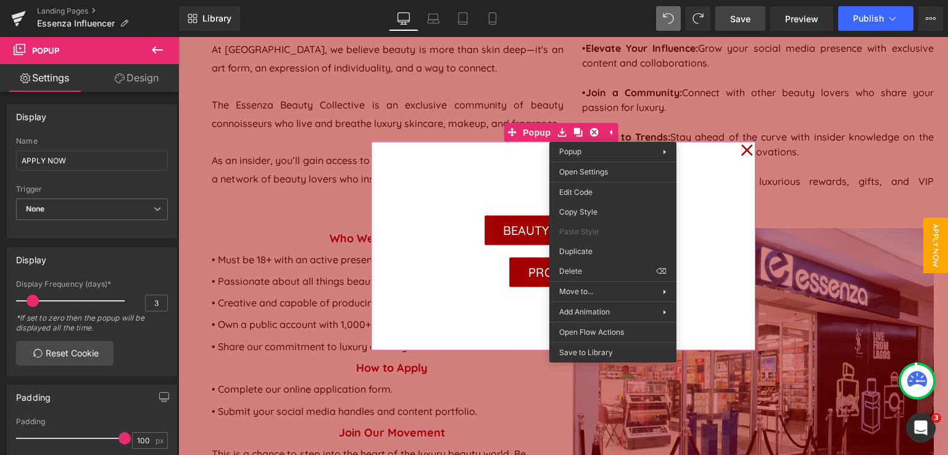
click at [447, 175] on div "BEAUTY COLLECTIVE Button PRO CIRCLE Button" at bounding box center [563, 246] width 385 height 209
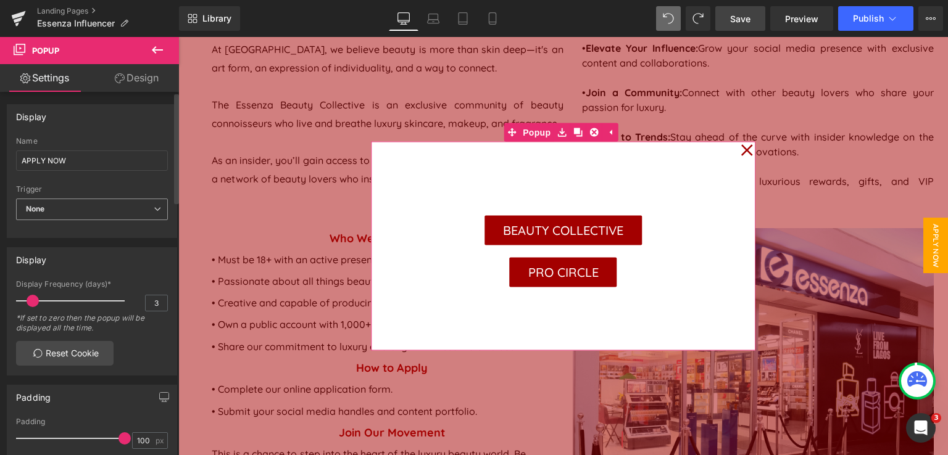
click at [121, 211] on span "None" at bounding box center [92, 210] width 152 height 22
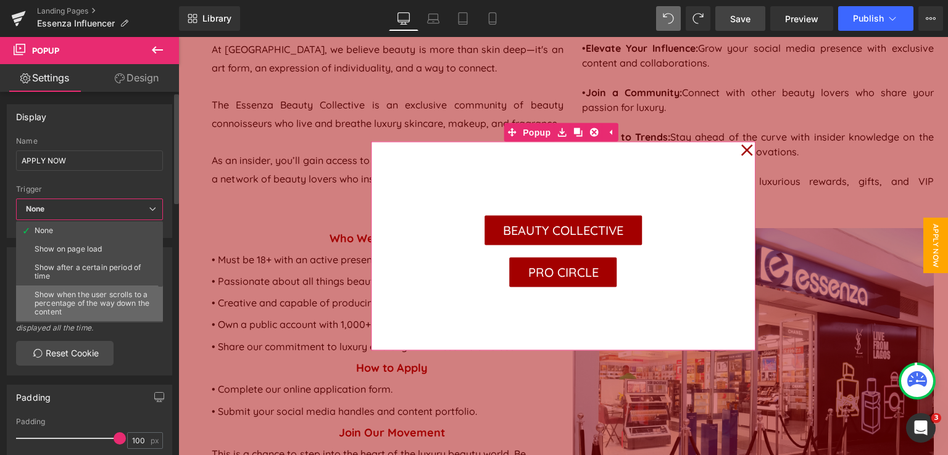
click at [107, 304] on div "Show when the user scrolls to a percentage of the way down the content" at bounding box center [92, 304] width 115 height 26
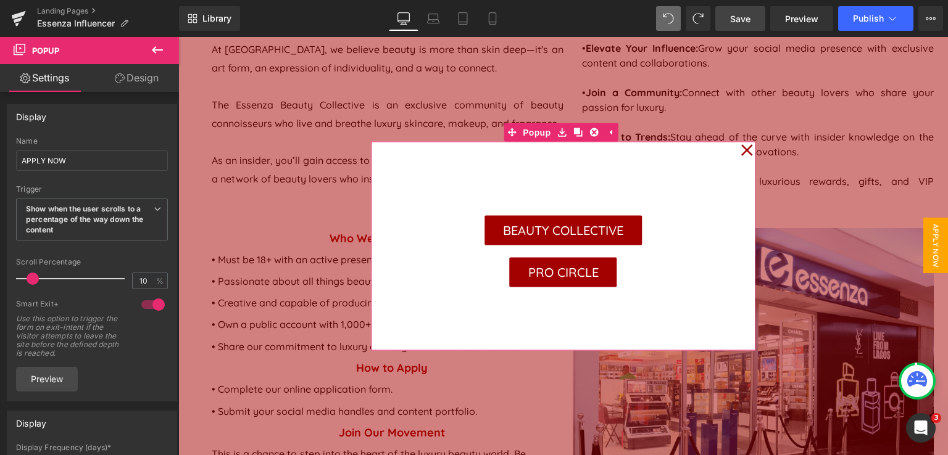
click at [742, 152] on icon at bounding box center [747, 150] width 12 height 12
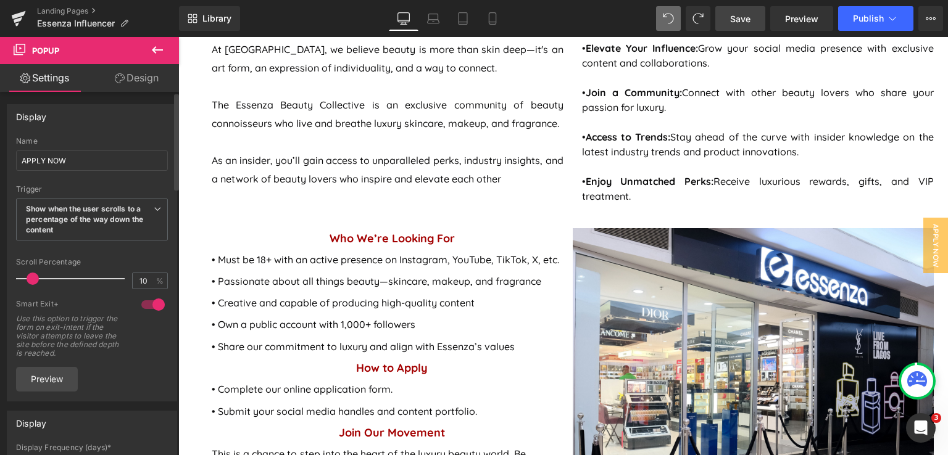
click at [32, 276] on span at bounding box center [33, 279] width 12 height 12
click at [54, 381] on link "Preview" at bounding box center [47, 379] width 62 height 25
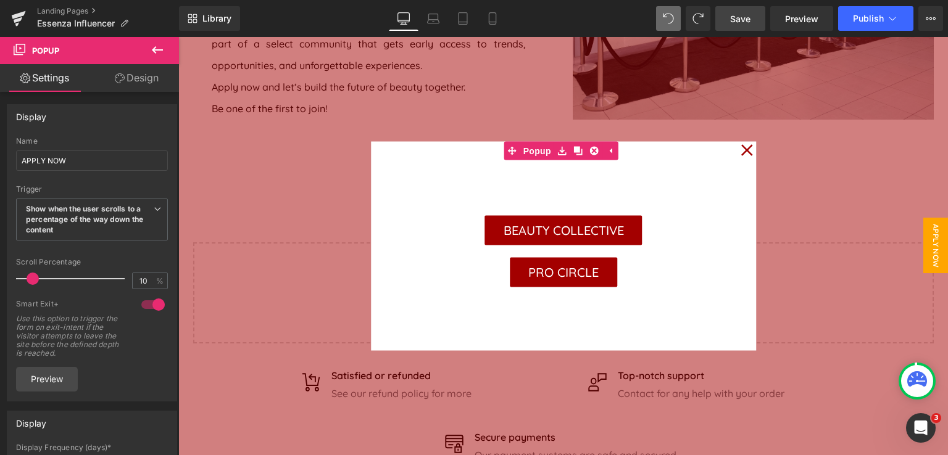
scroll to position [1289, 0]
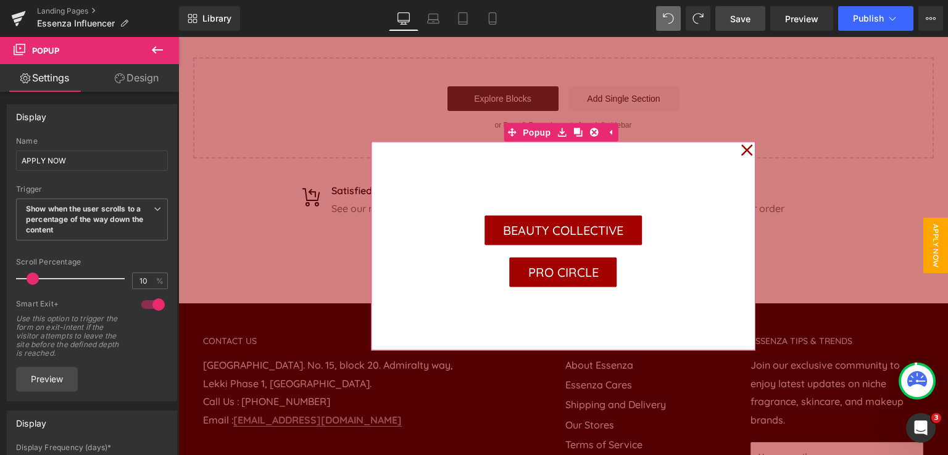
click at [741, 152] on icon at bounding box center [747, 150] width 12 height 12
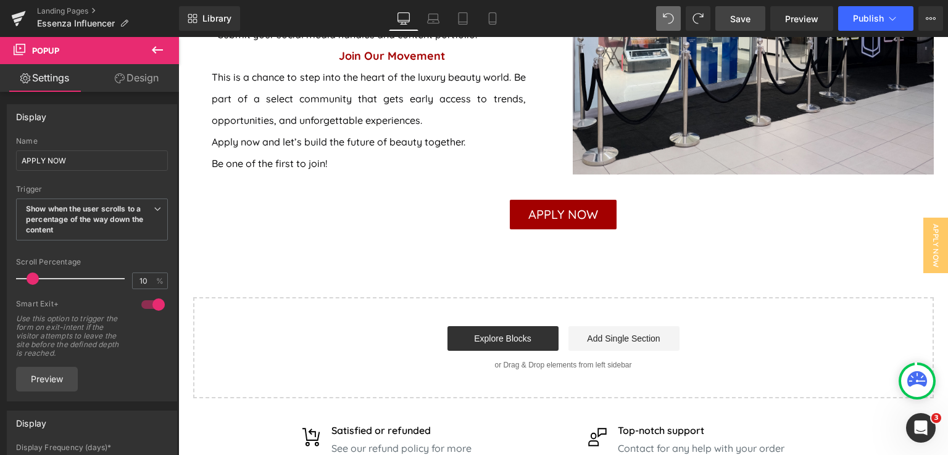
scroll to position [1042, 0]
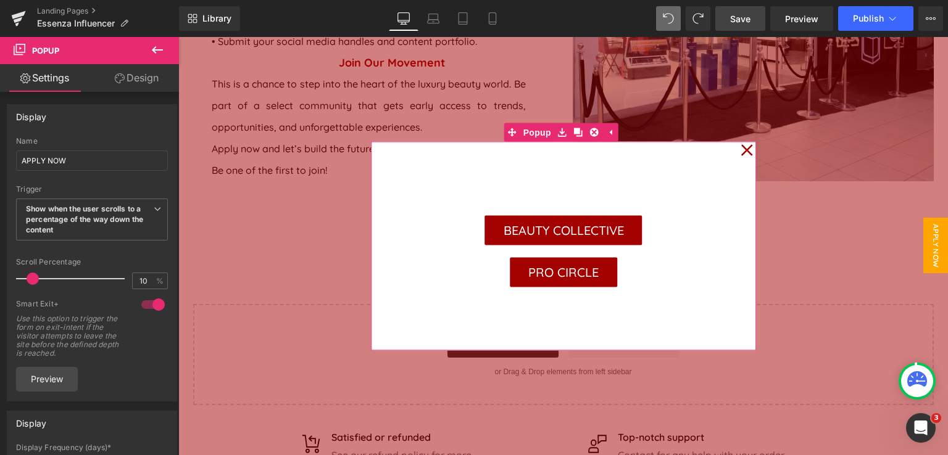
click at [745, 152] on icon at bounding box center [746, 151] width 12 height 62
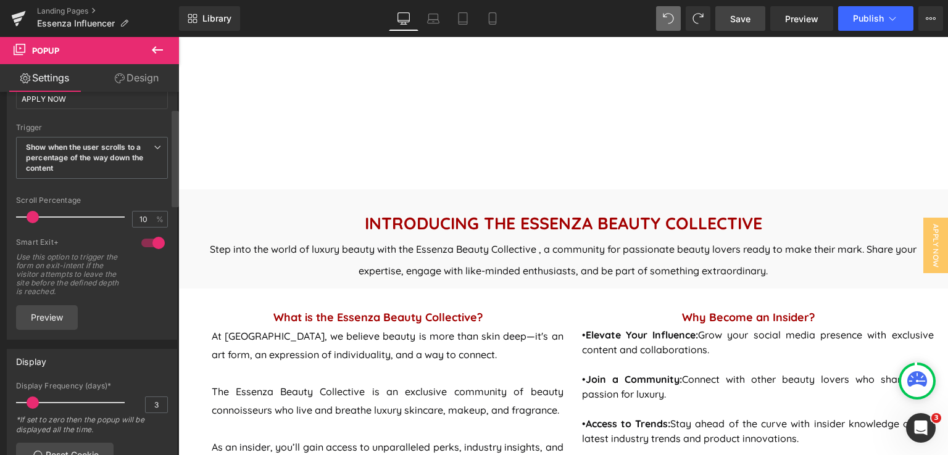
scroll to position [363, 0]
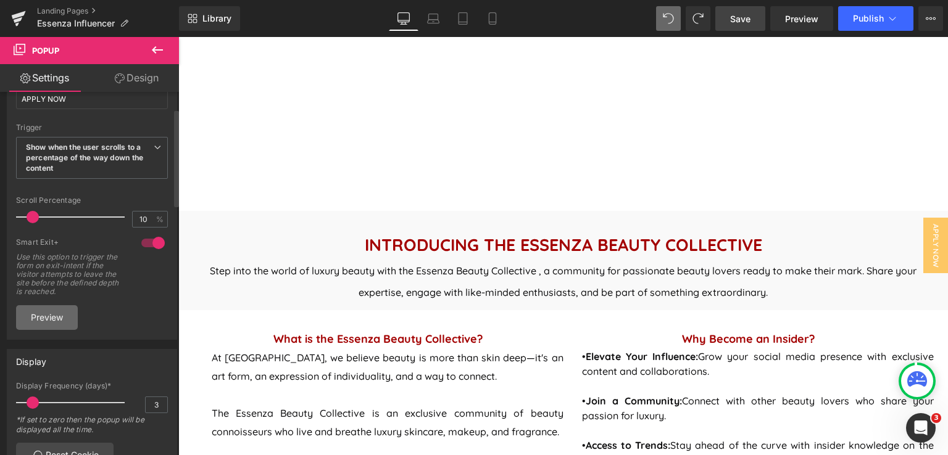
click at [58, 314] on link "Preview" at bounding box center [47, 317] width 62 height 25
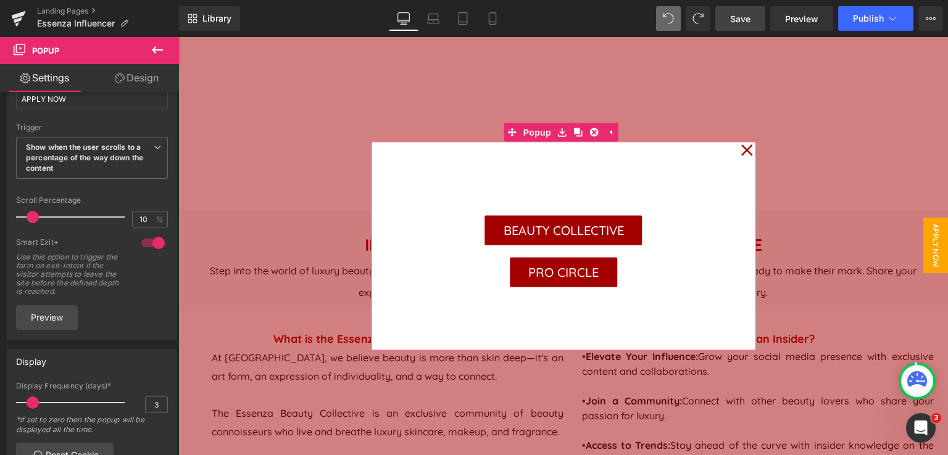
click at [743, 152] on icon at bounding box center [747, 150] width 12 height 12
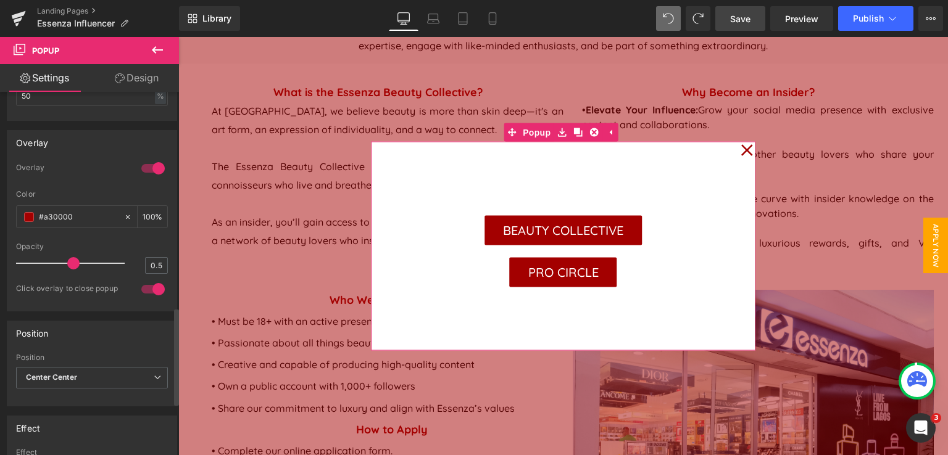
scroll to position [802, 0]
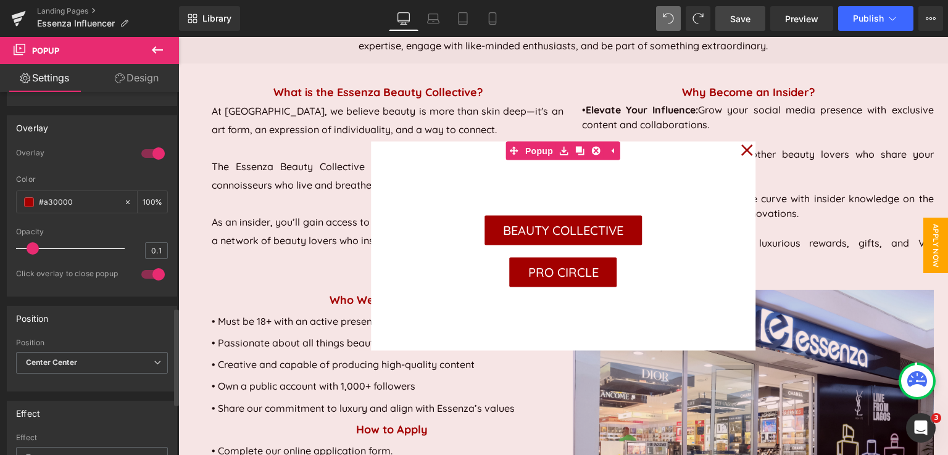
drag, startPoint x: 68, startPoint y: 246, endPoint x: 31, endPoint y: 247, distance: 37.6
click at [31, 247] on span at bounding box center [33, 248] width 12 height 12
type input "0.2"
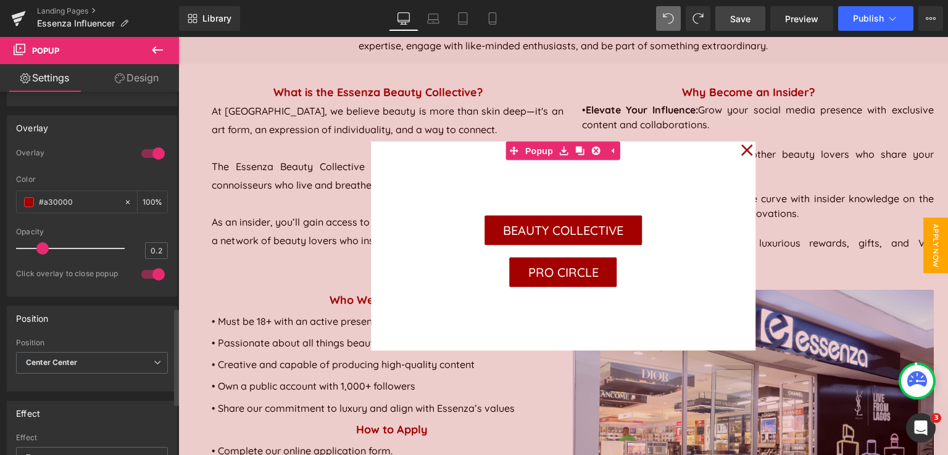
drag, startPoint x: 31, startPoint y: 247, endPoint x: 44, endPoint y: 247, distance: 13.0
click at [44, 247] on span at bounding box center [42, 248] width 12 height 12
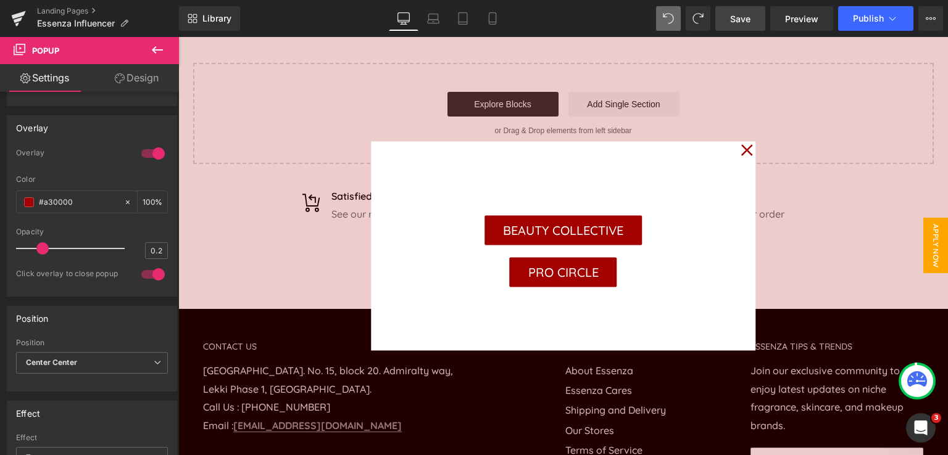
scroll to position [1357, 0]
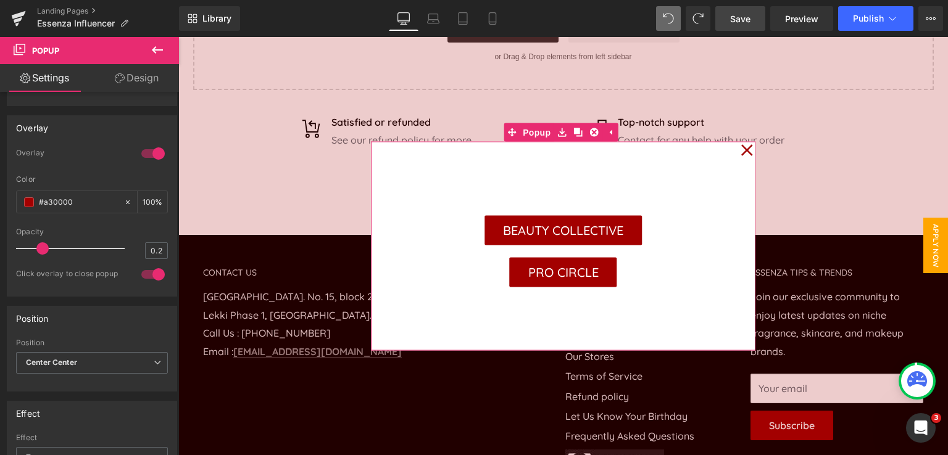
click at [740, 151] on icon at bounding box center [746, 151] width 12 height 62
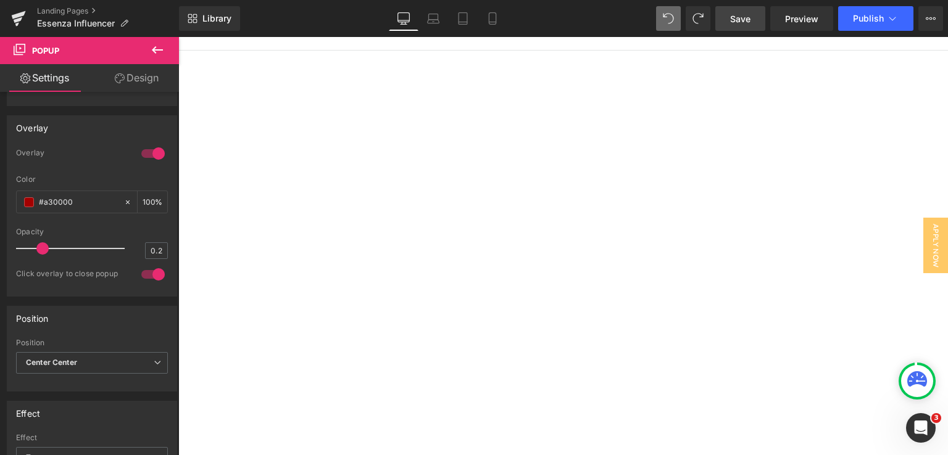
scroll to position [62, 0]
click at [746, 24] on span "Save" at bounding box center [740, 18] width 20 height 13
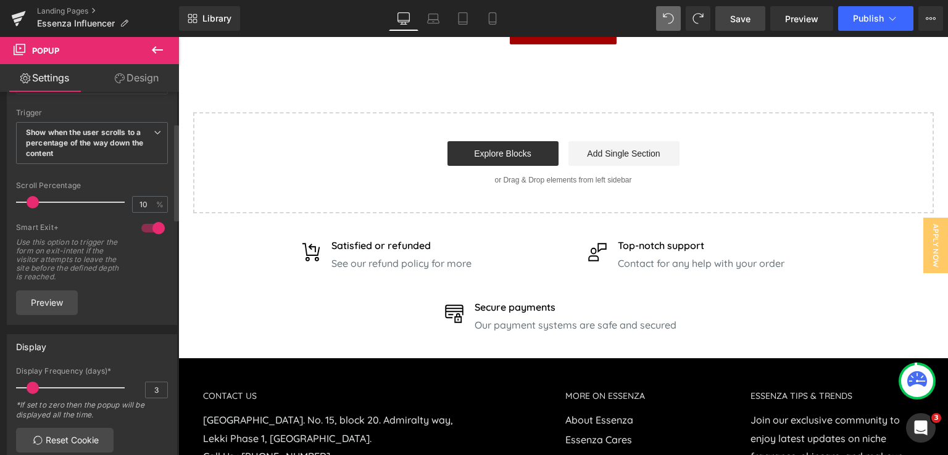
scroll to position [123, 0]
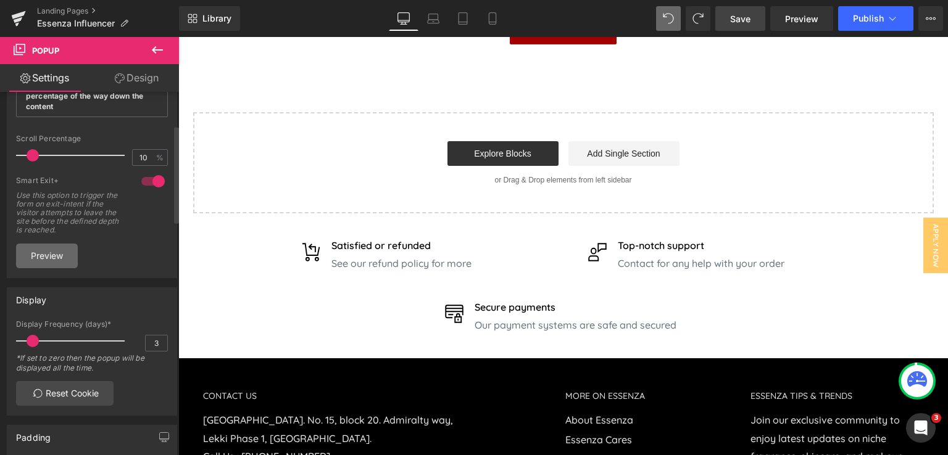
click at [42, 251] on link "Preview" at bounding box center [47, 256] width 62 height 25
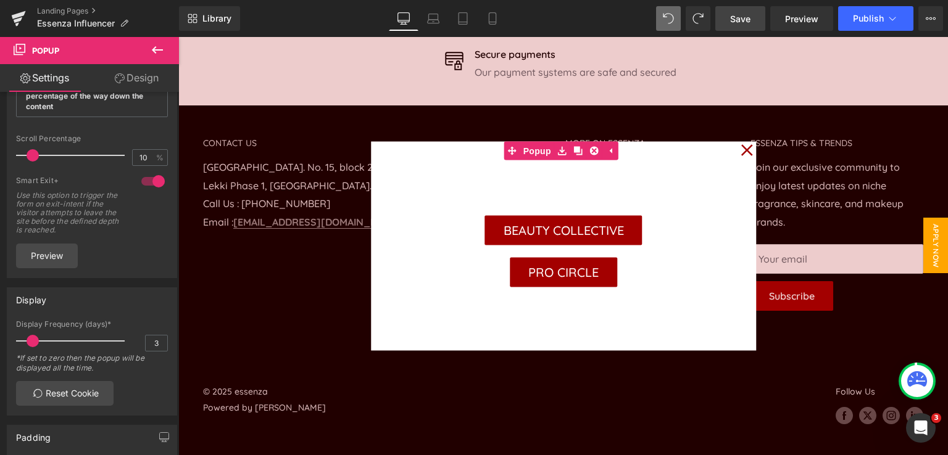
scroll to position [1502, 0]
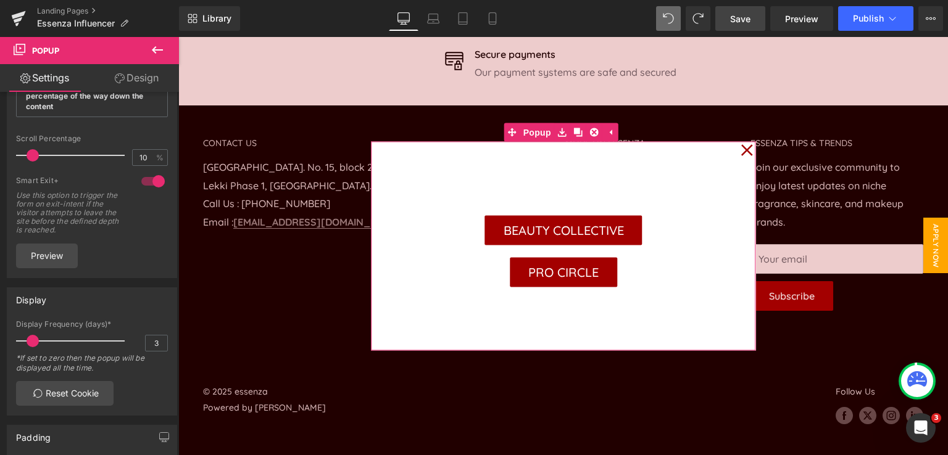
click at [741, 152] on icon at bounding box center [747, 150] width 12 height 12
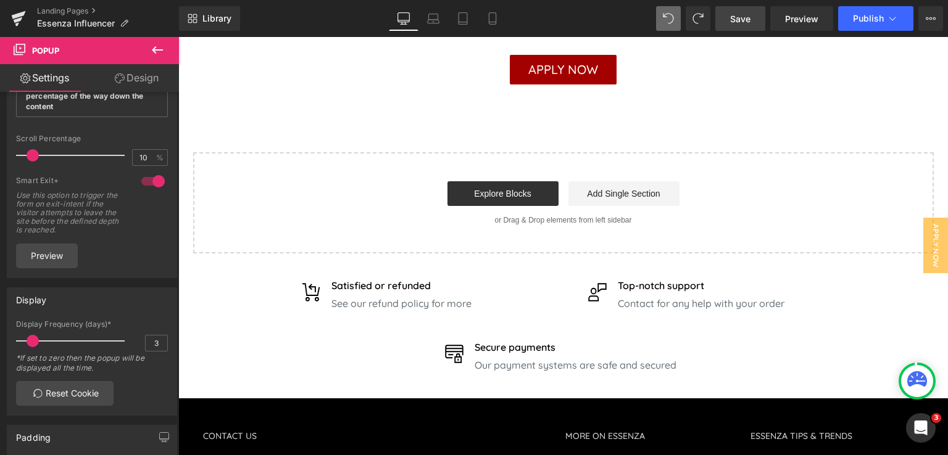
scroll to position [1183, 0]
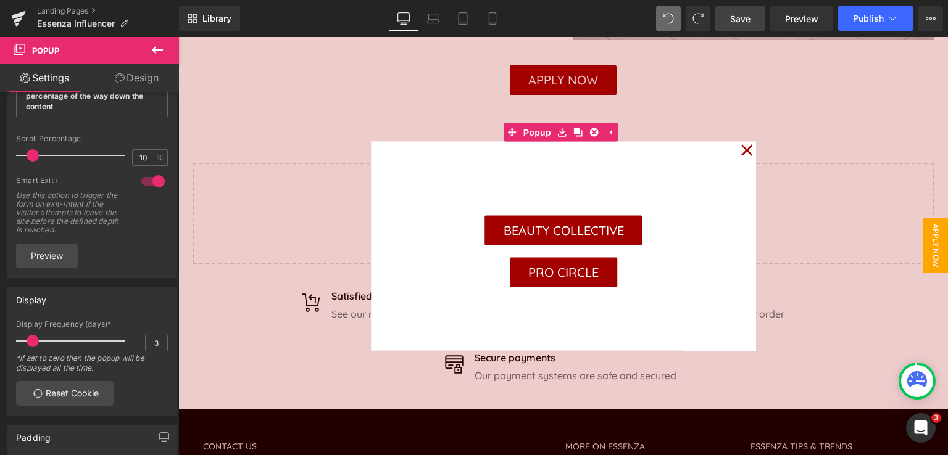
click at [746, 18] on span "Save" at bounding box center [740, 18] width 20 height 13
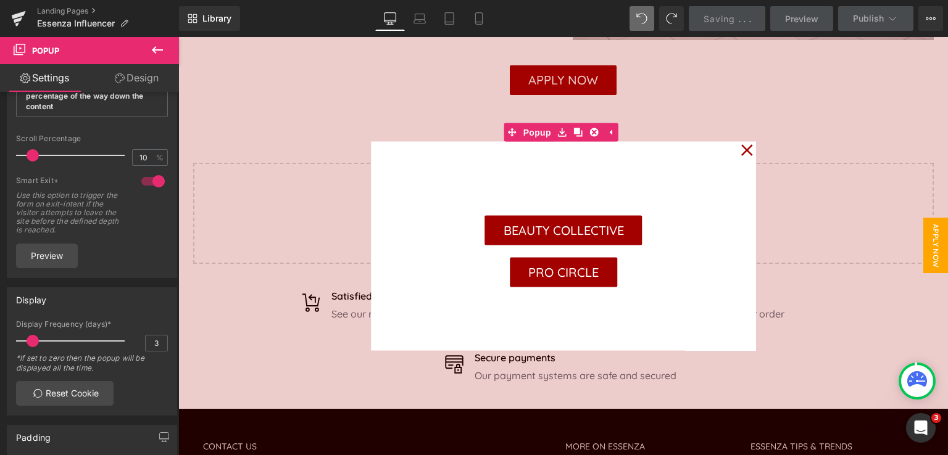
scroll to position [1070, 0]
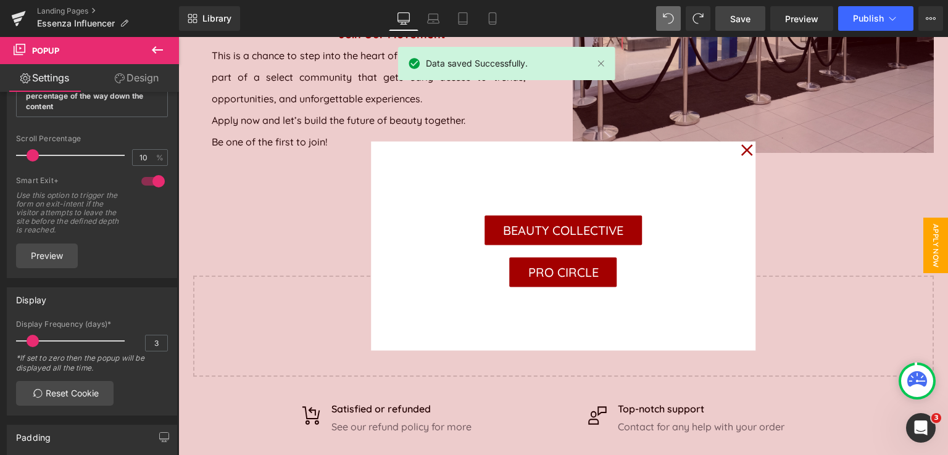
click at [732, 151] on div "BEAUTY COLLECTIVE Button PRO CIRCLE Button" at bounding box center [563, 246] width 385 height 209
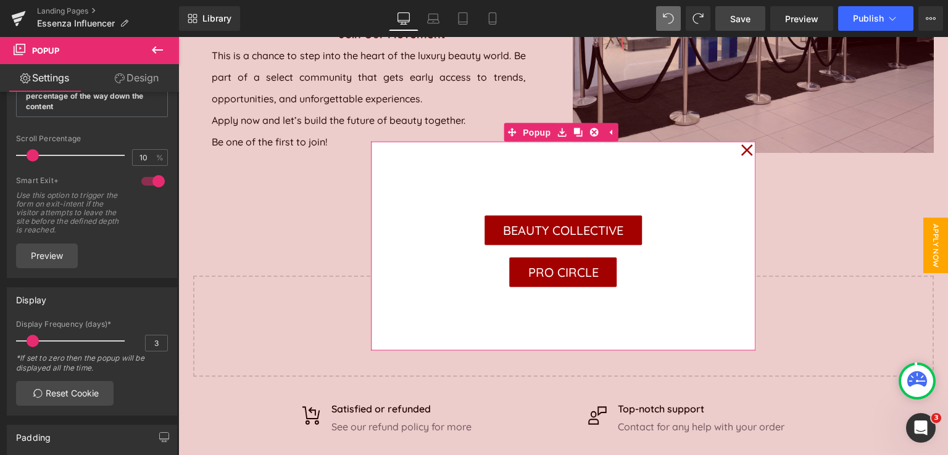
click at [740, 153] on icon at bounding box center [746, 151] width 12 height 62
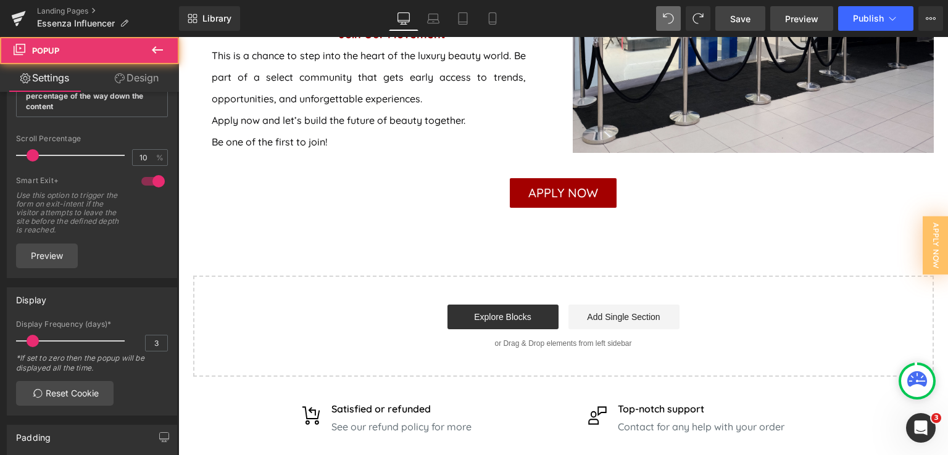
click at [805, 20] on span "Preview" at bounding box center [801, 18] width 33 height 13
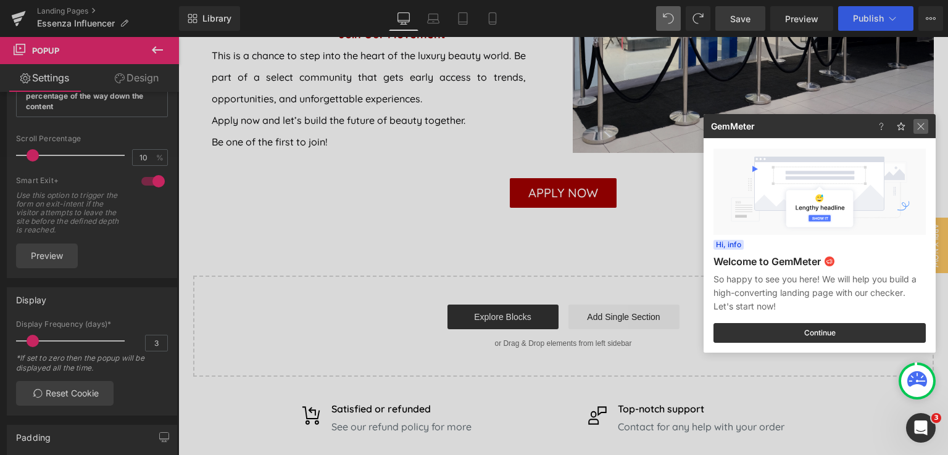
click at [919, 125] on img at bounding box center [920, 126] width 15 height 15
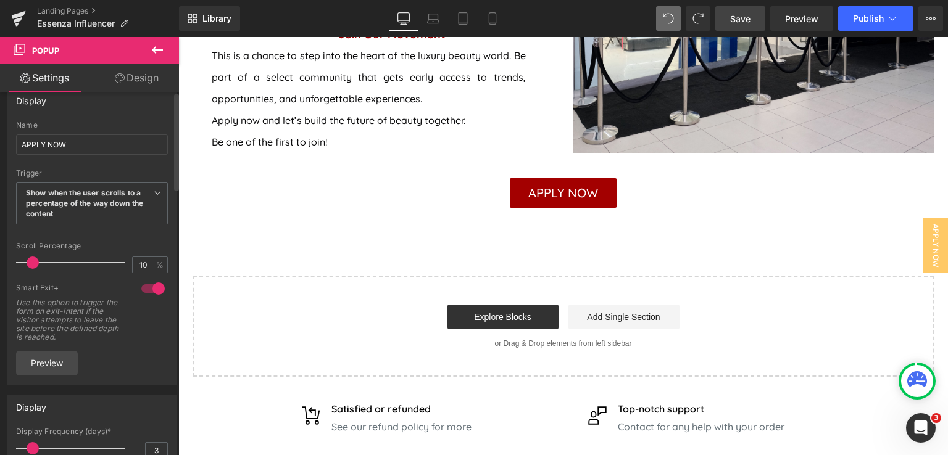
scroll to position [0, 0]
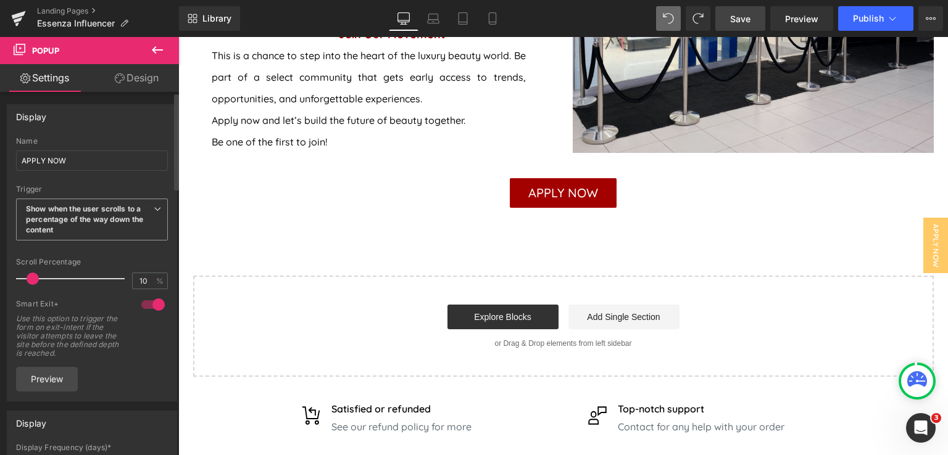
click at [106, 215] on b "Show when the user scrolls to a percentage of the way down the content" at bounding box center [84, 219] width 117 height 30
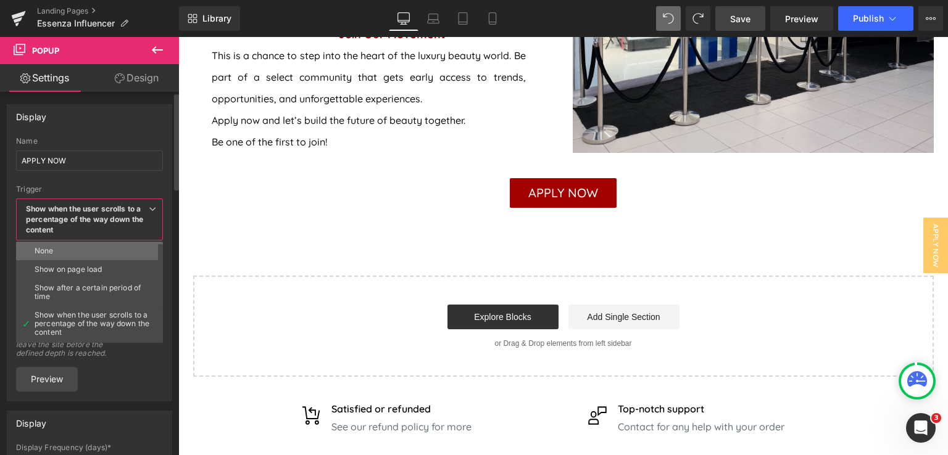
click at [105, 249] on li "None" at bounding box center [92, 251] width 152 height 19
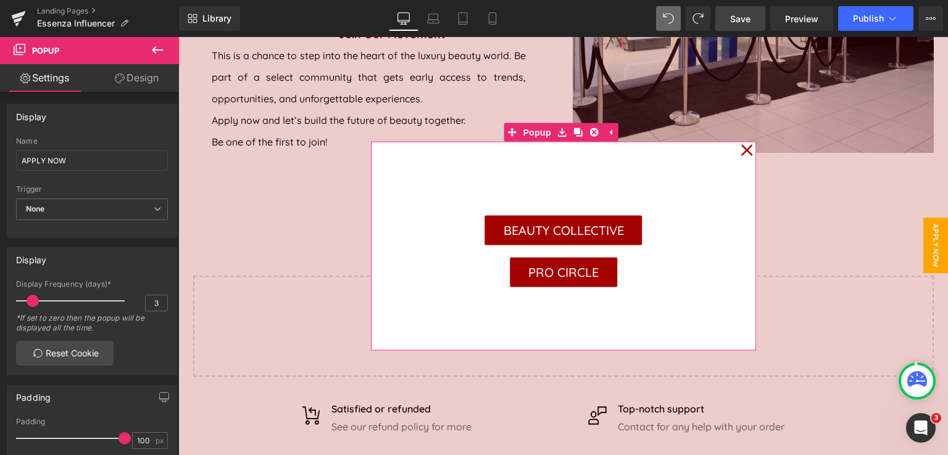
click at [743, 150] on icon at bounding box center [746, 151] width 12 height 62
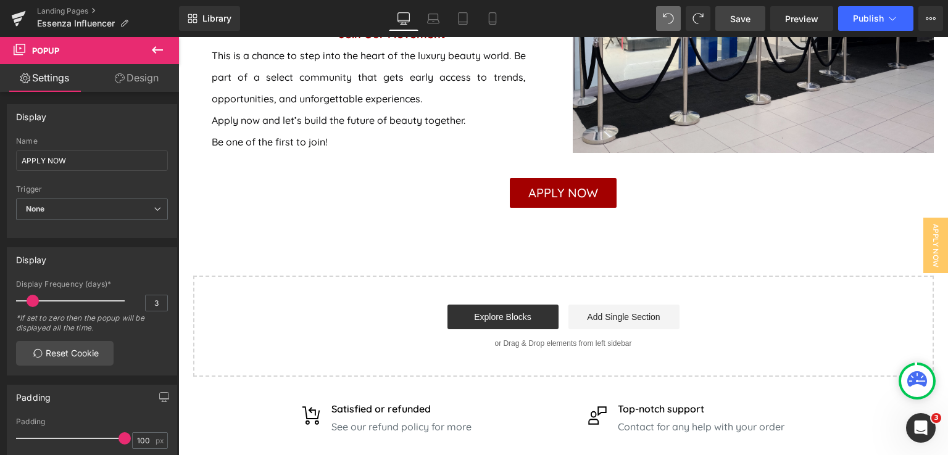
click at [753, 18] on link "Save" at bounding box center [740, 18] width 50 height 25
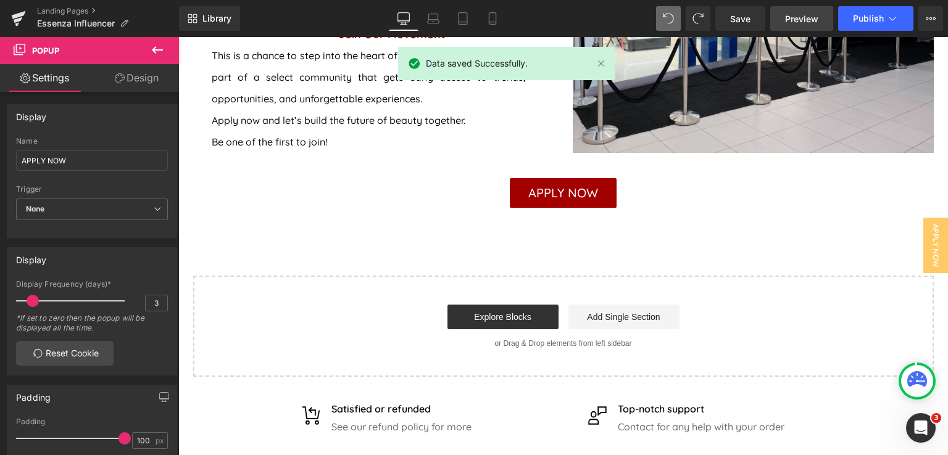
click at [807, 18] on span "Preview" at bounding box center [801, 18] width 33 height 13
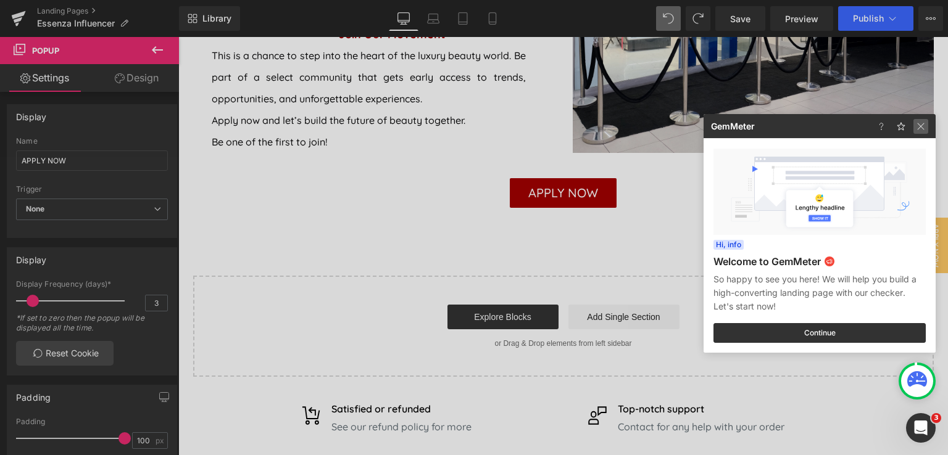
click at [924, 129] on img at bounding box center [920, 126] width 15 height 15
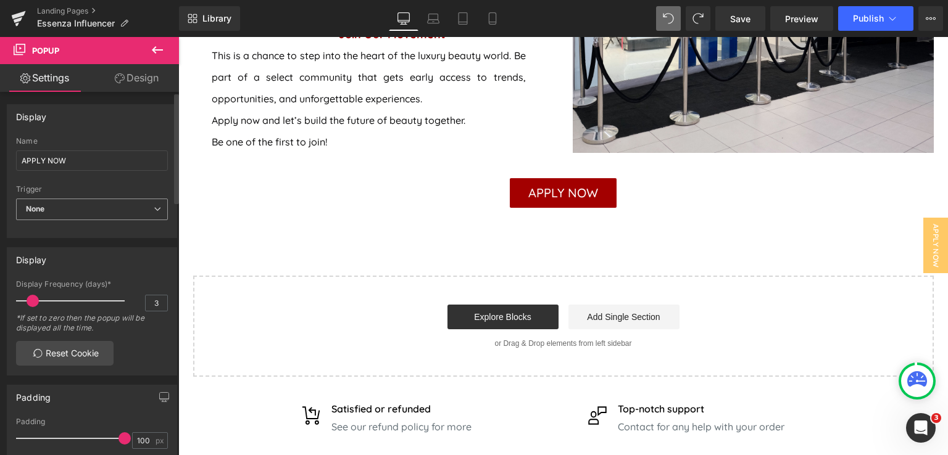
click at [110, 210] on span "None" at bounding box center [92, 210] width 152 height 22
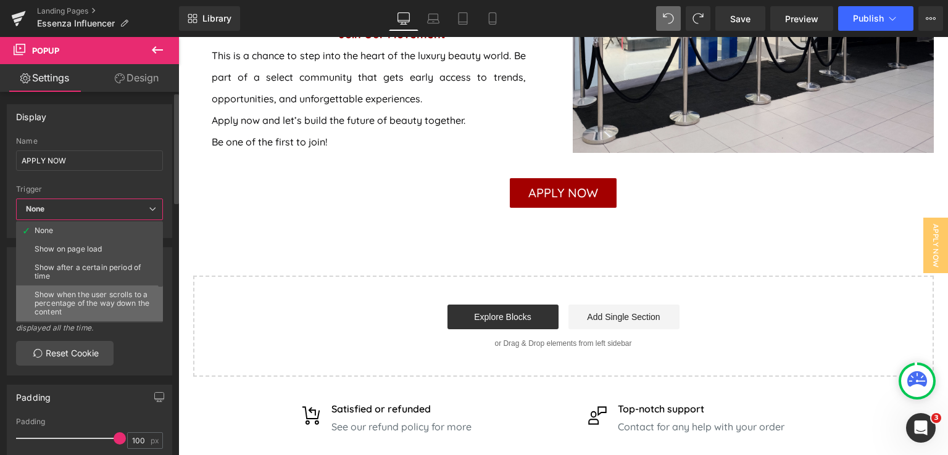
click at [89, 300] on div "Show when the user scrolls to a percentage of the way down the content" at bounding box center [92, 304] width 115 height 26
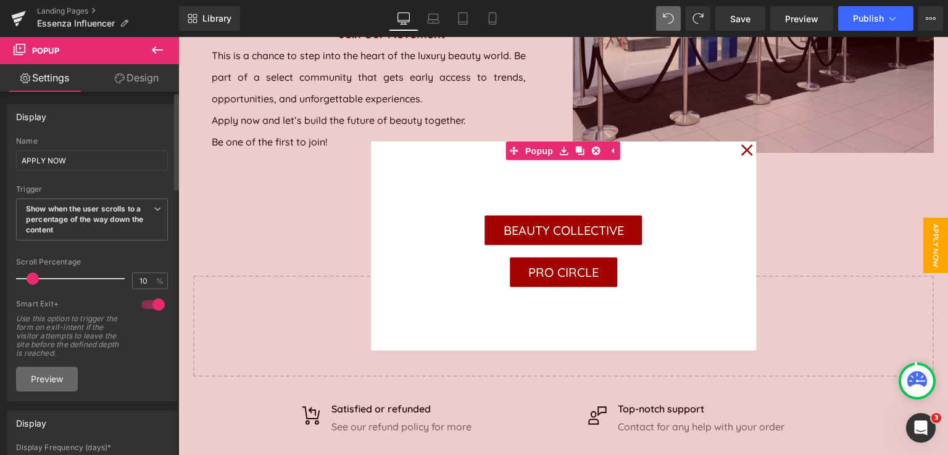
click at [54, 376] on link "Preview" at bounding box center [47, 379] width 62 height 25
click at [740, 23] on span "Save" at bounding box center [740, 18] width 20 height 13
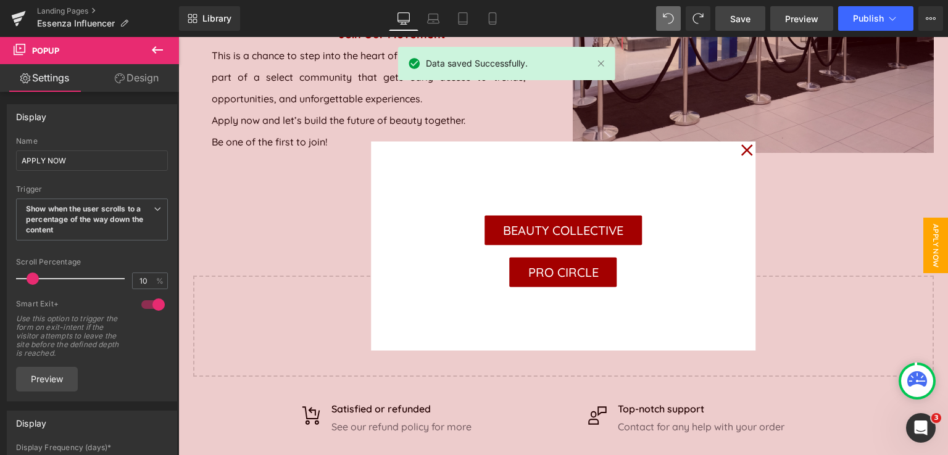
click at [808, 19] on span "Preview" at bounding box center [801, 18] width 33 height 13
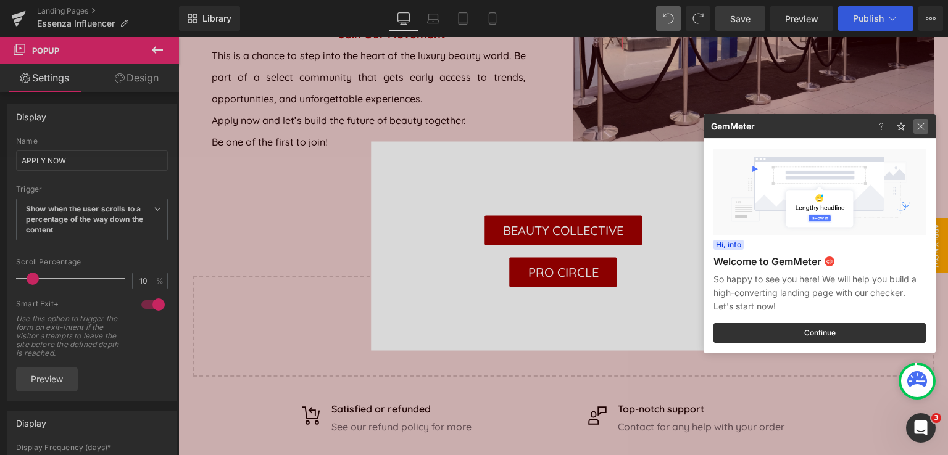
drag, startPoint x: 916, startPoint y: 127, endPoint x: 732, endPoint y: 93, distance: 187.7
click at [916, 127] on img at bounding box center [920, 126] width 15 height 15
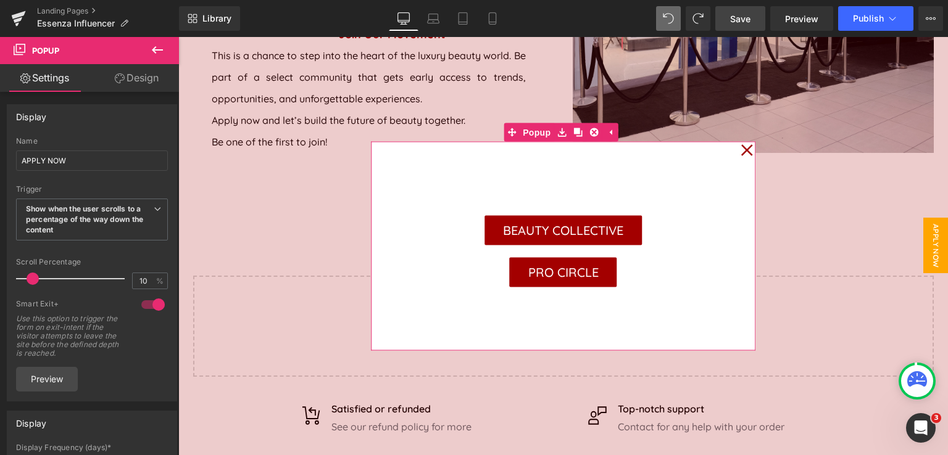
click at [743, 151] on icon at bounding box center [746, 151] width 12 height 62
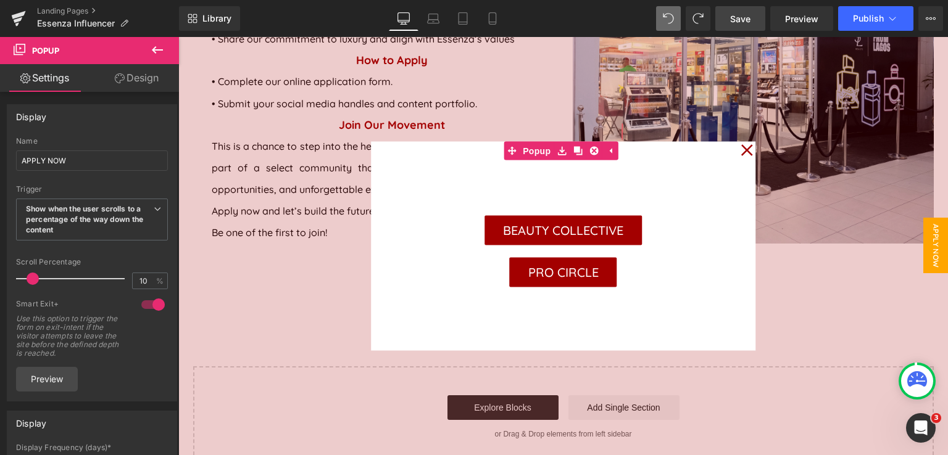
scroll to position [885, 0]
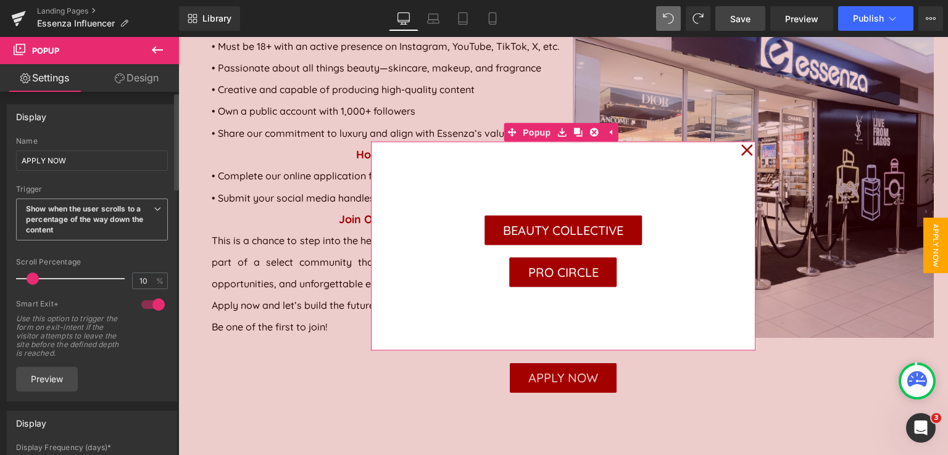
click at [93, 213] on span "Show when the user scrolls to a percentage of the way down the content" at bounding box center [92, 220] width 152 height 42
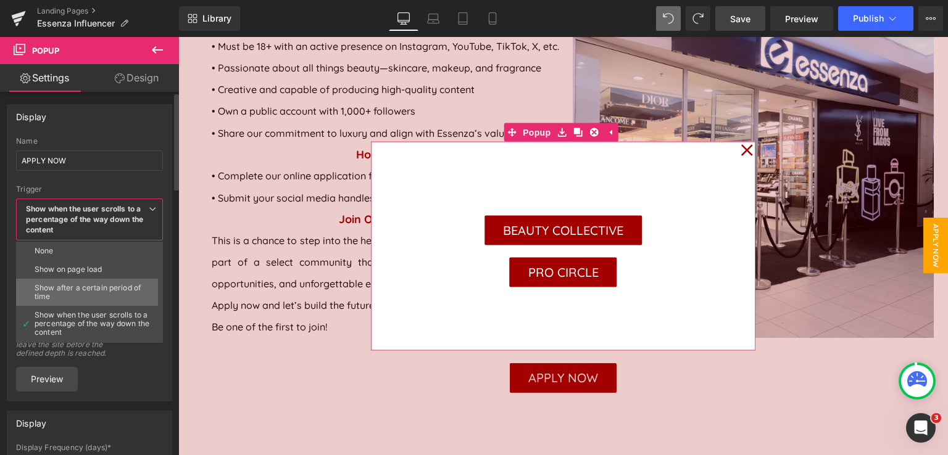
click at [91, 285] on div "Show after a certain period of time" at bounding box center [92, 292] width 115 height 17
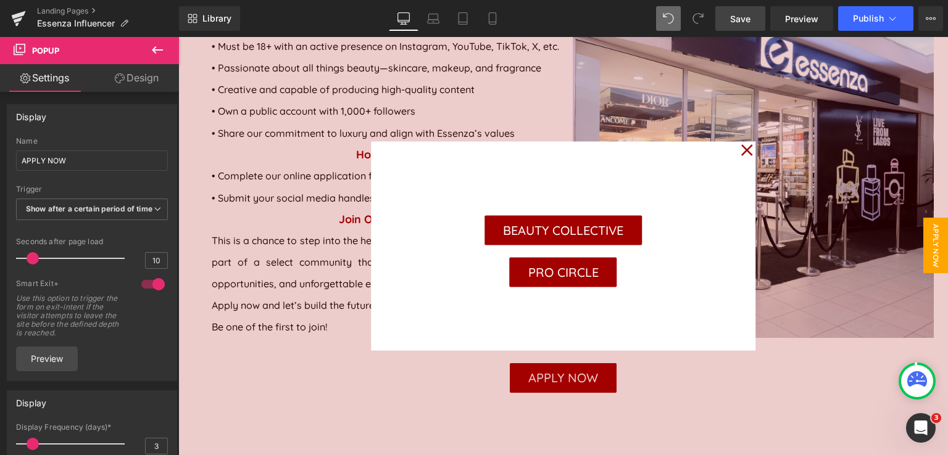
click at [745, 17] on span "Save" at bounding box center [740, 18] width 20 height 13
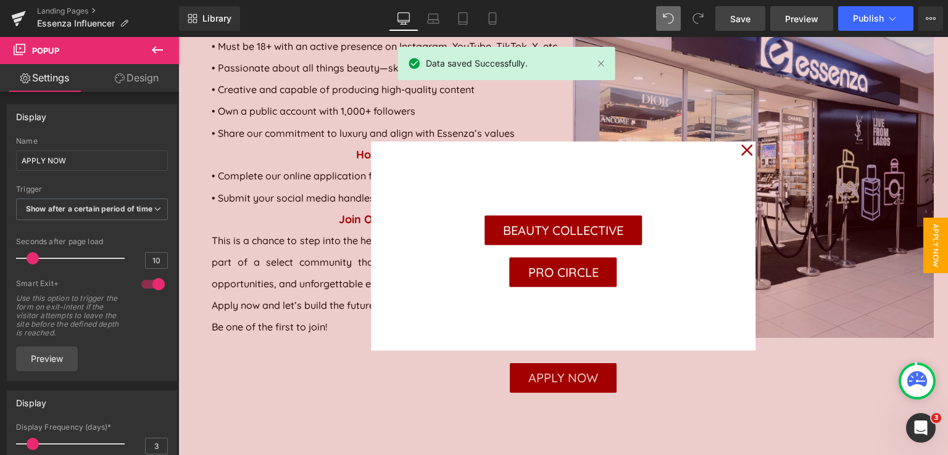
click at [808, 18] on span "Preview" at bounding box center [801, 18] width 33 height 13
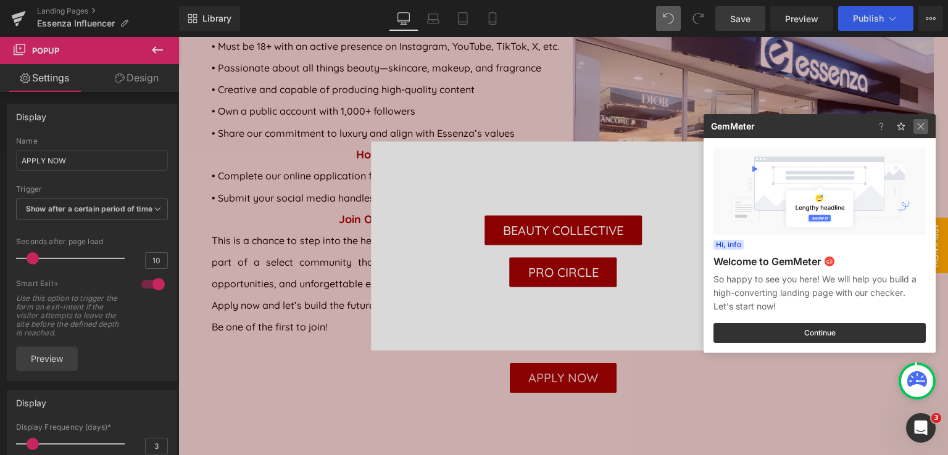
click at [924, 126] on img at bounding box center [920, 126] width 15 height 15
click at [924, 126] on div at bounding box center [562, 246] width 769 height 418
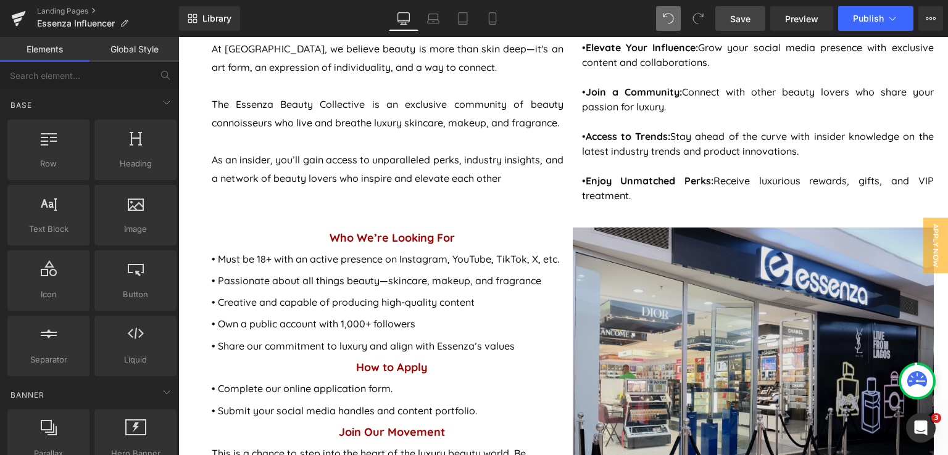
scroll to position [679, 0]
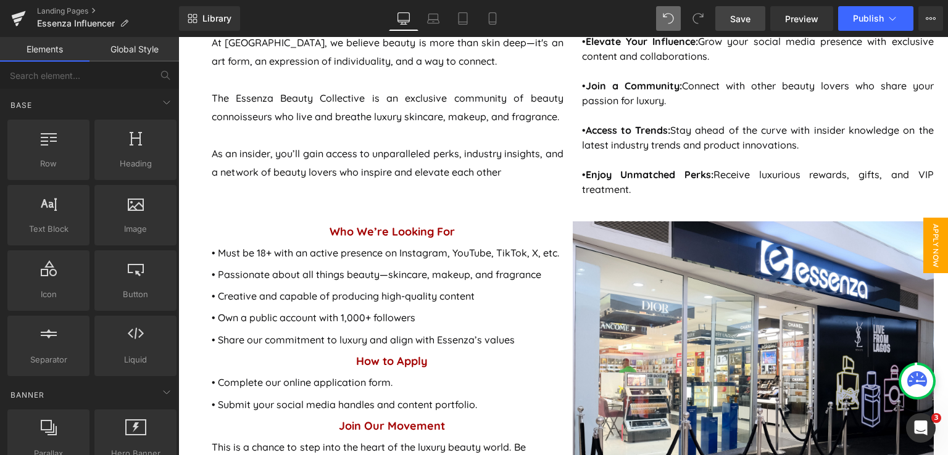
click at [923, 257] on span "APPLY NOW" at bounding box center [935, 246] width 25 height 56
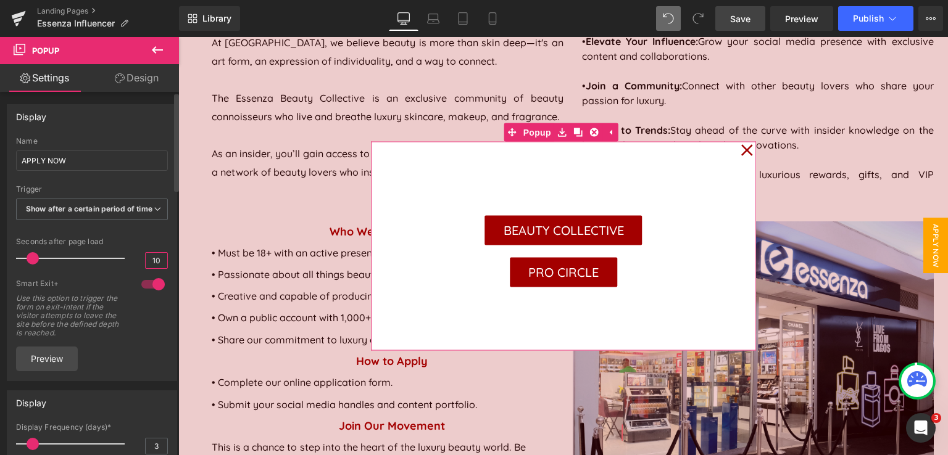
drag, startPoint x: 152, startPoint y: 267, endPoint x: 139, endPoint y: 267, distance: 13.0
click at [139, 267] on div "Seconds after page load 10" at bounding box center [92, 258] width 152 height 41
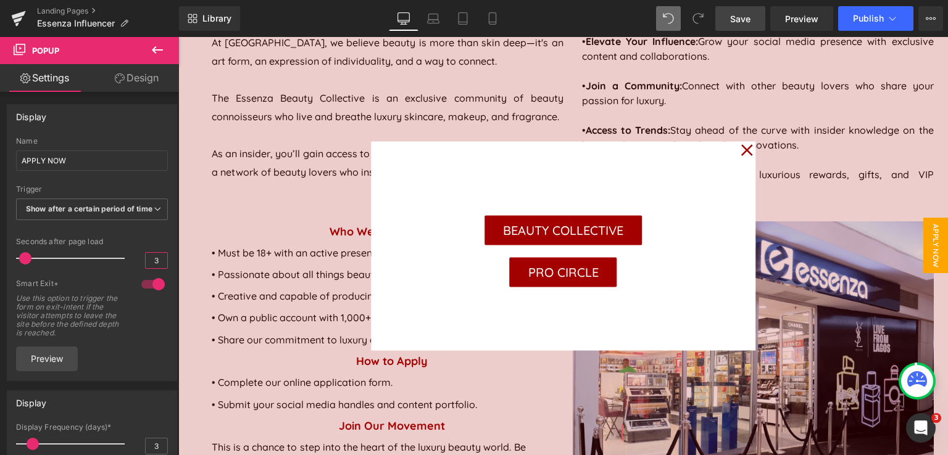
type input "3"
click at [746, 20] on span "Save" at bounding box center [740, 18] width 20 height 13
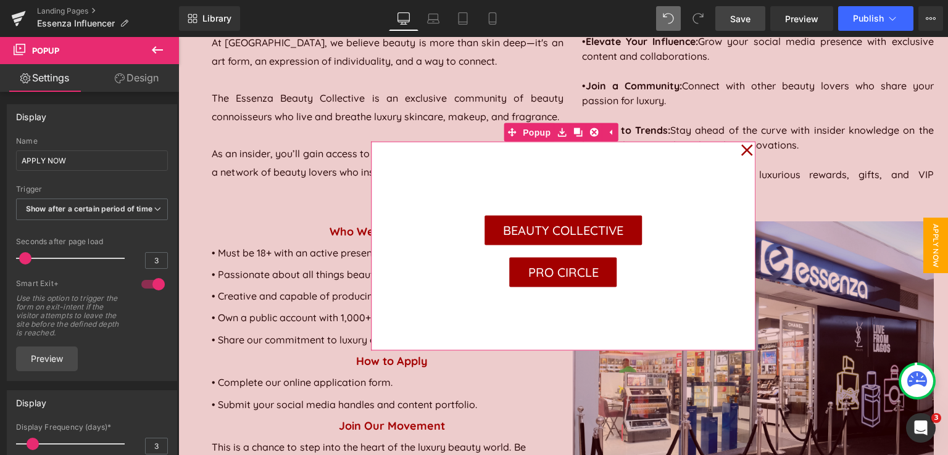
click at [740, 151] on icon at bounding box center [746, 151] width 12 height 62
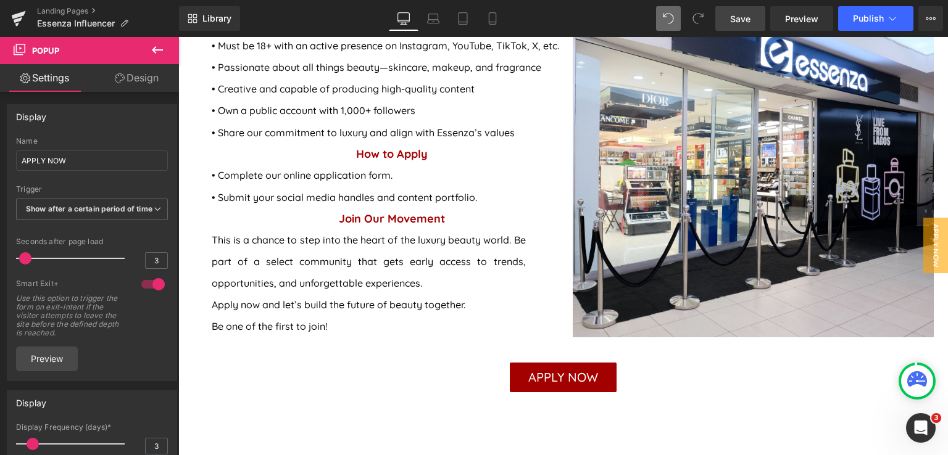
scroll to position [432, 0]
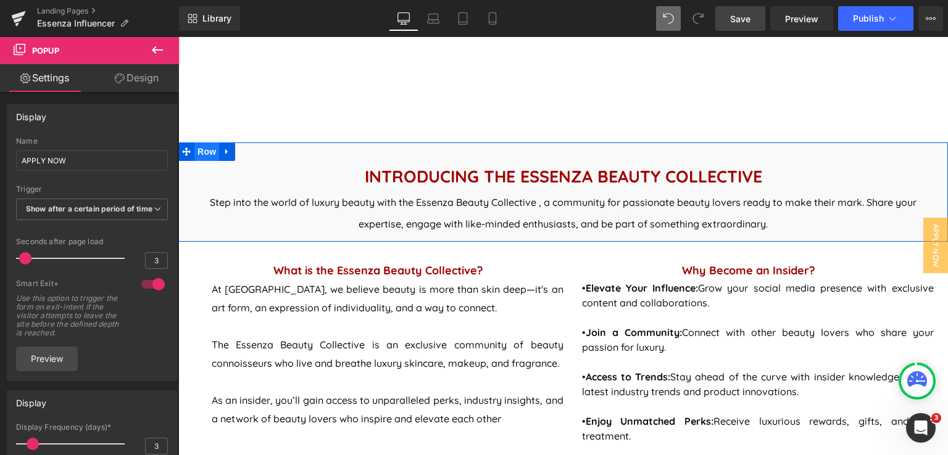
click at [194, 149] on span "Row" at bounding box center [206, 152] width 25 height 19
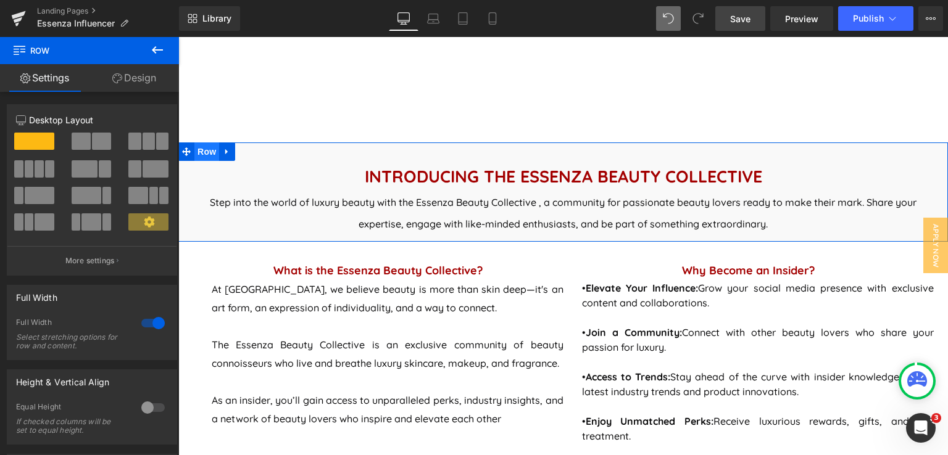
click at [197, 151] on span "Row" at bounding box center [206, 152] width 25 height 19
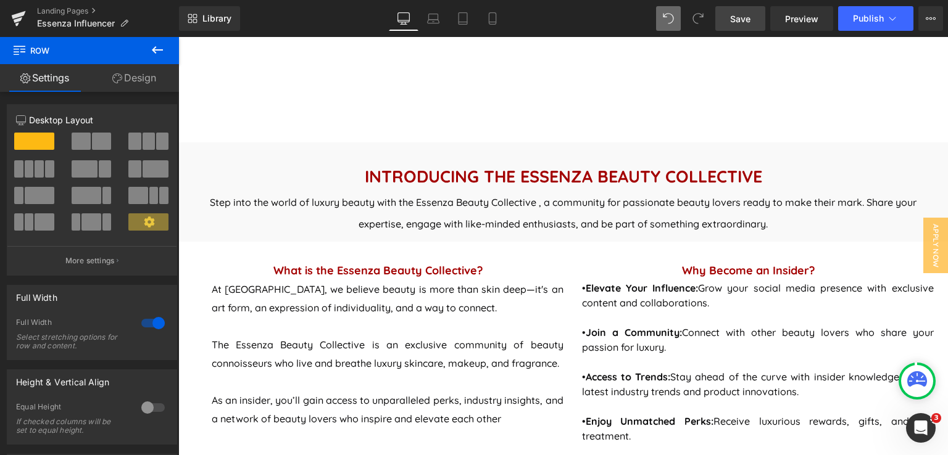
click at [156, 50] on icon at bounding box center [157, 49] width 11 height 7
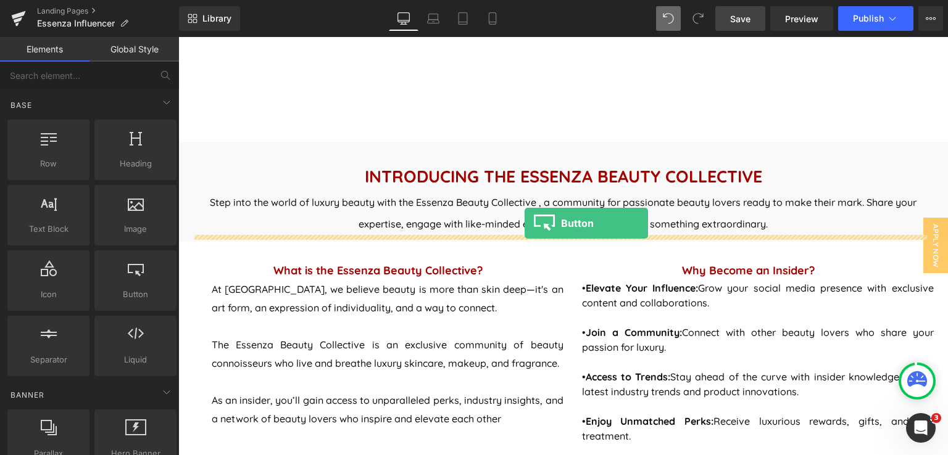
drag, startPoint x: 314, startPoint y: 326, endPoint x: 524, endPoint y: 223, distance: 234.3
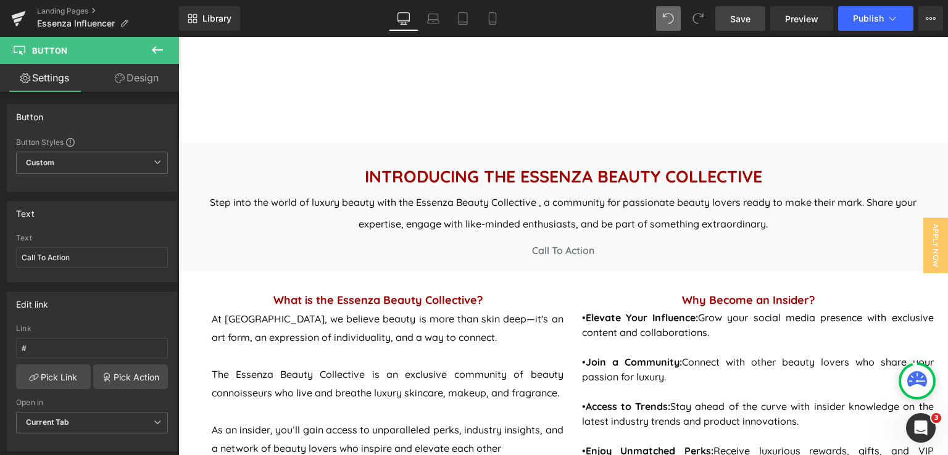
click at [153, 44] on icon at bounding box center [157, 50] width 15 height 15
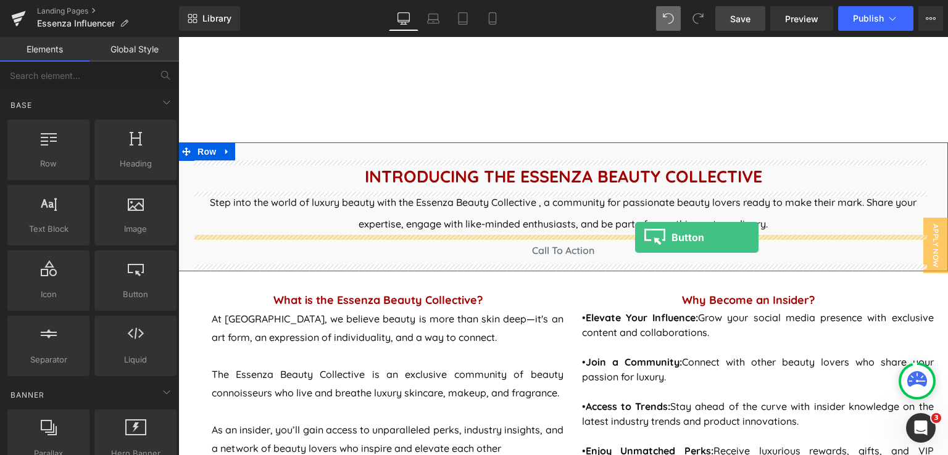
drag, startPoint x: 308, startPoint y: 326, endPoint x: 635, endPoint y: 238, distance: 338.9
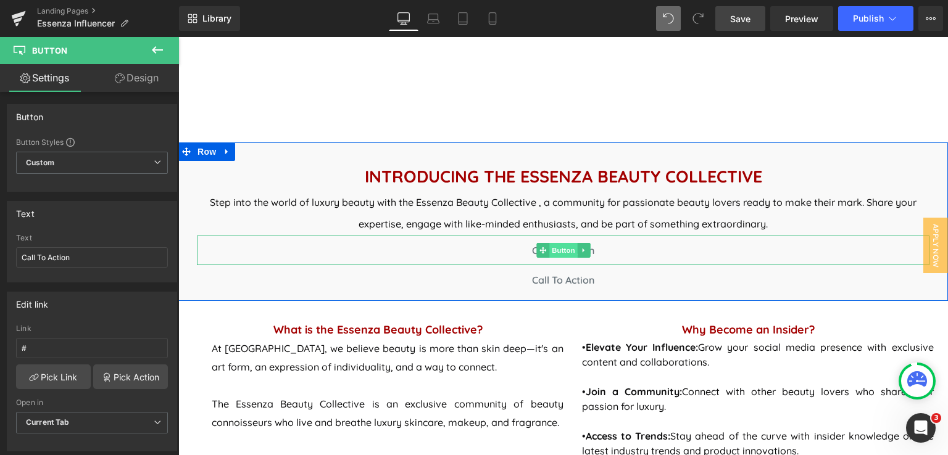
click at [557, 250] on span "Button" at bounding box center [563, 250] width 28 height 15
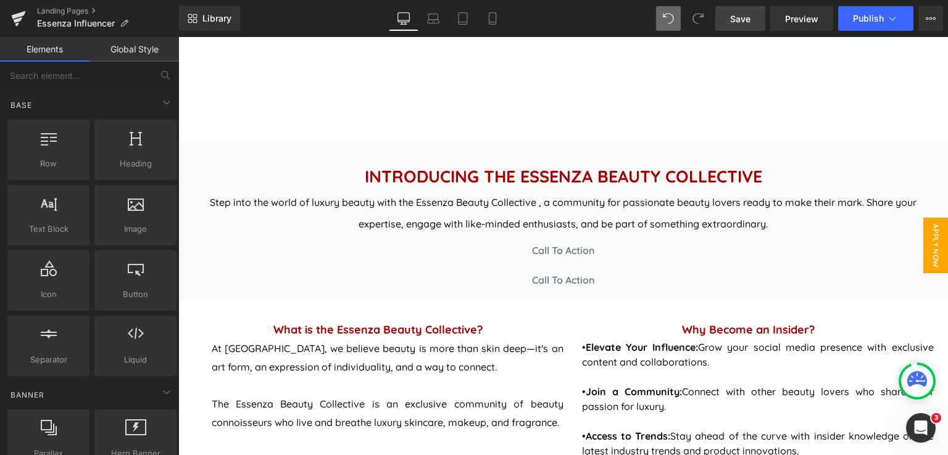
click at [925, 233] on span "APPLY NOW" at bounding box center [935, 246] width 25 height 56
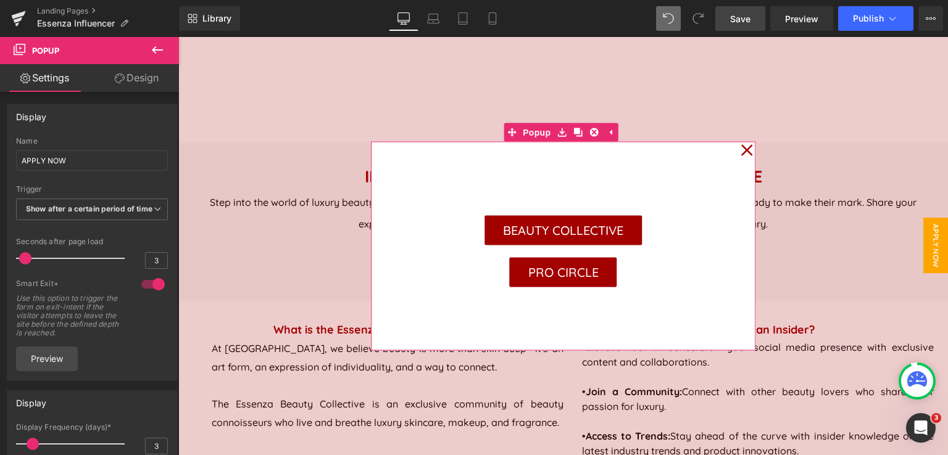
click at [740, 154] on icon at bounding box center [746, 151] width 12 height 62
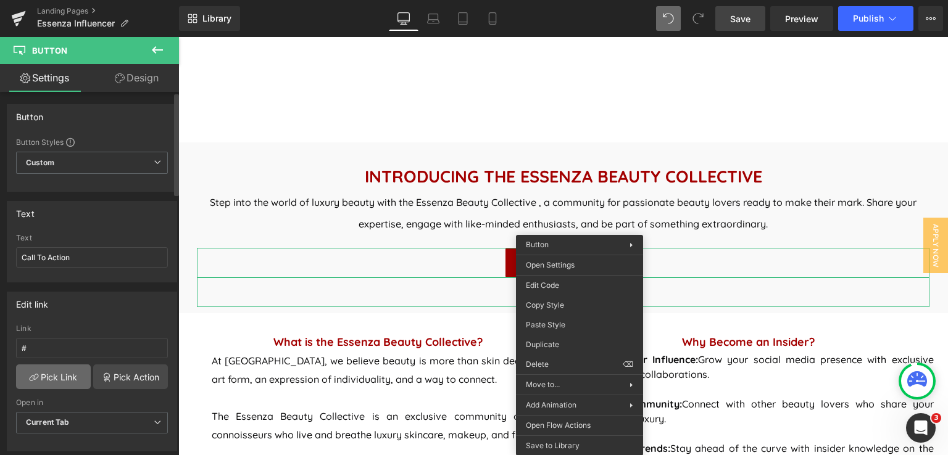
click at [52, 382] on link "Pick Link" at bounding box center [53, 377] width 75 height 25
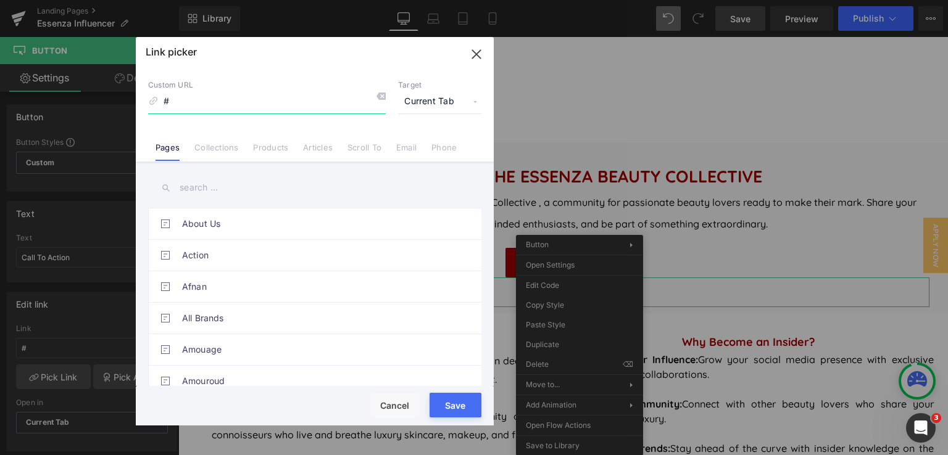
click at [476, 54] on icon "button" at bounding box center [476, 54] width 8 height 8
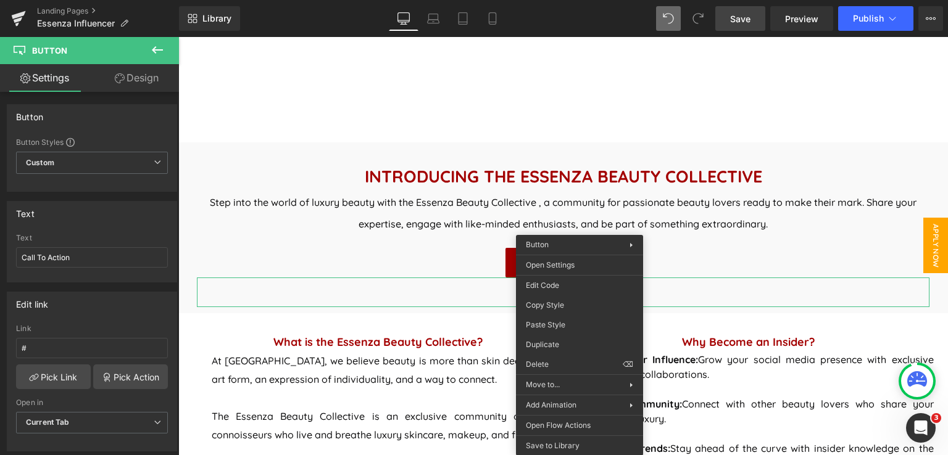
click at [930, 248] on span "APPLY NOW" at bounding box center [935, 246] width 25 height 56
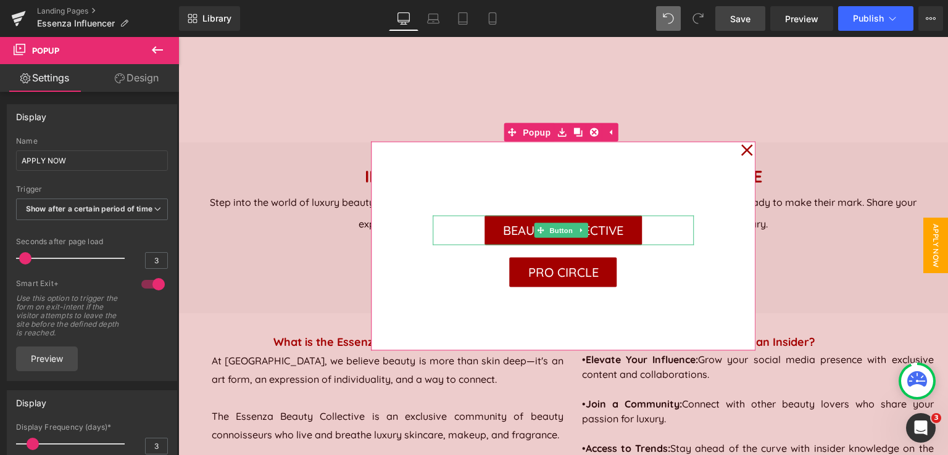
click at [550, 234] on span "Button" at bounding box center [561, 230] width 28 height 15
click at [561, 230] on span "Button" at bounding box center [561, 230] width 28 height 15
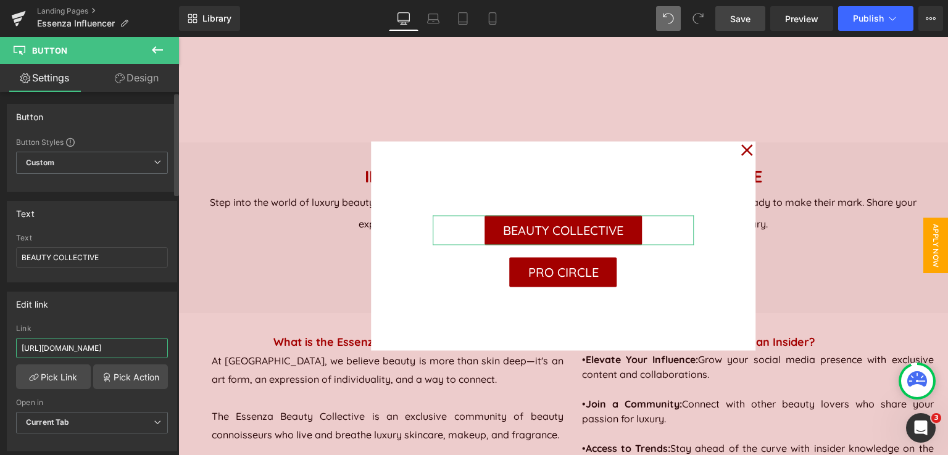
click at [75, 344] on input "https://form-builder-en.pifyapp.com/form/s/24017" at bounding box center [92, 348] width 152 height 20
drag, startPoint x: 743, startPoint y: 147, endPoint x: 527, endPoint y: 267, distance: 247.2
click at [743, 147] on icon at bounding box center [747, 150] width 12 height 12
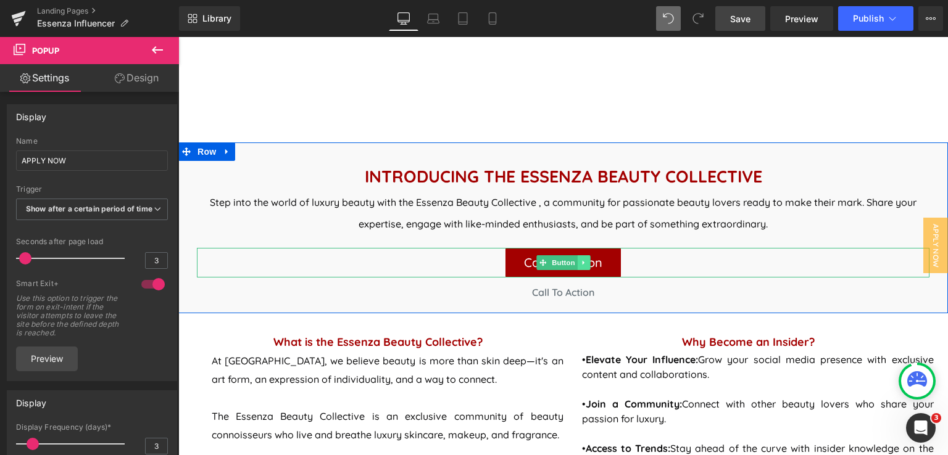
click at [581, 262] on icon at bounding box center [583, 262] width 7 height 7
click at [178, 37] on icon at bounding box center [178, 37] width 0 height 0
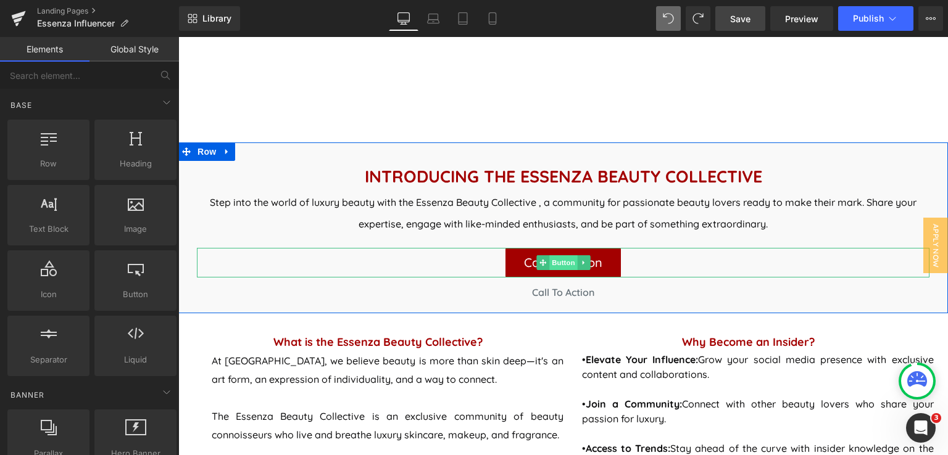
click at [549, 262] on span "Button" at bounding box center [563, 262] width 28 height 15
click at [557, 260] on span "Button" at bounding box center [563, 262] width 28 height 15
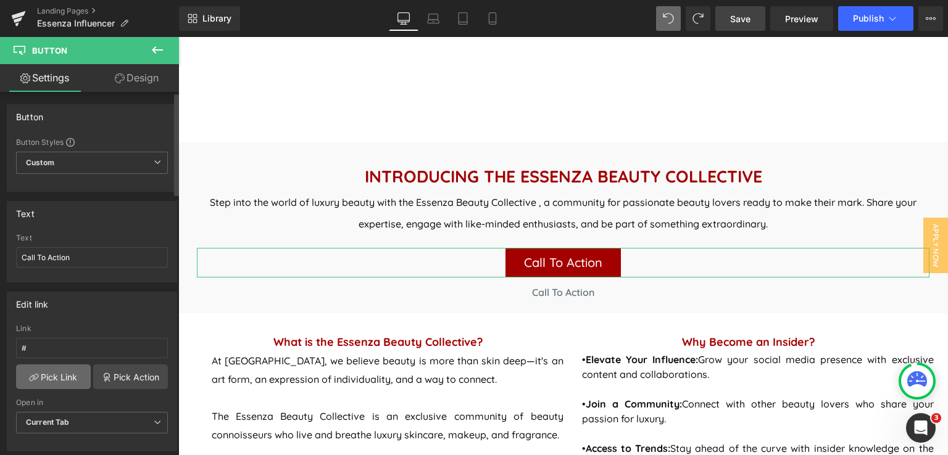
click at [52, 379] on link "Pick Link" at bounding box center [53, 377] width 75 height 25
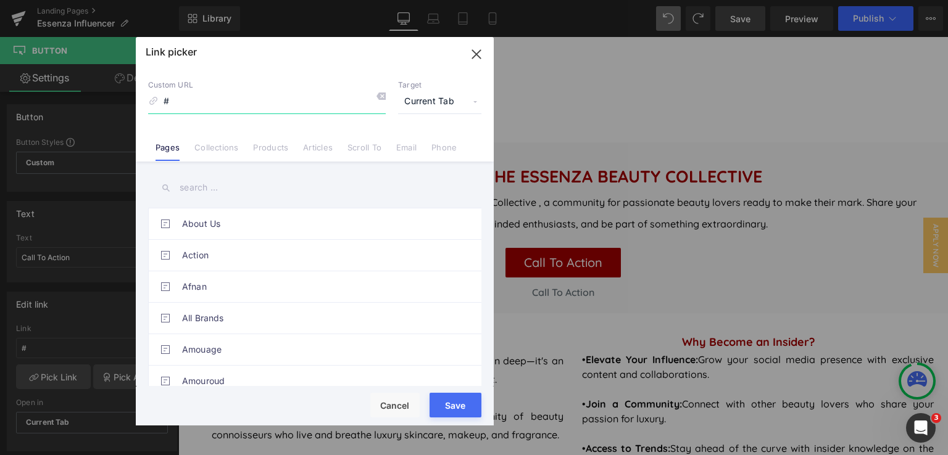
click at [479, 56] on icon "button" at bounding box center [476, 54] width 20 height 20
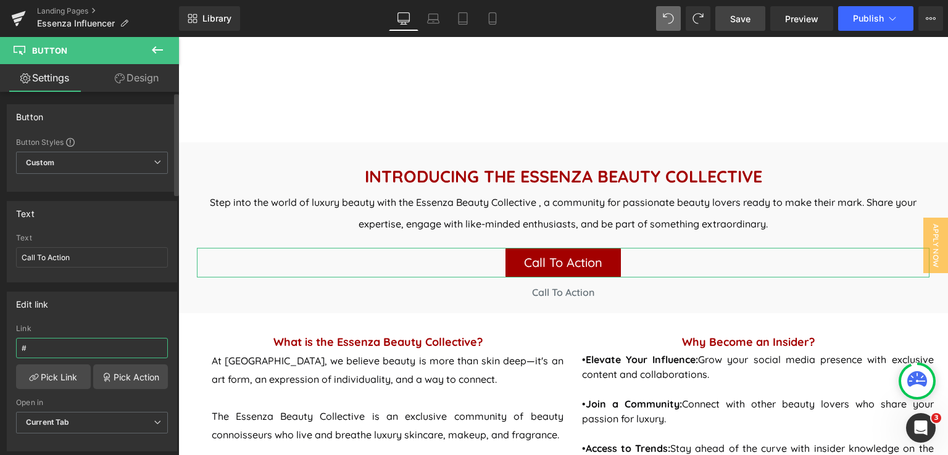
drag, startPoint x: 60, startPoint y: 344, endPoint x: 5, endPoint y: 349, distance: 55.7
click at [5, 349] on div "Edit link # Link # Pick Link Pick Action Current Tab New Tab Open in Current Ta…" at bounding box center [92, 367] width 184 height 169
paste input "https://form-builder-en.pifyapp.com/form/s/24017"
type input "https://form-builder-en.pifyapp.com/form/s/24017"
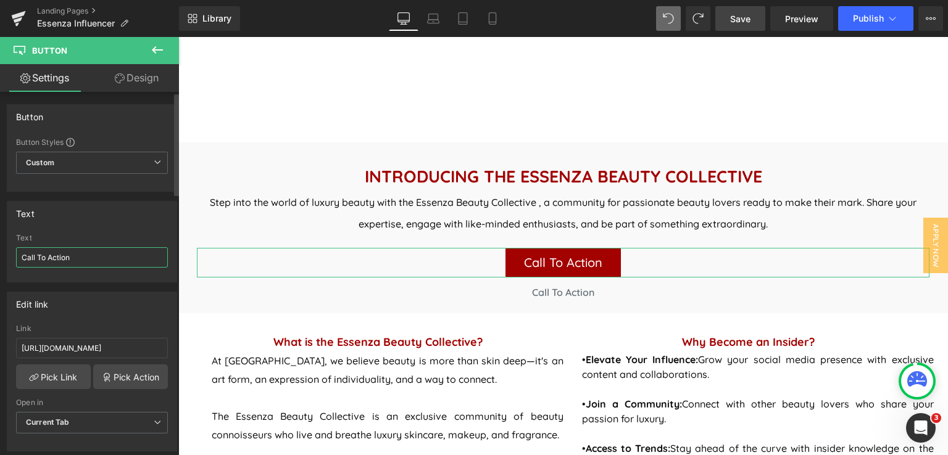
click at [74, 257] on input "Call To Action" at bounding box center [92, 257] width 152 height 20
type input "C"
type input "PRO"
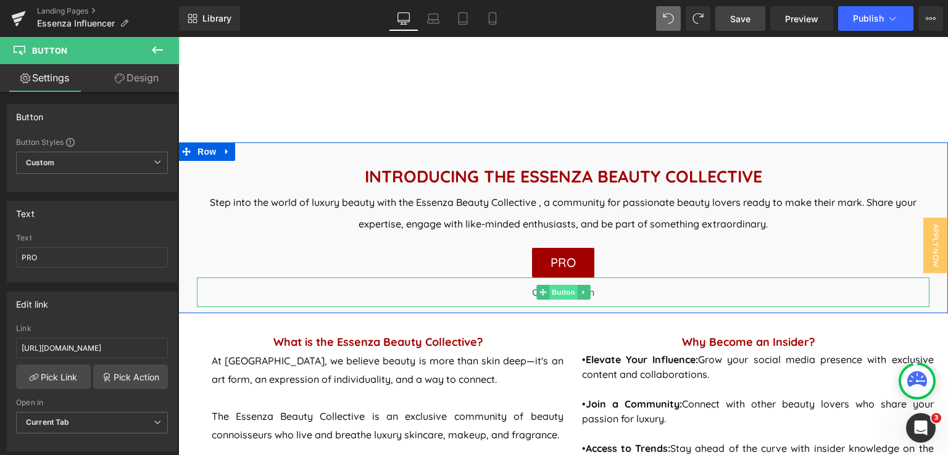
click at [563, 291] on span "Button" at bounding box center [563, 292] width 28 height 15
click at [560, 263] on span "Button" at bounding box center [563, 262] width 28 height 15
click at [561, 260] on span "Button" at bounding box center [563, 262] width 28 height 15
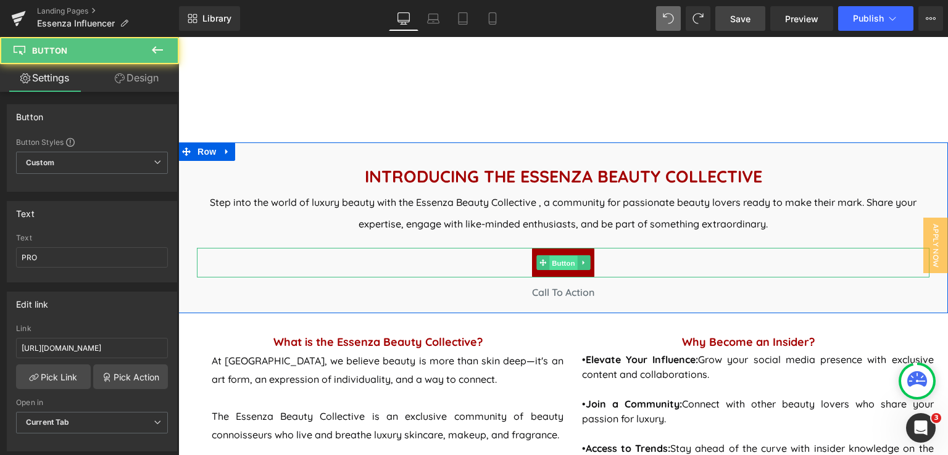
click at [561, 260] on span "Button" at bounding box center [563, 262] width 28 height 15
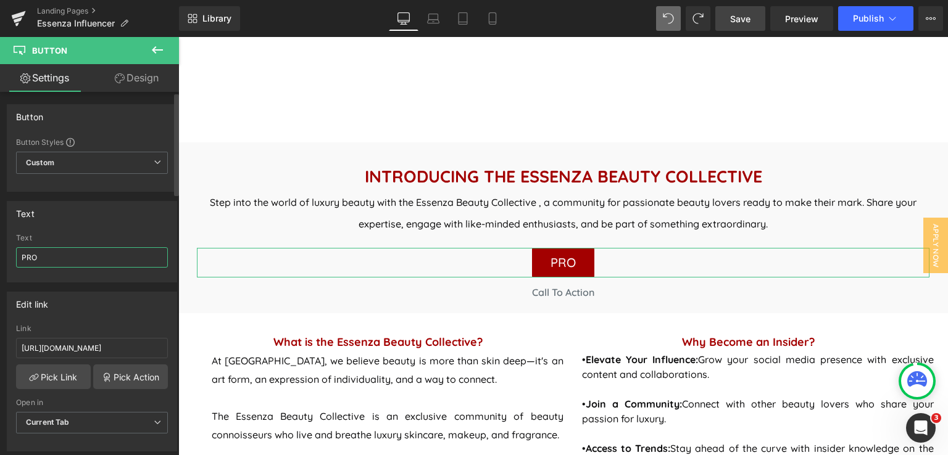
drag, startPoint x: 48, startPoint y: 255, endPoint x: 0, endPoint y: 267, distance: 49.5
click at [0, 267] on div "Text PRO Text PRO" at bounding box center [92, 237] width 184 height 91
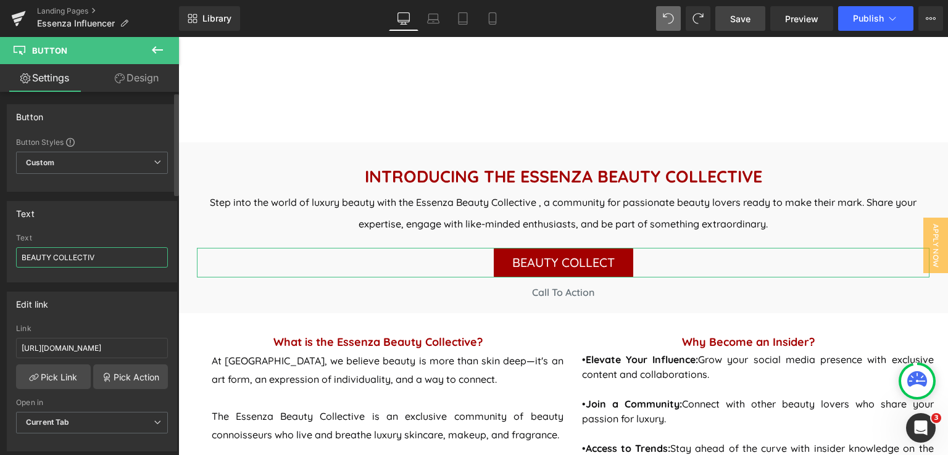
type input "BEAUTY COLLECTIVE"
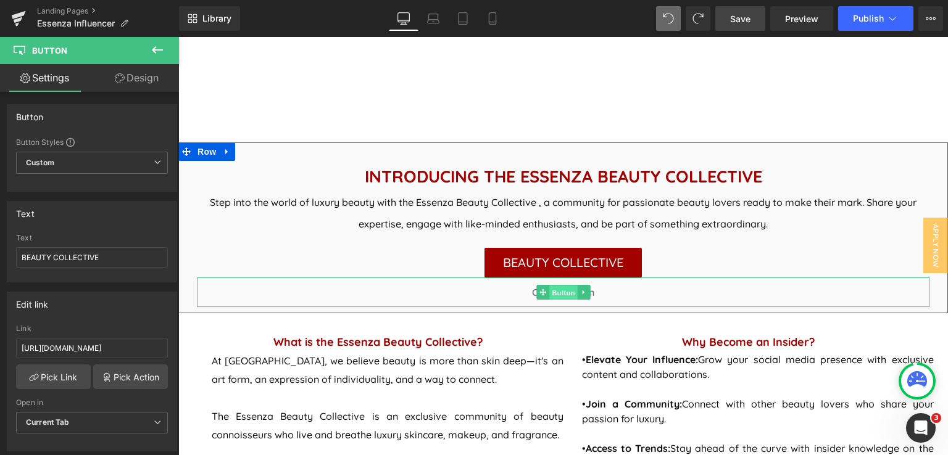
click at [560, 293] on span "Button" at bounding box center [563, 292] width 28 height 15
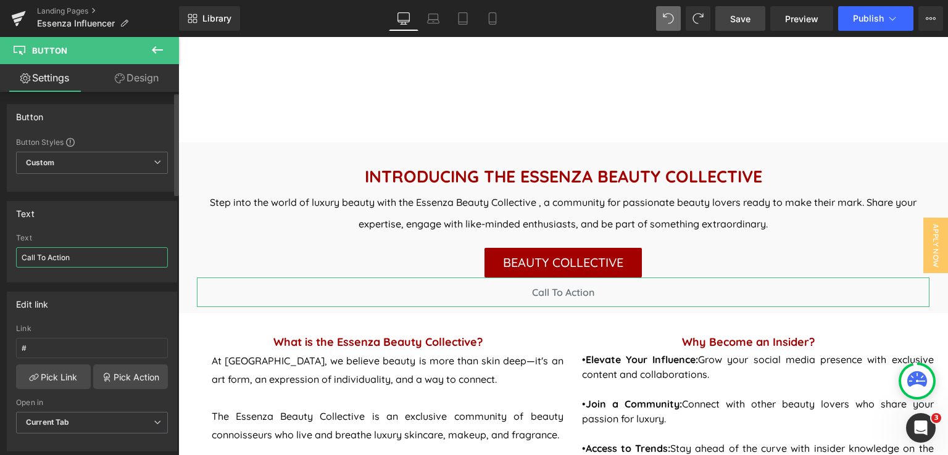
click at [86, 254] on input "Call To Action" at bounding box center [92, 257] width 152 height 20
drag, startPoint x: 88, startPoint y: 255, endPoint x: 3, endPoint y: 267, distance: 85.3
click at [4, 267] on div "Text Call To Action Text Call To Action" at bounding box center [92, 237] width 184 height 91
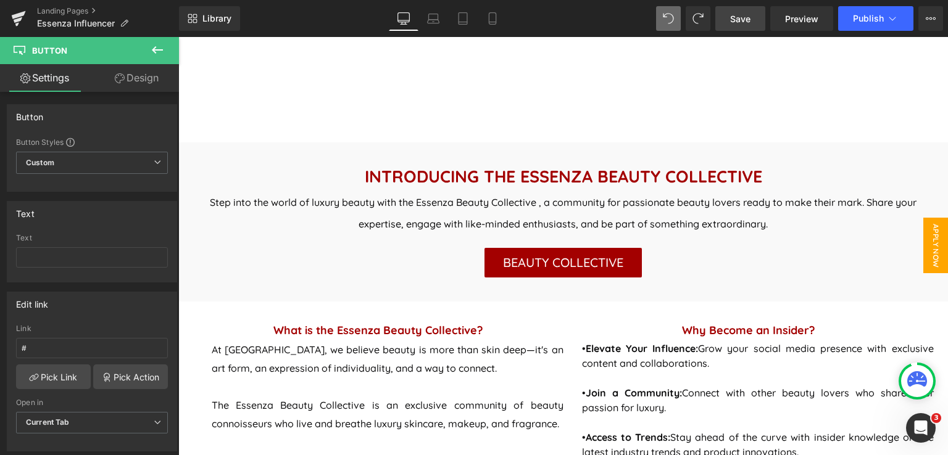
click at [923, 252] on span "APPLY NOW" at bounding box center [935, 246] width 25 height 56
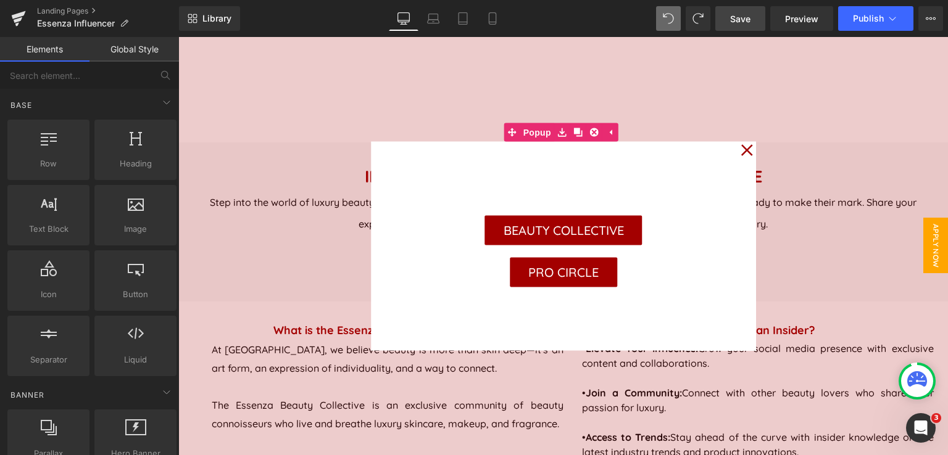
click at [741, 151] on icon at bounding box center [747, 150] width 12 height 12
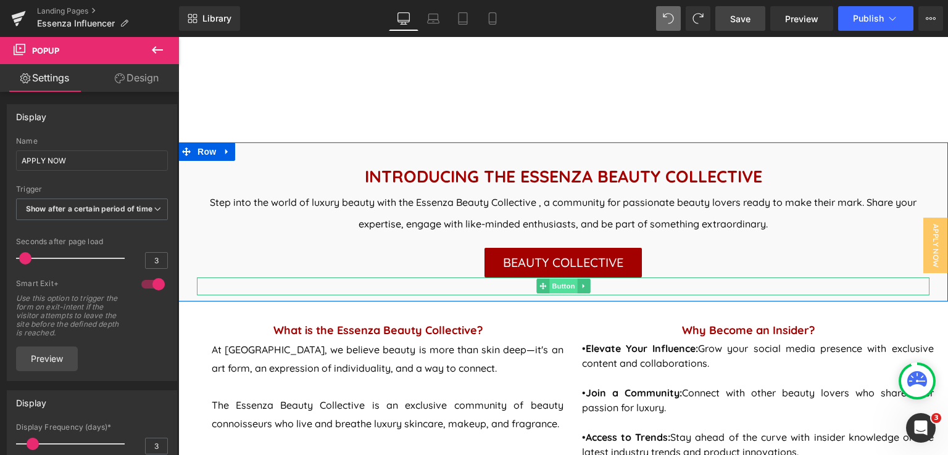
click at [558, 289] on span "Button" at bounding box center [563, 286] width 28 height 15
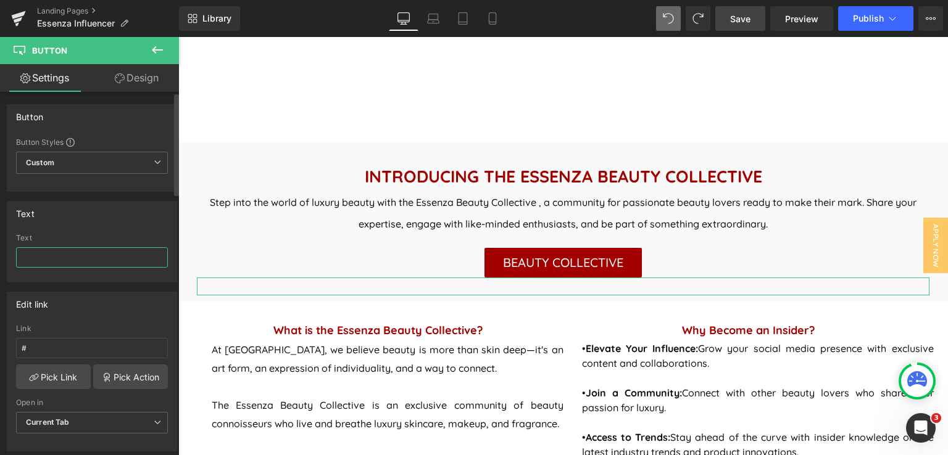
click at [91, 255] on input "text" at bounding box center [92, 257] width 152 height 20
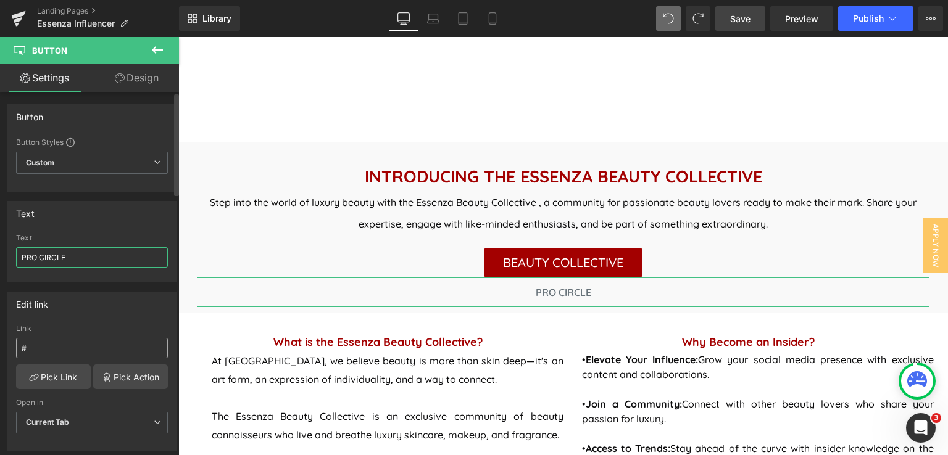
type input "PRO CIRCLE"
drag, startPoint x: 72, startPoint y: 344, endPoint x: 7, endPoint y: 348, distance: 64.3
click at [7, 348] on div "# Link # Pick Link Pick Action Current Tab New Tab Open in Current Tab Current …" at bounding box center [91, 388] width 169 height 126
paste input "https://form-builder-en.pifyapp.com/form/s/24017"
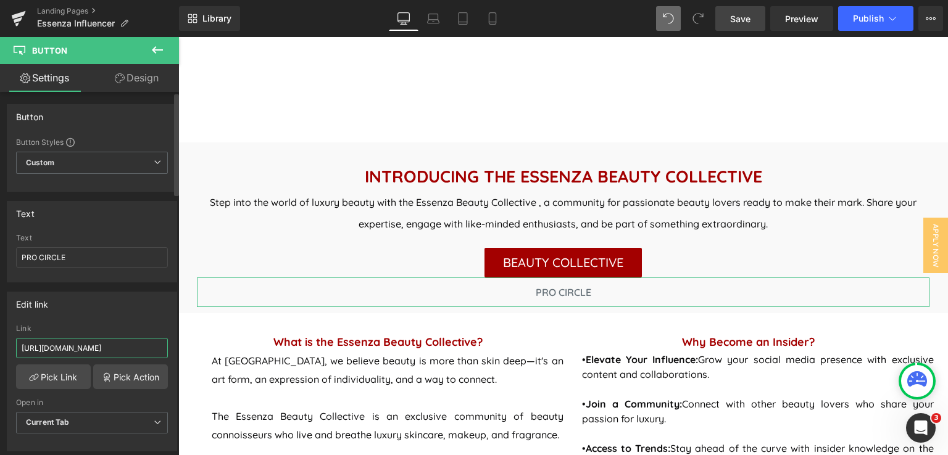
type input "https://form-builder-en.pifyapp.com/form/s/24017"
click at [106, 300] on div "Edit link" at bounding box center [91, 303] width 169 height 23
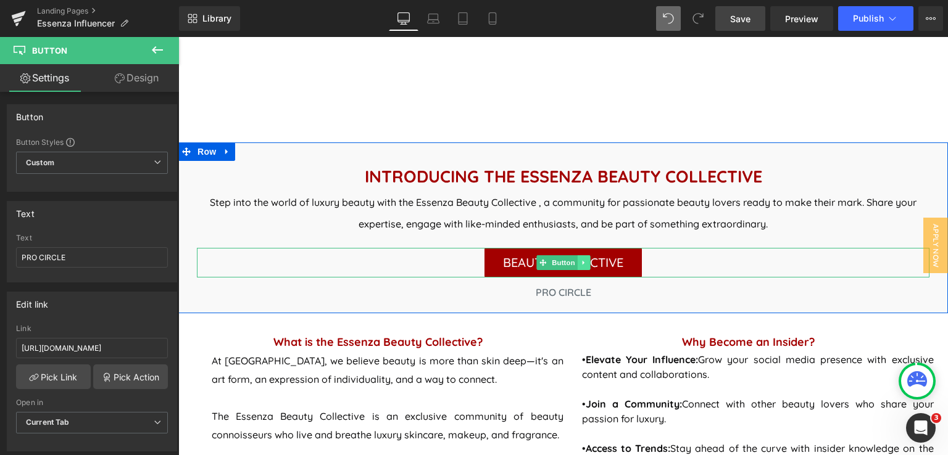
click at [580, 265] on icon at bounding box center [583, 262] width 7 height 7
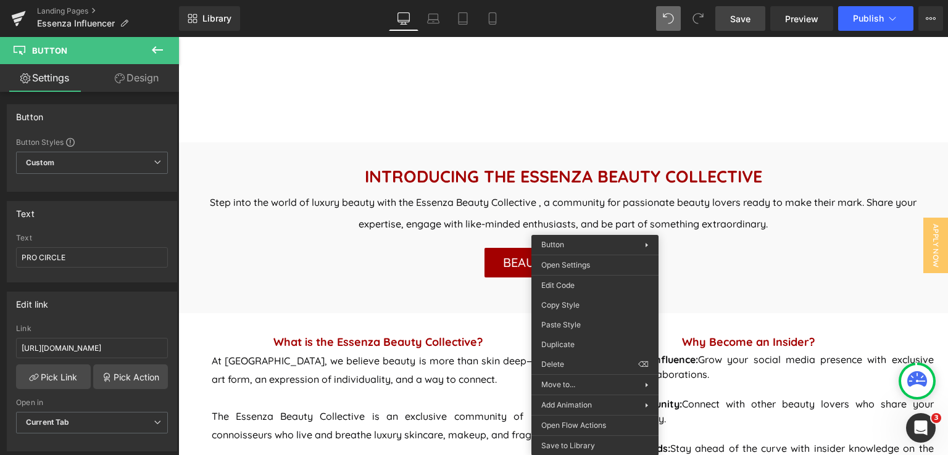
drag, startPoint x: 740, startPoint y: 339, endPoint x: 562, endPoint y: 302, distance: 182.1
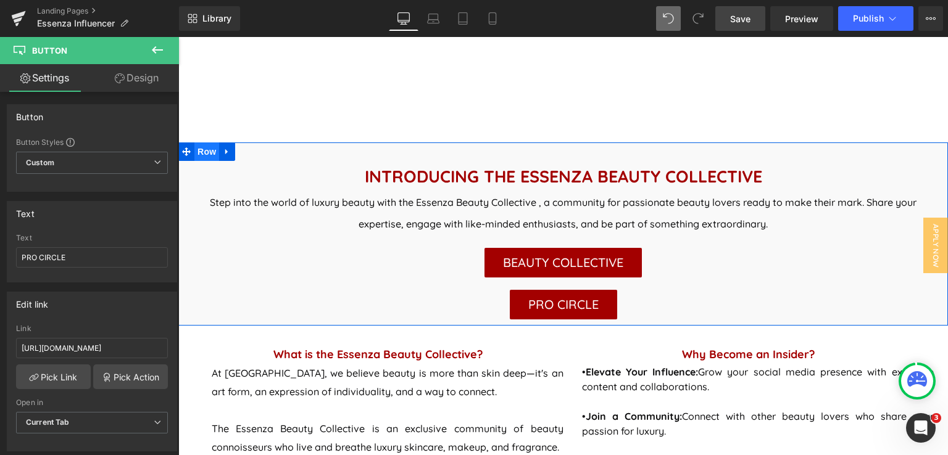
click at [205, 156] on span "Row" at bounding box center [206, 152] width 25 height 19
click at [202, 151] on span "Row" at bounding box center [206, 152] width 25 height 19
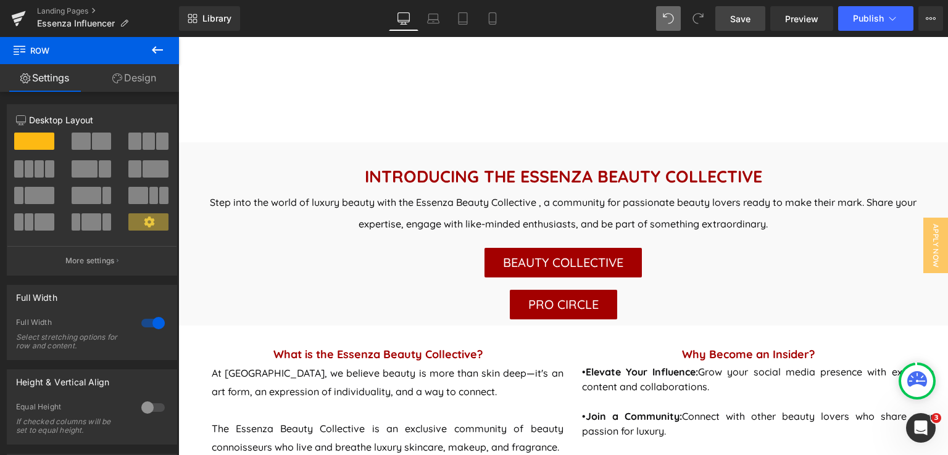
click at [158, 52] on icon at bounding box center [157, 50] width 15 height 15
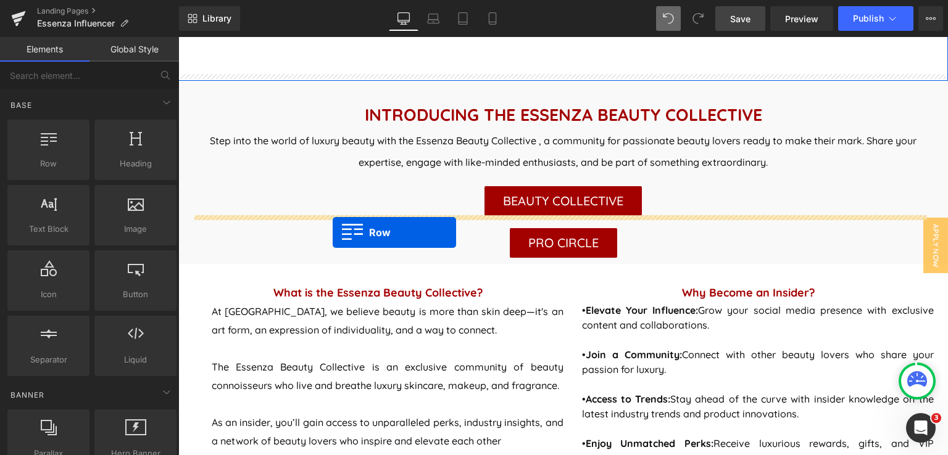
drag, startPoint x: 320, startPoint y: 246, endPoint x: 333, endPoint y: 233, distance: 18.8
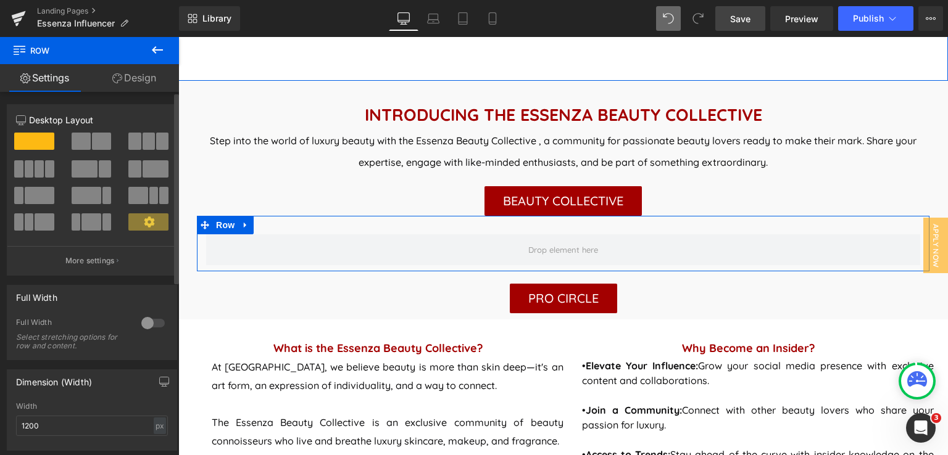
click at [87, 144] on span at bounding box center [81, 141] width 19 height 17
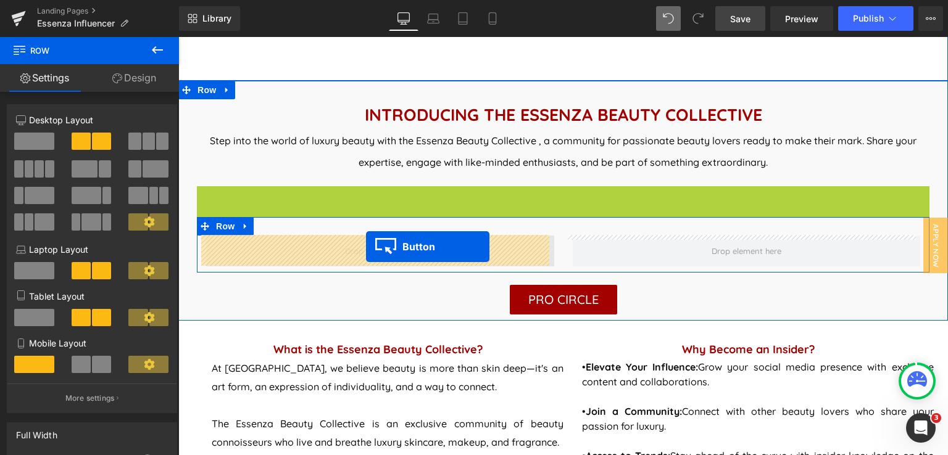
drag, startPoint x: 533, startPoint y: 201, endPoint x: 366, endPoint y: 247, distance: 173.5
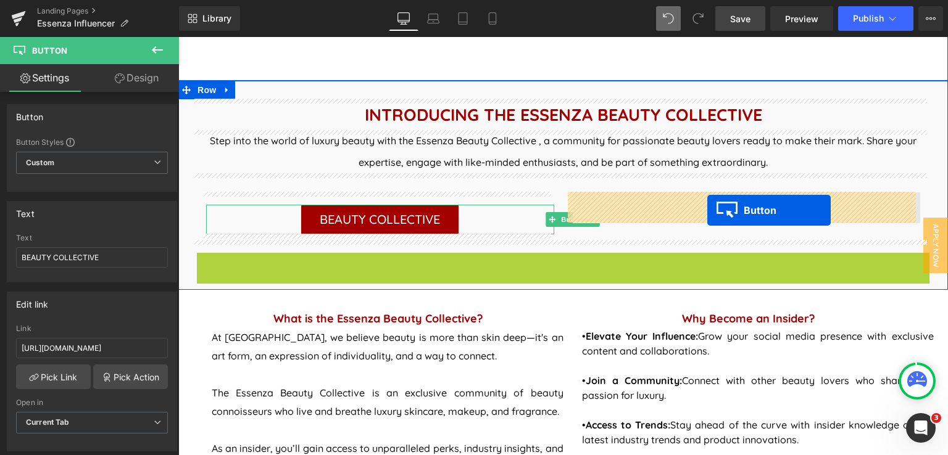
drag, startPoint x: 552, startPoint y: 265, endPoint x: 707, endPoint y: 210, distance: 164.7
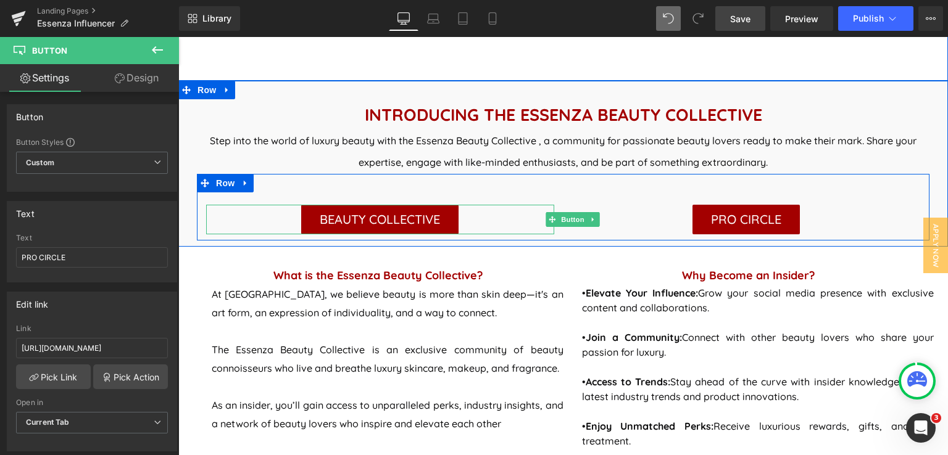
click at [567, 218] on div "PRO CIRCLE Button" at bounding box center [746, 213] width 366 height 42
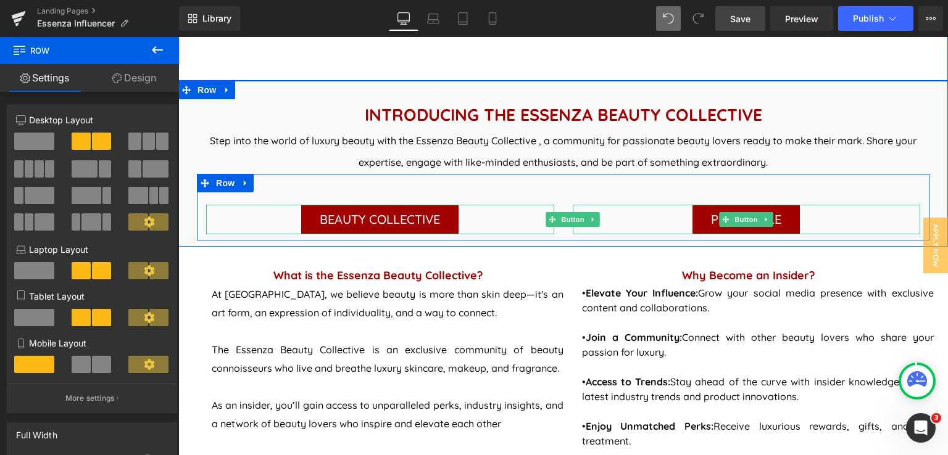
click at [587, 218] on div "PRO CIRCLE" at bounding box center [747, 220] width 348 height 30
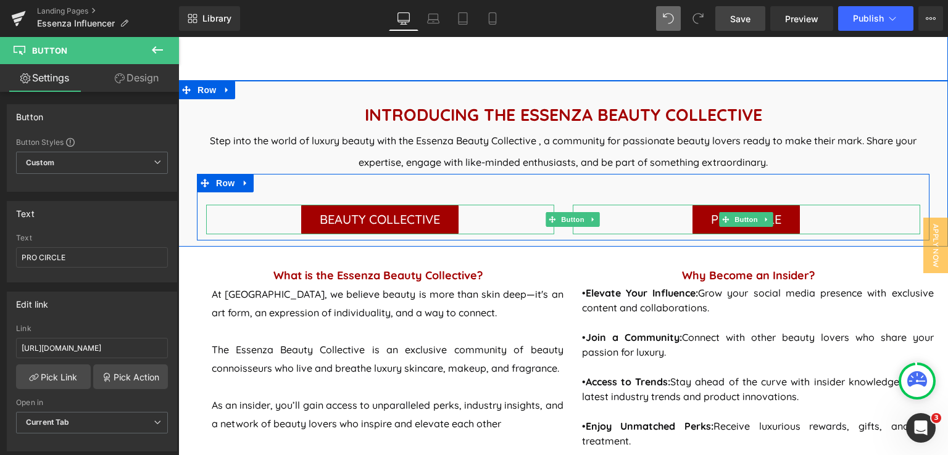
click at [587, 218] on div "PRO CIRCLE" at bounding box center [747, 220] width 348 height 30
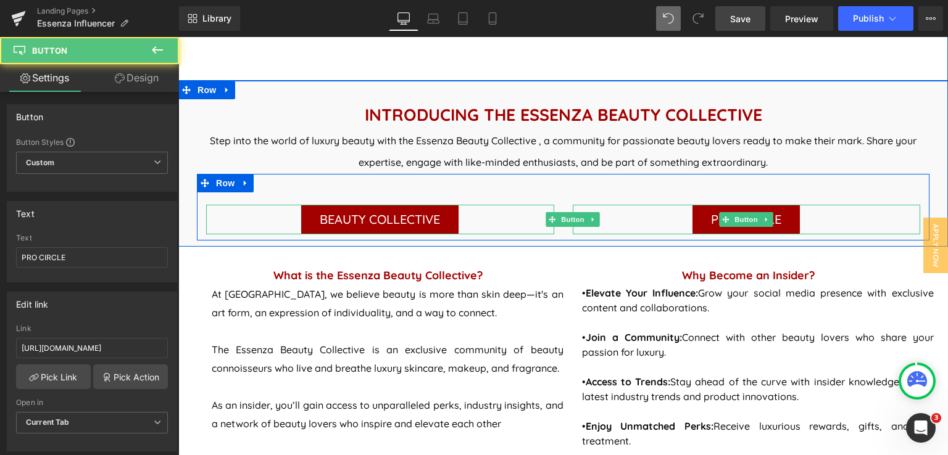
click at [586, 218] on div "PRO CIRCLE" at bounding box center [747, 220] width 348 height 30
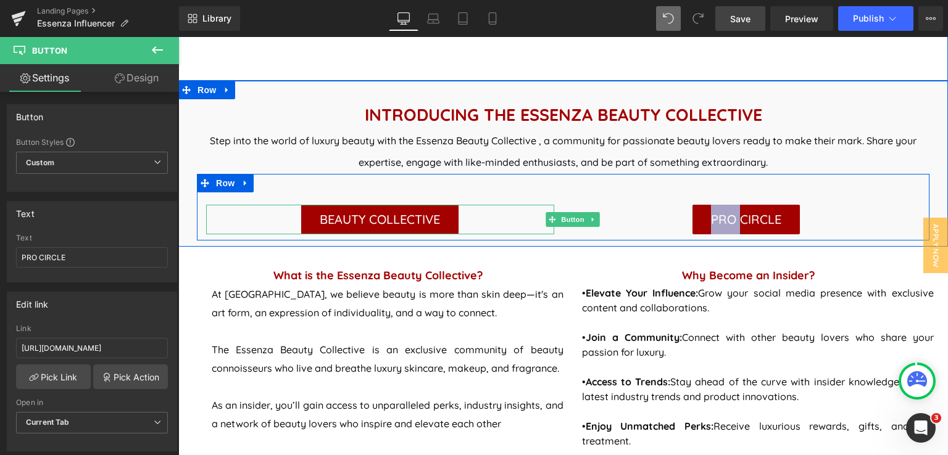
click at [563, 218] on div "PRO CIRCLE Button" at bounding box center [746, 213] width 366 height 42
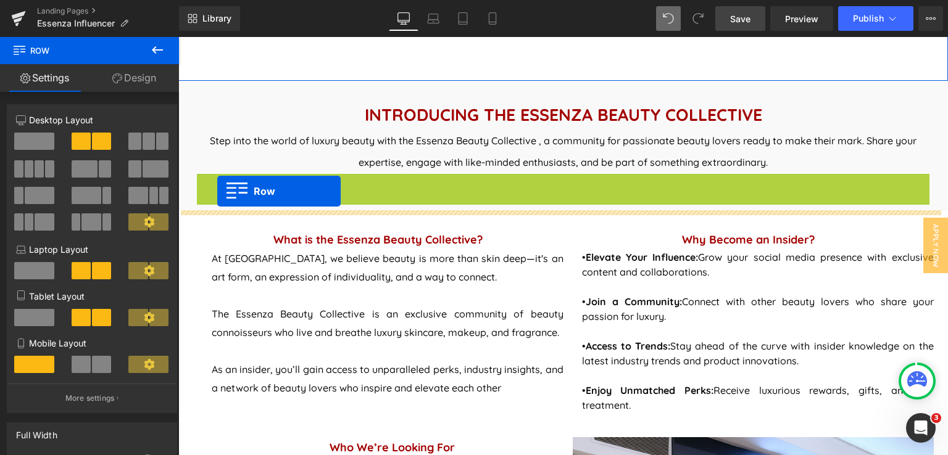
drag, startPoint x: 204, startPoint y: 181, endPoint x: 217, endPoint y: 191, distance: 16.7
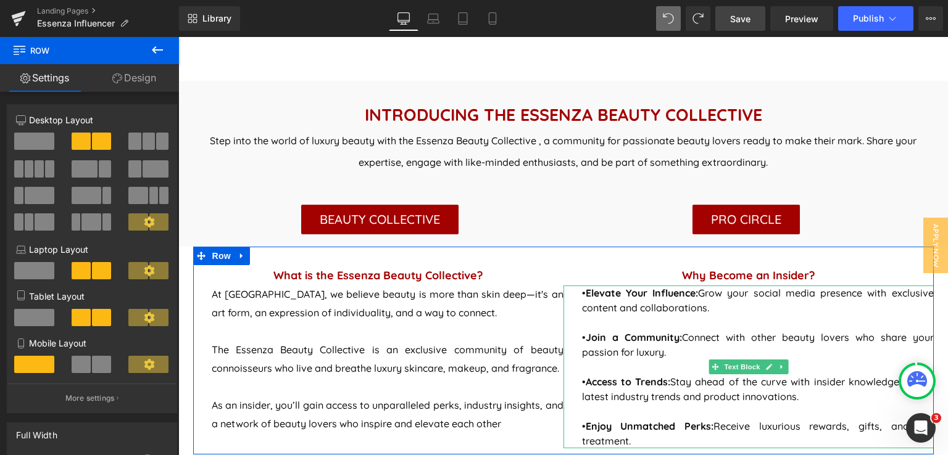
scroll to position [370, 0]
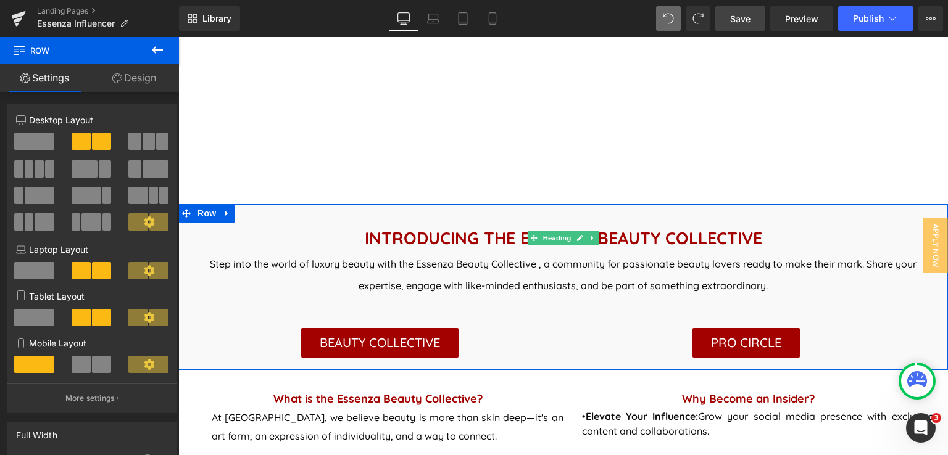
click at [764, 237] on h1 "INTRODUCING THE ESSENZA BEAUTY COLLECTIVE" at bounding box center [563, 238] width 732 height 31
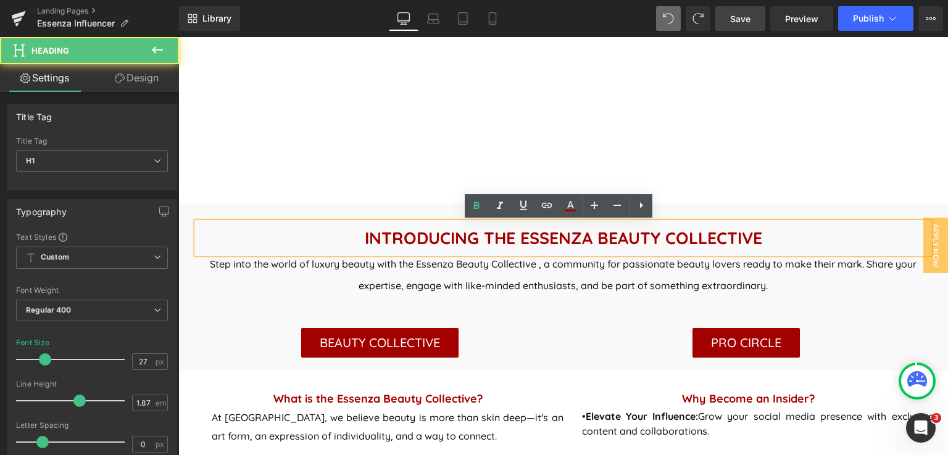
click at [772, 244] on h1 "INTRODUCING THE ESSENZA BEAUTY COLLECTIVE" at bounding box center [563, 238] width 732 height 31
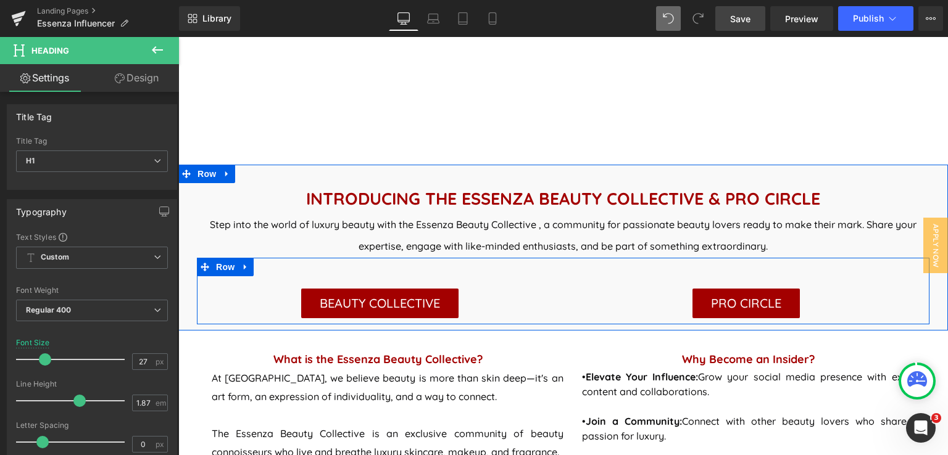
scroll to position [432, 0]
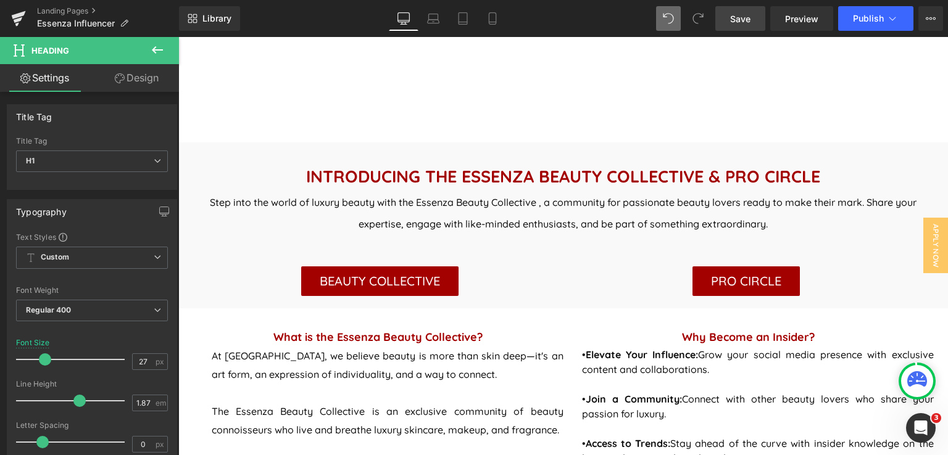
click at [733, 13] on span "Save" at bounding box center [740, 18] width 20 height 13
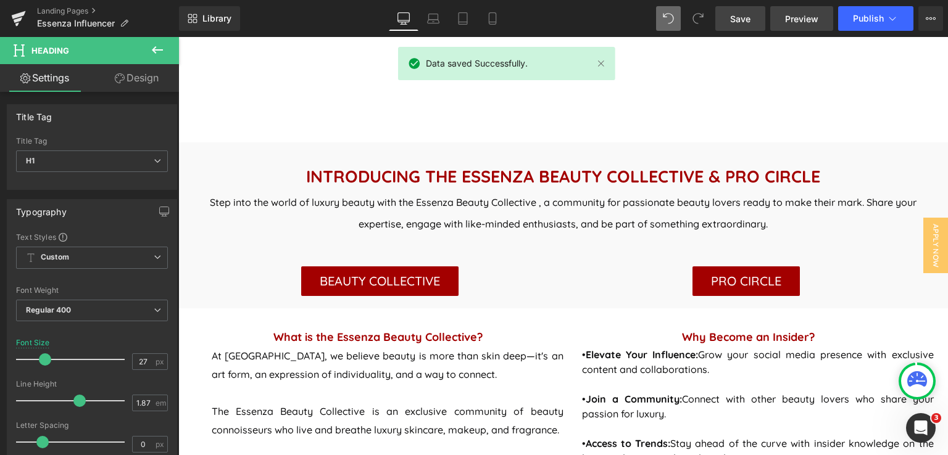
click at [792, 12] on span "Preview" at bounding box center [801, 18] width 33 height 13
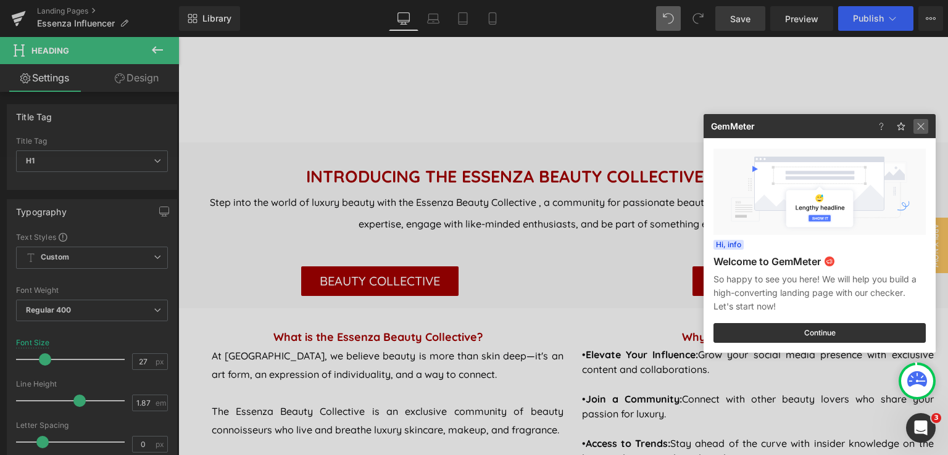
click at [918, 126] on img at bounding box center [920, 126] width 15 height 15
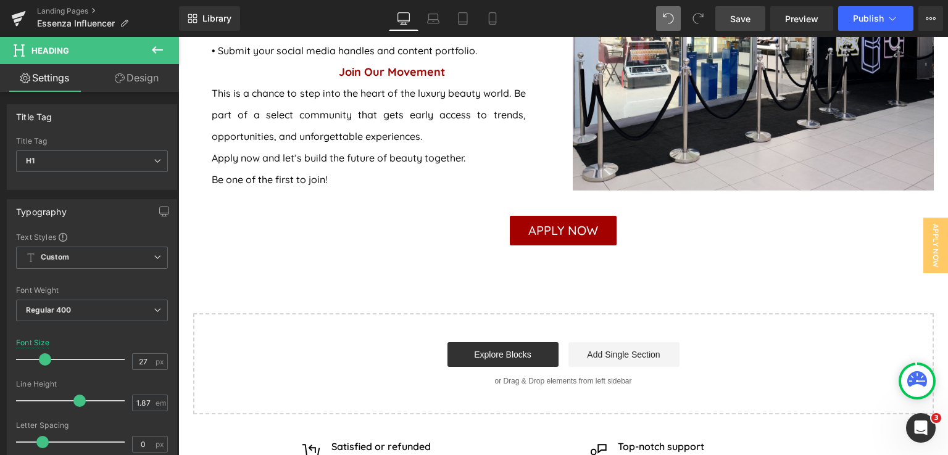
scroll to position [1111, 0]
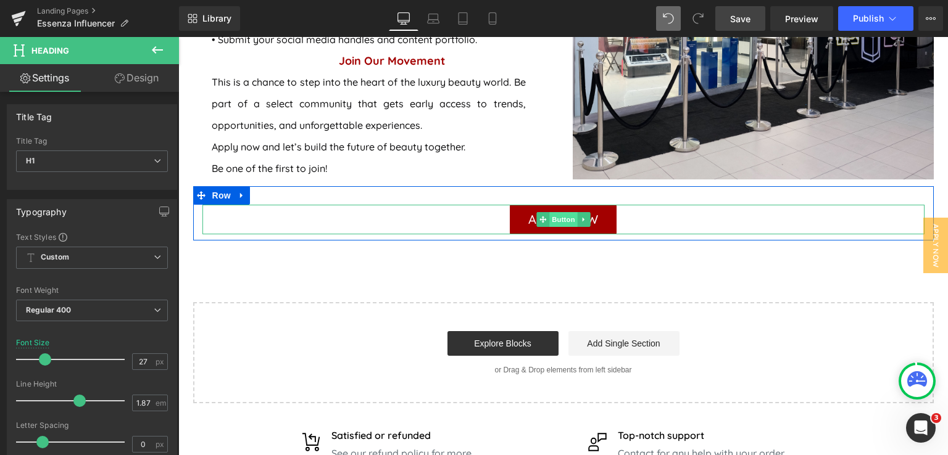
click at [553, 218] on span "Button" at bounding box center [563, 219] width 28 height 15
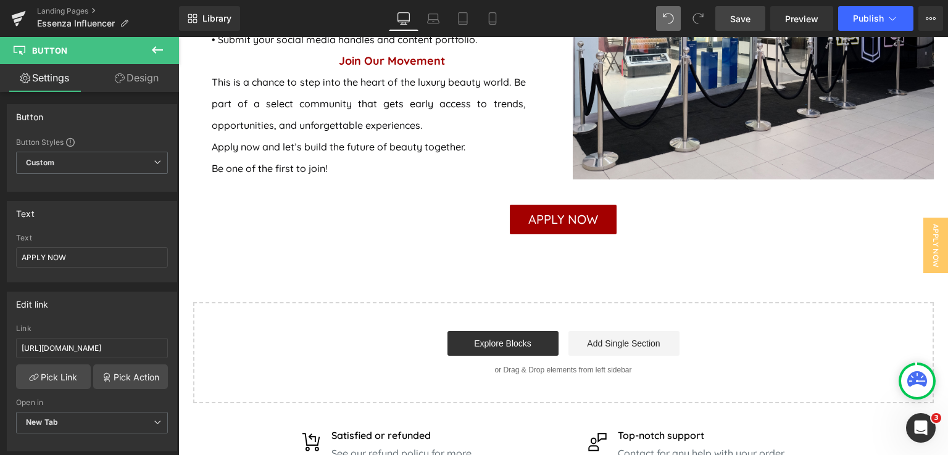
click at [152, 50] on icon at bounding box center [157, 49] width 11 height 7
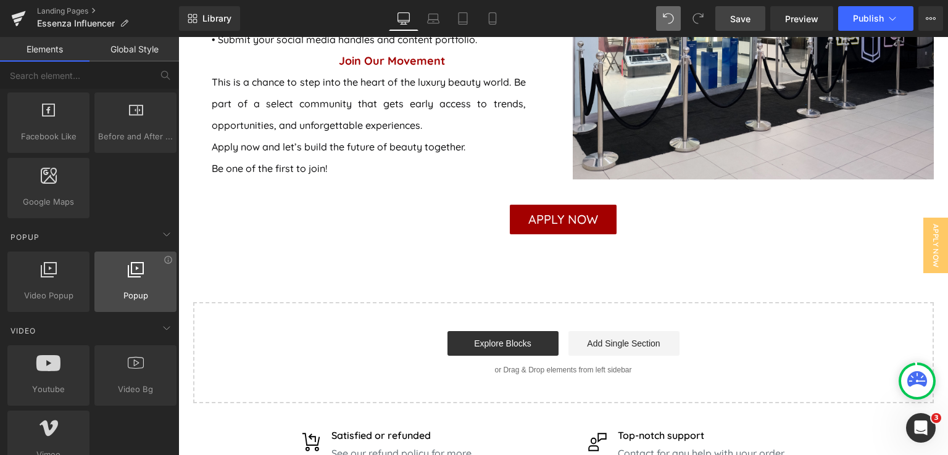
scroll to position [679, 0]
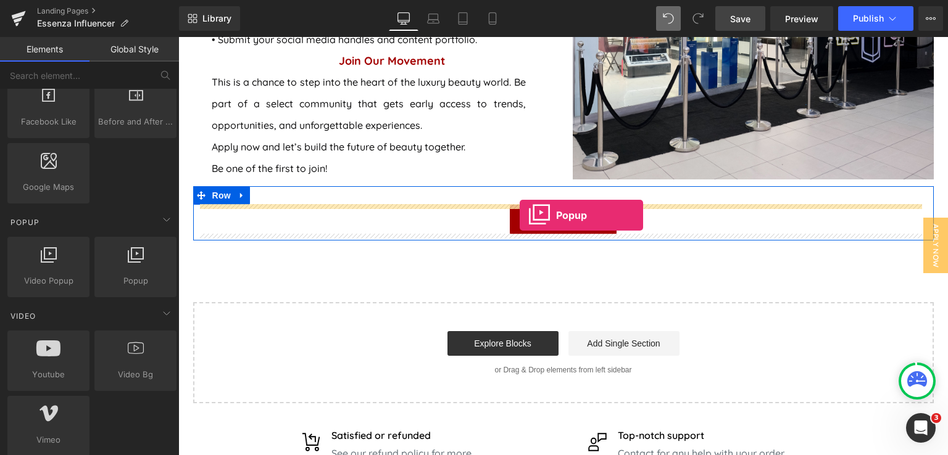
drag, startPoint x: 312, startPoint y: 317, endPoint x: 519, endPoint y: 215, distance: 231.0
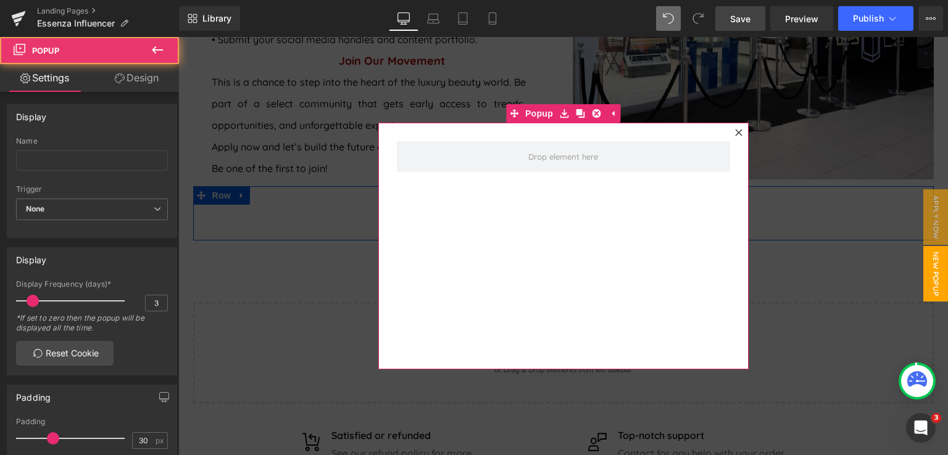
click at [736, 130] on icon at bounding box center [738, 132] width 7 height 7
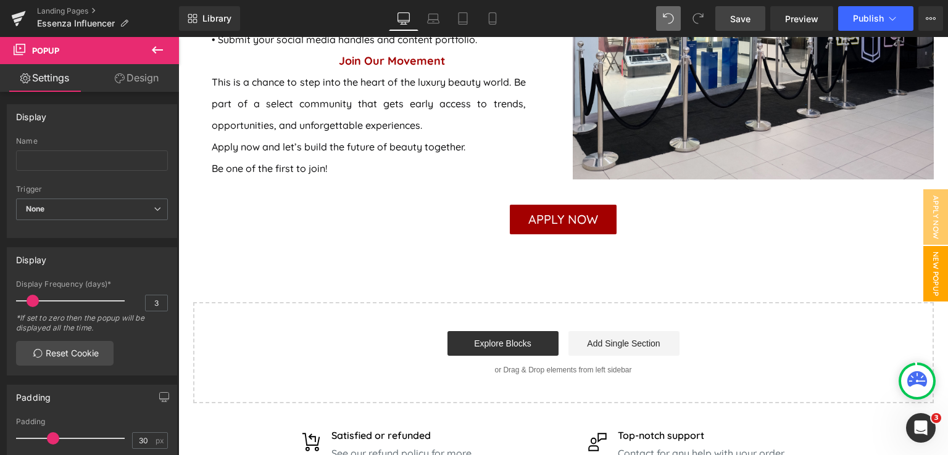
click at [925, 275] on span "New Popup" at bounding box center [935, 274] width 25 height 56
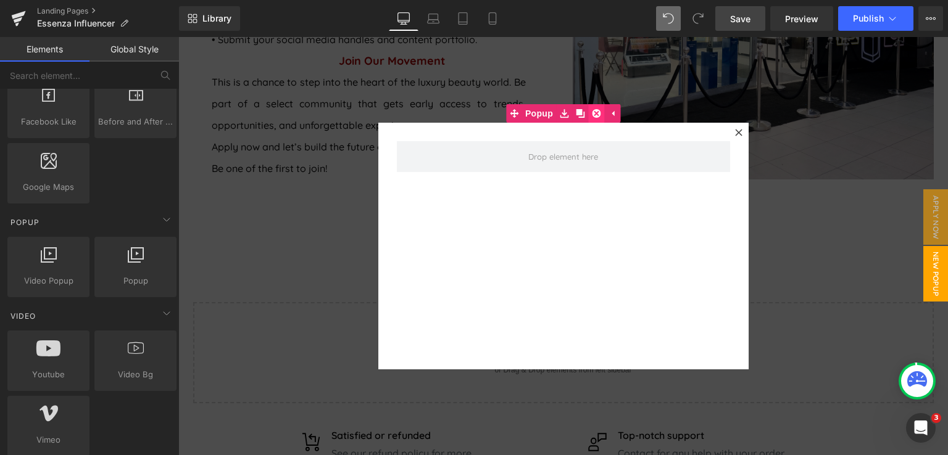
click at [592, 113] on icon at bounding box center [596, 113] width 9 height 9
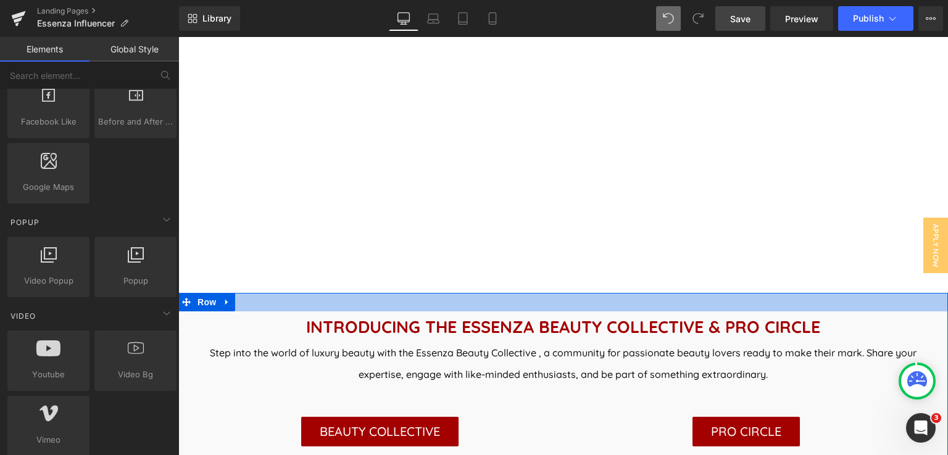
scroll to position [432, 0]
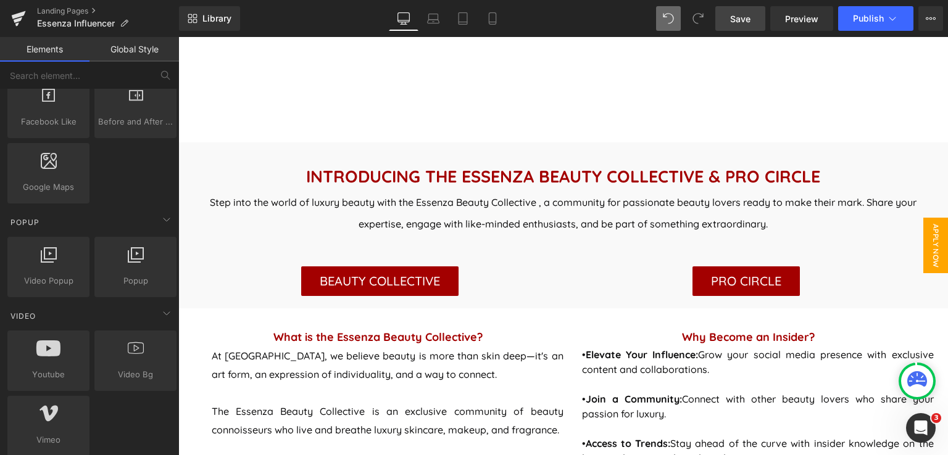
click at [923, 249] on span "APPLY NOW" at bounding box center [935, 246] width 25 height 56
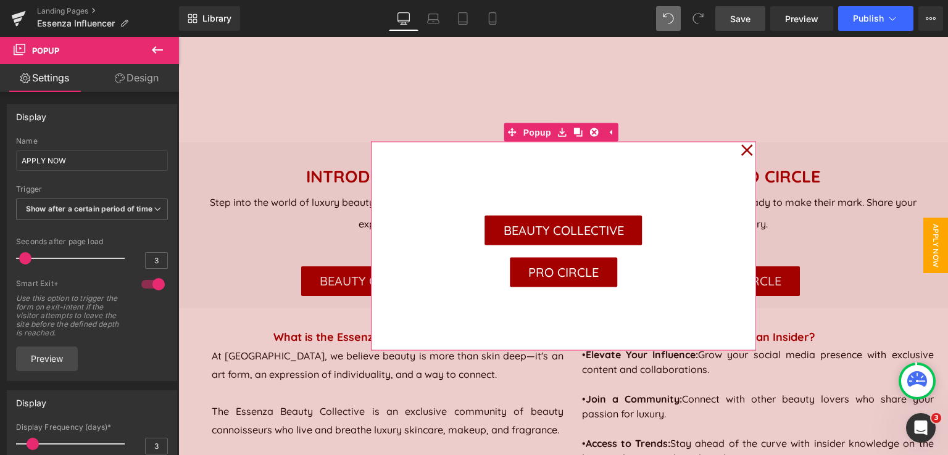
click at [741, 149] on icon at bounding box center [747, 150] width 12 height 12
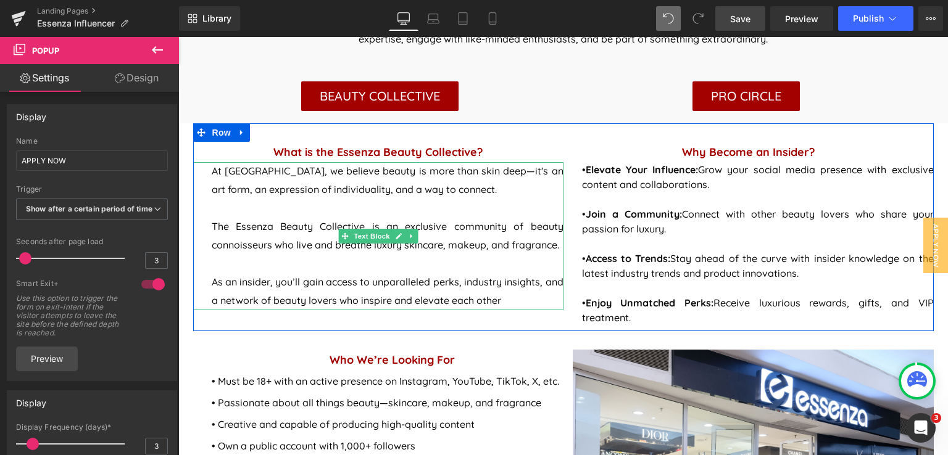
scroll to position [555, 0]
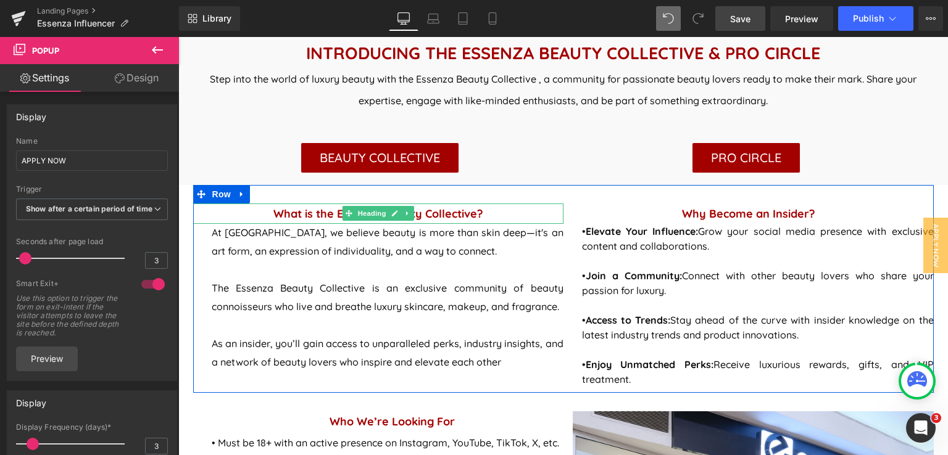
click at [472, 215] on strong "What is the Essenza Beauty Collective?" at bounding box center [377, 214] width 209 height 14
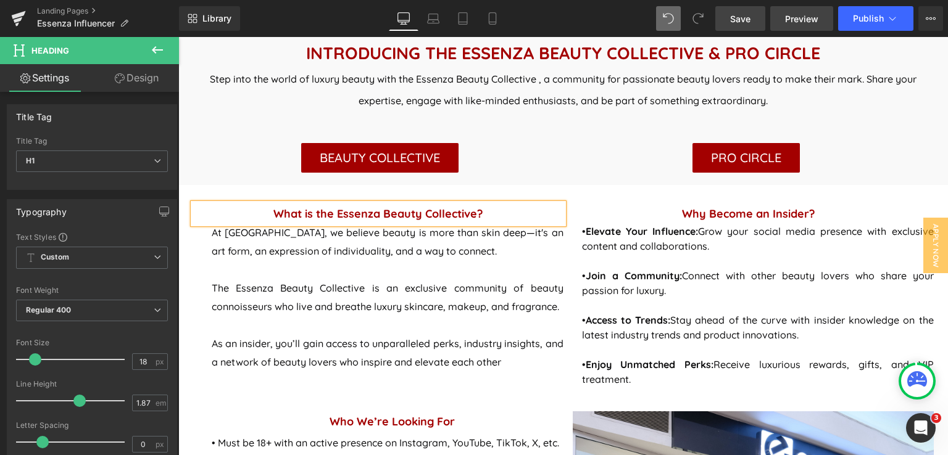
click at [810, 15] on span "Preview" at bounding box center [801, 18] width 33 height 13
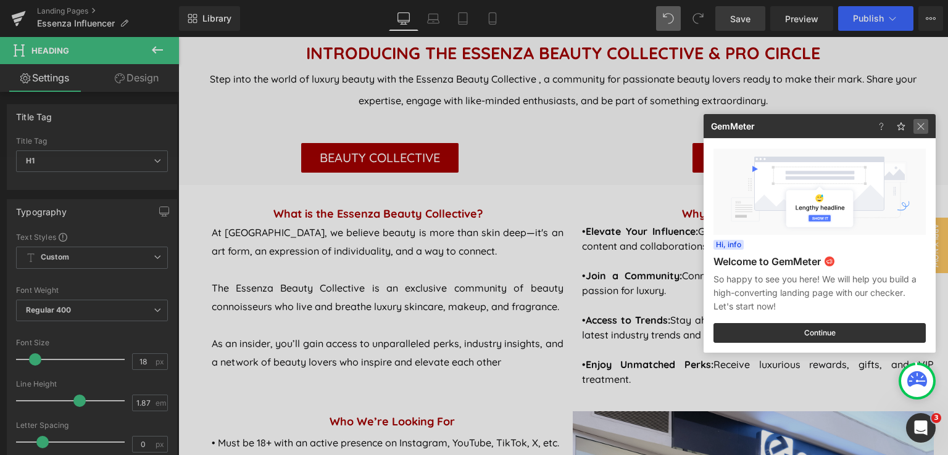
click at [925, 128] on img at bounding box center [920, 126] width 15 height 15
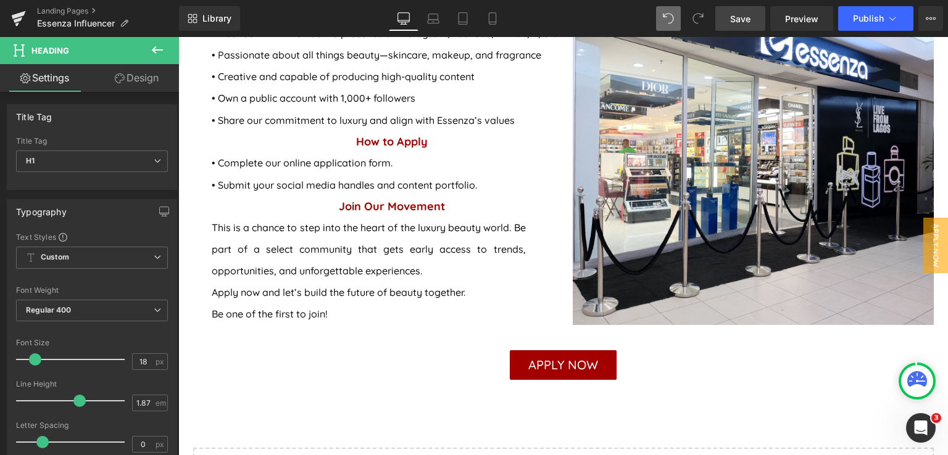
scroll to position [987, 0]
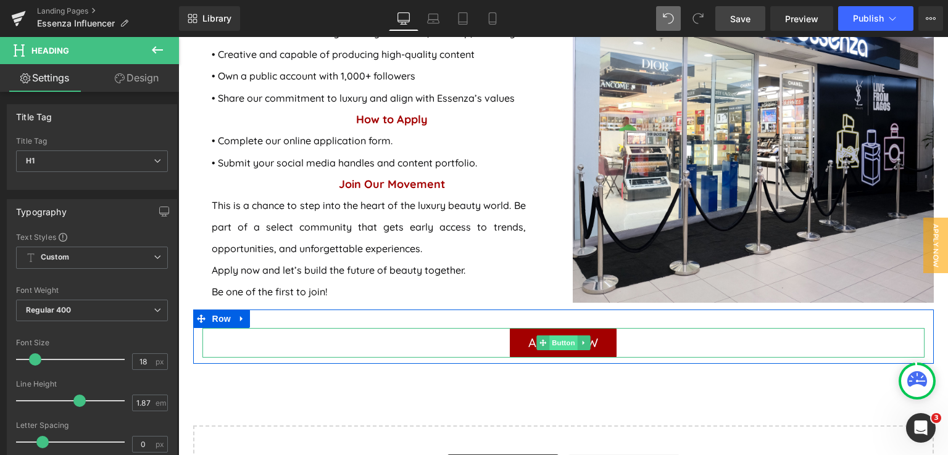
click at [553, 346] on span "Button" at bounding box center [563, 343] width 28 height 15
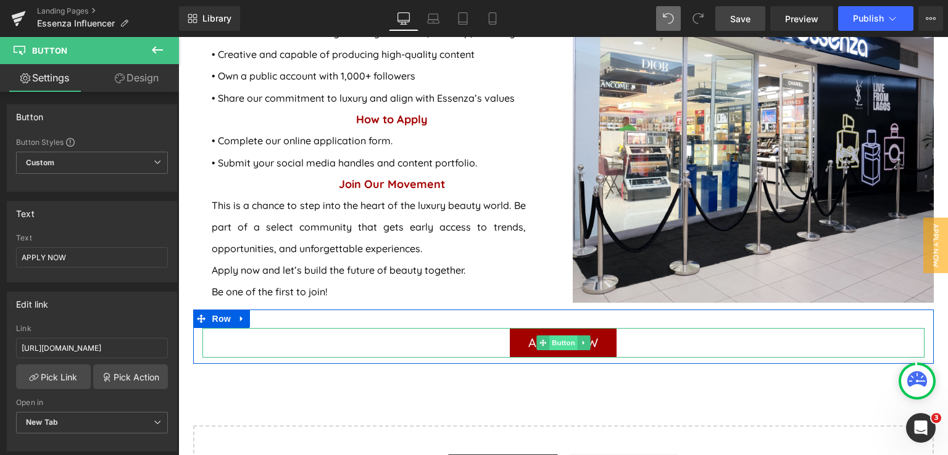
click at [554, 339] on span "Button" at bounding box center [563, 343] width 28 height 15
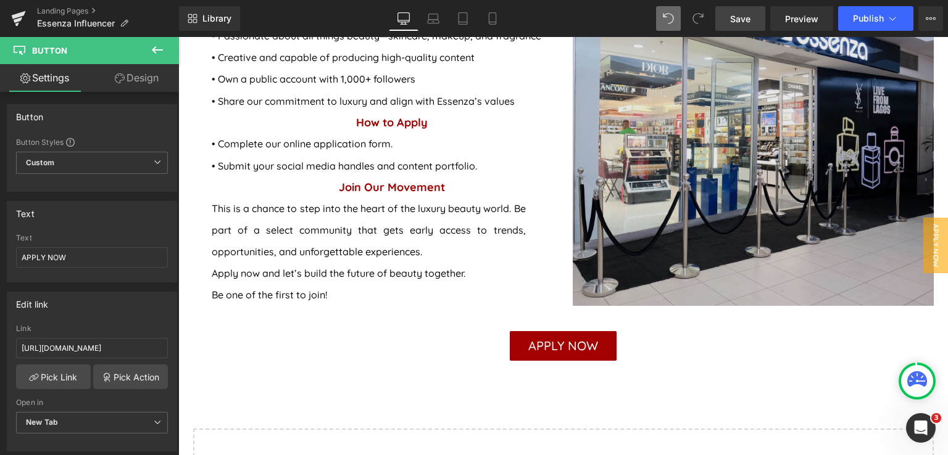
scroll to position [1111, 0]
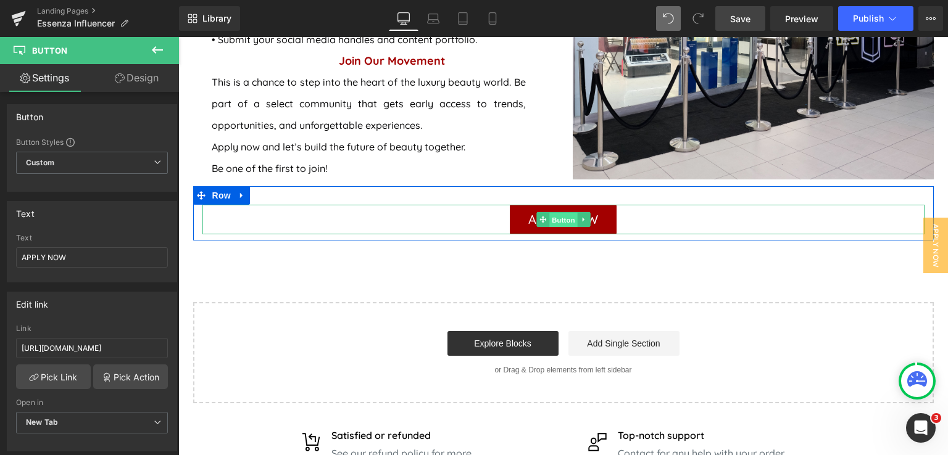
click at [553, 217] on span "Button" at bounding box center [563, 219] width 28 height 15
click at [578, 223] on link at bounding box center [583, 219] width 13 height 15
click at [599, 221] on icon at bounding box center [602, 219] width 7 height 7
click at [555, 216] on span "Button" at bounding box center [563, 219] width 28 height 15
click at [552, 217] on span "Button" at bounding box center [563, 219] width 28 height 15
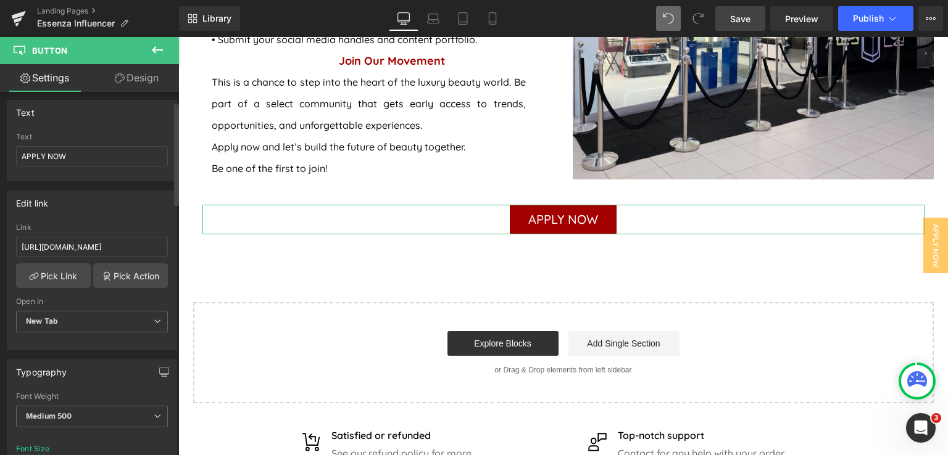
scroll to position [123, 0]
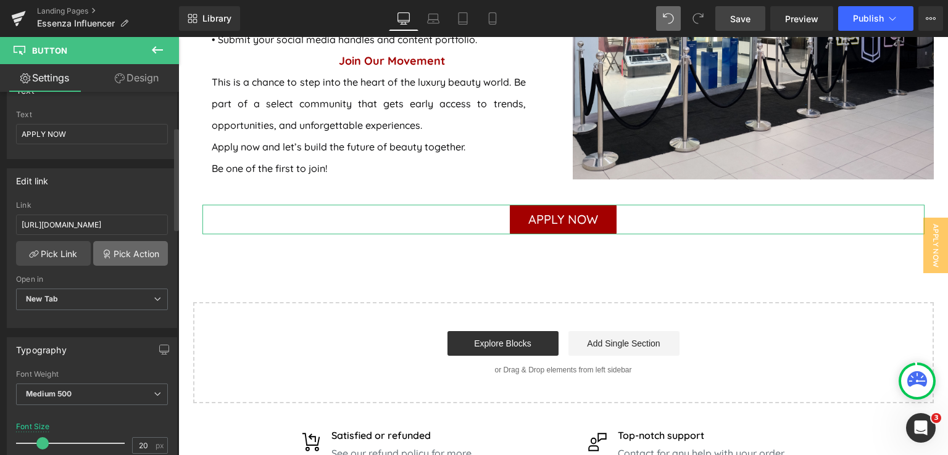
click at [146, 255] on link "Pick Action" at bounding box center [130, 253] width 75 height 25
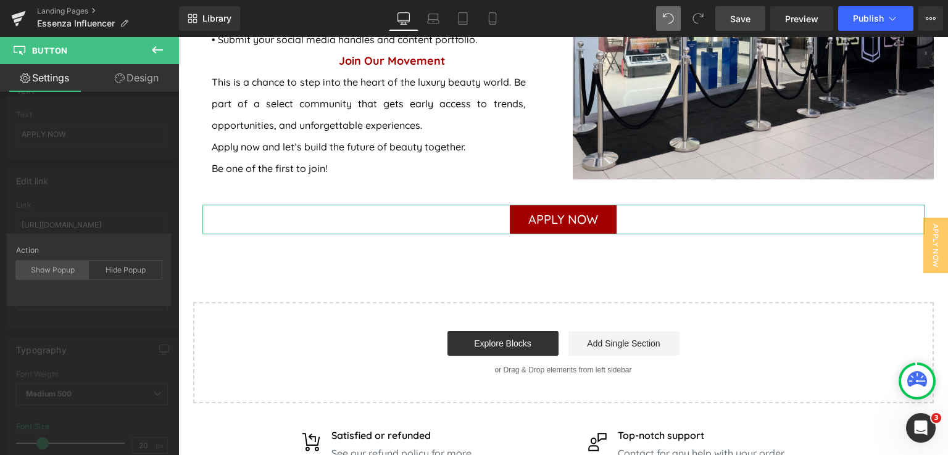
click at [48, 271] on div "Show Popup" at bounding box center [52, 270] width 73 height 19
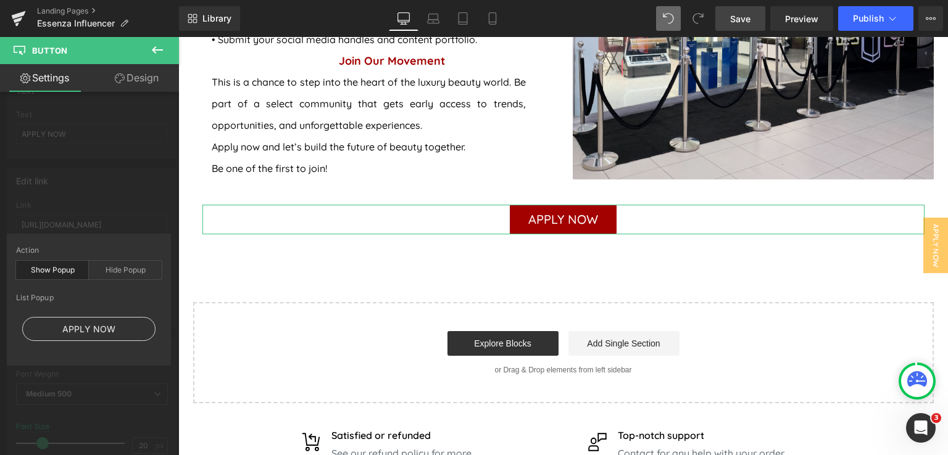
click at [97, 330] on div "APPLY NOW" at bounding box center [88, 329] width 133 height 24
click at [82, 329] on div "APPLY NOW" at bounding box center [88, 329] width 133 height 24
click at [89, 334] on div "APPLY NOW" at bounding box center [88, 329] width 133 height 24
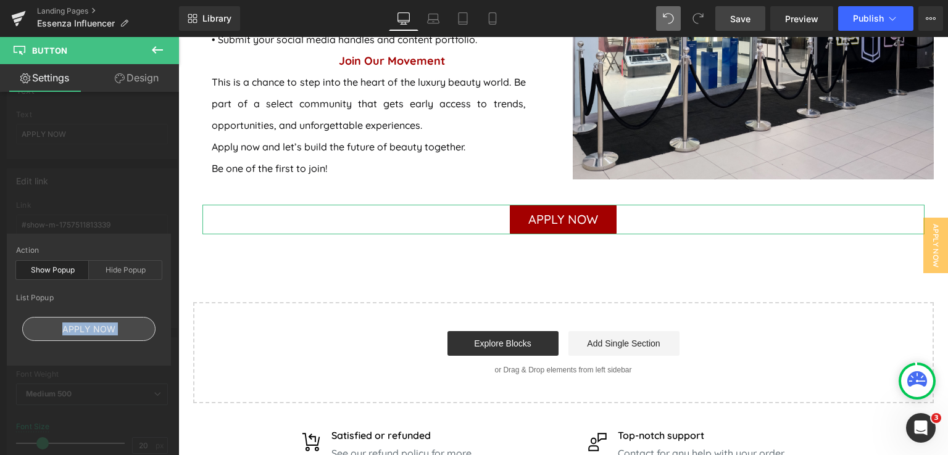
click at [90, 334] on div "APPLY NOW" at bounding box center [88, 329] width 133 height 24
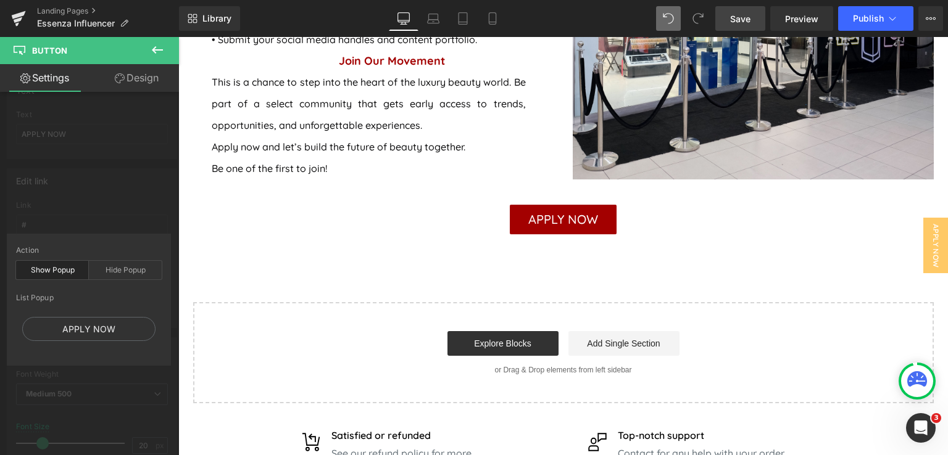
click at [748, 19] on span "Save" at bounding box center [740, 18] width 20 height 13
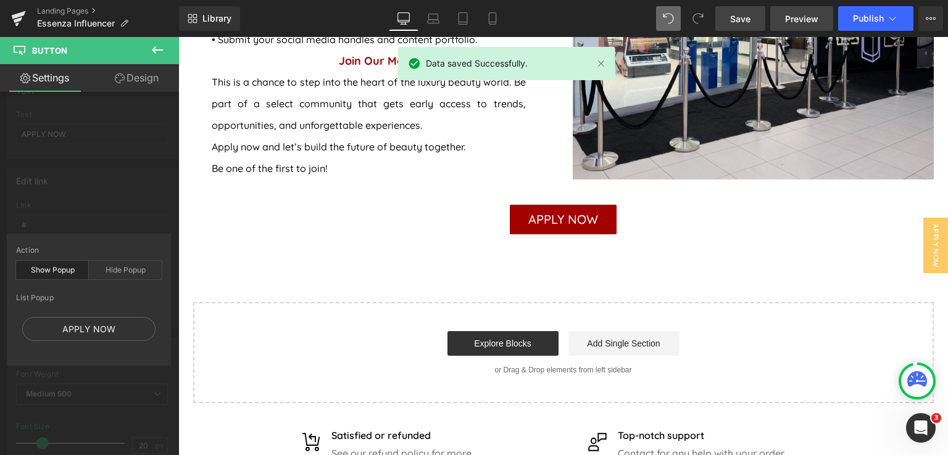
click at [806, 24] on span "Preview" at bounding box center [801, 18] width 33 height 13
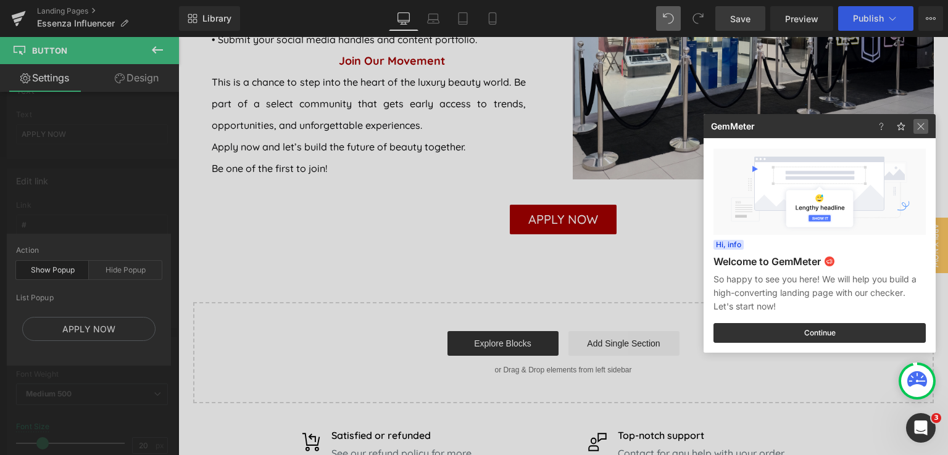
click at [923, 130] on img at bounding box center [920, 126] width 15 height 15
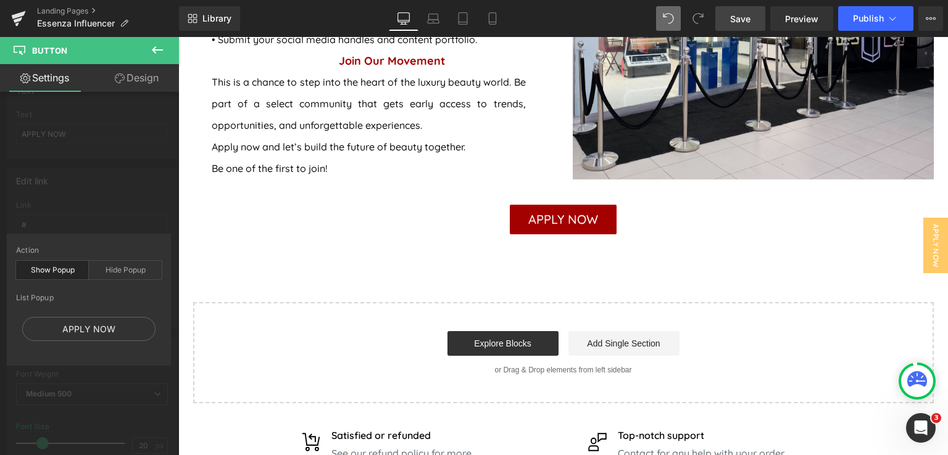
click at [44, 270] on div "Show Popup" at bounding box center [52, 270] width 73 height 19
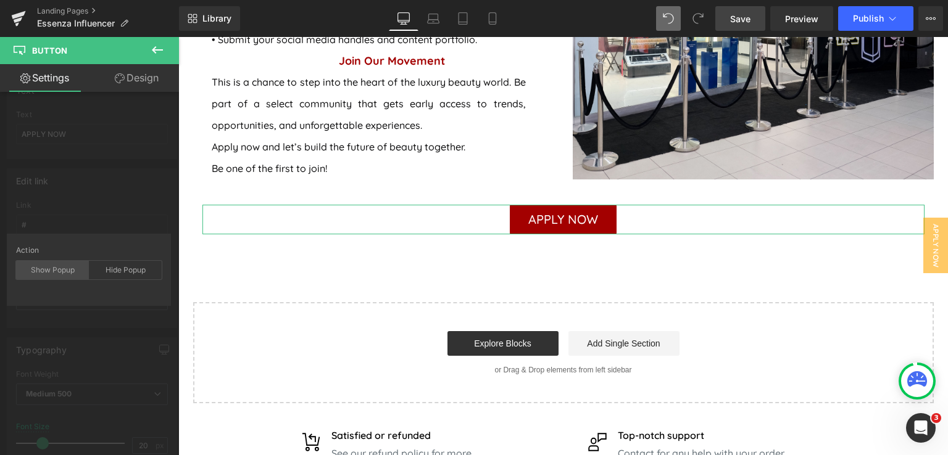
click at [69, 271] on div "Show Popup" at bounding box center [52, 270] width 73 height 19
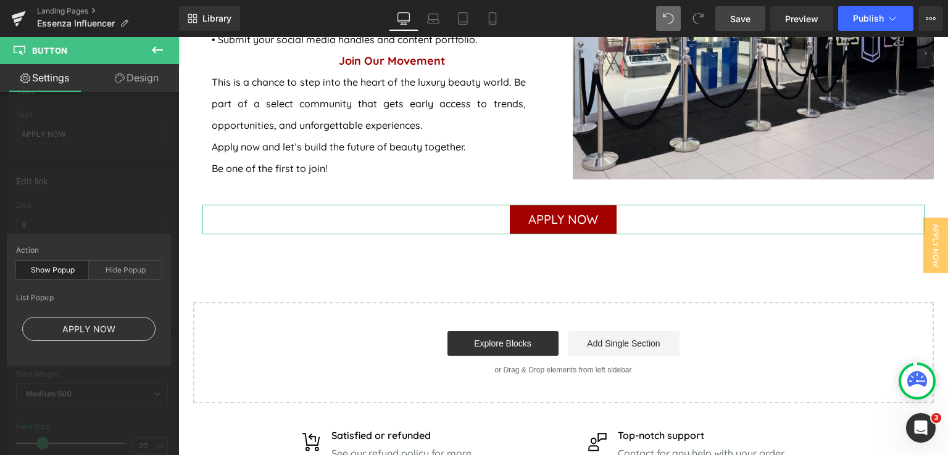
click at [82, 328] on div "APPLY NOW" at bounding box center [88, 329] width 133 height 24
type input "#show-m-1757511813339"
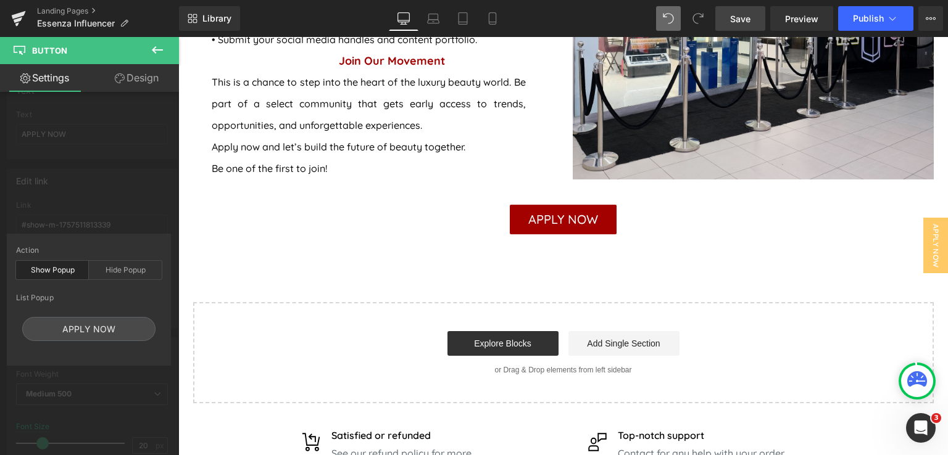
click at [89, 47] on span "Button" at bounding box center [73, 50] width 123 height 27
click at [154, 49] on icon at bounding box center [157, 49] width 11 height 7
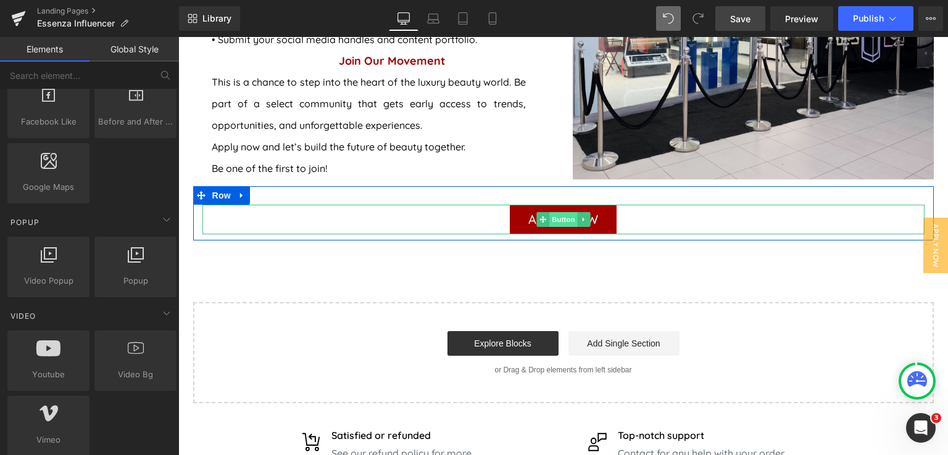
click at [558, 221] on span "Button" at bounding box center [563, 219] width 28 height 15
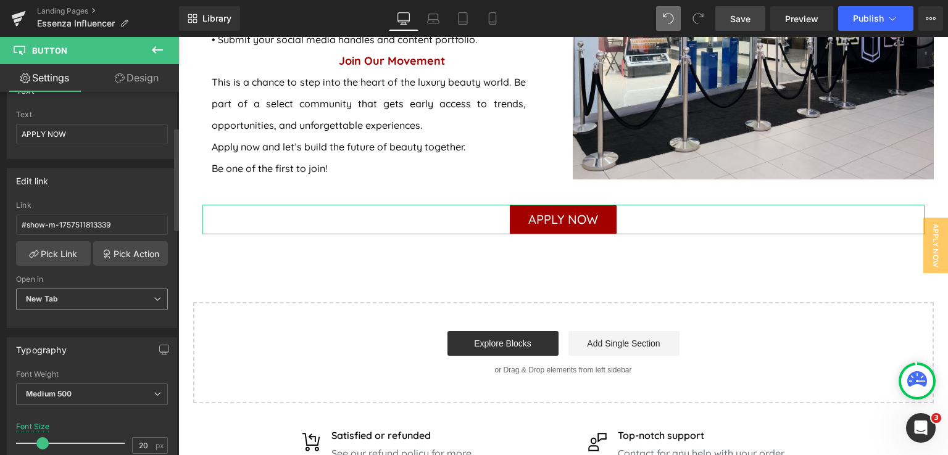
click at [115, 300] on span "New Tab" at bounding box center [92, 300] width 152 height 22
click at [112, 315] on li "Current Tab" at bounding box center [89, 321] width 147 height 19
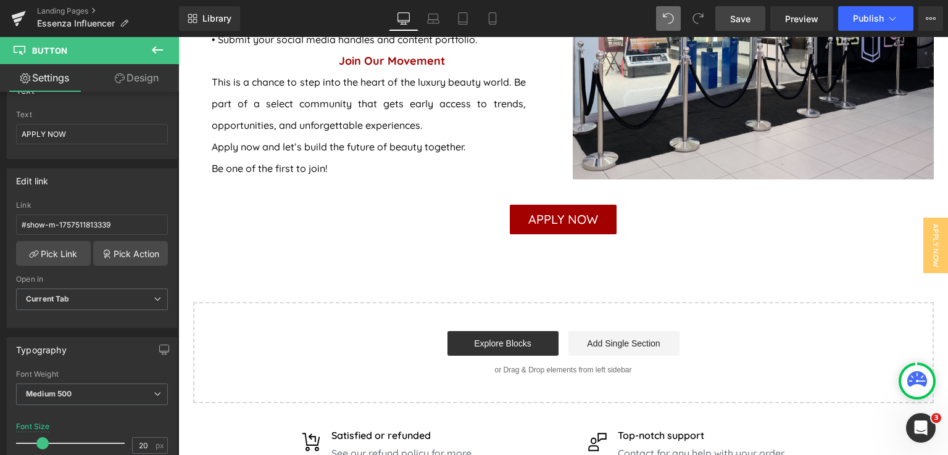
click at [750, 20] on span "Save" at bounding box center [740, 18] width 20 height 13
click at [800, 19] on span "Preview" at bounding box center [801, 18] width 33 height 13
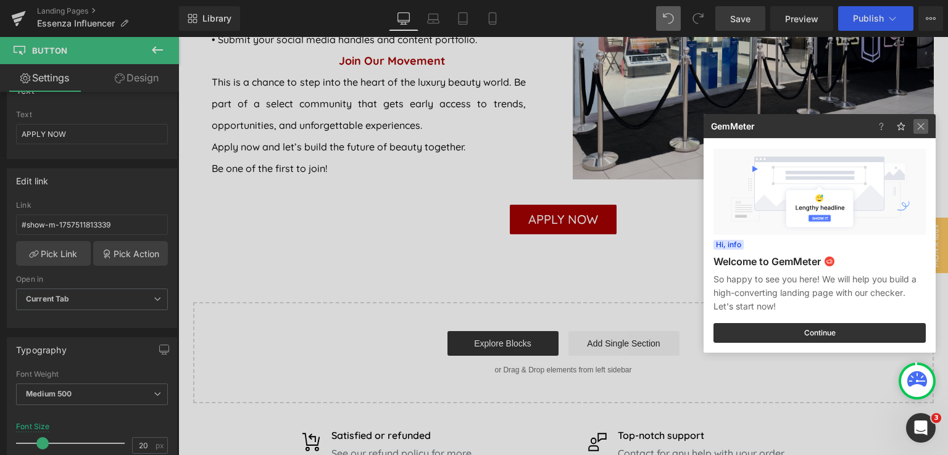
click at [921, 128] on img at bounding box center [920, 126] width 15 height 15
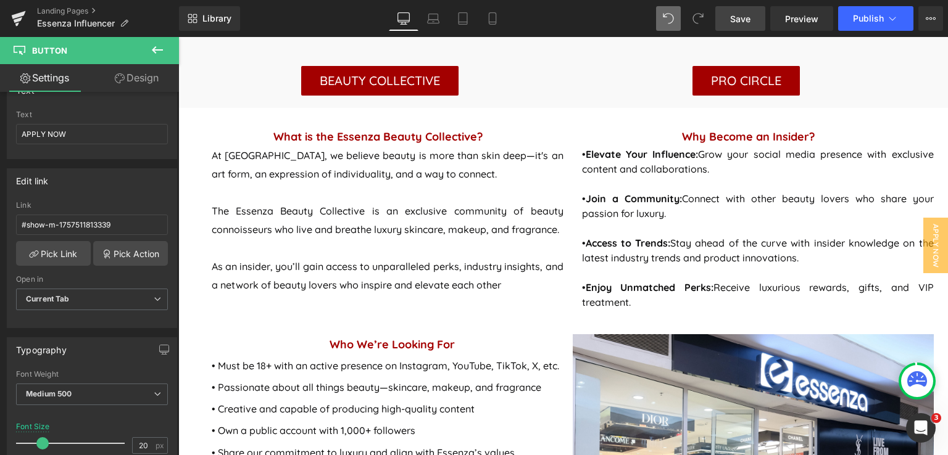
scroll to position [555, 0]
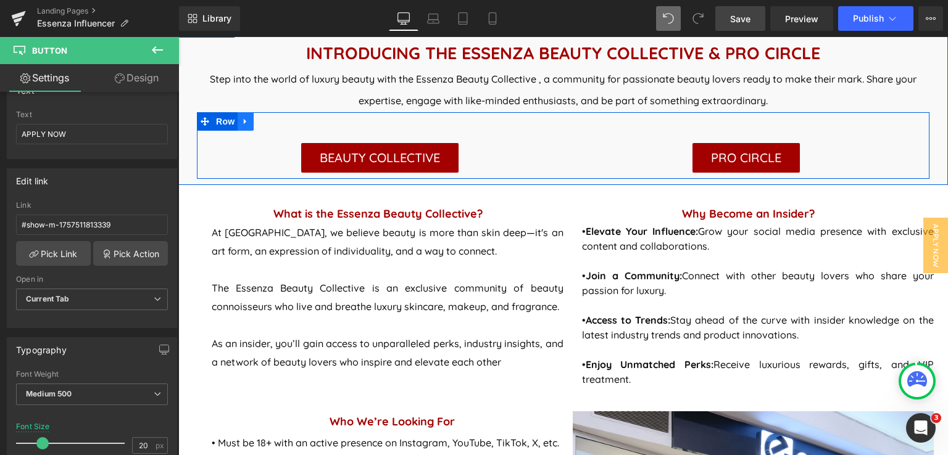
click at [241, 124] on icon at bounding box center [245, 121] width 9 height 9
click at [178, 37] on icon at bounding box center [178, 37] width 0 height 0
click at [241, 124] on icon at bounding box center [245, 121] width 9 height 9
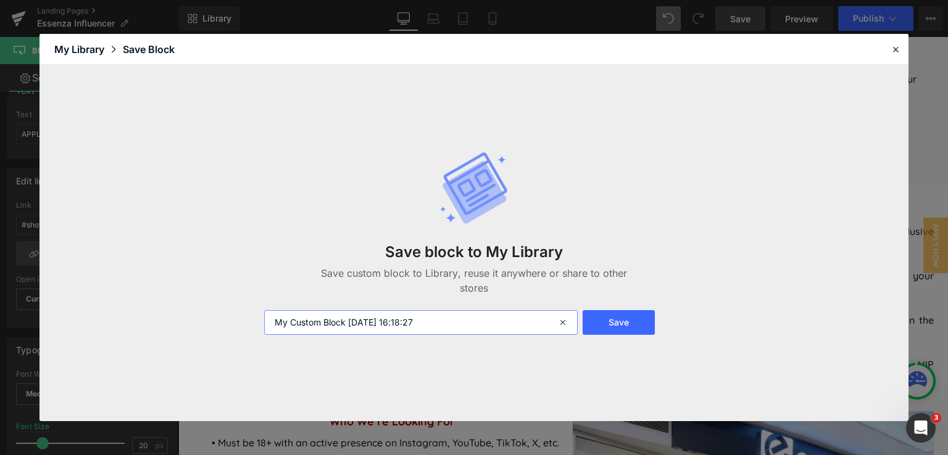
drag, startPoint x: 434, startPoint y: 323, endPoint x: 220, endPoint y: 309, distance: 215.2
click at [229, 312] on div "Save block to My Library Save custom block to Library, reuse it anywhere or sha…" at bounding box center [473, 243] width 869 height 356
type input "pro and beauty collective"
click at [633, 325] on button "Save" at bounding box center [618, 322] width 72 height 25
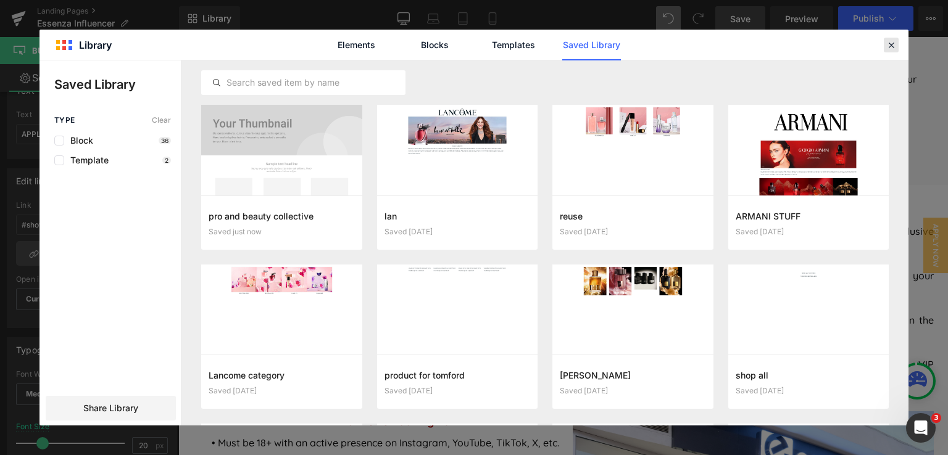
click at [886, 46] on icon at bounding box center [890, 44] width 11 height 11
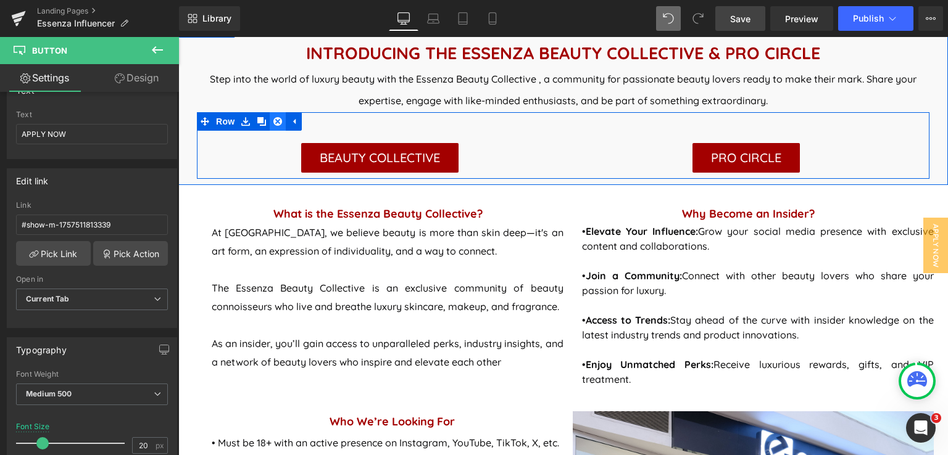
click at [273, 122] on icon at bounding box center [277, 121] width 9 height 9
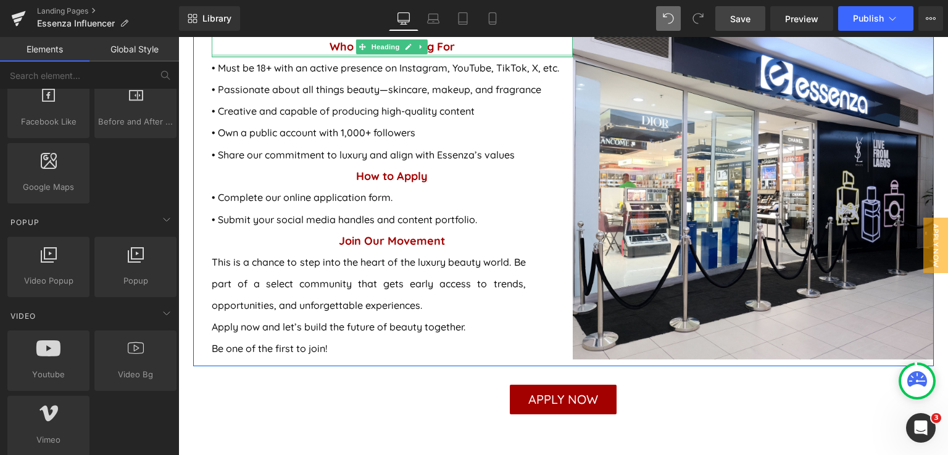
scroll to position [987, 0]
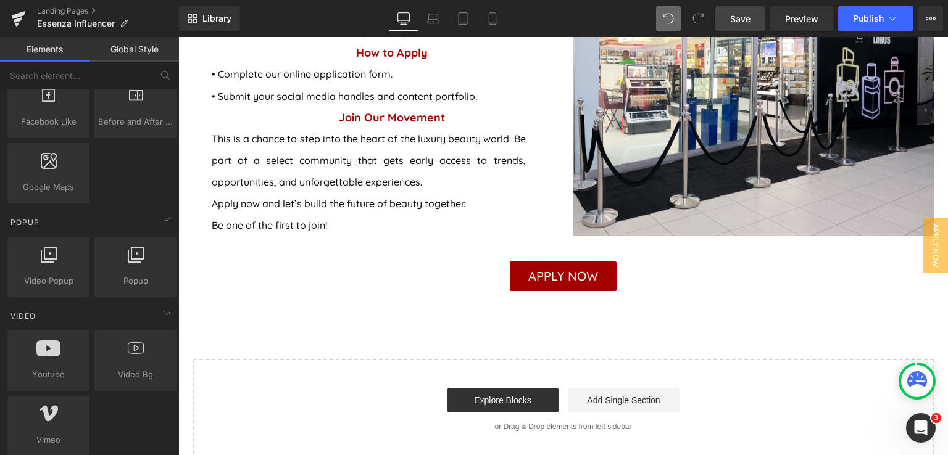
click at [555, 284] on span "APPLY NOW" at bounding box center [563, 277] width 70 height 30
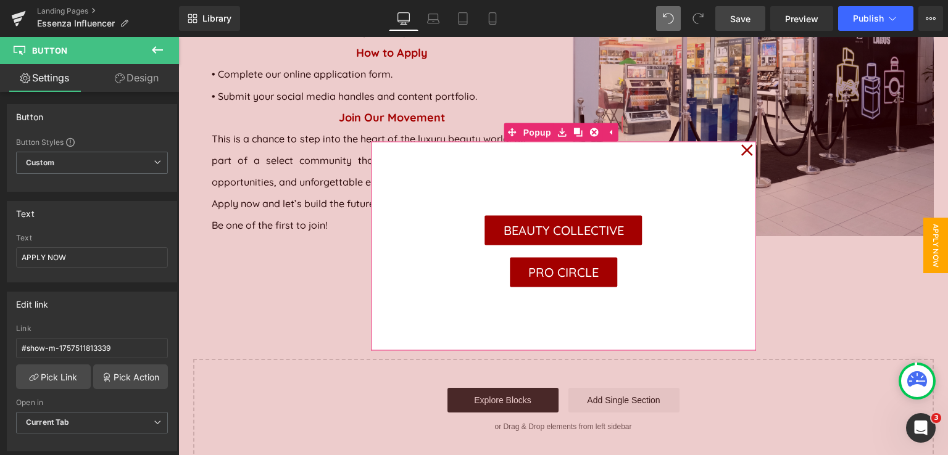
click at [740, 152] on icon at bounding box center [746, 151] width 12 height 62
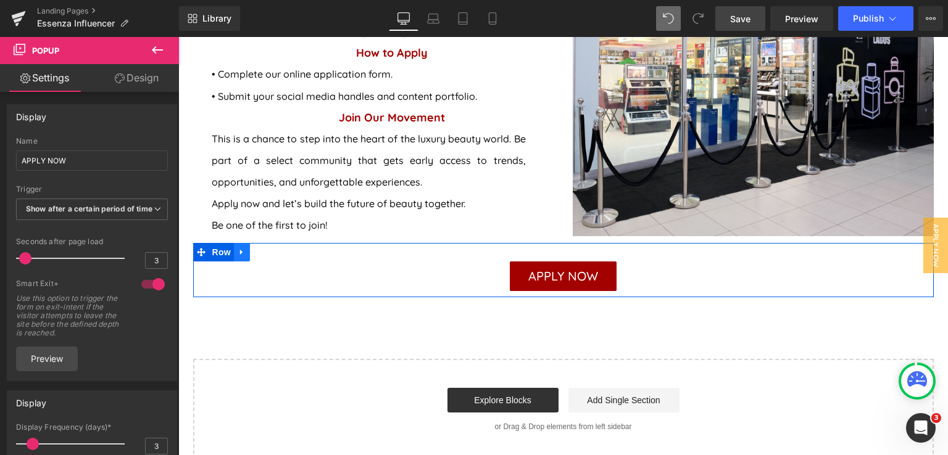
click at [240, 250] on icon at bounding box center [241, 252] width 2 height 6
click at [254, 252] on icon at bounding box center [258, 252] width 9 height 9
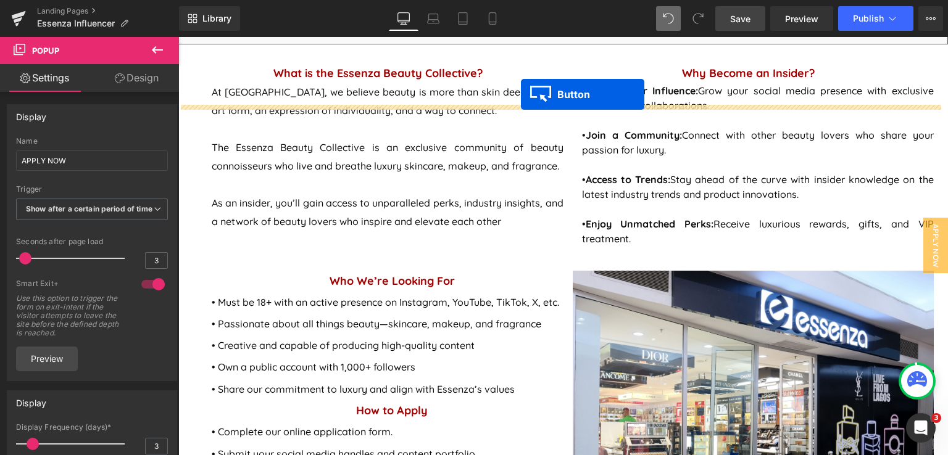
scroll to position [469, 0]
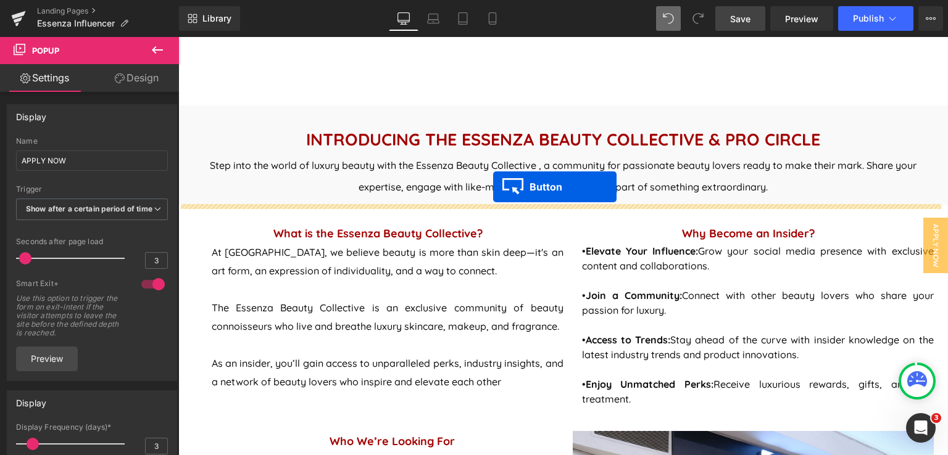
drag, startPoint x: 551, startPoint y: 328, endPoint x: 493, endPoint y: 187, distance: 152.2
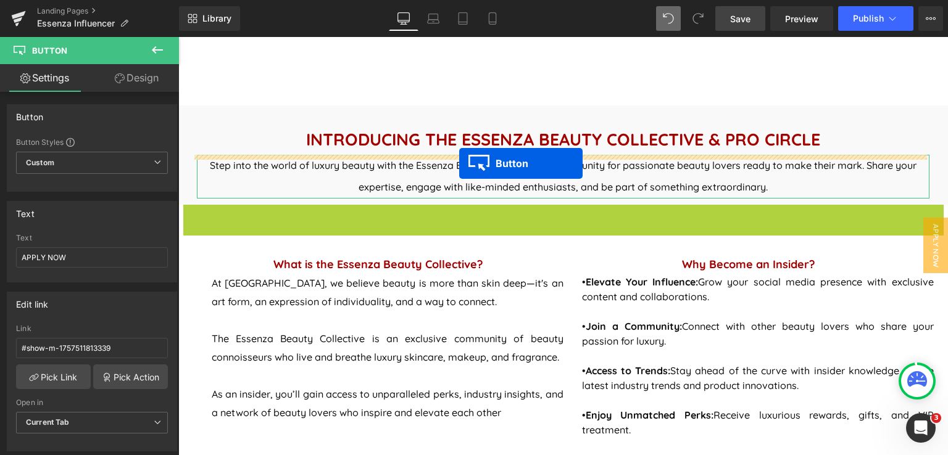
drag, startPoint x: 538, startPoint y: 219, endPoint x: 459, endPoint y: 163, distance: 96.5
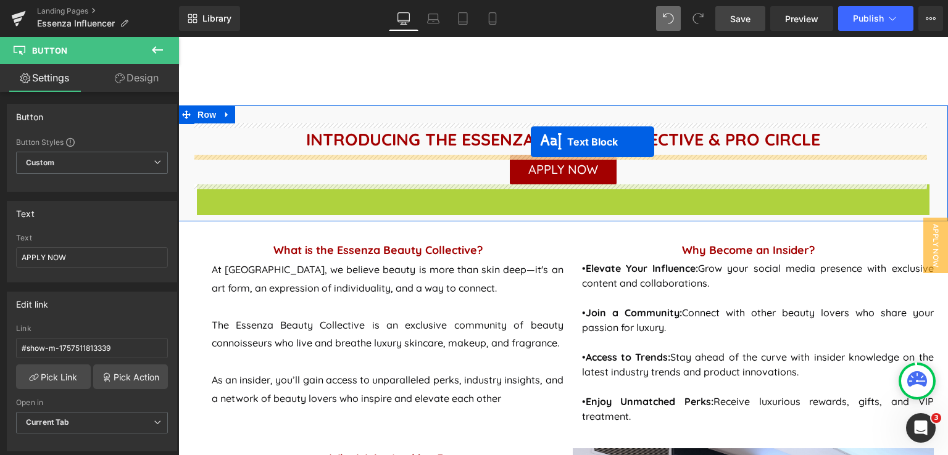
drag, startPoint x: 526, startPoint y: 204, endPoint x: 531, endPoint y: 142, distance: 61.8
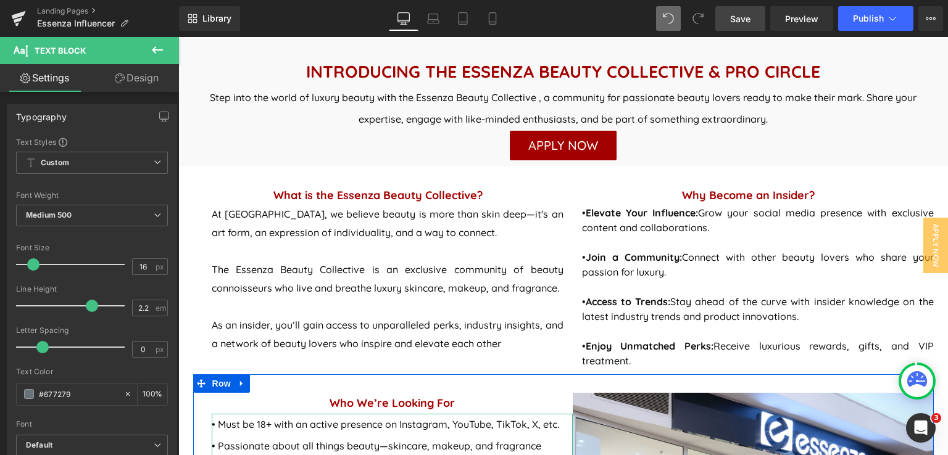
scroll to position [531, 0]
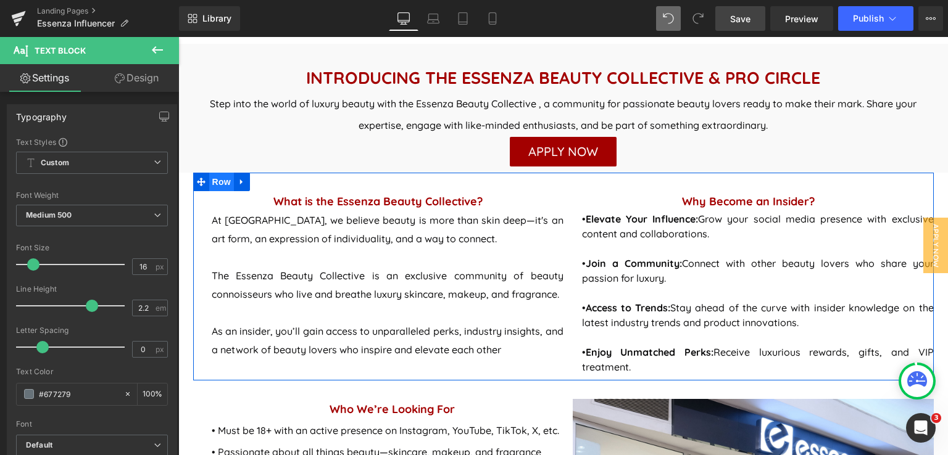
click at [210, 183] on span "Row" at bounding box center [221, 182] width 25 height 19
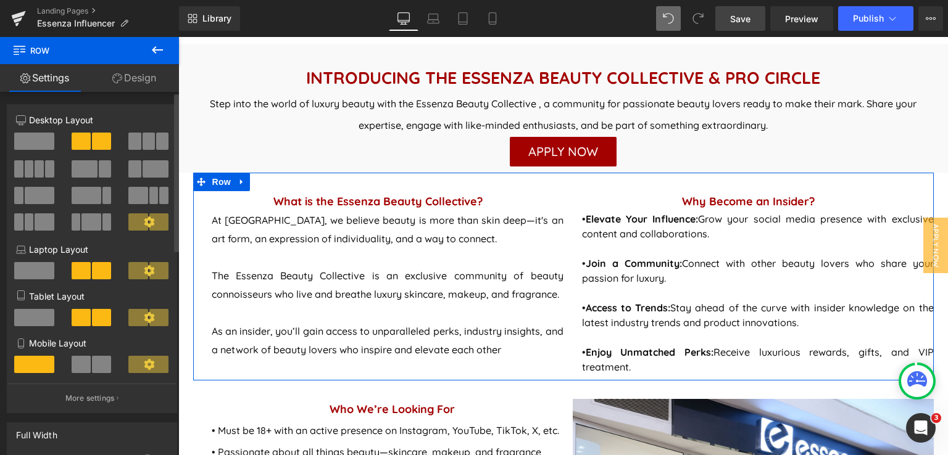
click at [138, 143] on button at bounding box center [148, 141] width 41 height 17
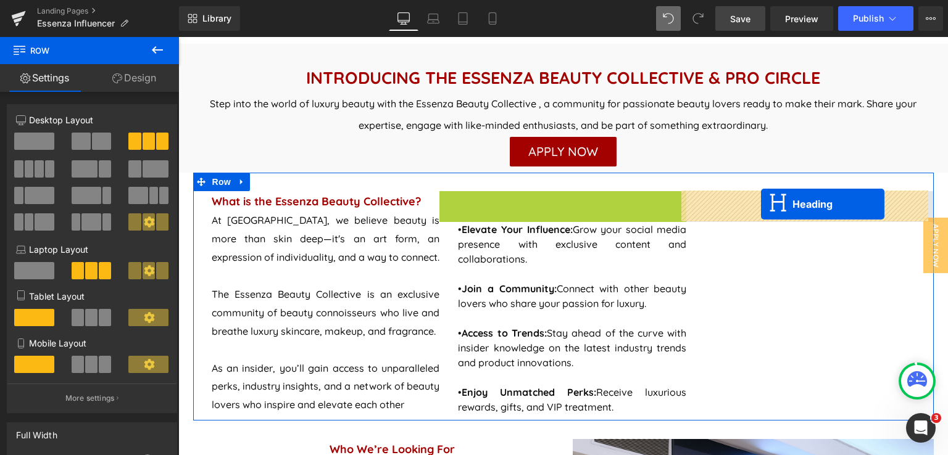
drag, startPoint x: 540, startPoint y: 198, endPoint x: 761, endPoint y: 204, distance: 220.3
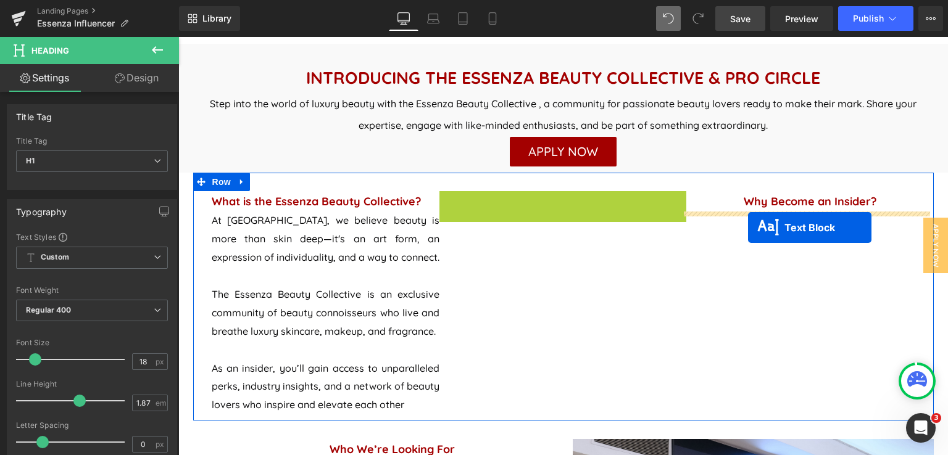
drag, startPoint x: 543, startPoint y: 289, endPoint x: 748, endPoint y: 228, distance: 213.7
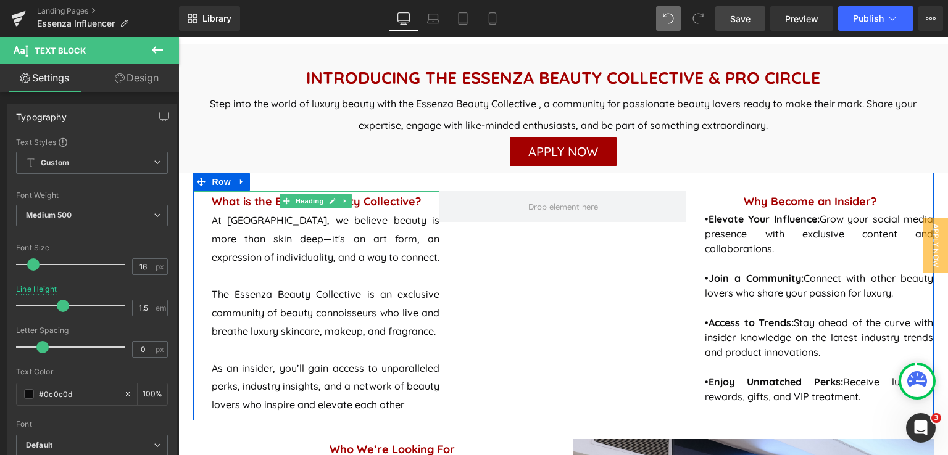
click at [342, 202] on icon at bounding box center [345, 200] width 7 height 7
click at [337, 202] on icon at bounding box center [339, 201] width 7 height 7
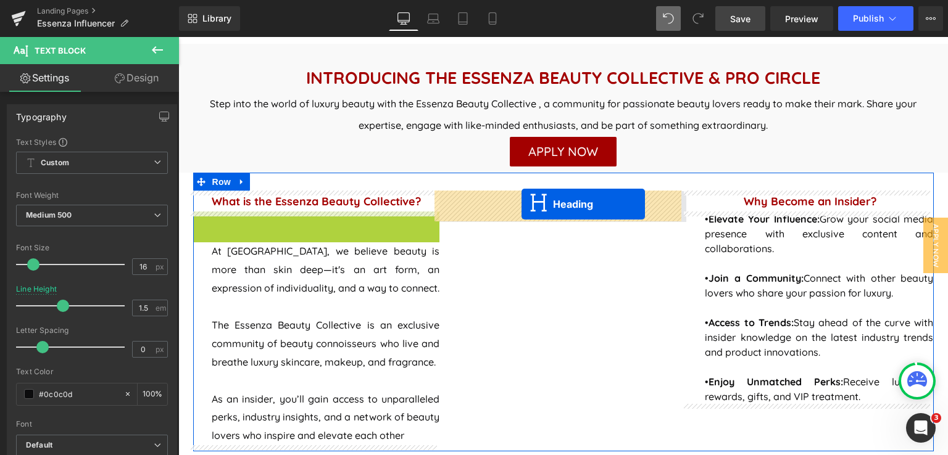
drag, startPoint x: 300, startPoint y: 218, endPoint x: 521, endPoint y: 204, distance: 221.3
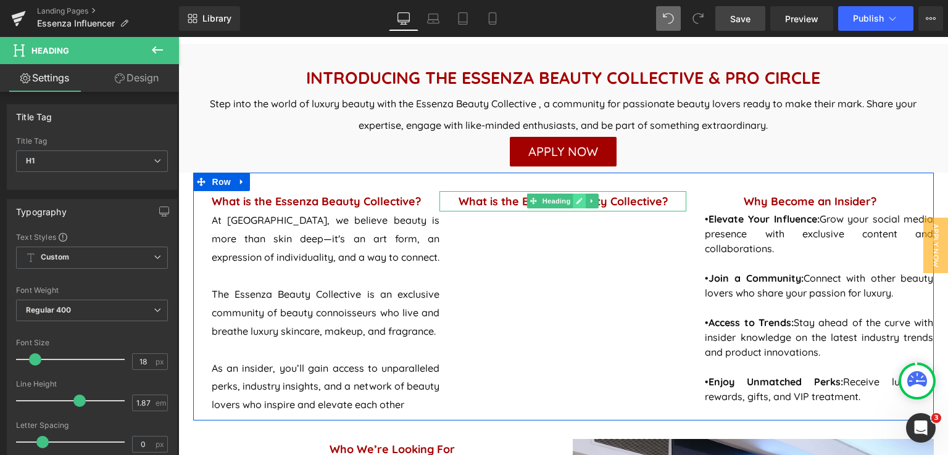
click at [577, 200] on icon at bounding box center [579, 200] width 7 height 7
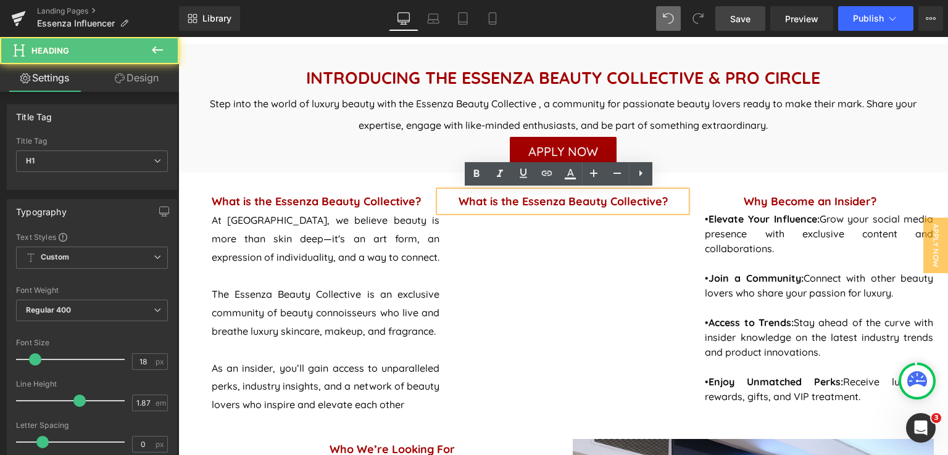
click at [658, 201] on strong "What is the Essenza Beauty Collective?" at bounding box center [562, 201] width 209 height 14
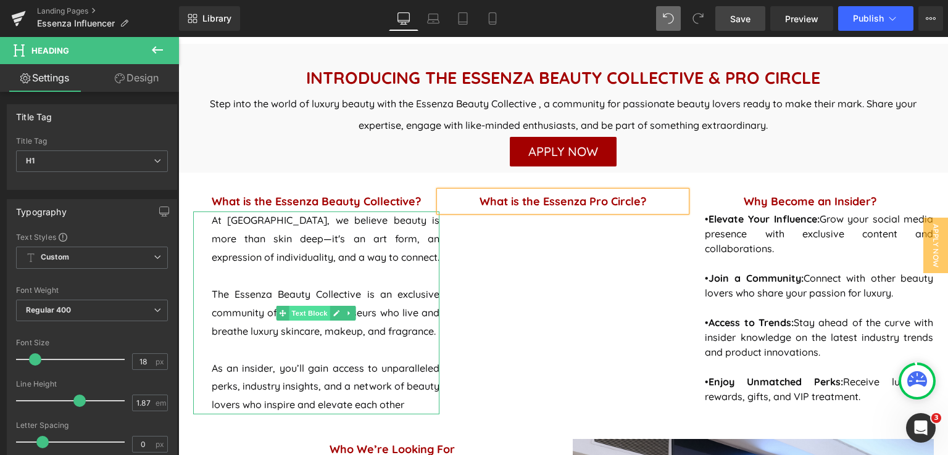
click at [299, 312] on span "Text Block" at bounding box center [309, 313] width 41 height 15
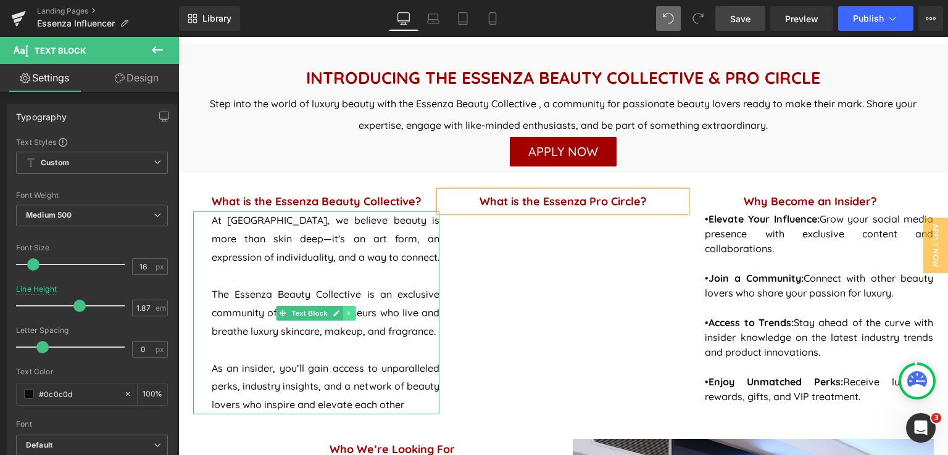
click at [346, 317] on icon at bounding box center [349, 313] width 7 height 7
click at [339, 313] on icon at bounding box center [342, 313] width 7 height 7
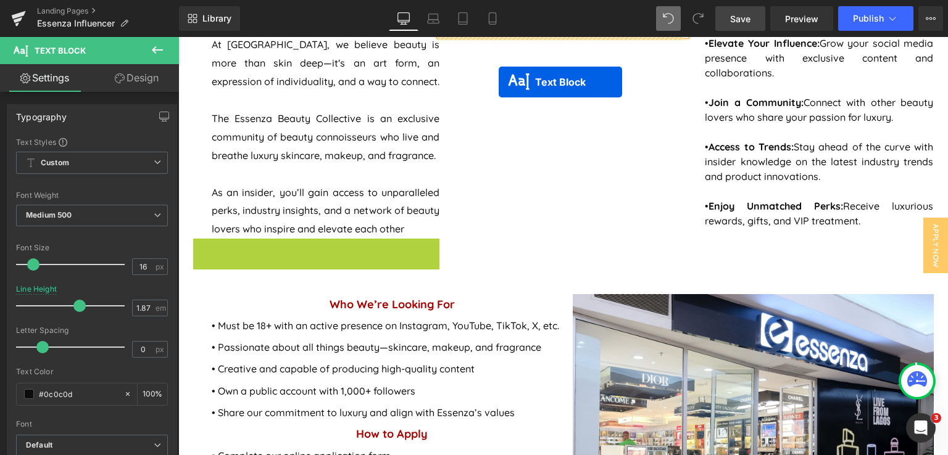
scroll to position [682, 0]
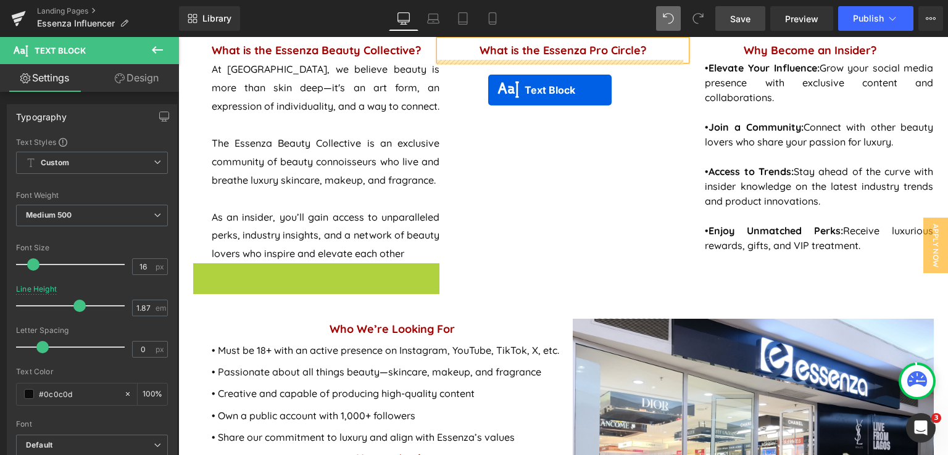
drag, startPoint x: 277, startPoint y: 203, endPoint x: 488, endPoint y: 90, distance: 239.3
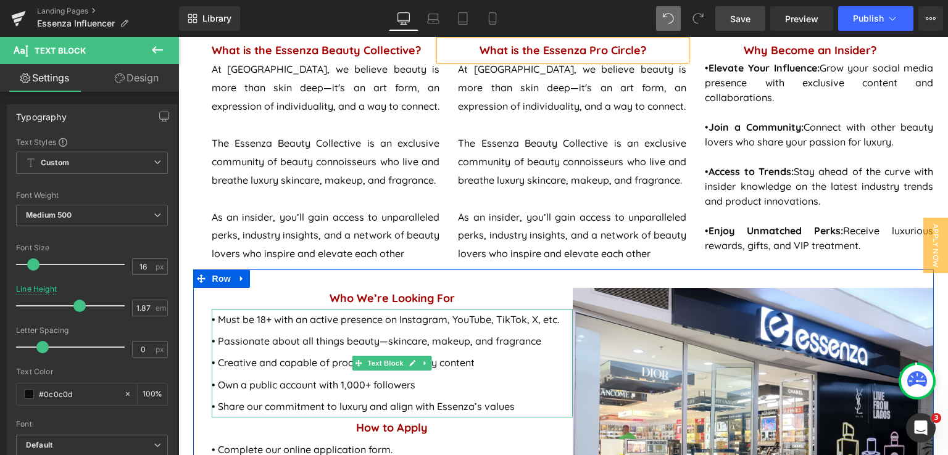
scroll to position [620, 0]
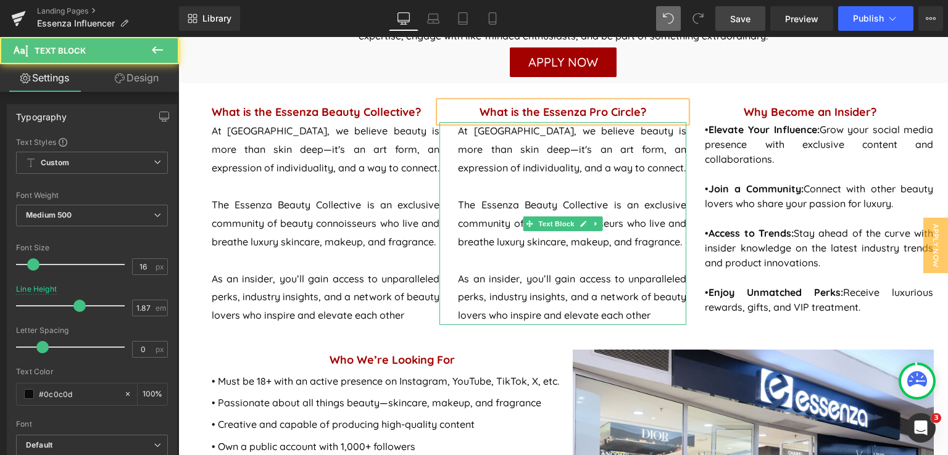
click at [553, 204] on span "The Essenza Beauty Collective is an exclusive community of beauty connoisseurs …" at bounding box center [572, 223] width 228 height 49
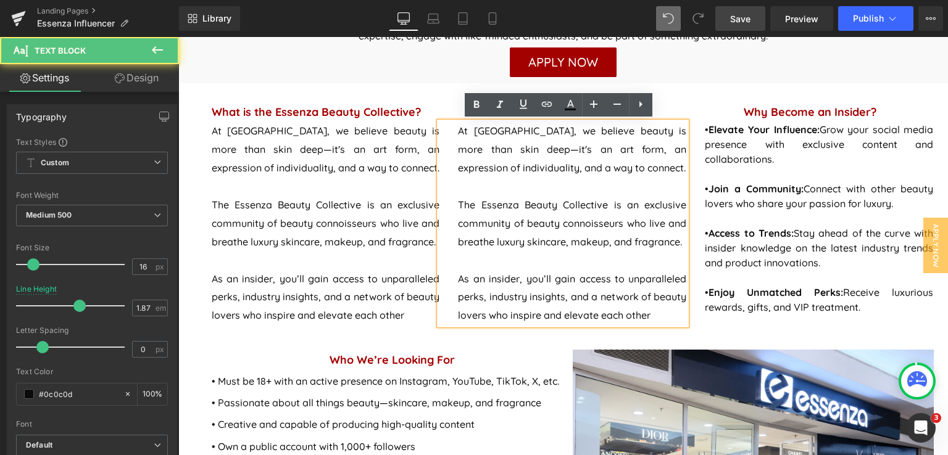
click at [552, 206] on span "The Essenza Beauty Collective is an exclusive community of beauty connoisseurs …" at bounding box center [572, 223] width 228 height 49
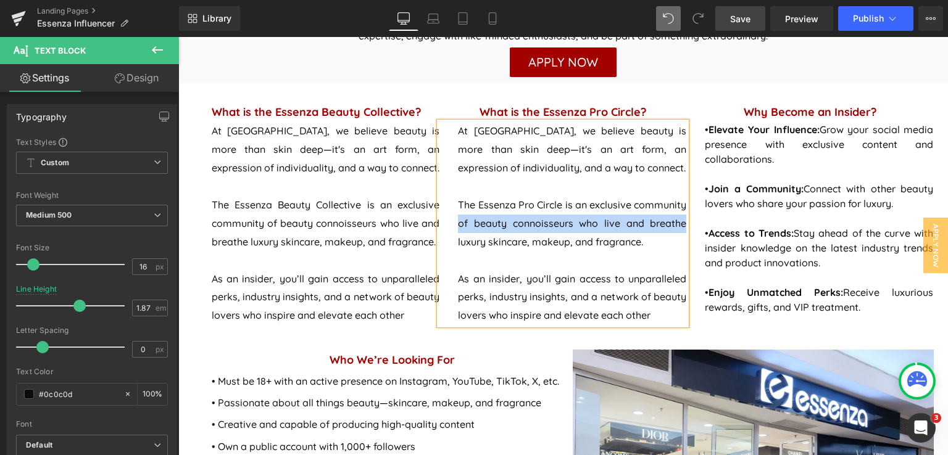
drag, startPoint x: 454, startPoint y: 222, endPoint x: 679, endPoint y: 230, distance: 225.3
click at [679, 230] on p "The Essenza Pro Circle is an exclusive community of beauty connoisseurs who liv…" at bounding box center [572, 224] width 228 height 56
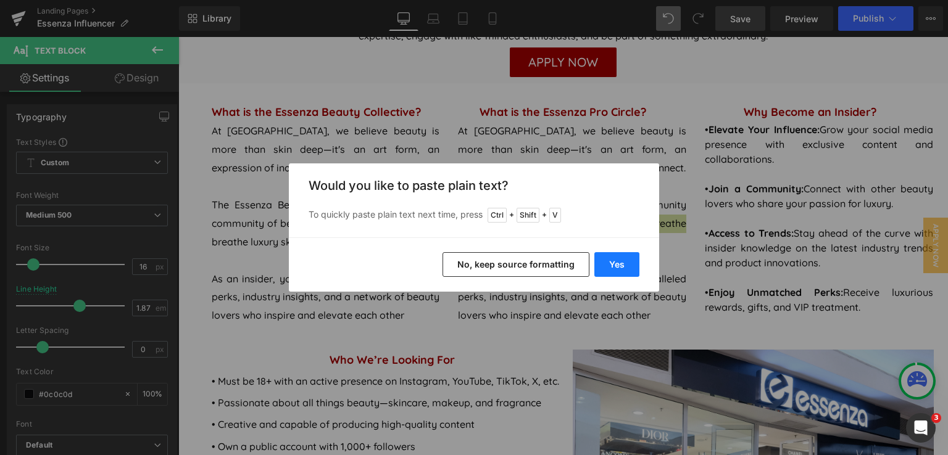
click at [631, 268] on button "Yes" at bounding box center [616, 264] width 45 height 25
click at [631, 268] on p at bounding box center [572, 261] width 228 height 19
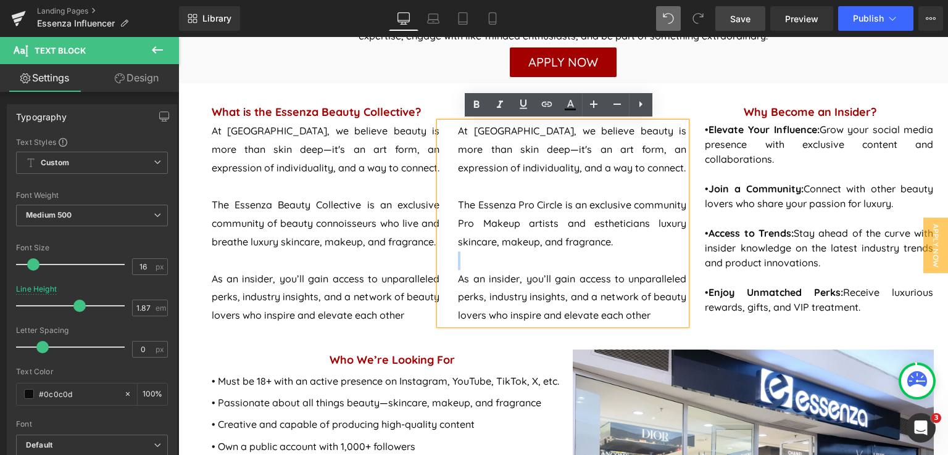
drag, startPoint x: 653, startPoint y: 225, endPoint x: 674, endPoint y: 245, distance: 29.3
click at [674, 245] on p "The Essenza Pro Circle is an exclusive community Pro Makeup artists and estheti…" at bounding box center [572, 224] width 228 height 56
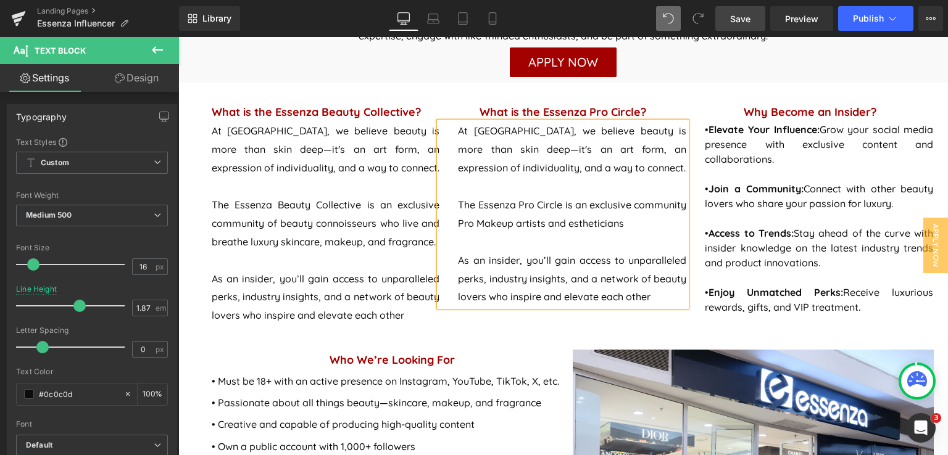
click at [458, 225] on span "The Essenza Pro Circle is an exclusive community Pro Makeup artists and estheti…" at bounding box center [572, 214] width 228 height 31
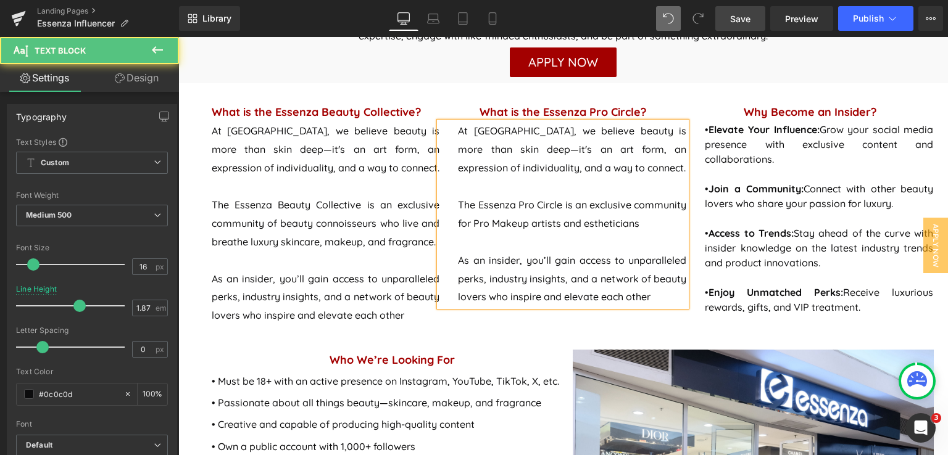
click at [635, 224] on span "The Essenza Pro Circle is an exclusive community for Pro Makeup artists and est…" at bounding box center [572, 214] width 228 height 31
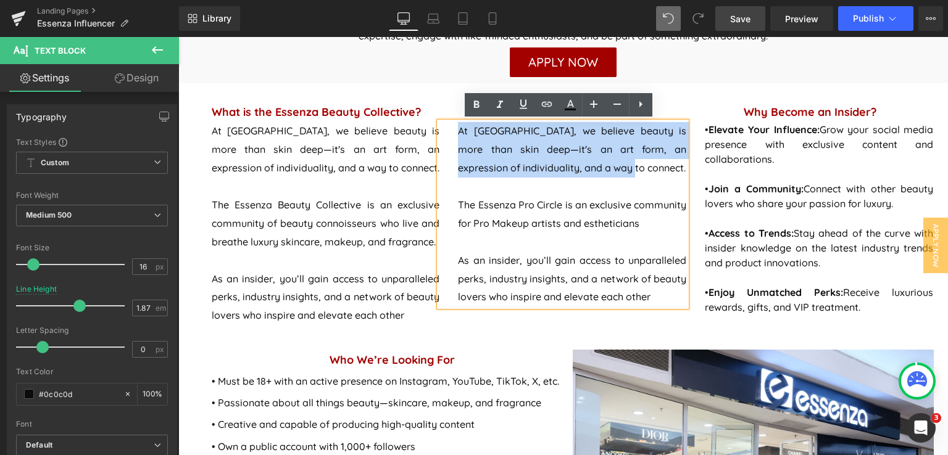
drag, startPoint x: 614, startPoint y: 169, endPoint x: 444, endPoint y: 134, distance: 173.3
click at [444, 134] on div "At Essenza, we believe beauty is more than skin deep—it's an art form, an expre…" at bounding box center [562, 214] width 247 height 184
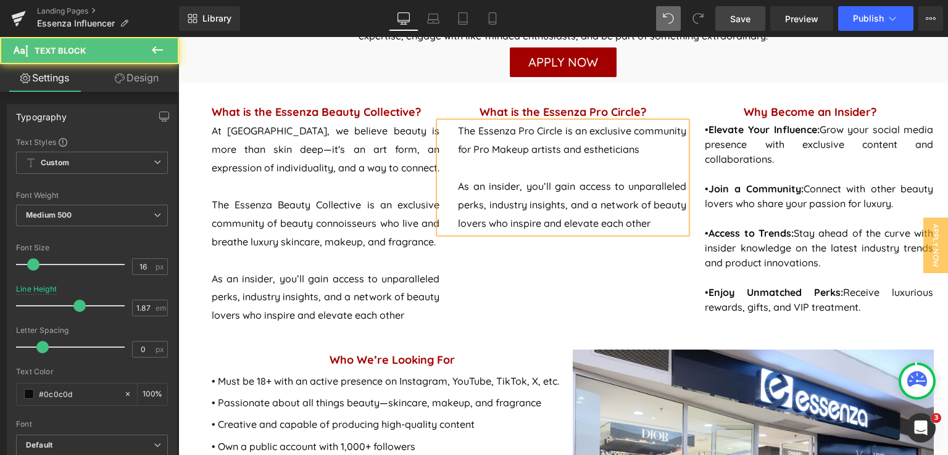
click at [642, 149] on p "The Essenza Pro Circle is an exclusive community for Pro Makeup artists and est…" at bounding box center [572, 140] width 228 height 37
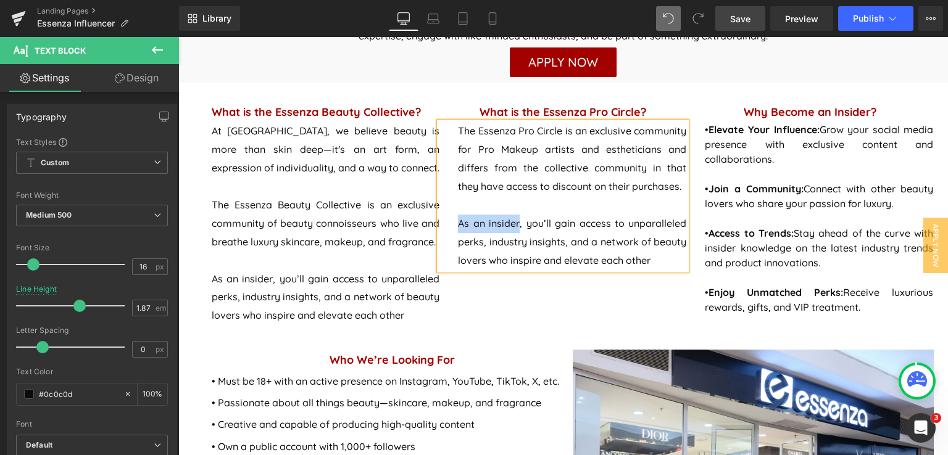
drag, startPoint x: 516, startPoint y: 225, endPoint x: 455, endPoint y: 221, distance: 61.2
click at [458, 221] on span "As an insider, you’ll gain access to unparalleled perks, industry insights, and…" at bounding box center [572, 241] width 228 height 49
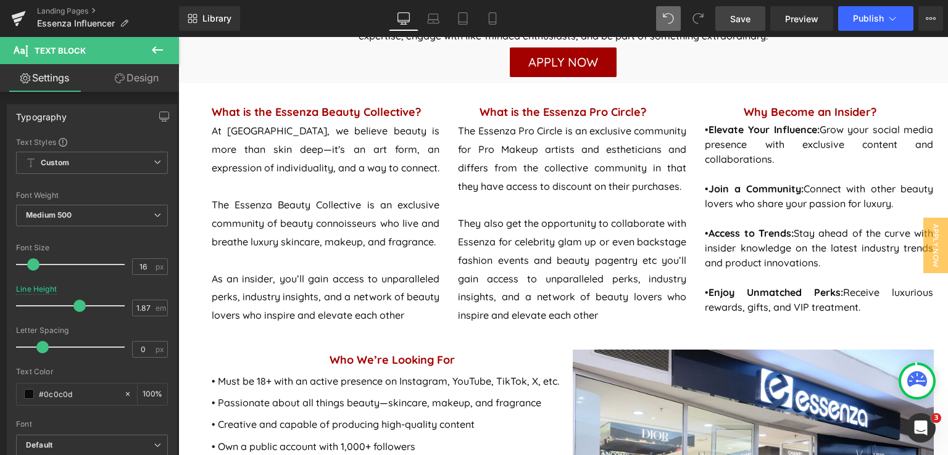
click at [750, 19] on span "Save" at bounding box center [740, 18] width 20 height 13
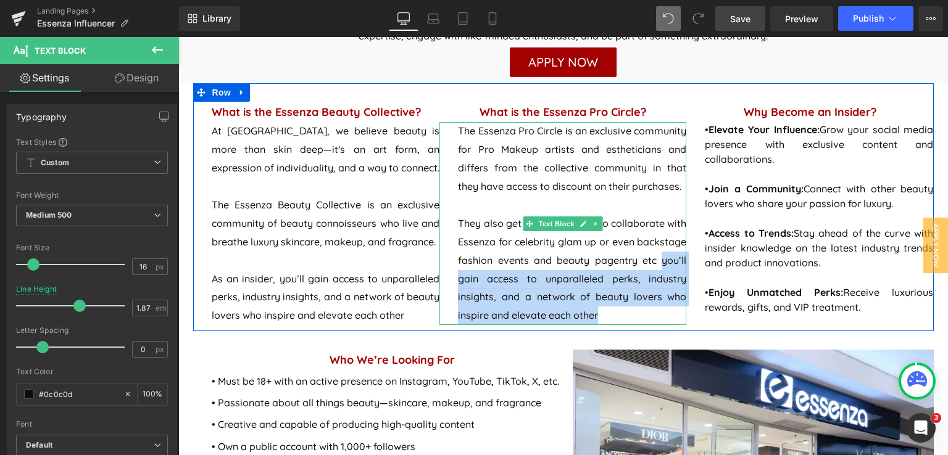
drag, startPoint x: 659, startPoint y: 260, endPoint x: 663, endPoint y: 315, distance: 54.4
click at [663, 315] on p "They also get the opportunity to collaborate with Essenza for celebrity glam up…" at bounding box center [572, 270] width 228 height 111
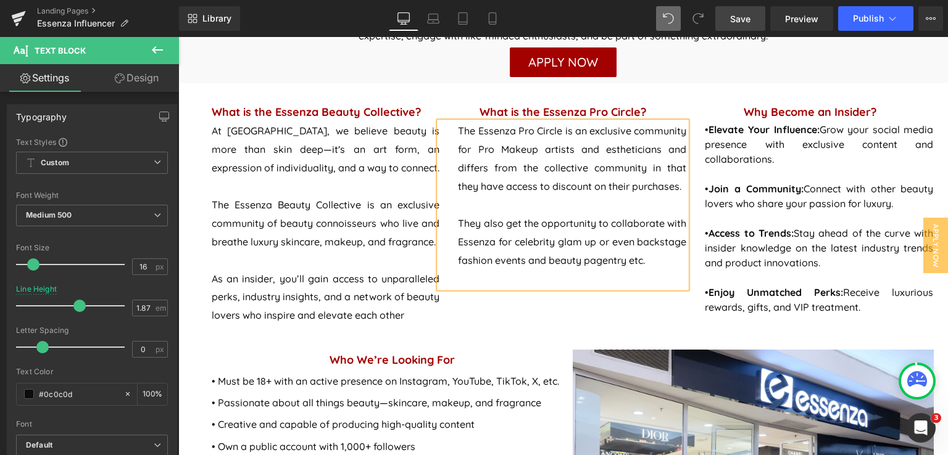
click at [458, 225] on span "They also get the opportunity to collaborate with Essenza for celebrity glam up…" at bounding box center [572, 241] width 228 height 49
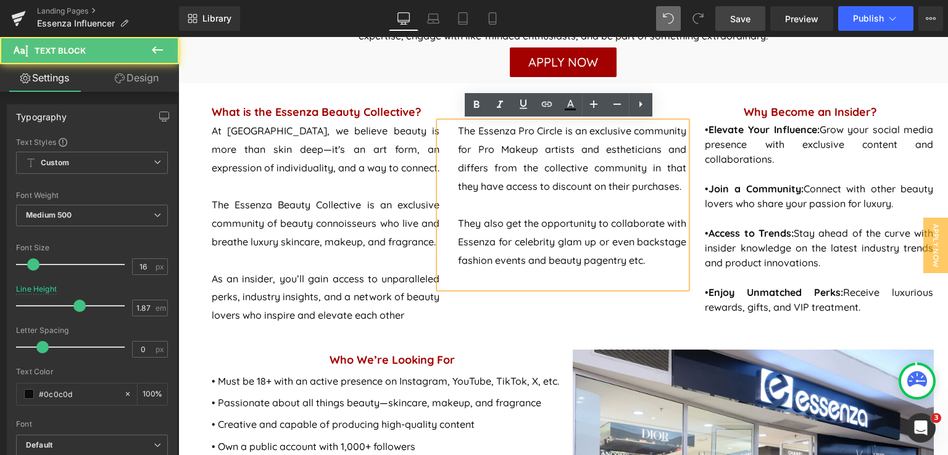
click at [458, 225] on span "They also get the opportunity to collaborate with Essenza for celebrity glam up…" at bounding box center [572, 241] width 228 height 49
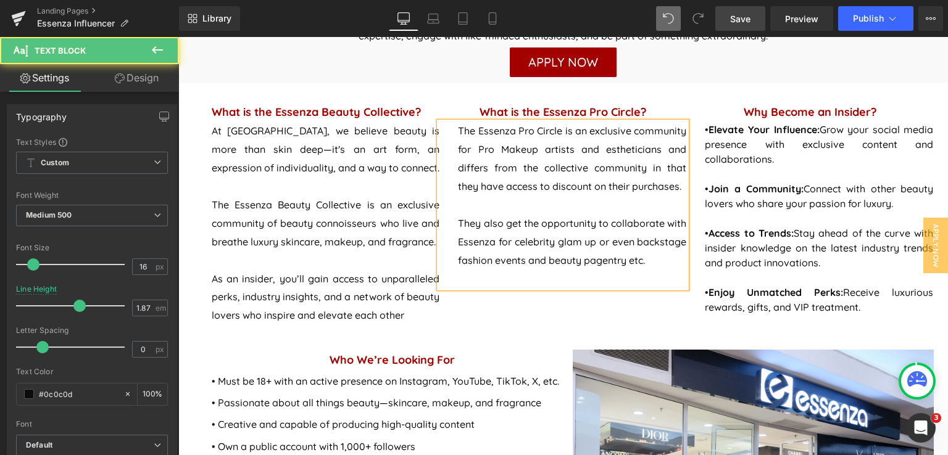
click at [650, 262] on p "They also get the opportunity to collaborate with Essenza for celebrity glam up…" at bounding box center [572, 243] width 228 height 56
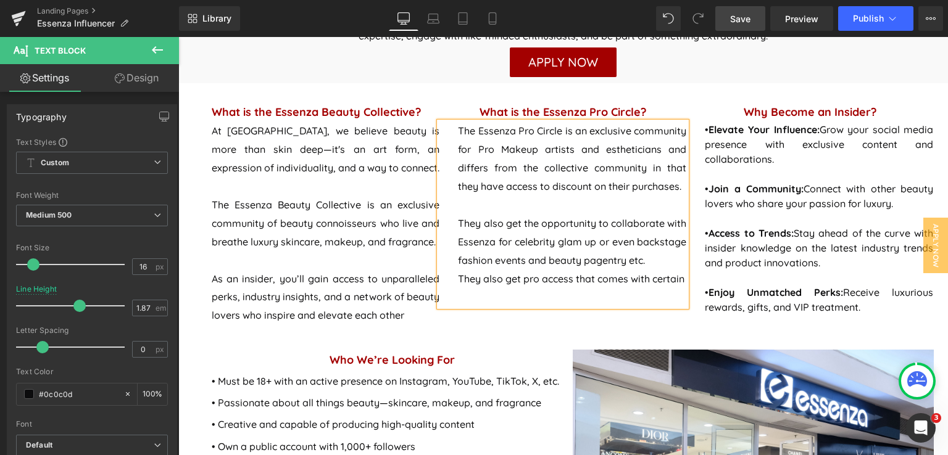
scroll to position [620, 0]
click at [744, 17] on span "Save" at bounding box center [740, 18] width 20 height 13
